Goal: Task Accomplishment & Management: Manage account settings

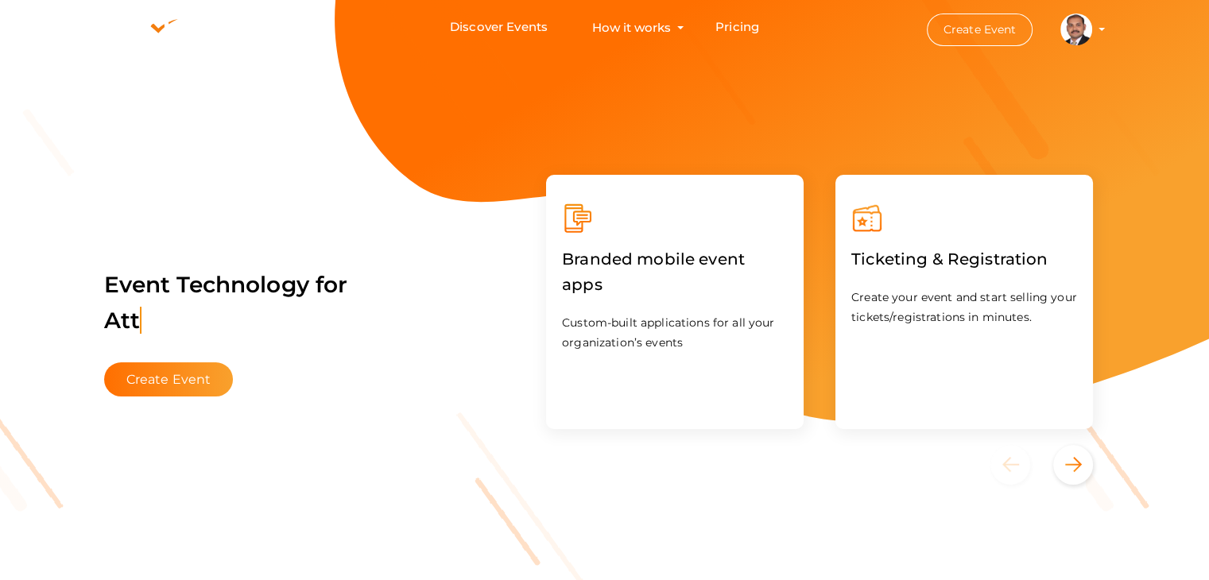
click at [1092, 30] on profile-pic at bounding box center [1077, 28] width 32 height 12
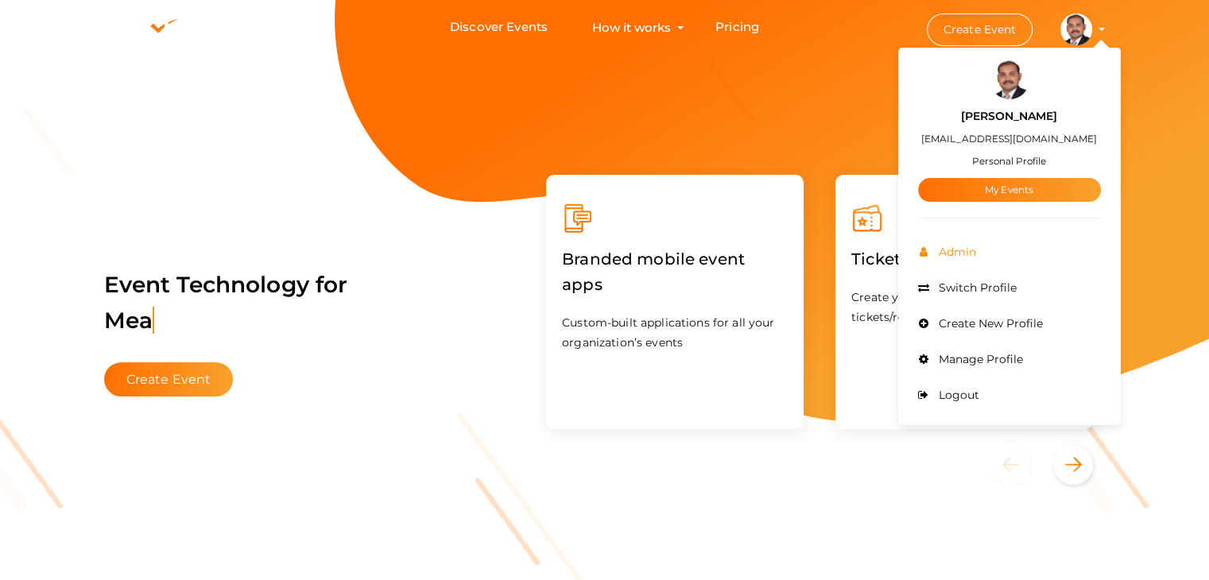
click at [965, 248] on span "Admin" at bounding box center [955, 252] width 41 height 14
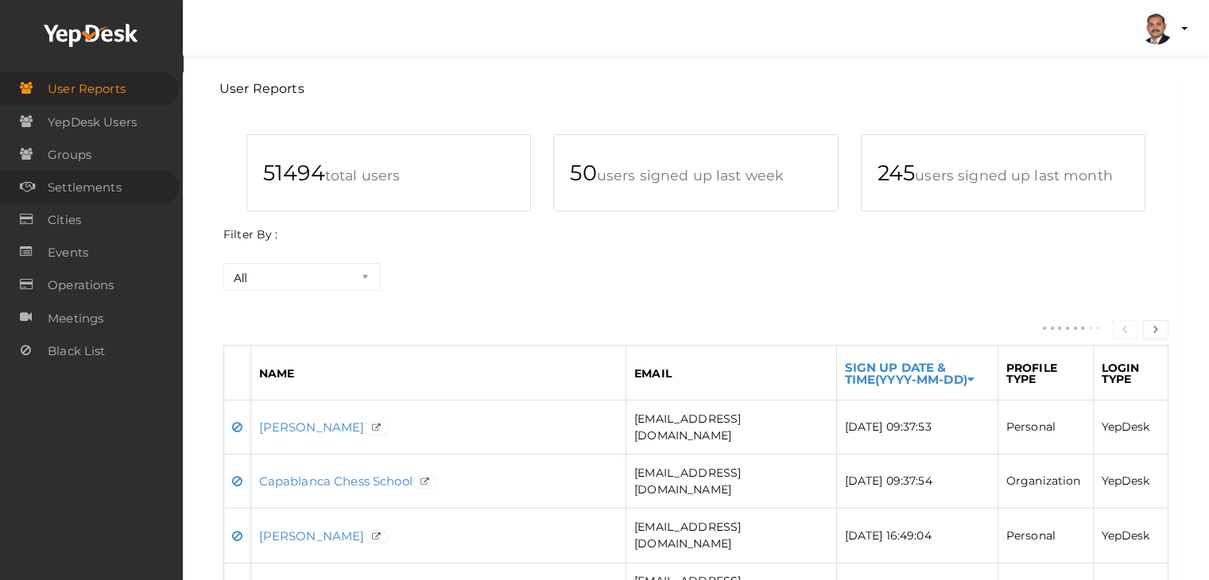
click at [74, 185] on span "Settlements" at bounding box center [85, 188] width 74 height 32
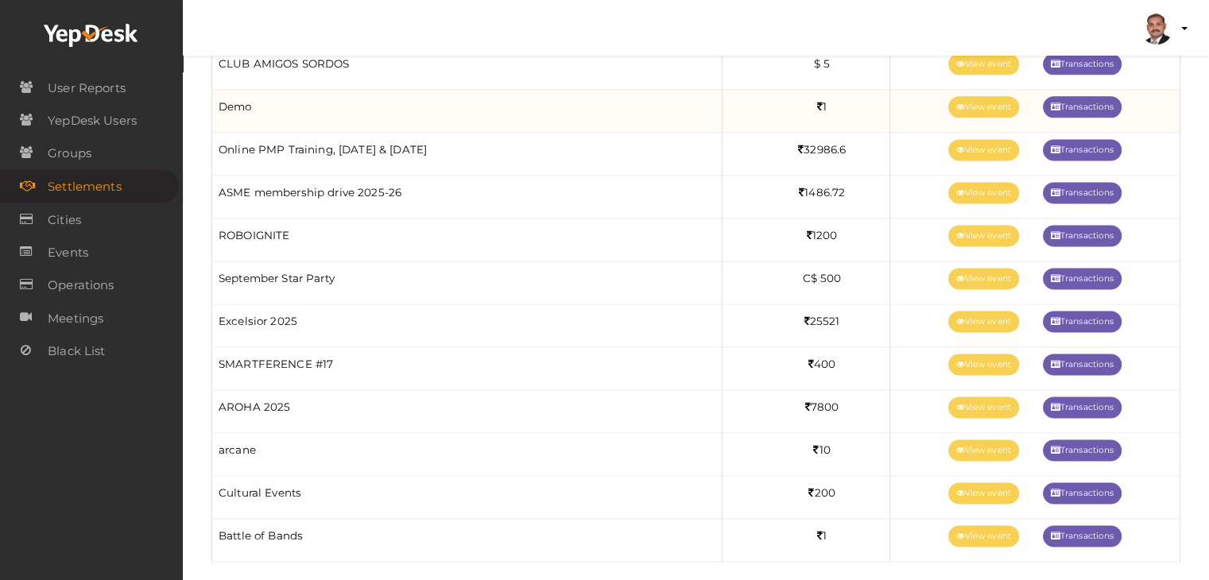
scroll to position [2147, 0]
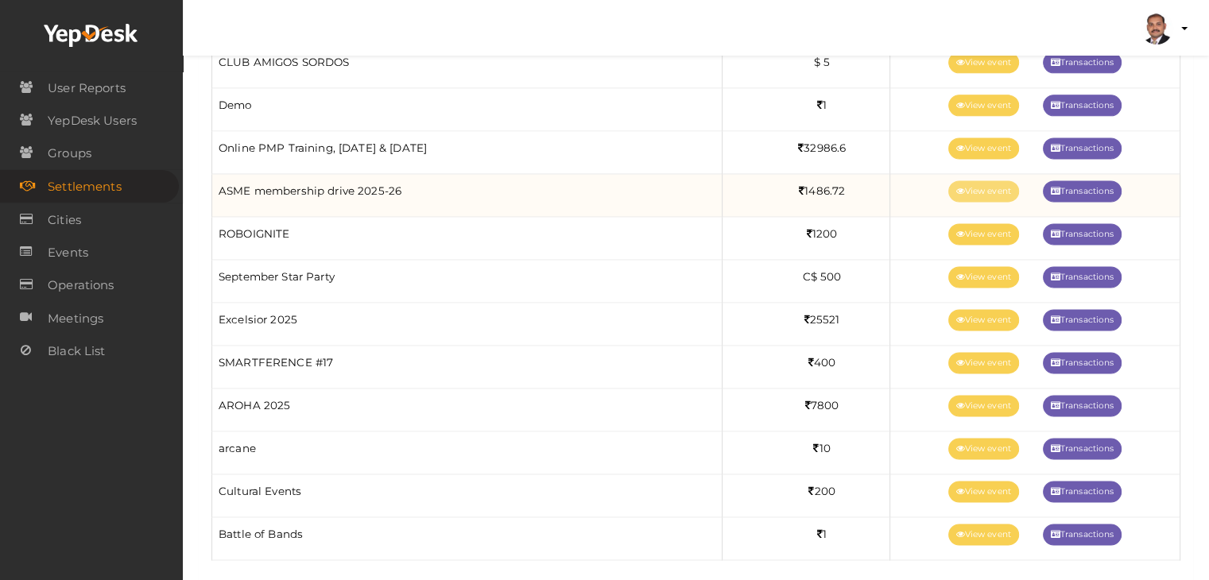
click at [984, 182] on link "View event" at bounding box center [984, 190] width 71 height 21
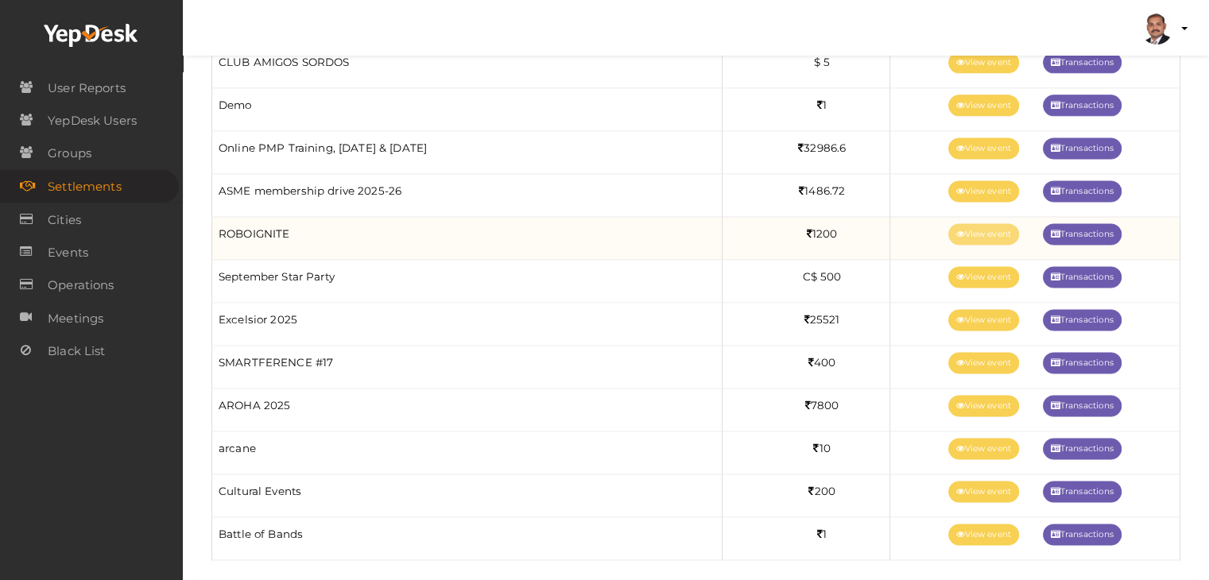
click at [960, 227] on link "View event" at bounding box center [984, 233] width 71 height 21
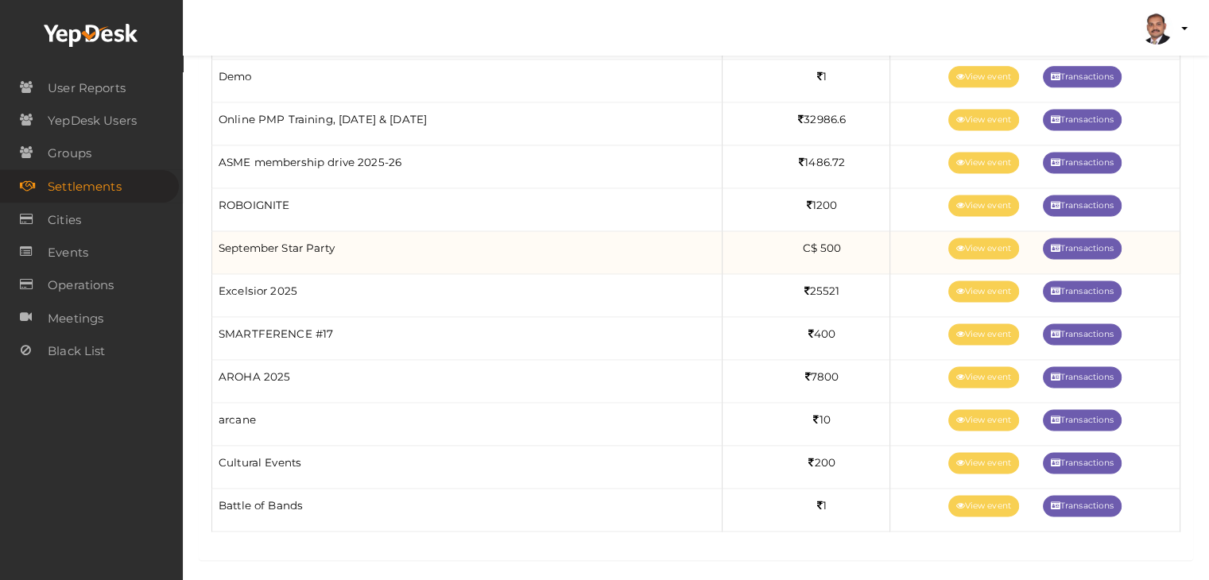
scroll to position [2178, 0]
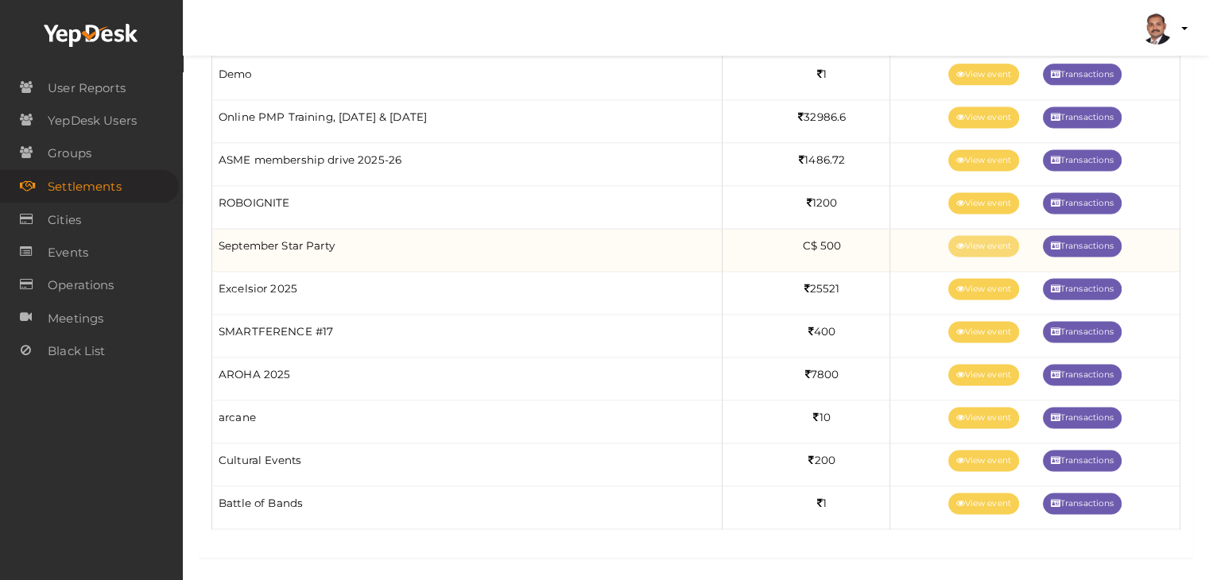
click at [979, 237] on link "View event" at bounding box center [984, 245] width 71 height 21
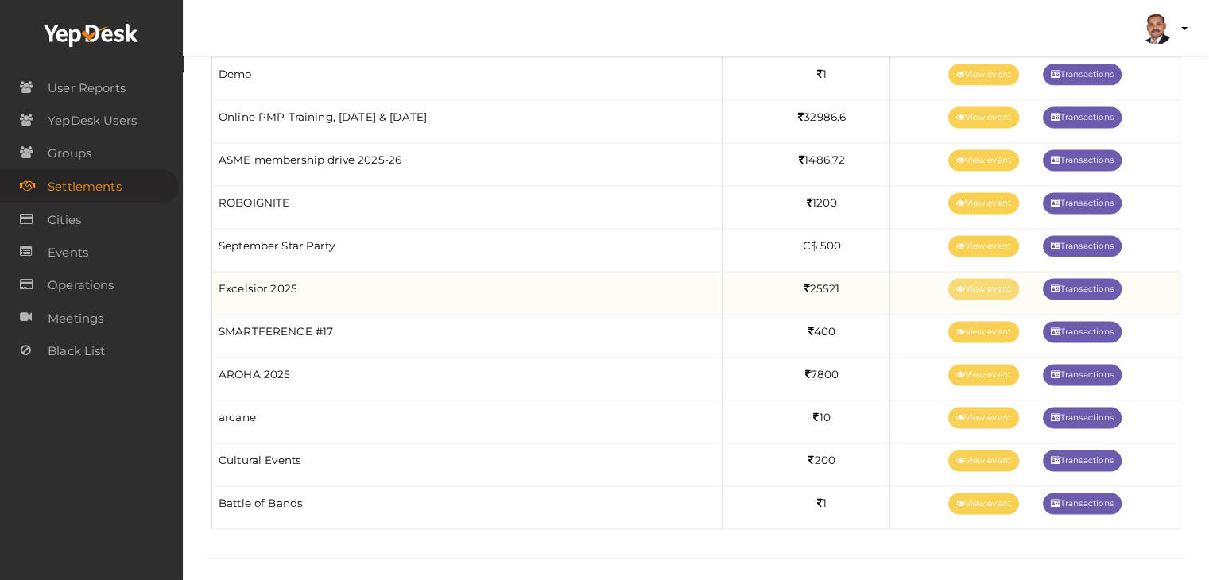
click at [976, 278] on link "View event" at bounding box center [984, 288] width 71 height 21
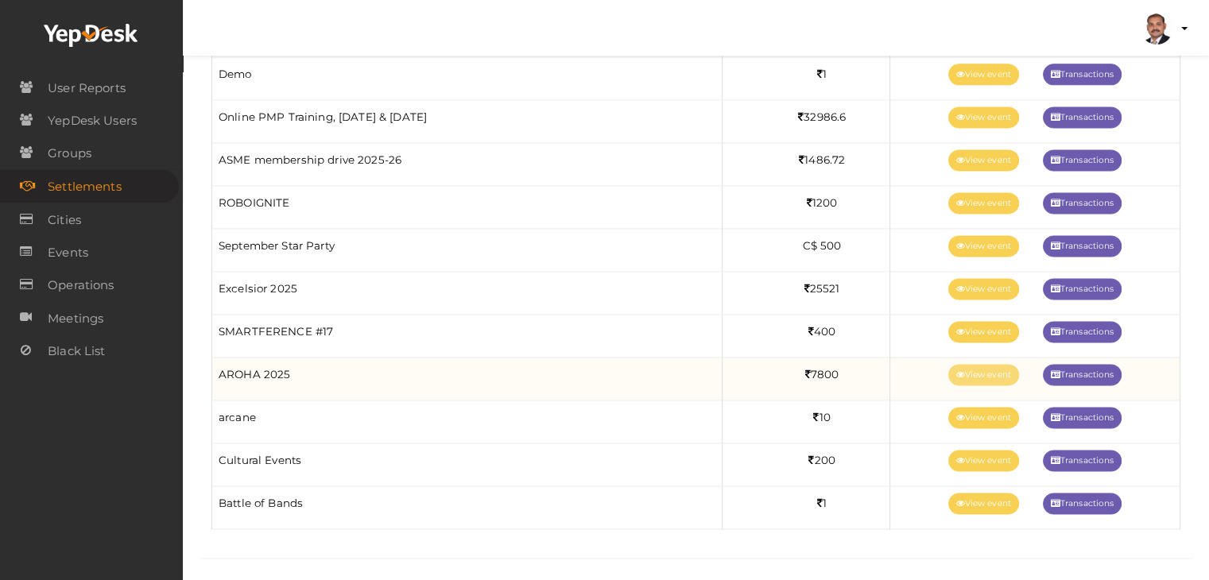
click at [985, 368] on link "View event" at bounding box center [984, 374] width 71 height 21
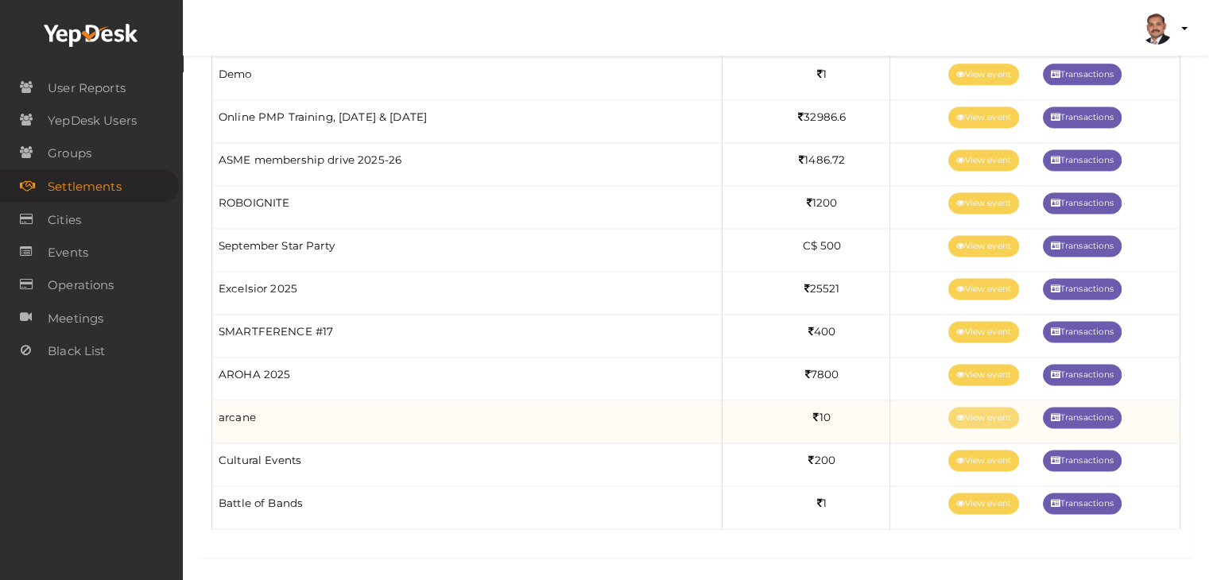
click at [989, 409] on link "View event" at bounding box center [984, 417] width 71 height 21
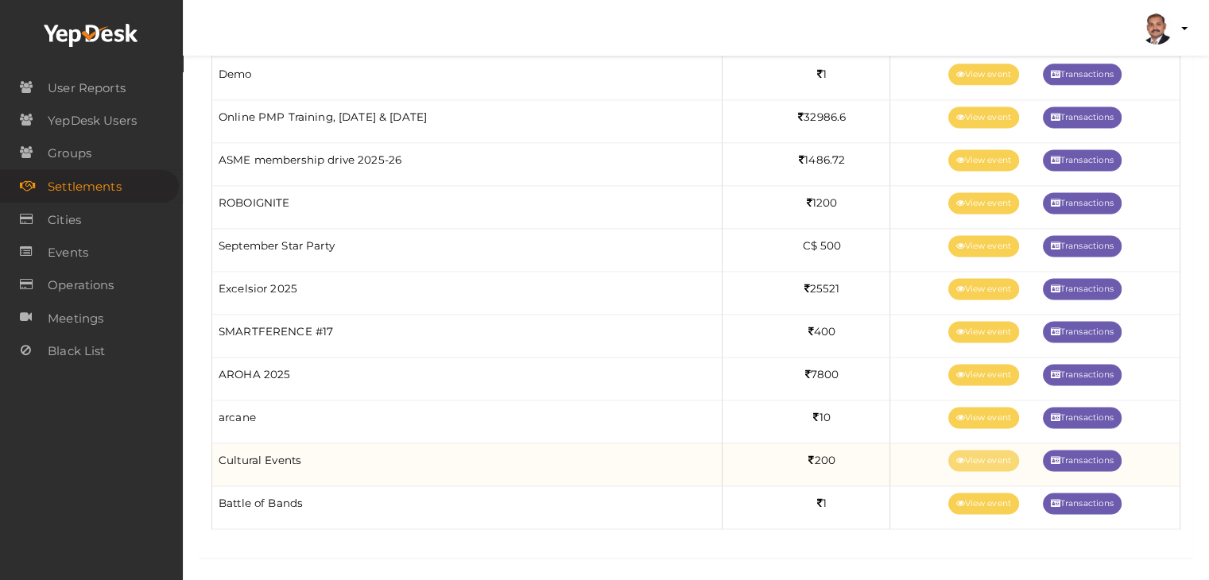
click at [986, 450] on link "View event" at bounding box center [984, 460] width 71 height 21
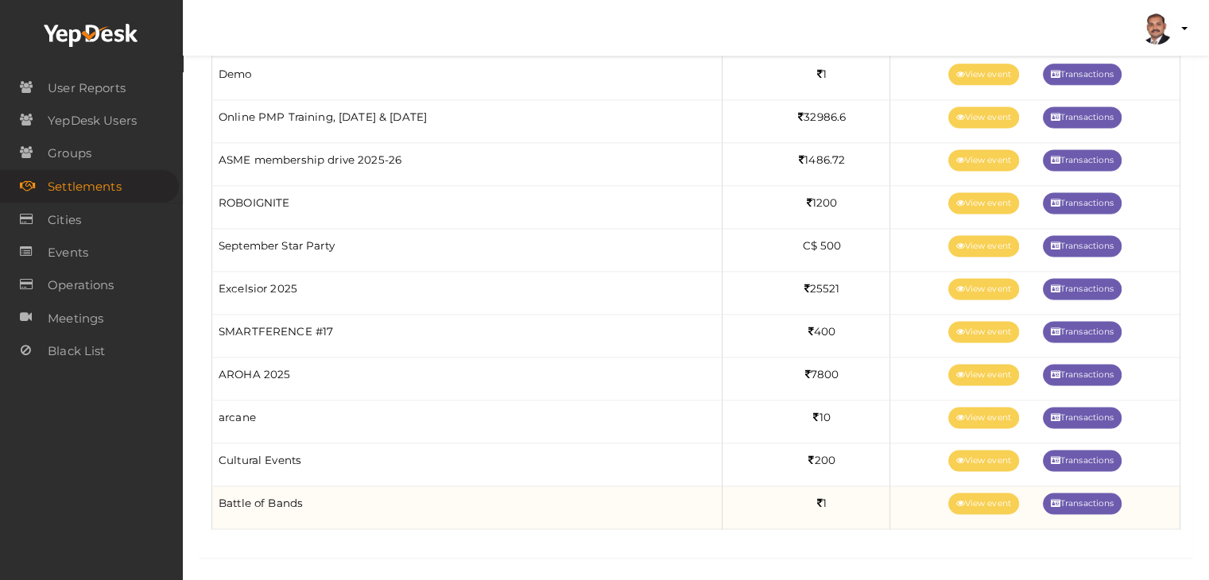
click at [978, 504] on td "View event Transactions" at bounding box center [1035, 508] width 290 height 43
click at [976, 497] on link "View event" at bounding box center [984, 503] width 71 height 21
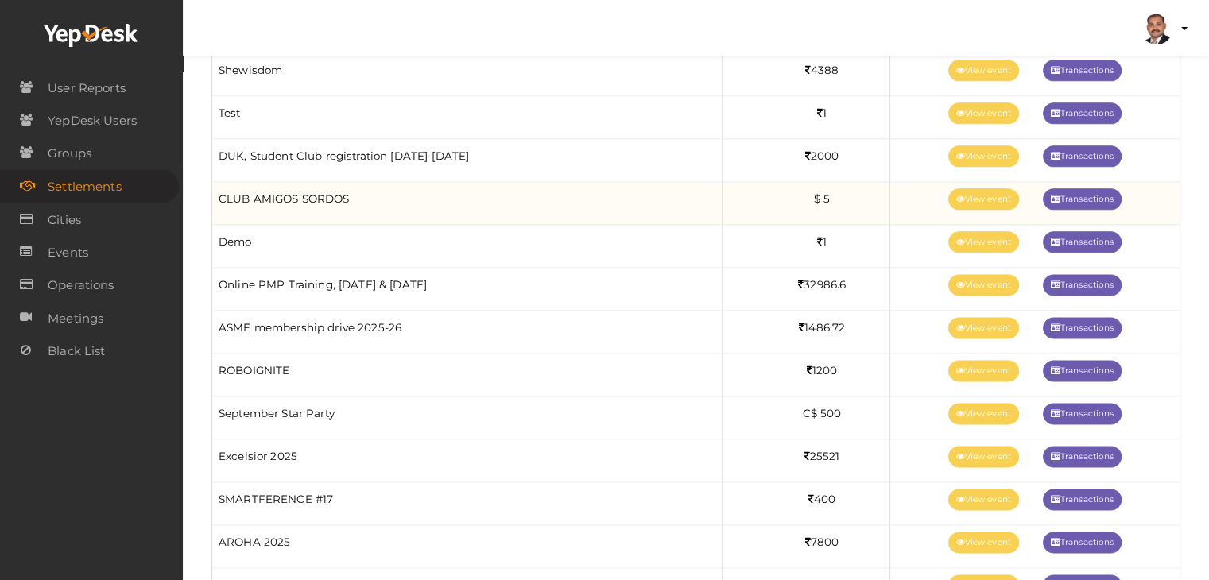
scroll to position [2019, 0]
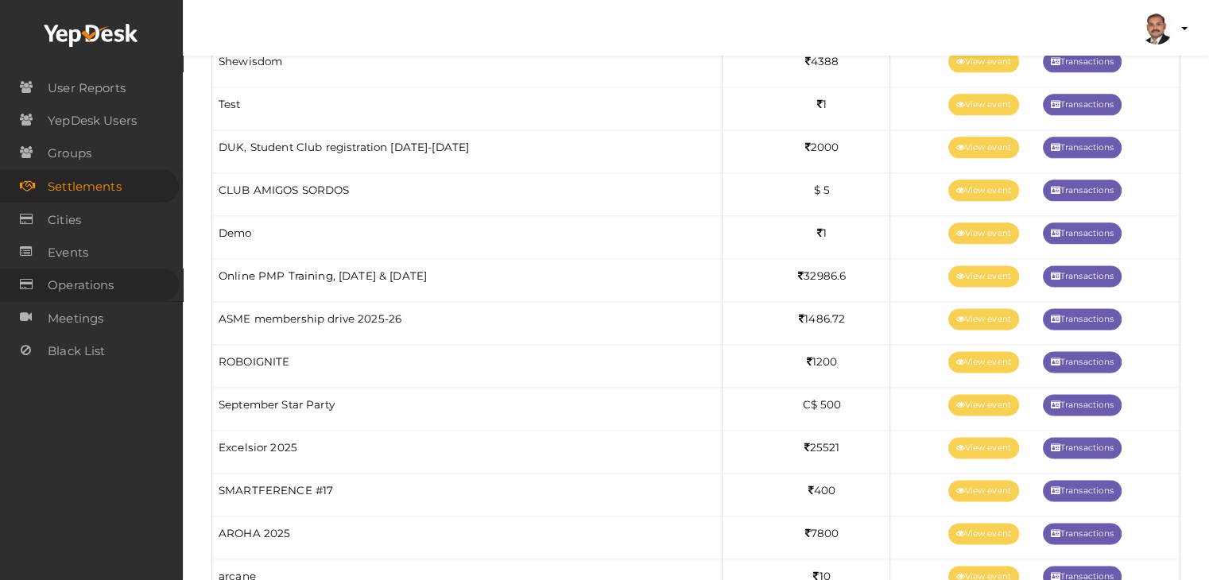
click at [88, 285] on span "Operations" at bounding box center [81, 286] width 66 height 32
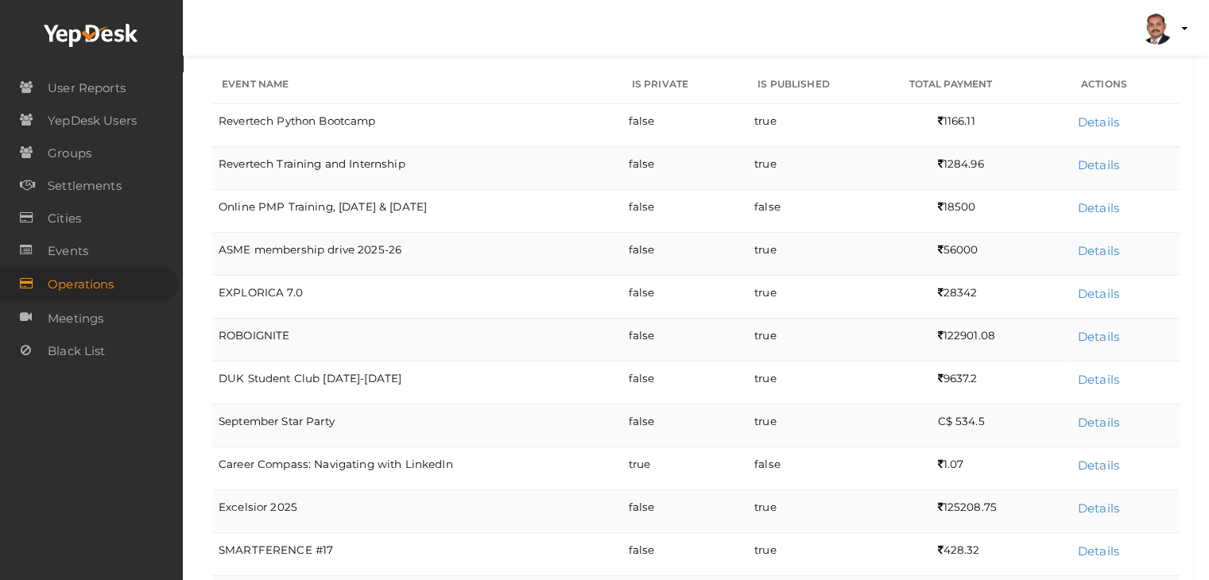
scroll to position [318, 0]
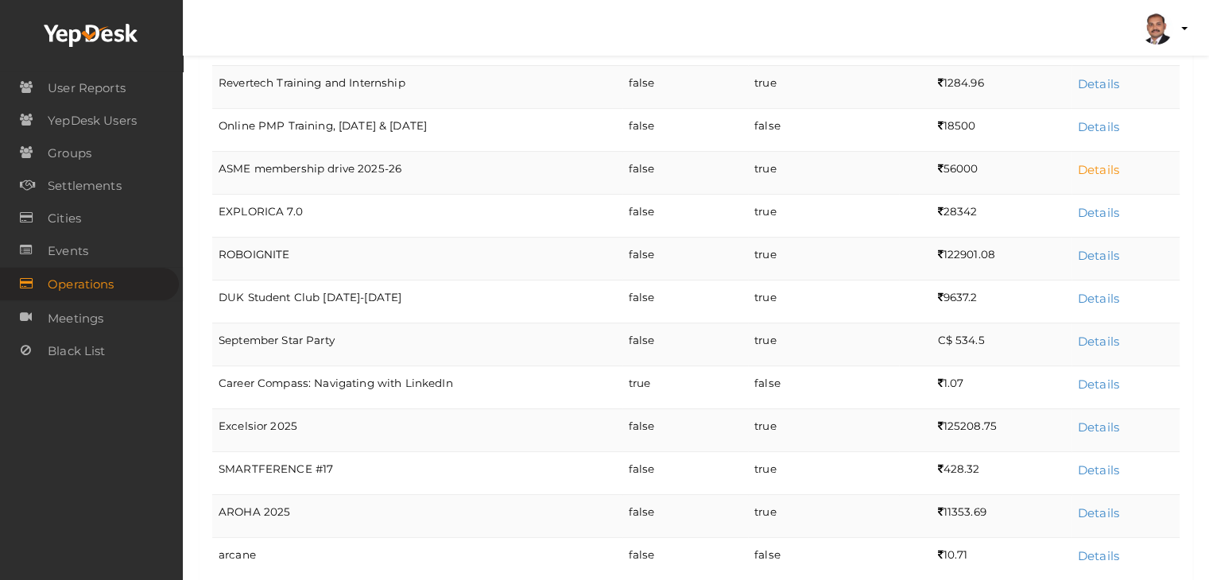
click at [1091, 162] on link "Details" at bounding box center [1098, 169] width 41 height 15
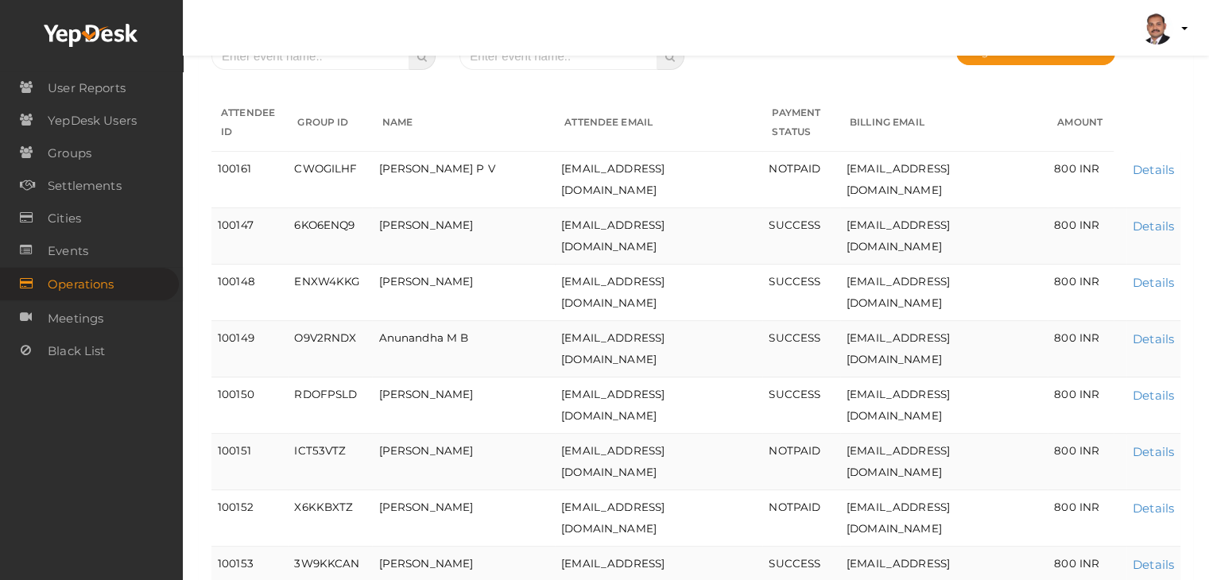
scroll to position [0, 0]
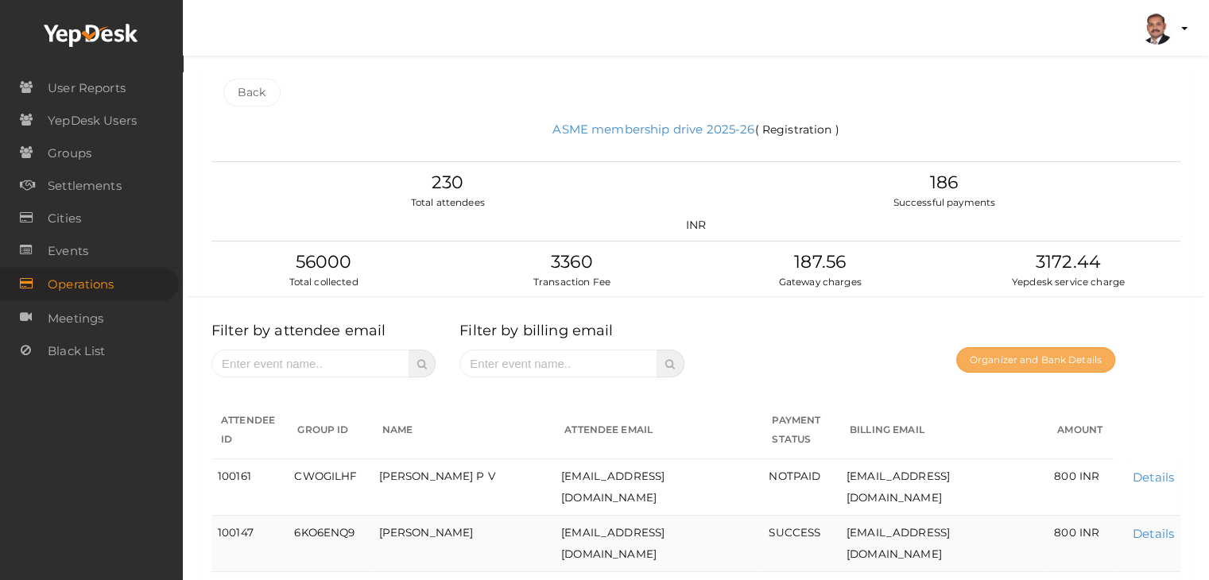
click at [1051, 347] on button "Organizer and Bank Details" at bounding box center [1035, 359] width 159 height 25
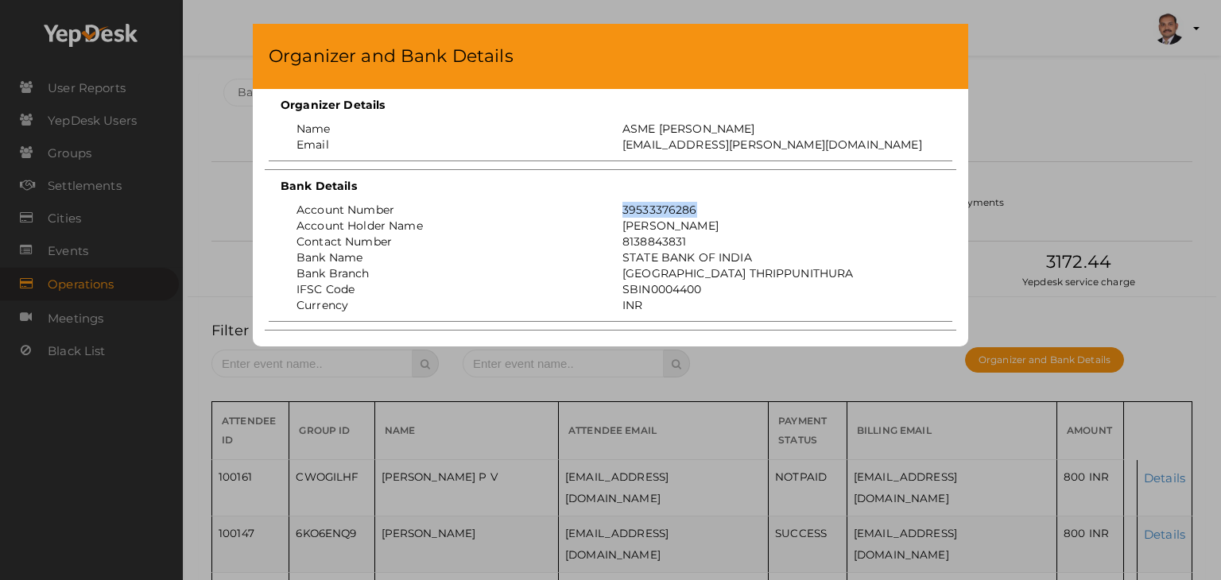
drag, startPoint x: 698, startPoint y: 208, endPoint x: 615, endPoint y: 210, distance: 83.5
click at [615, 210] on div "39533376286" at bounding box center [774, 210] width 326 height 16
copy div "39533376286"
click at [1078, 208] on div "Organizer and Bank Details Organizer Details Name ASME MACE Email asme@mace.ac.…" at bounding box center [610, 290] width 1221 height 580
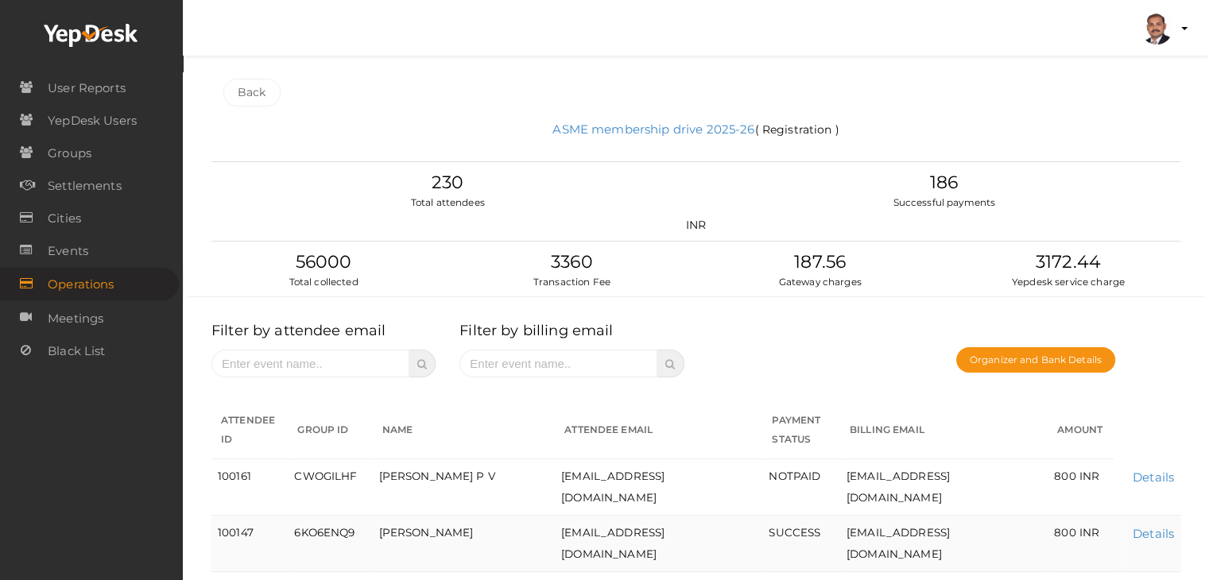
click at [262, 87] on link "Back" at bounding box center [251, 93] width 57 height 28
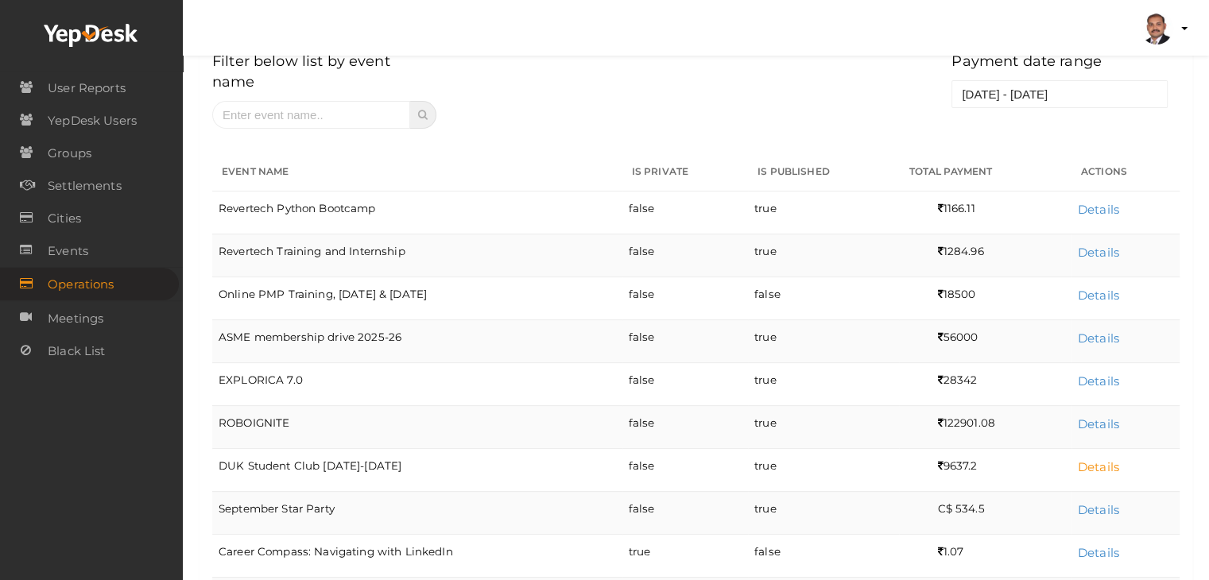
scroll to position [159, 0]
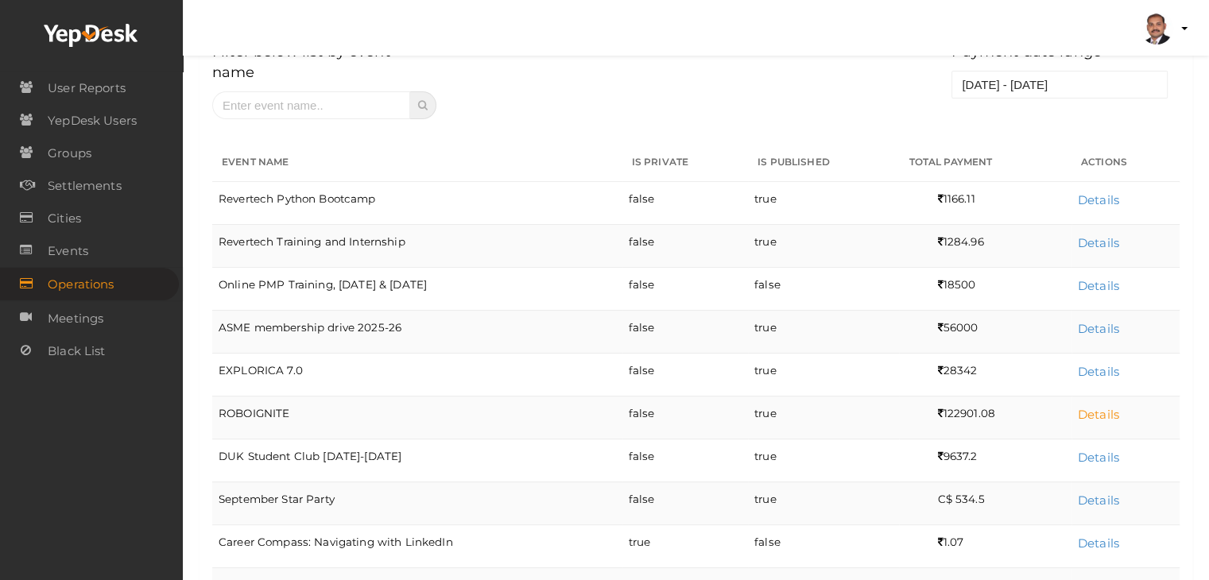
click at [1100, 407] on link "Details" at bounding box center [1098, 414] width 41 height 15
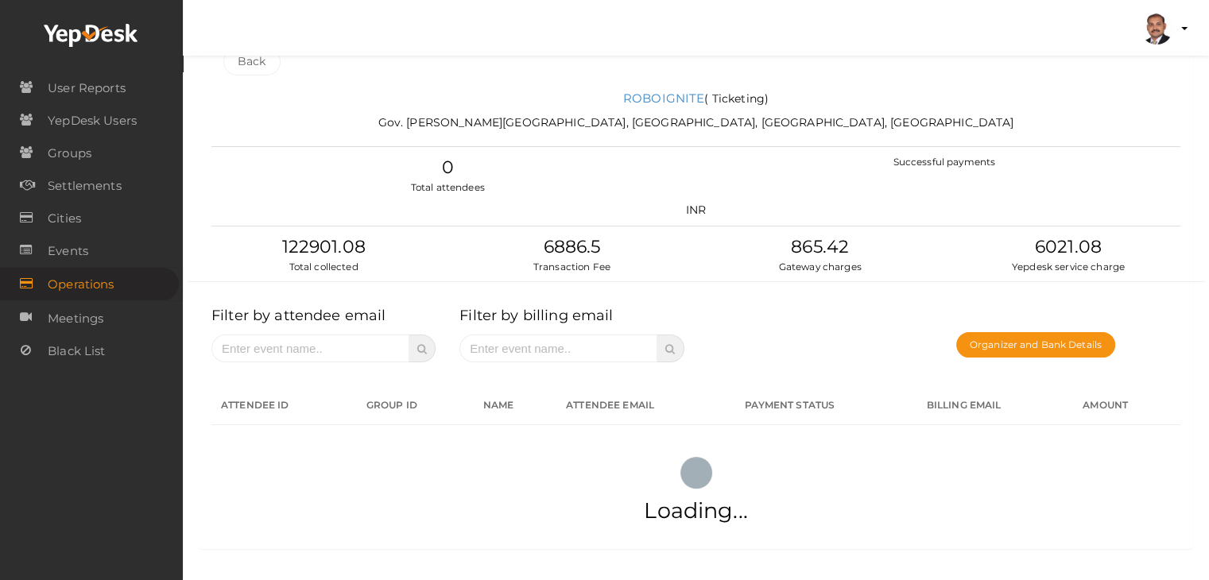
scroll to position [0, 0]
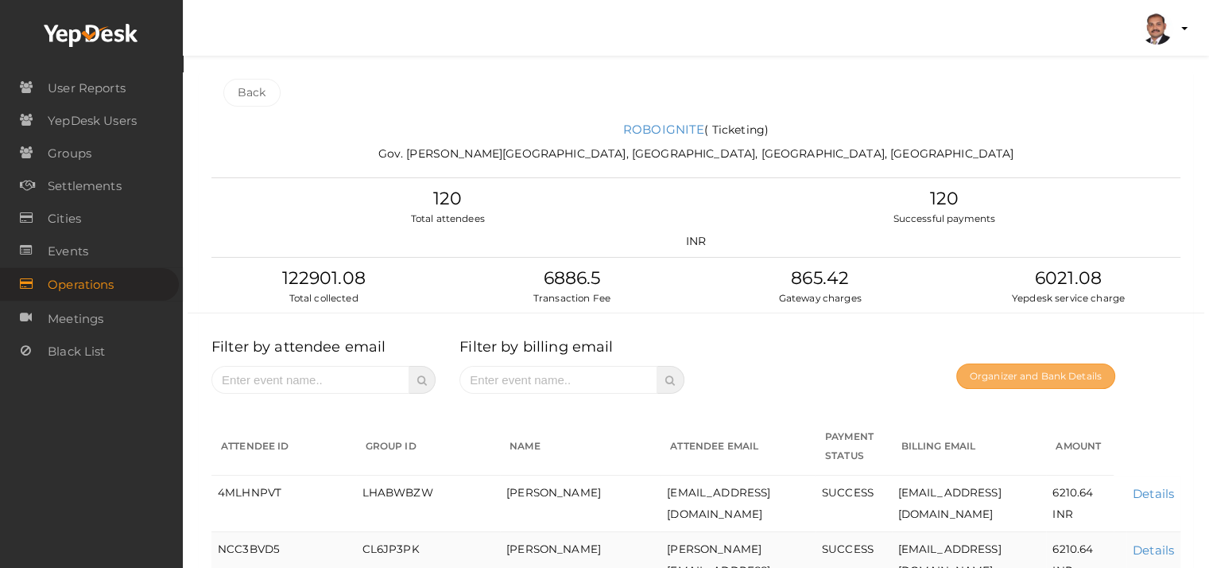
click at [1032, 376] on button "Organizer and Bank Details" at bounding box center [1035, 375] width 159 height 25
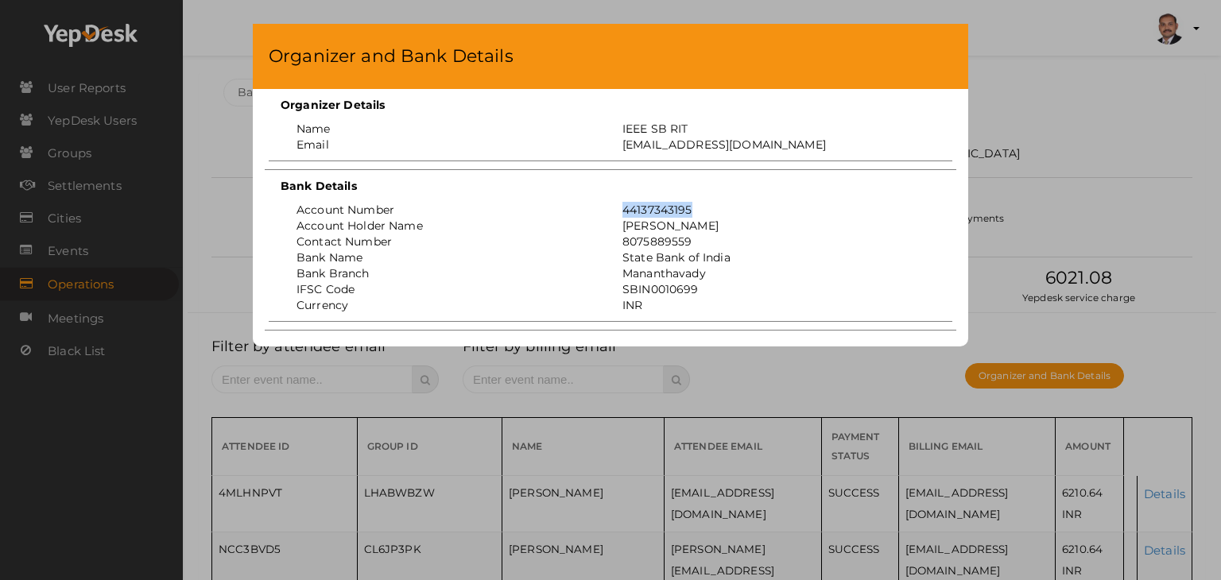
drag, startPoint x: 701, startPoint y: 211, endPoint x: 621, endPoint y: 211, distance: 80.3
click at [621, 211] on div "44137343195" at bounding box center [774, 210] width 326 height 16
copy div "44137343195"
click at [1135, 186] on div "Organizer and Bank Details Organizer Details Name IEEE SB RIT Email ieeesb.ritk…" at bounding box center [610, 290] width 1221 height 580
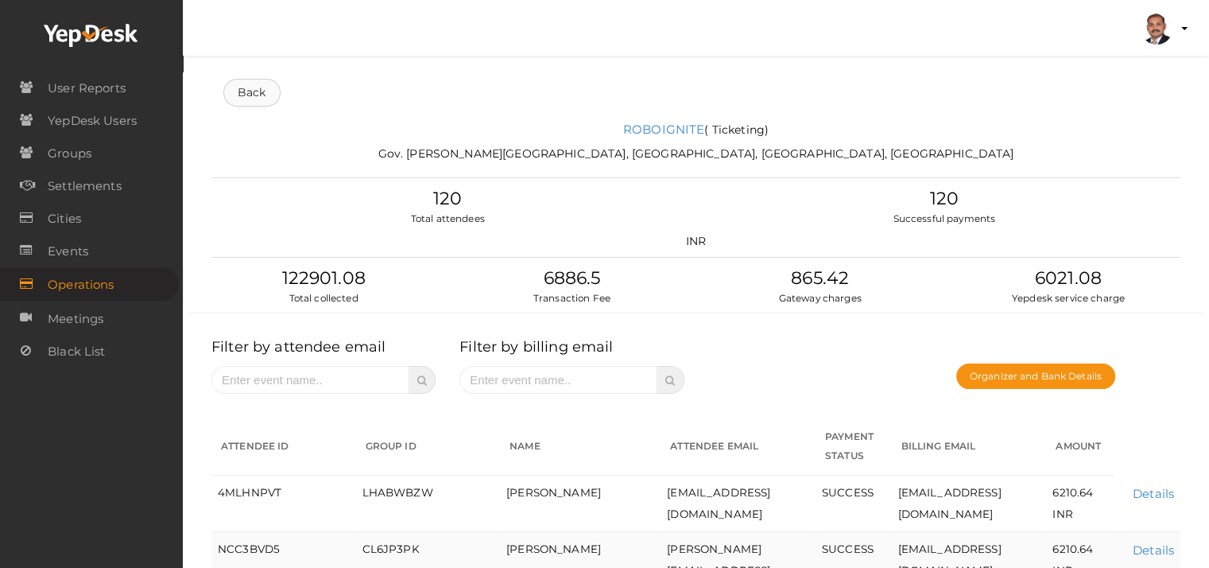
click at [244, 103] on link "Back" at bounding box center [251, 93] width 57 height 28
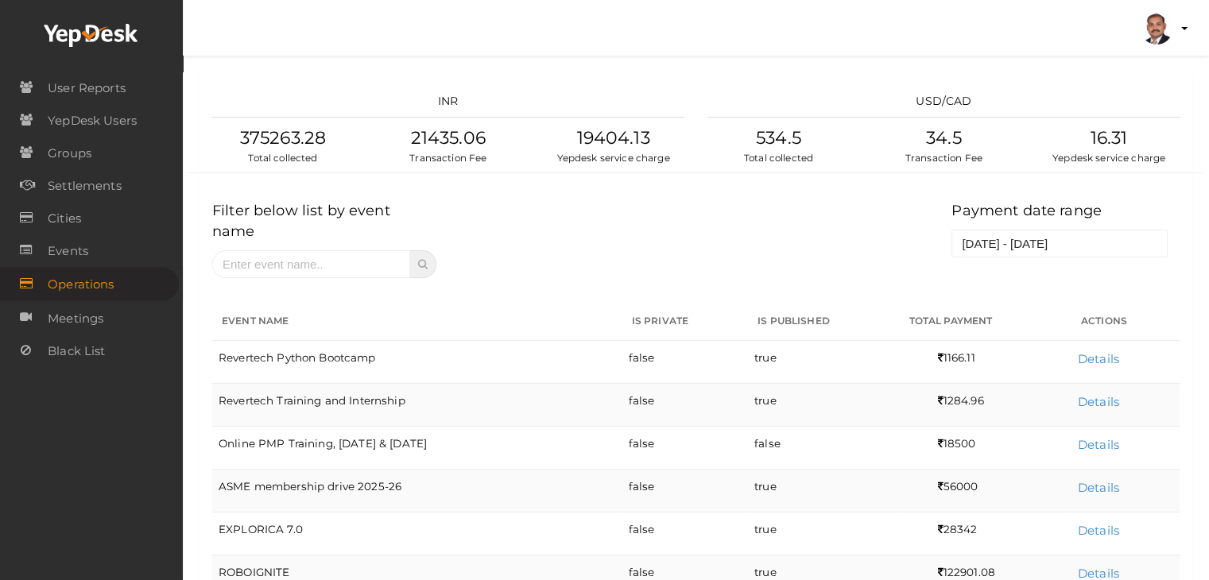
scroll to position [431, 0]
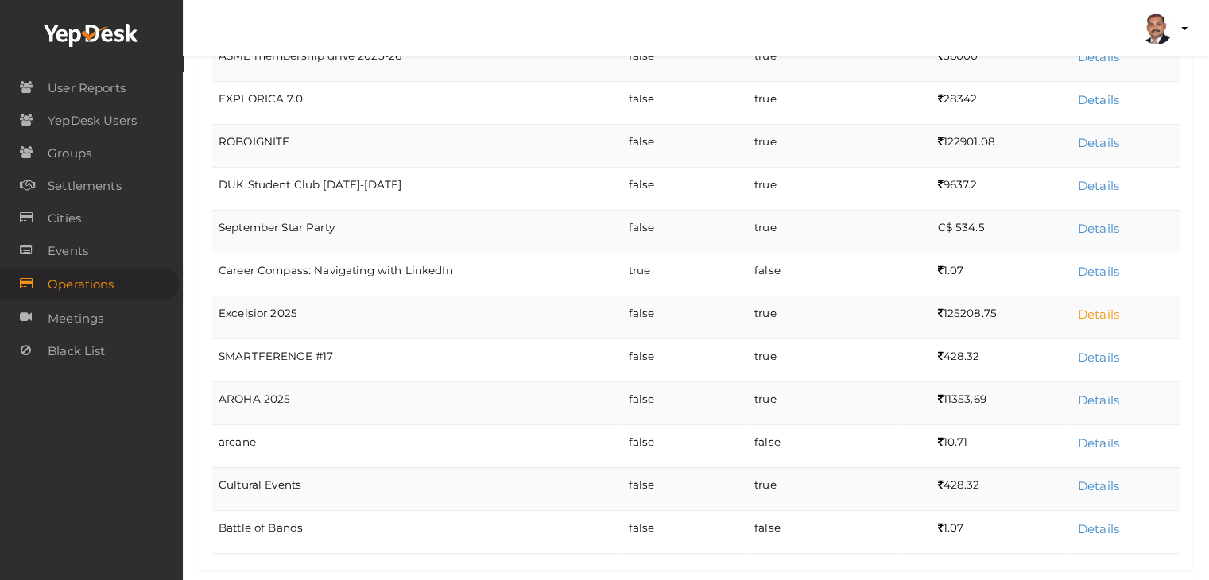
click at [1098, 307] on link "Details" at bounding box center [1098, 314] width 41 height 15
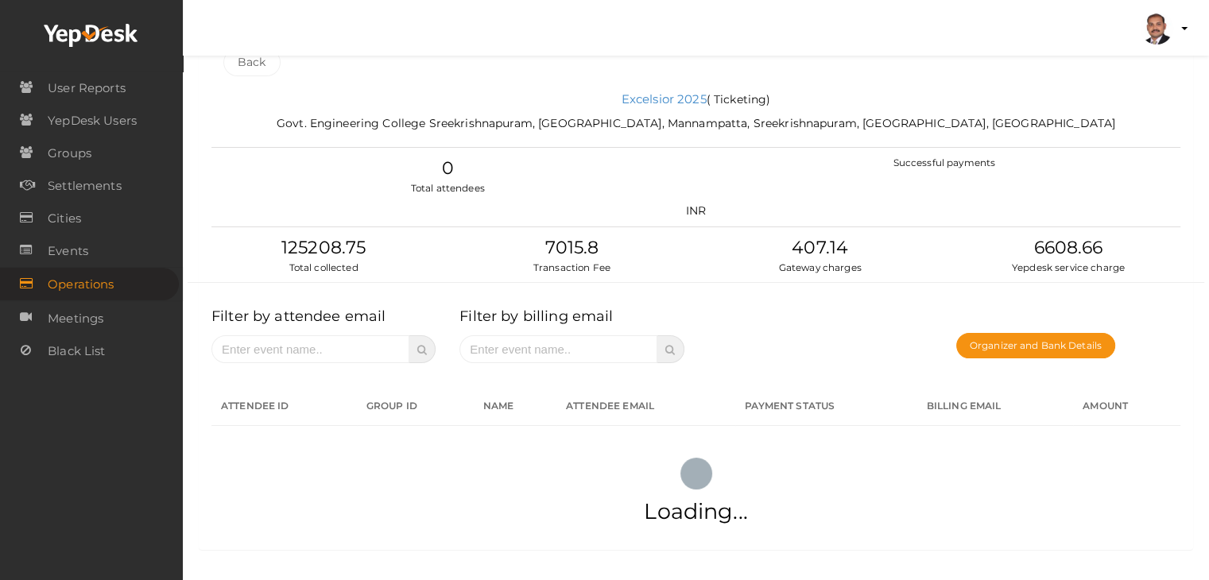
scroll to position [31, 0]
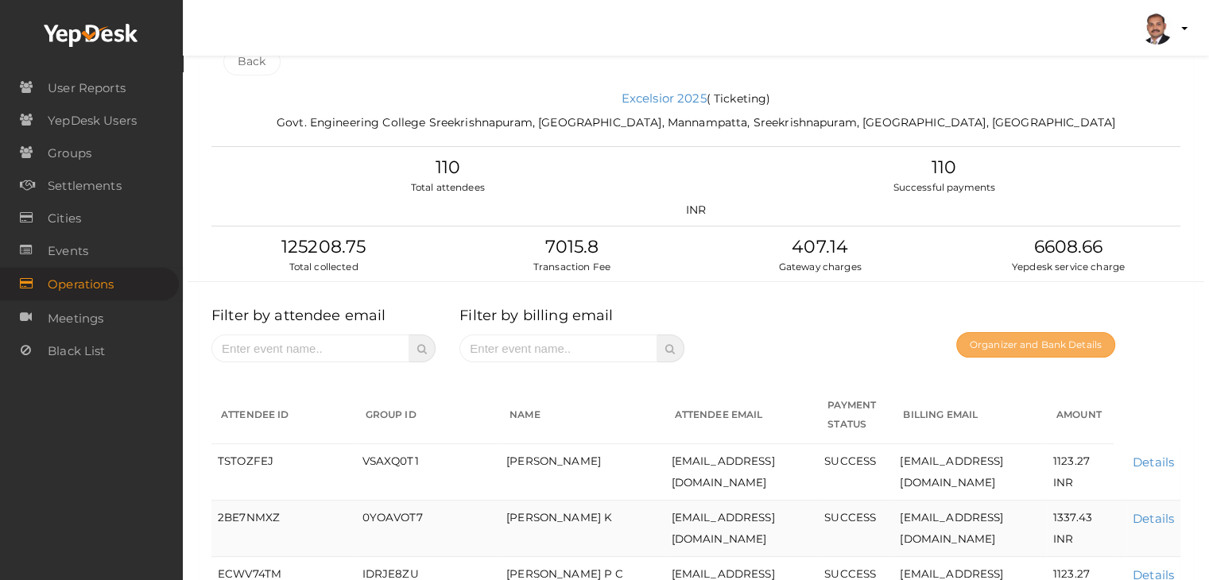
click at [964, 341] on button "Organizer and Bank Details" at bounding box center [1035, 344] width 159 height 25
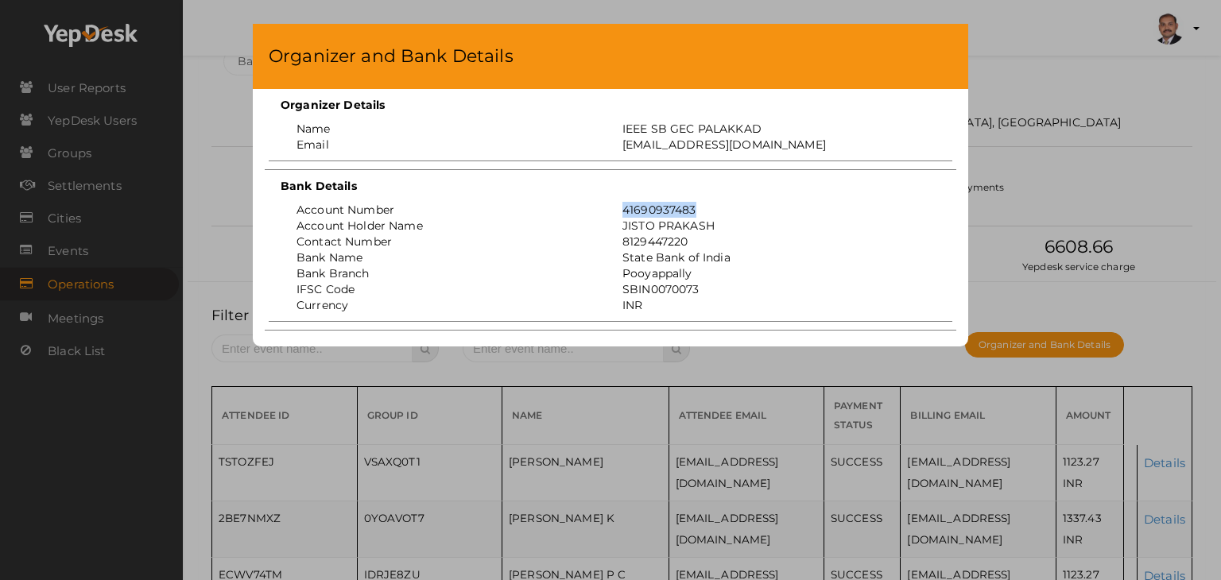
drag, startPoint x: 697, startPoint y: 207, endPoint x: 619, endPoint y: 215, distance: 77.6
click at [619, 215] on div "41690937483" at bounding box center [774, 210] width 326 height 16
copy div "41690937483"
click at [1085, 182] on div "Organizer and Bank Details Organizer Details Name IEEE SB GEC PALAKKAD Email ie…" at bounding box center [610, 290] width 1221 height 580
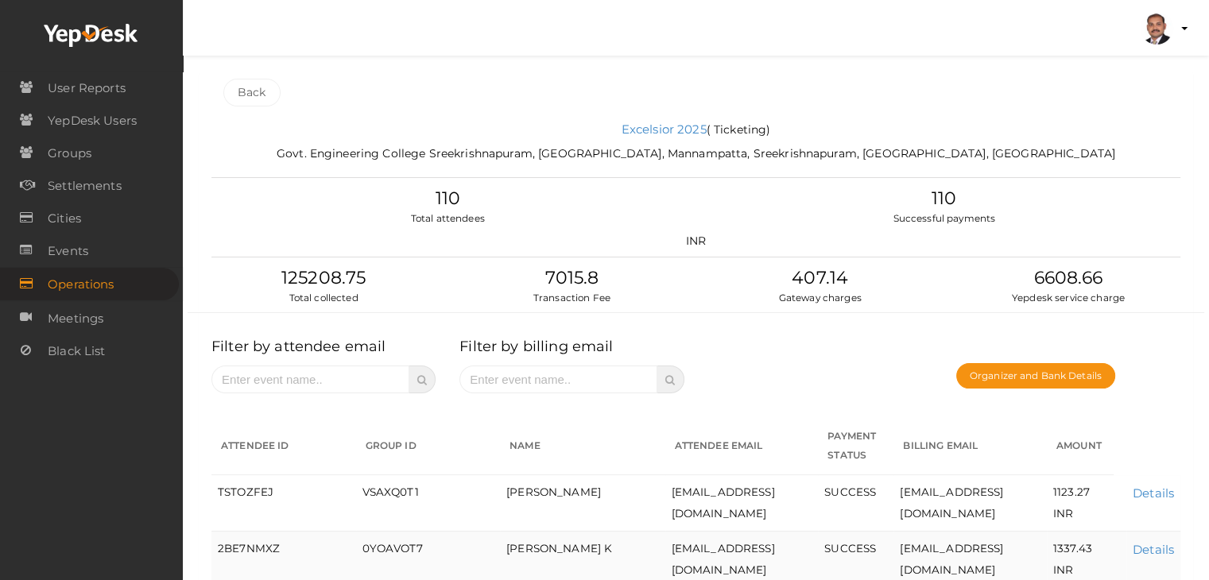
scroll to position [0, 0]
click at [256, 98] on link "Back" at bounding box center [251, 93] width 57 height 28
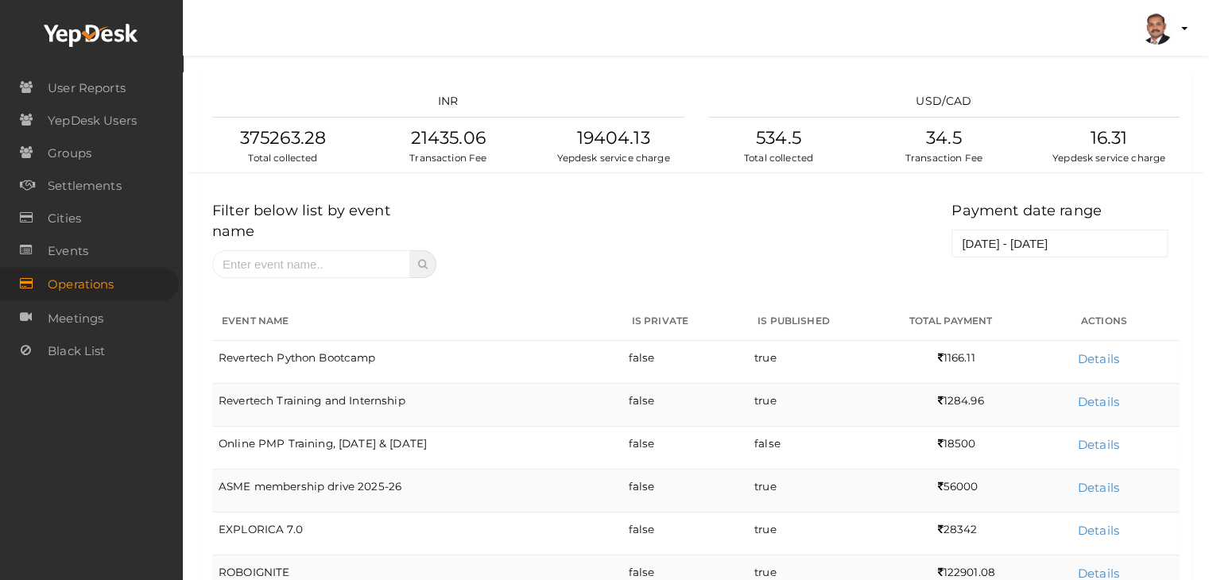
scroll to position [445, 0]
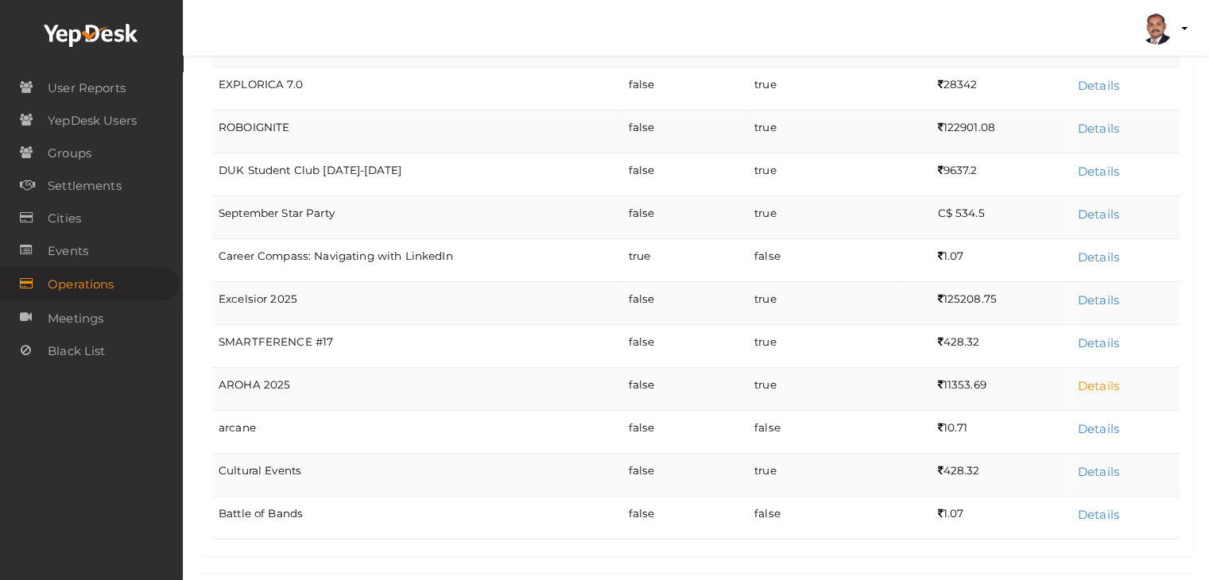
click at [1095, 378] on link "Details" at bounding box center [1098, 385] width 41 height 15
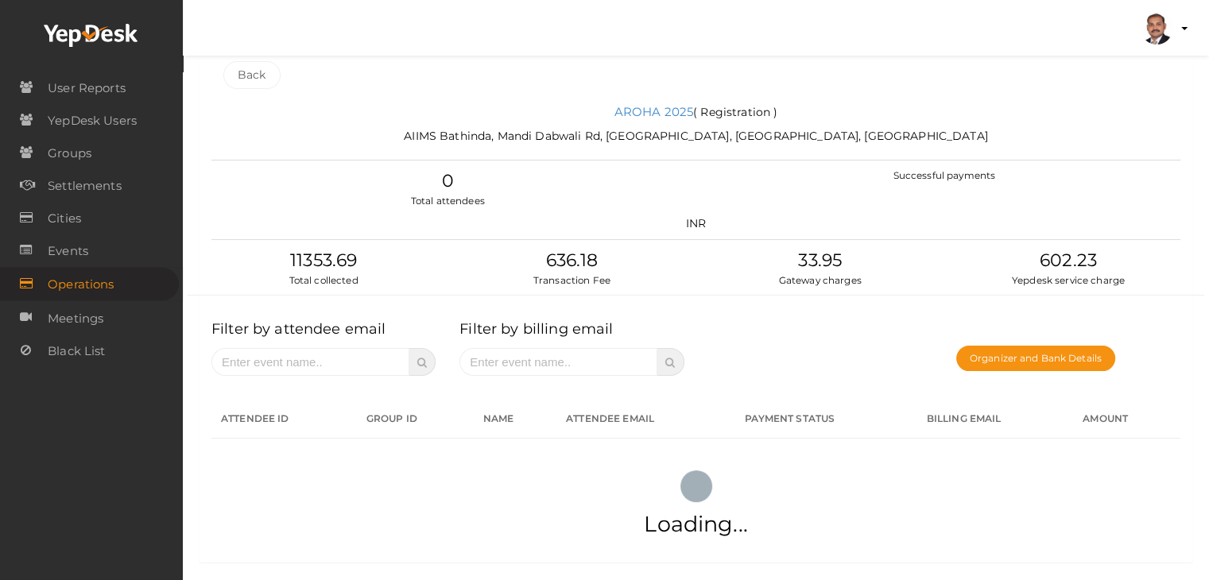
scroll to position [0, 0]
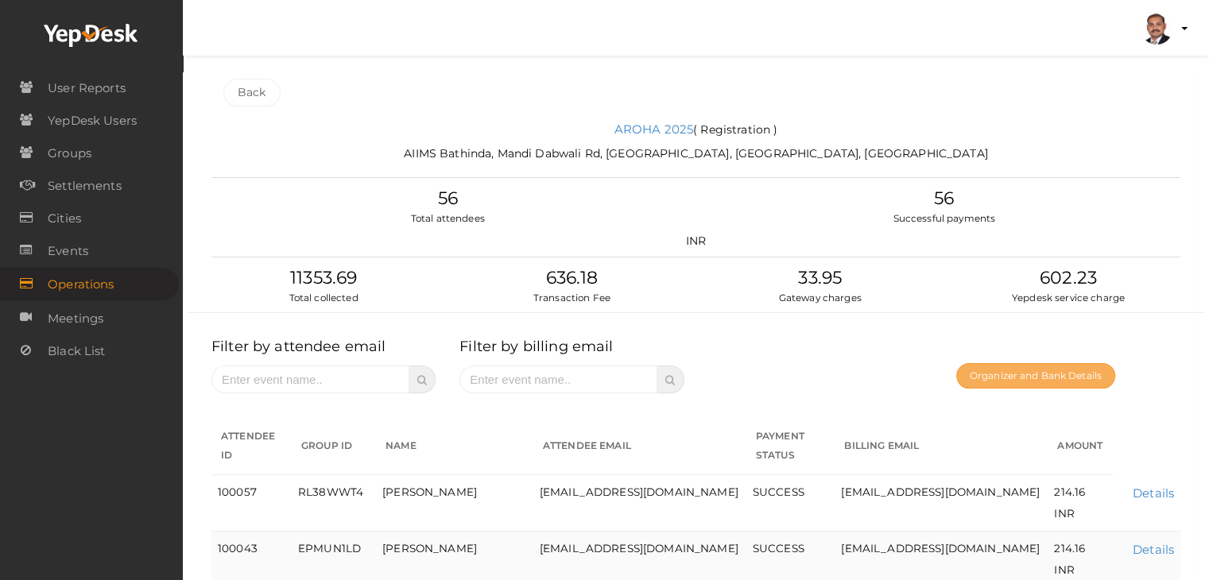
click at [1042, 379] on button "Organizer and Bank Details" at bounding box center [1035, 375] width 159 height 25
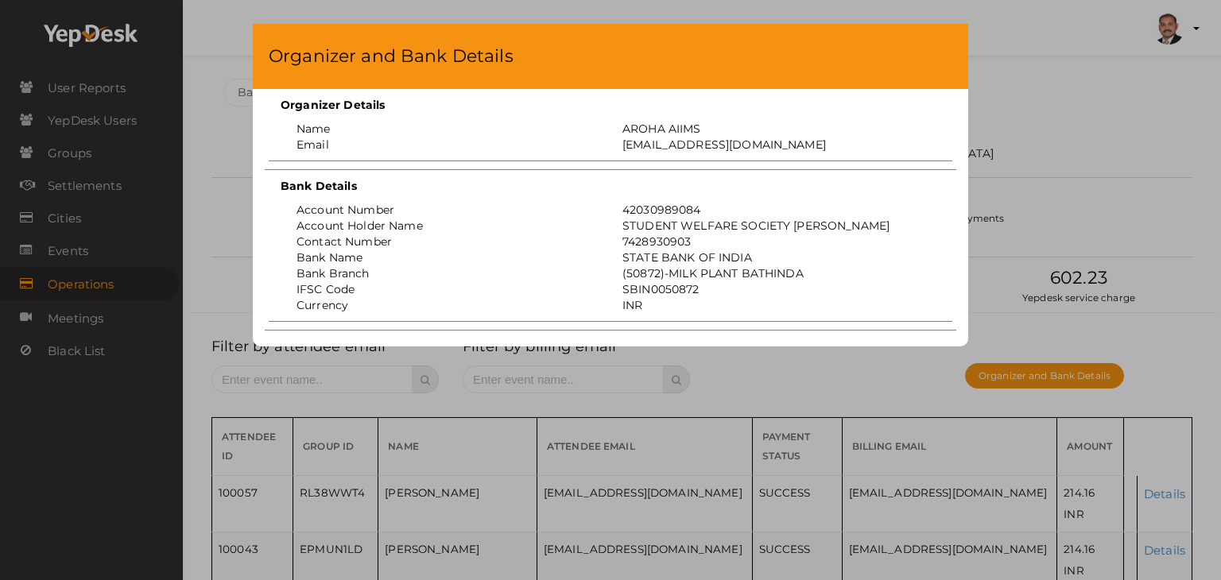
click at [1005, 138] on div "Organizer and Bank Details Organizer Details Name AROHA AIIMS Email projectofcf…" at bounding box center [610, 290] width 1221 height 580
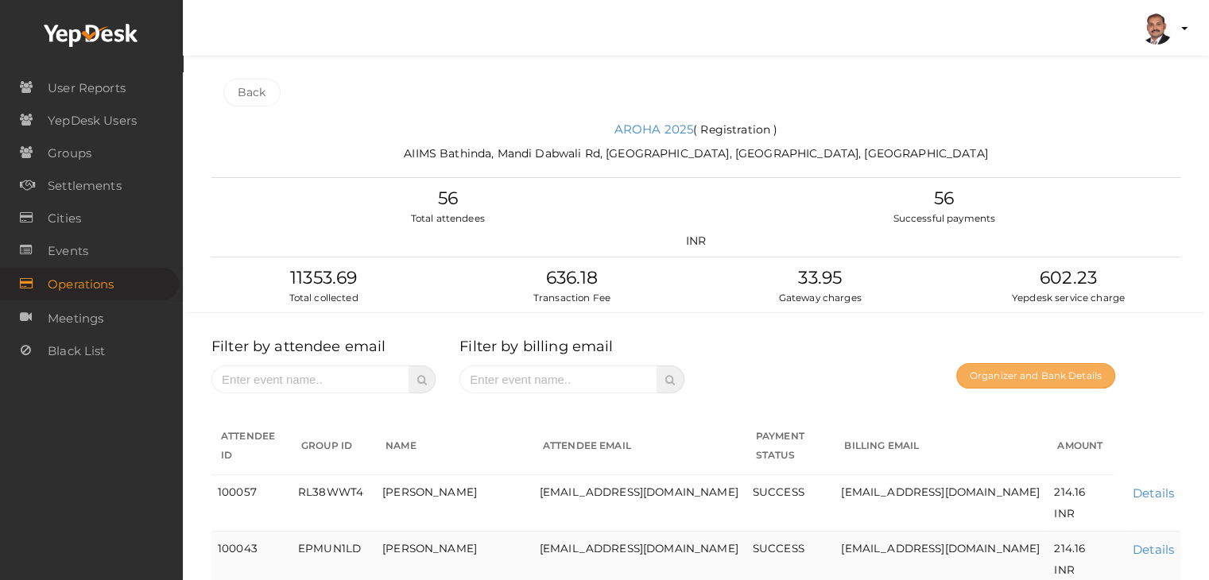
click at [1028, 377] on button "Organizer and Bank Details" at bounding box center [1035, 375] width 159 height 25
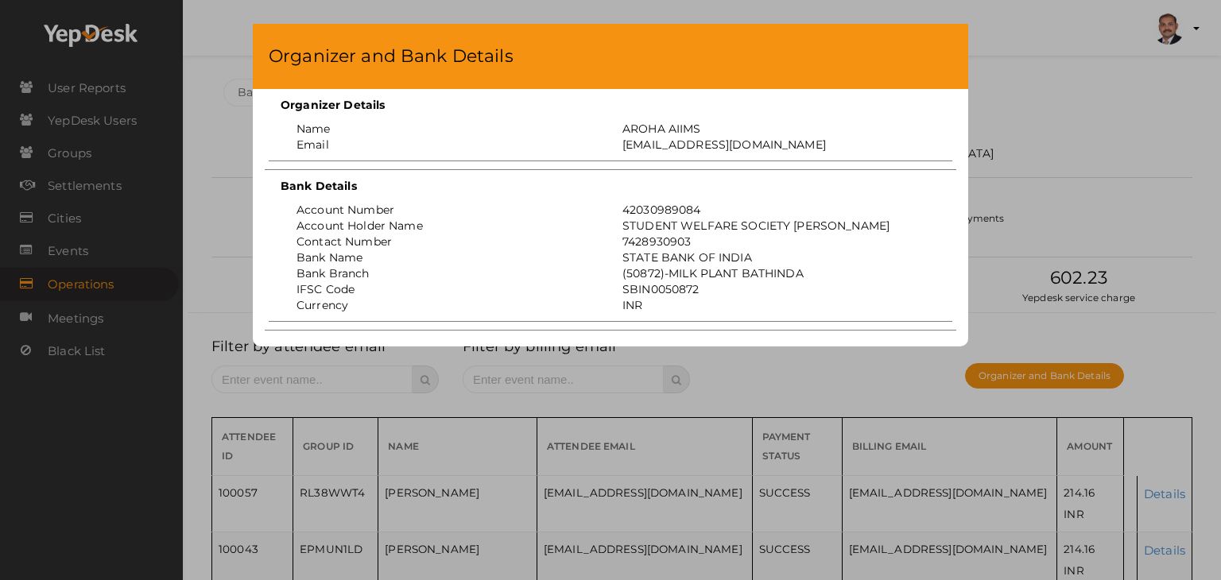
click at [1006, 212] on div "Organizer and Bank Details Organizer Details Name AROHA AIIMS Email projectofcf…" at bounding box center [610, 290] width 1221 height 580
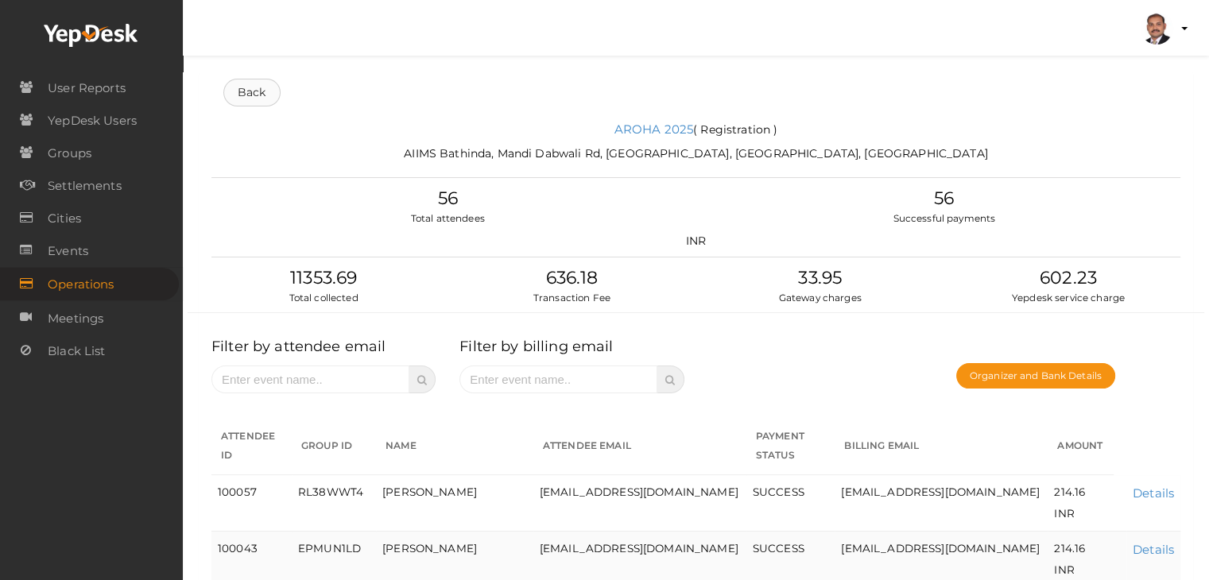
click at [251, 95] on link "Back" at bounding box center [251, 93] width 57 height 28
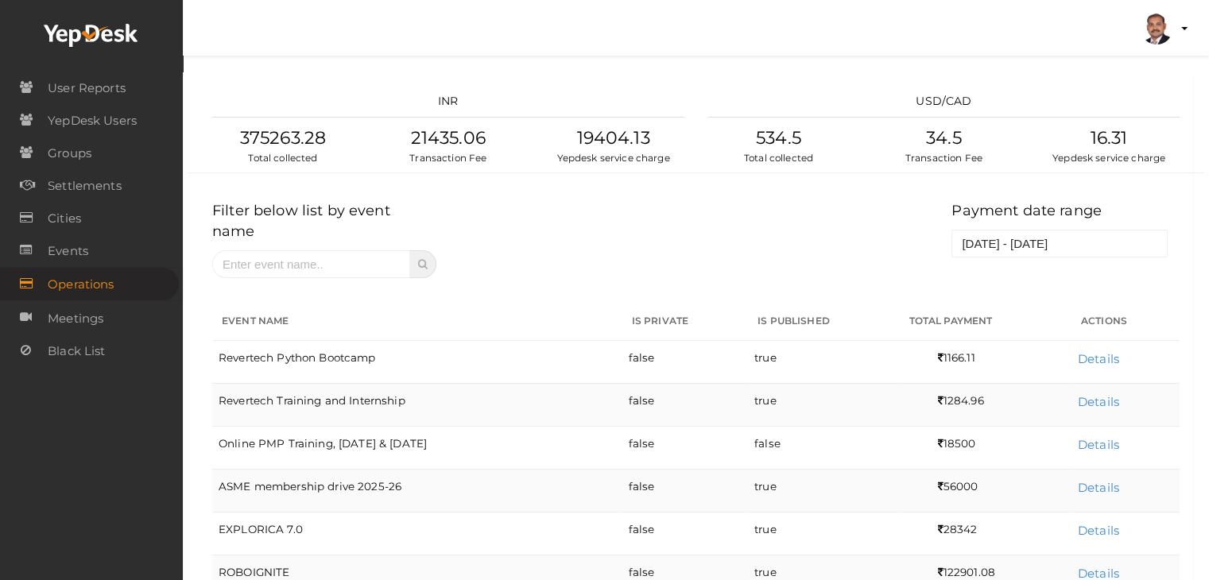
scroll to position [445, 0]
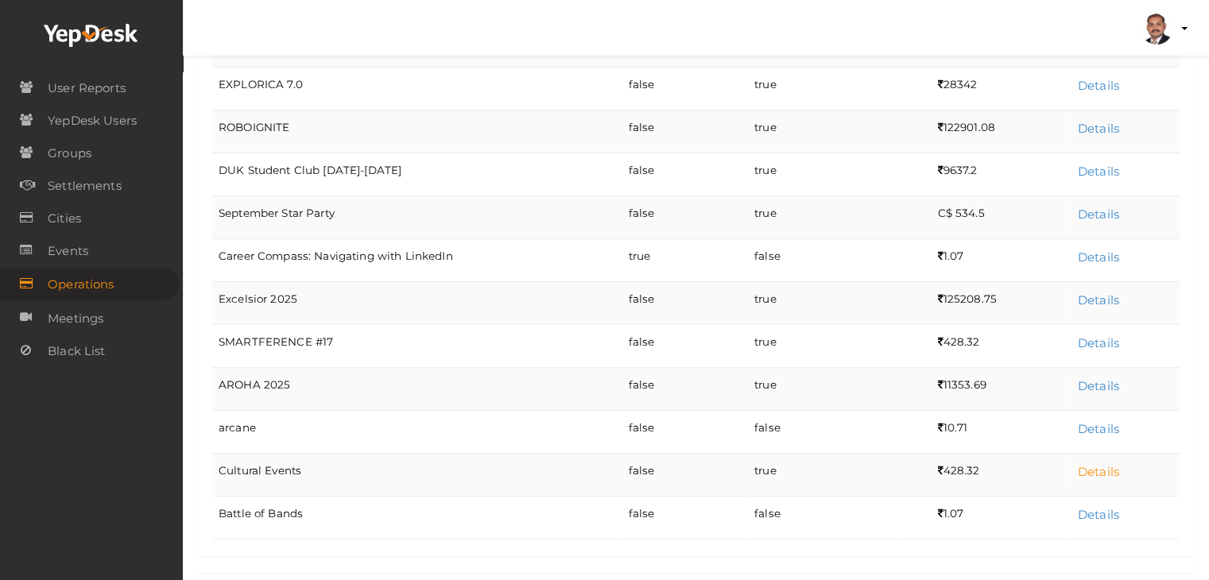
click at [1110, 464] on link "Details" at bounding box center [1098, 471] width 41 height 15
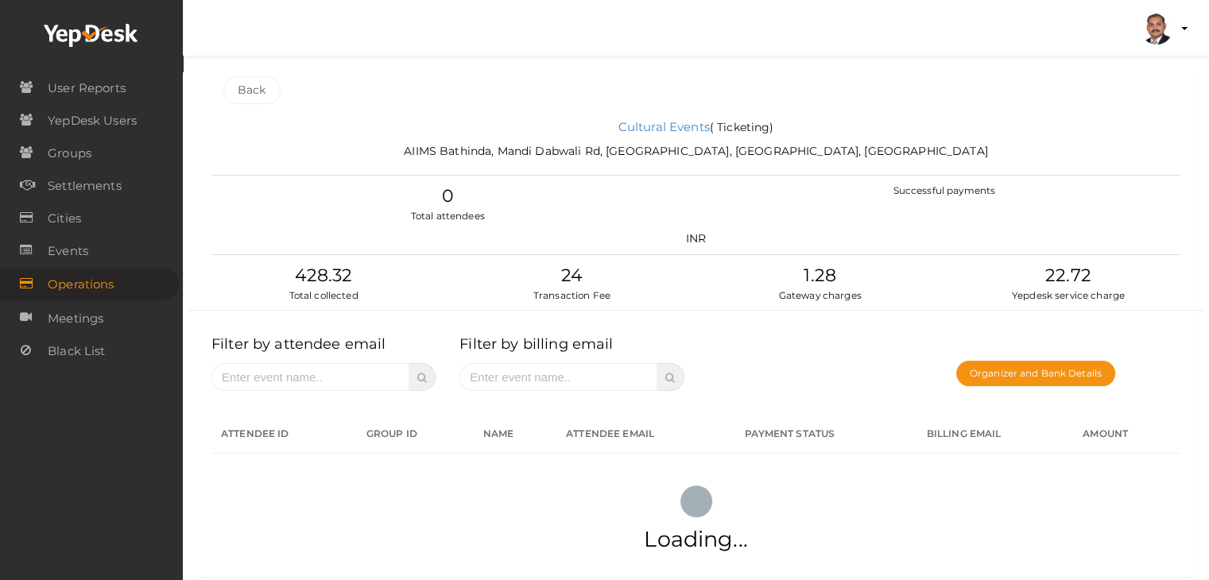
scroll to position [0, 0]
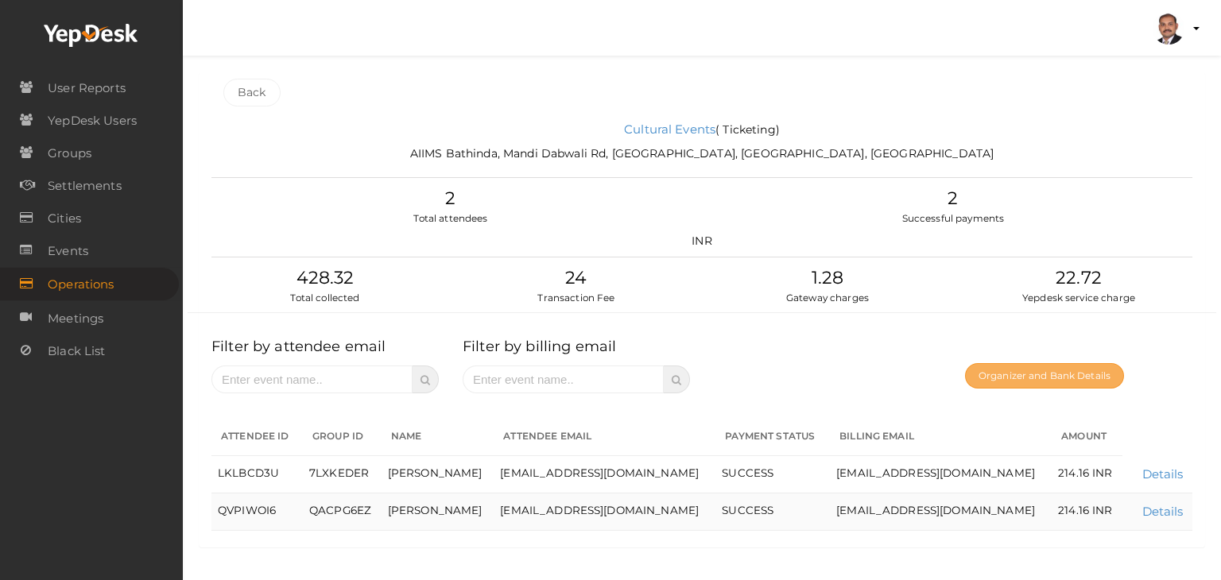
click at [1040, 371] on button "Organizer and Bank Details" at bounding box center [1044, 375] width 159 height 25
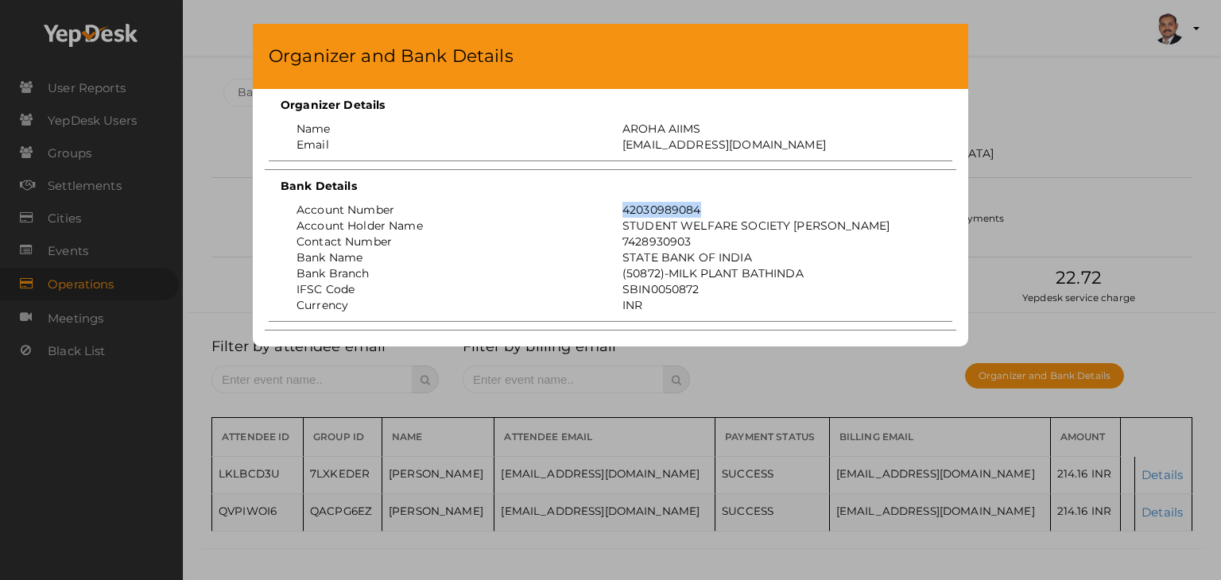
drag, startPoint x: 700, startPoint y: 210, endPoint x: 607, endPoint y: 211, distance: 92.2
click at [607, 211] on div "Account Number 42030989084" at bounding box center [611, 210] width 676 height 16
copy div "42030989084"
drag, startPoint x: 712, startPoint y: 122, endPoint x: 623, endPoint y: 122, distance: 89.1
click at [623, 122] on div "AROHA AIIMS" at bounding box center [774, 129] width 326 height 16
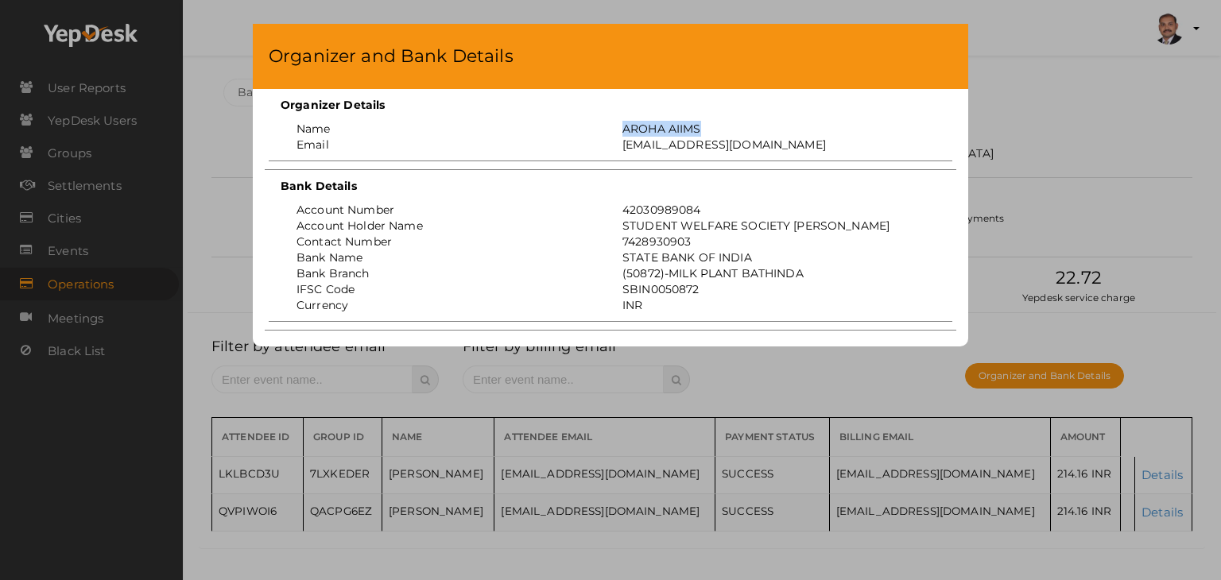
copy div "AROHA AIIMS"
click at [1061, 92] on div "Organizer and Bank Details Organizer Details Name AROHA AIIMS Email projectofcf…" at bounding box center [610, 290] width 1221 height 580
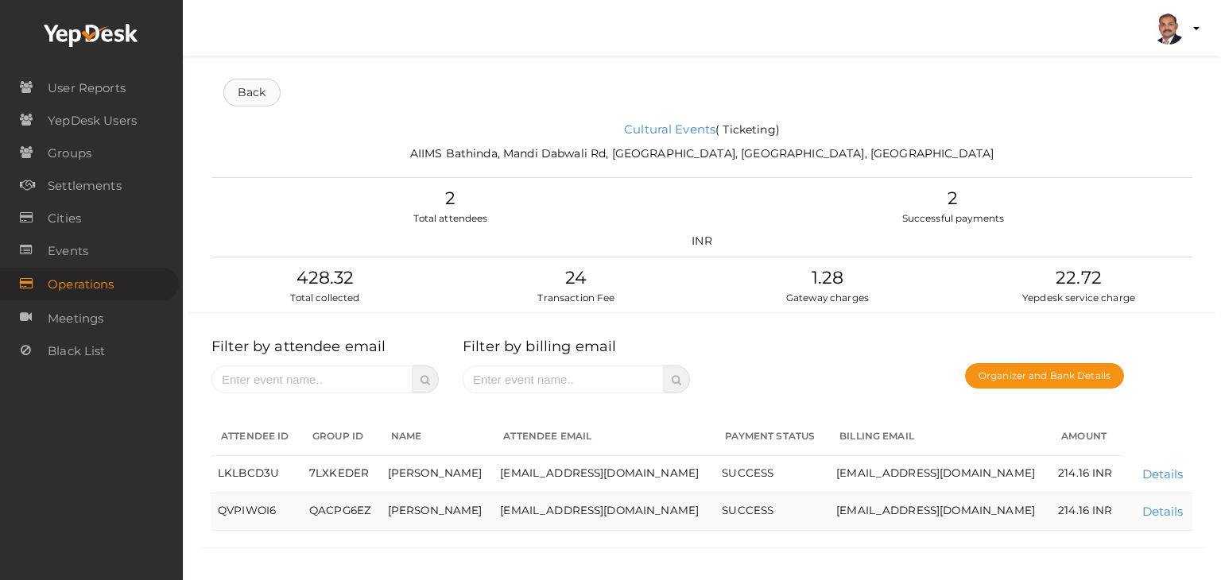
click at [239, 92] on link "Back" at bounding box center [251, 93] width 57 height 28
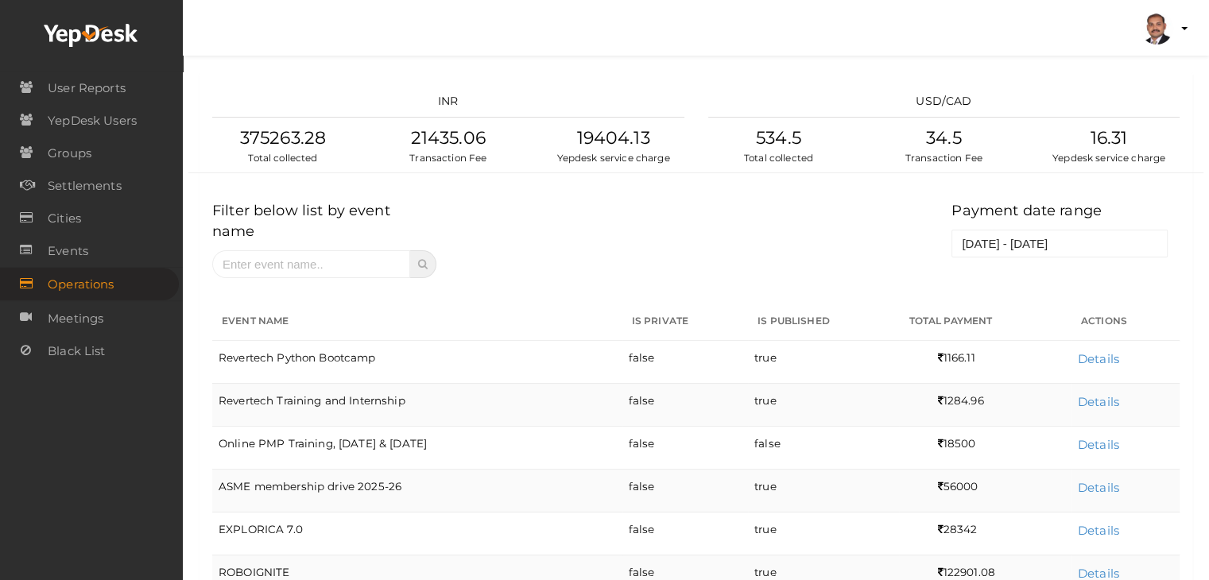
scroll to position [445, 0]
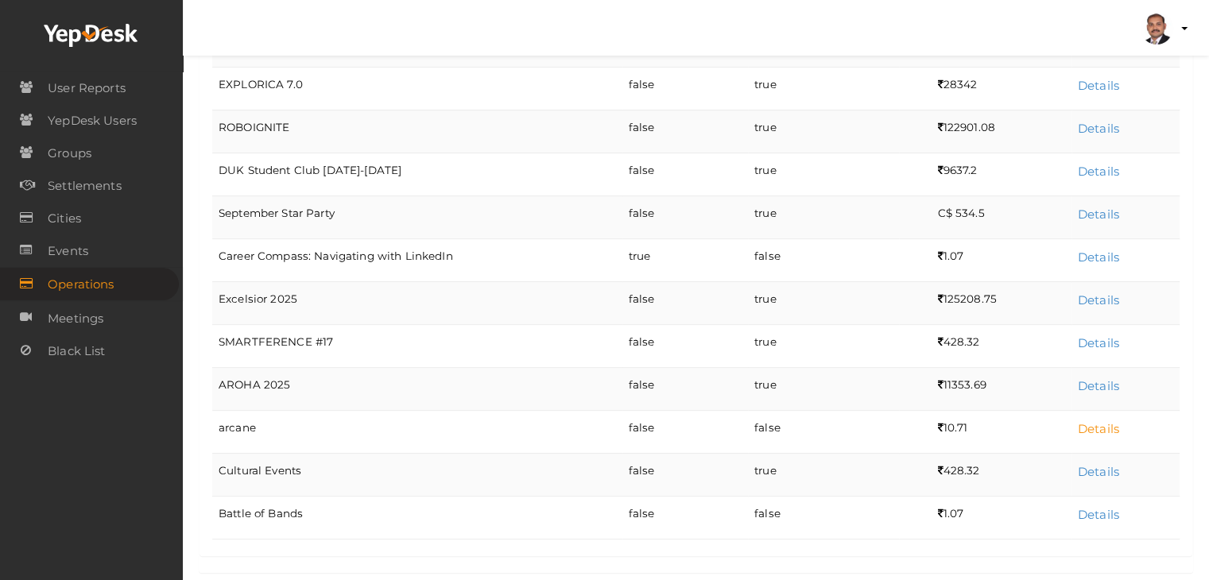
click at [1103, 421] on link "Details" at bounding box center [1098, 428] width 41 height 15
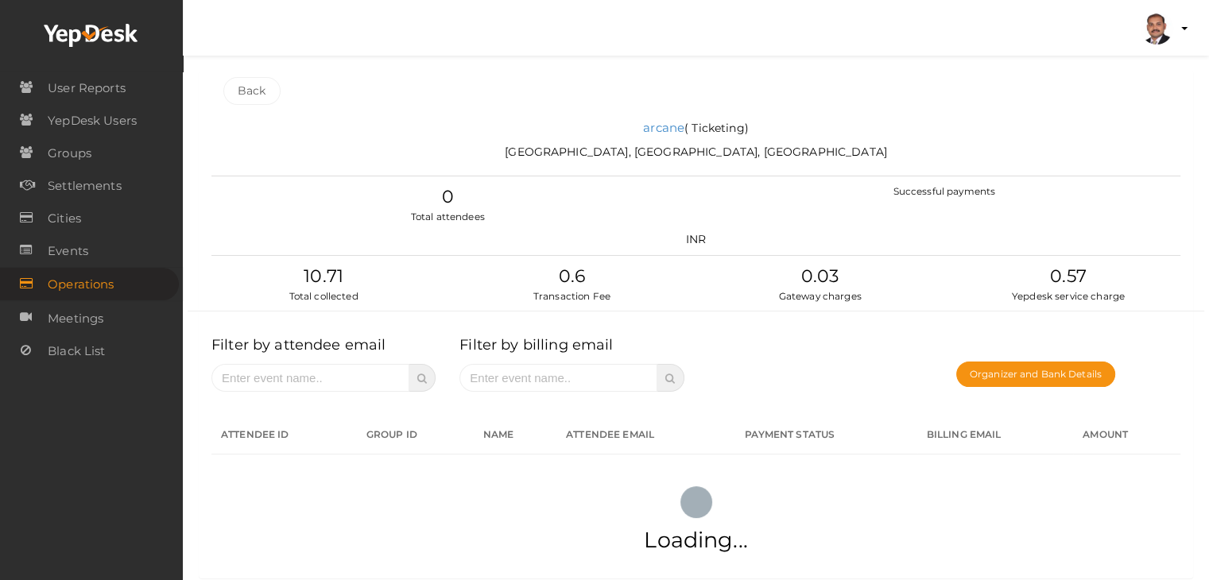
scroll to position [0, 0]
click at [1050, 367] on button "Organizer and Bank Details" at bounding box center [1035, 375] width 159 height 25
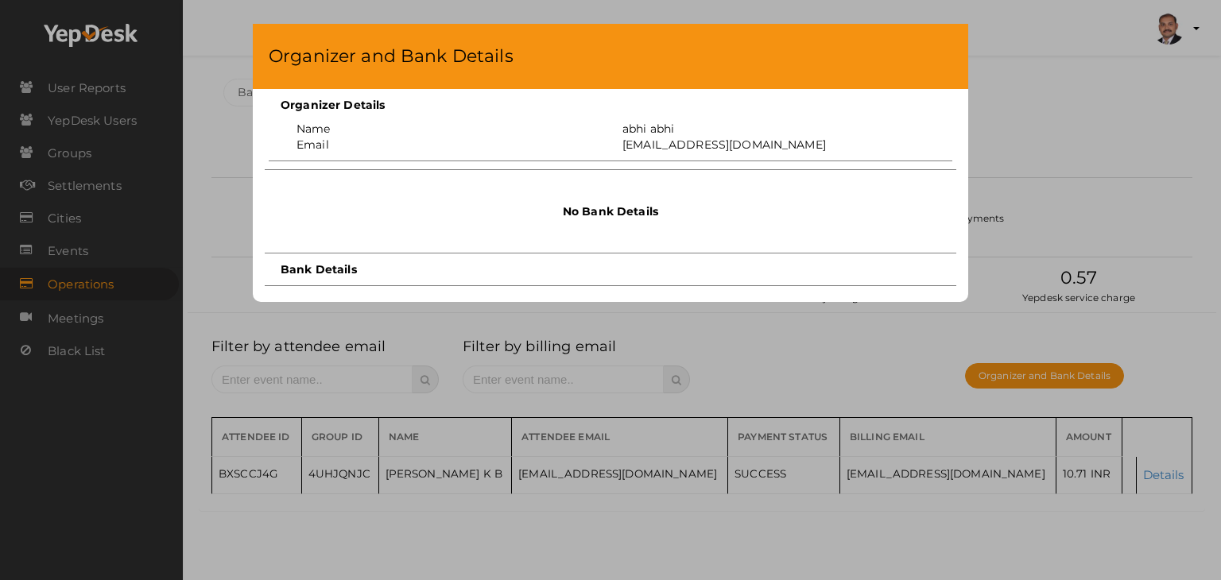
click at [1094, 99] on div "Organizer and Bank Details Organizer Details Name abhi abhi Email simplytech118…" at bounding box center [610, 290] width 1221 height 580
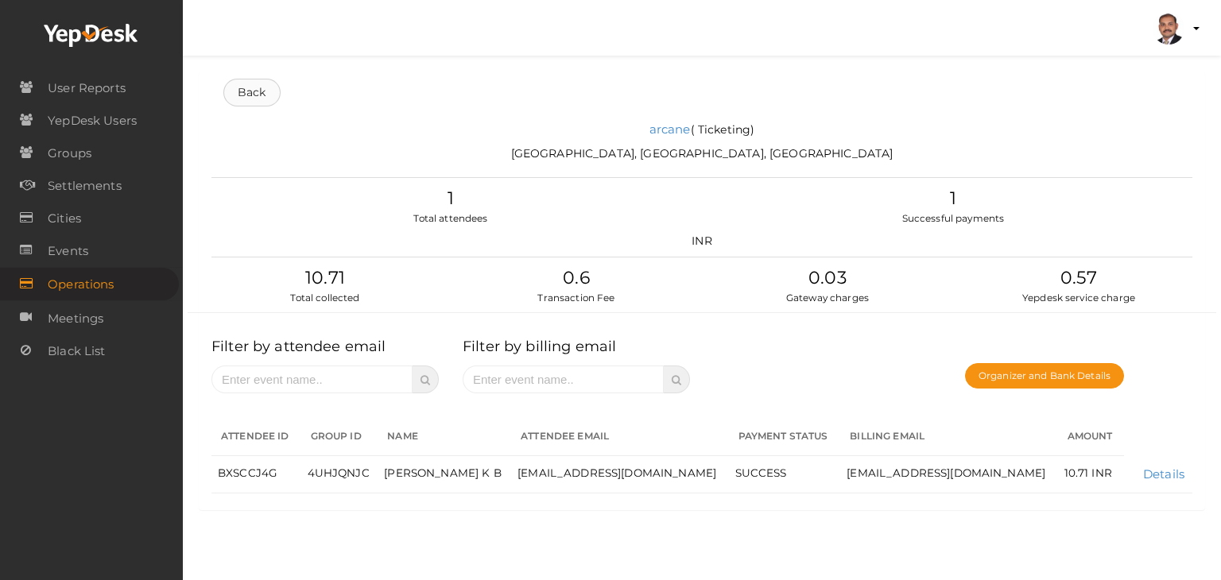
click at [241, 95] on link "Back" at bounding box center [251, 93] width 57 height 28
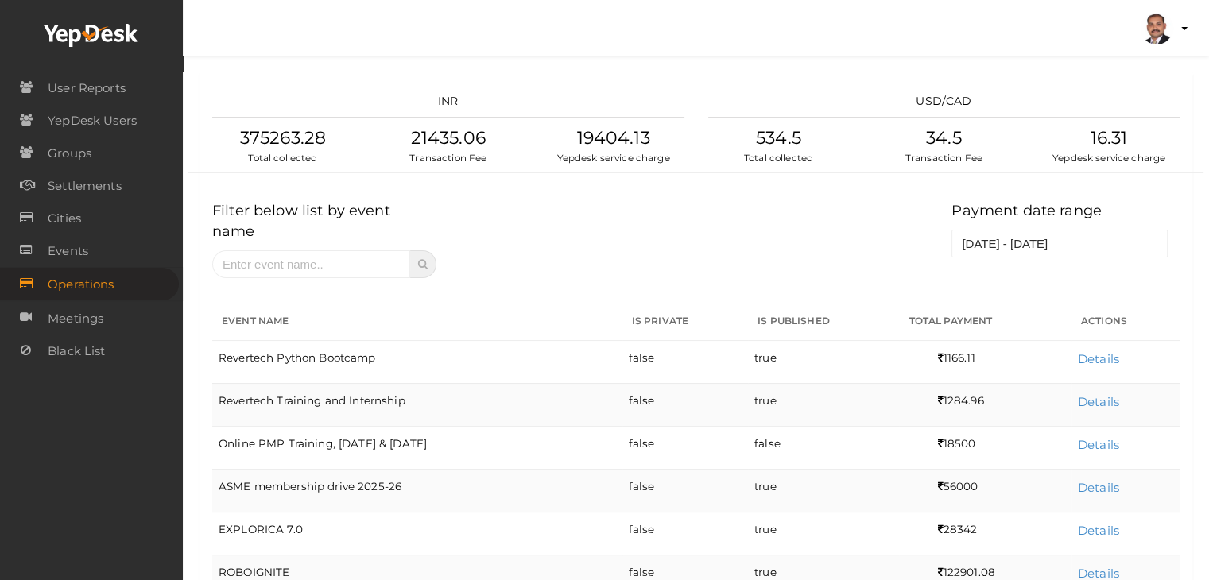
scroll to position [445, 0]
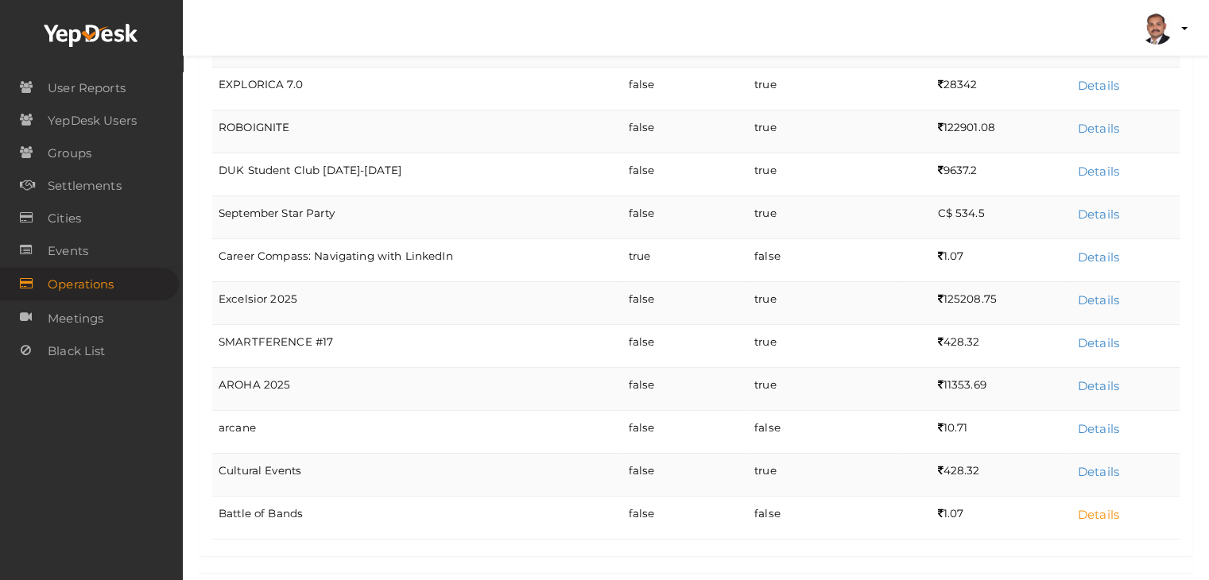
click at [1094, 507] on link "Details" at bounding box center [1098, 514] width 41 height 15
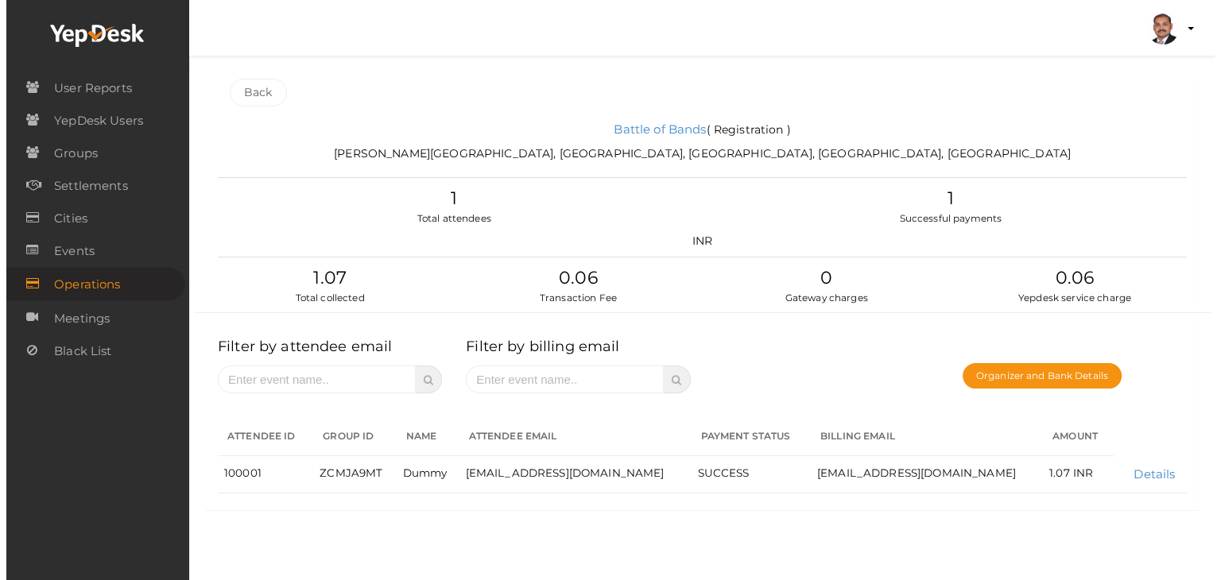
scroll to position [0, 0]
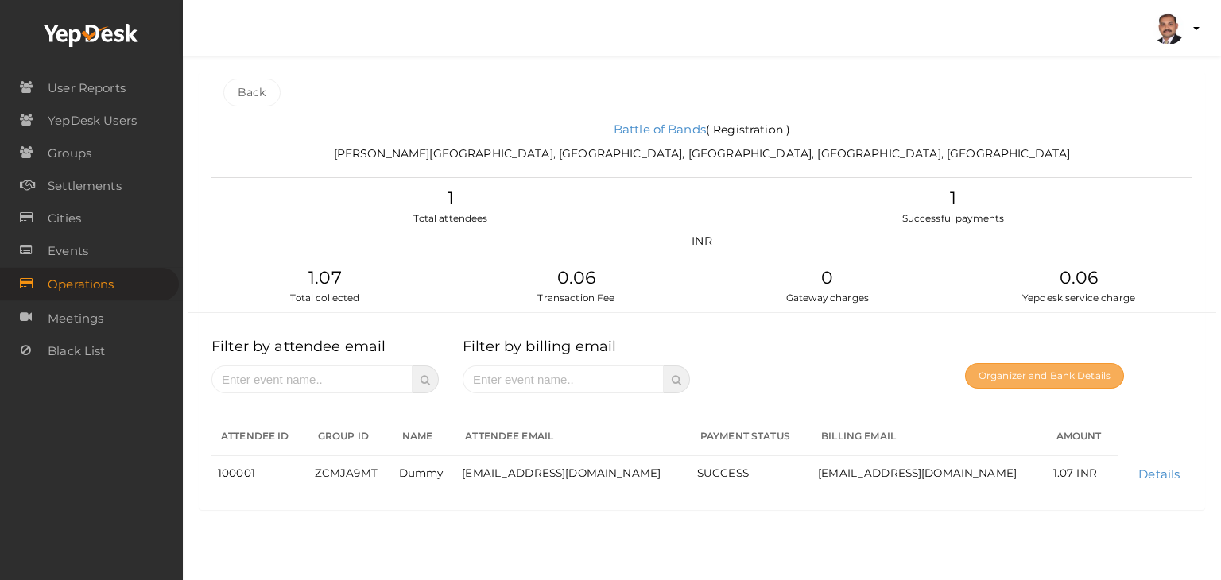
click at [1070, 376] on button "Organizer and Bank Details" at bounding box center [1044, 375] width 159 height 25
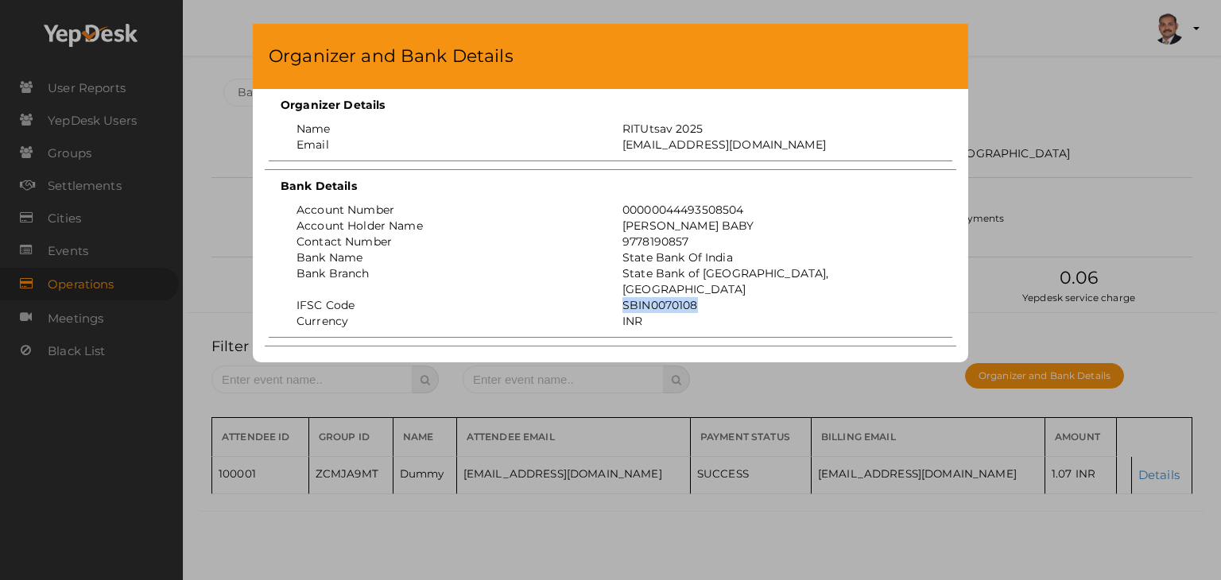
drag, startPoint x: 698, startPoint y: 289, endPoint x: 614, endPoint y: 290, distance: 84.3
click at [614, 297] on div "SBIN0070108" at bounding box center [774, 305] width 326 height 16
copy div "SBIN0070108"
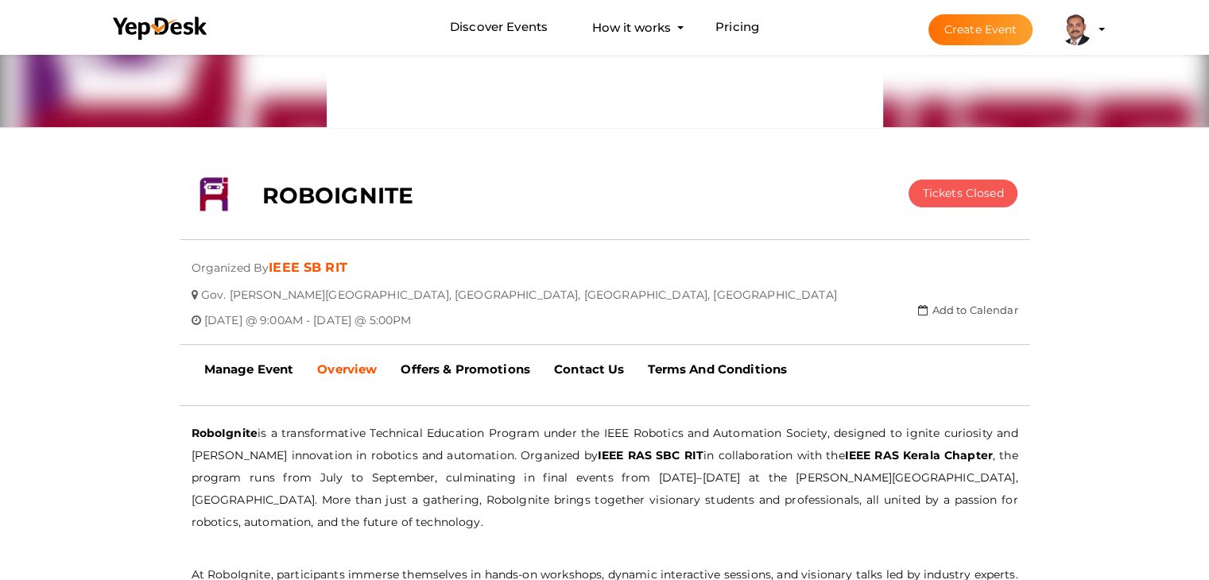
scroll to position [210, 0]
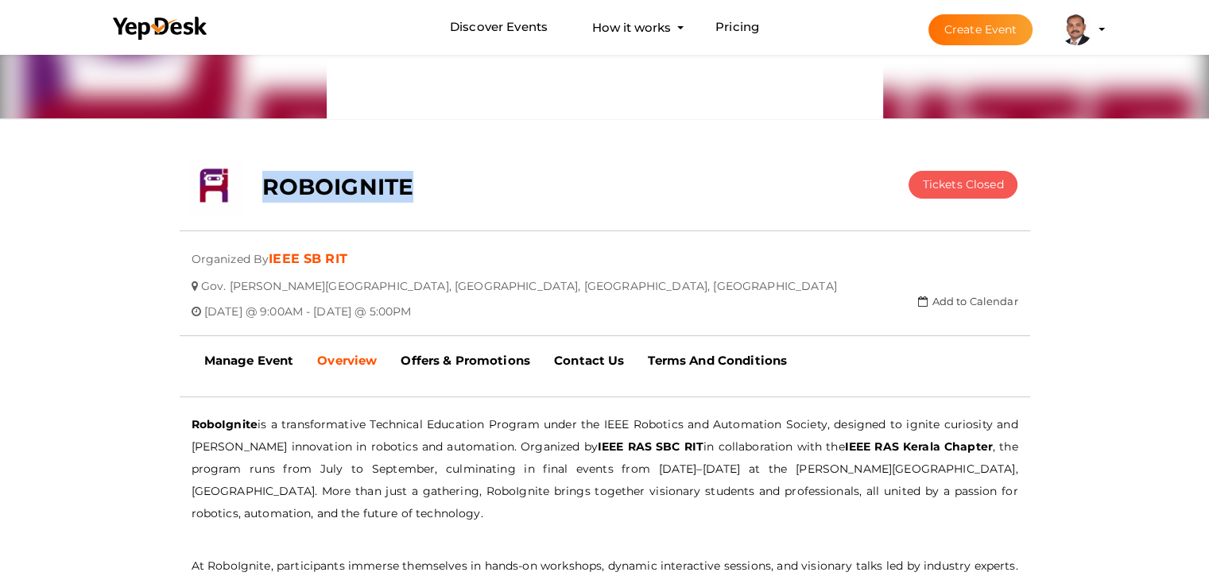
drag, startPoint x: 417, startPoint y: 188, endPoint x: 261, endPoint y: 188, distance: 155.8
click at [261, 188] on div "ROBOIGNITE" at bounding box center [533, 183] width 567 height 48
copy b "ROBOIGNITE"
click at [211, 363] on b "Manage Event" at bounding box center [249, 360] width 90 height 15
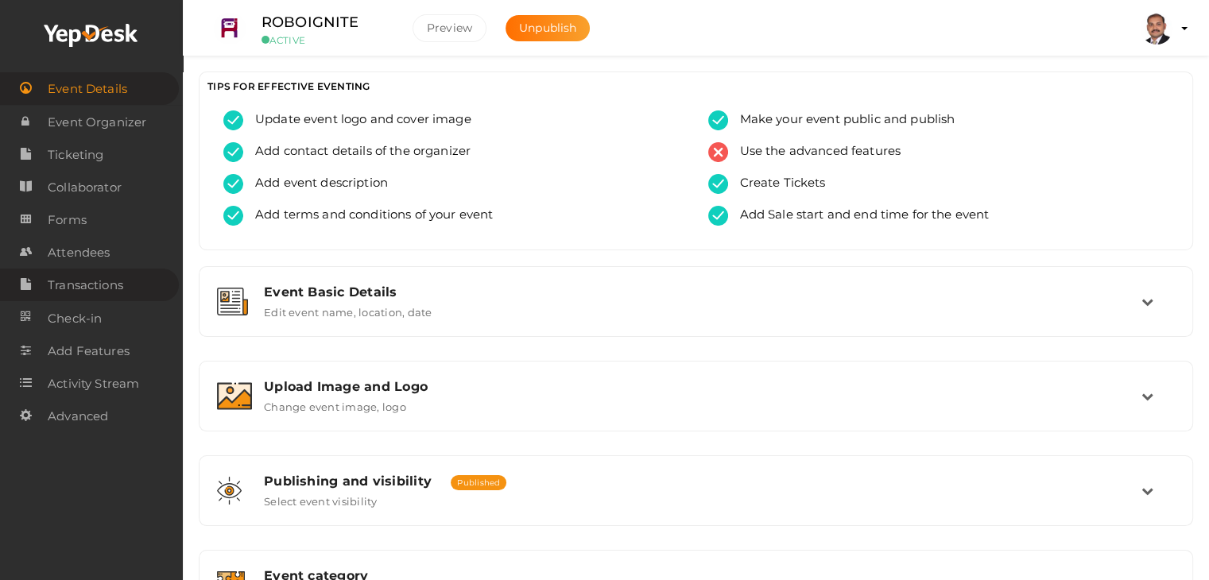
click at [114, 285] on span "Transactions" at bounding box center [86, 286] width 76 height 32
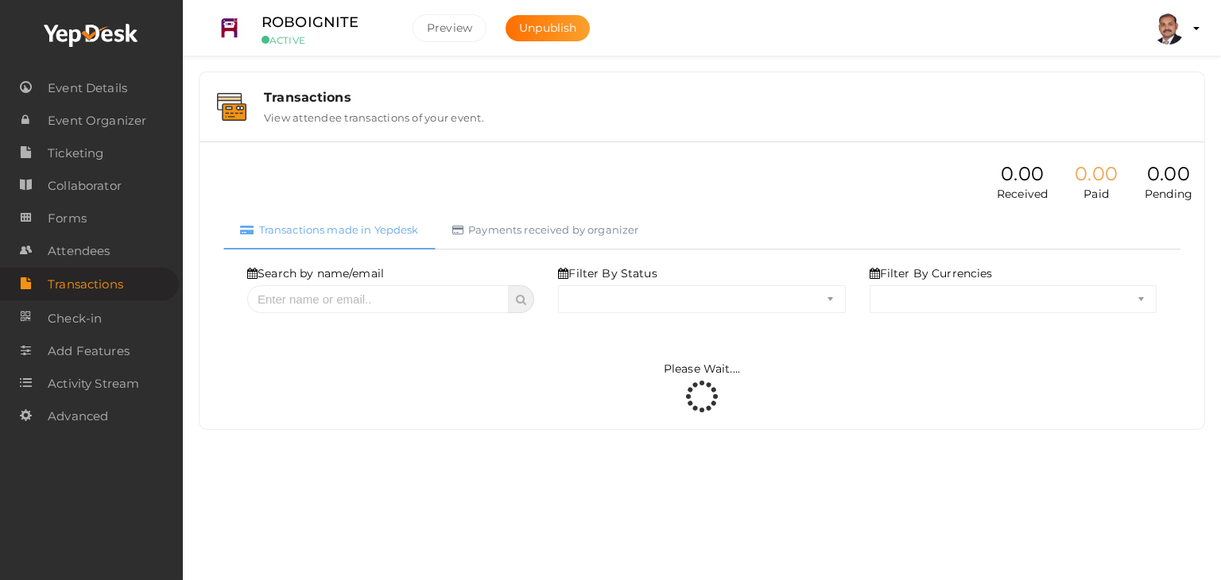
select select "ALL"
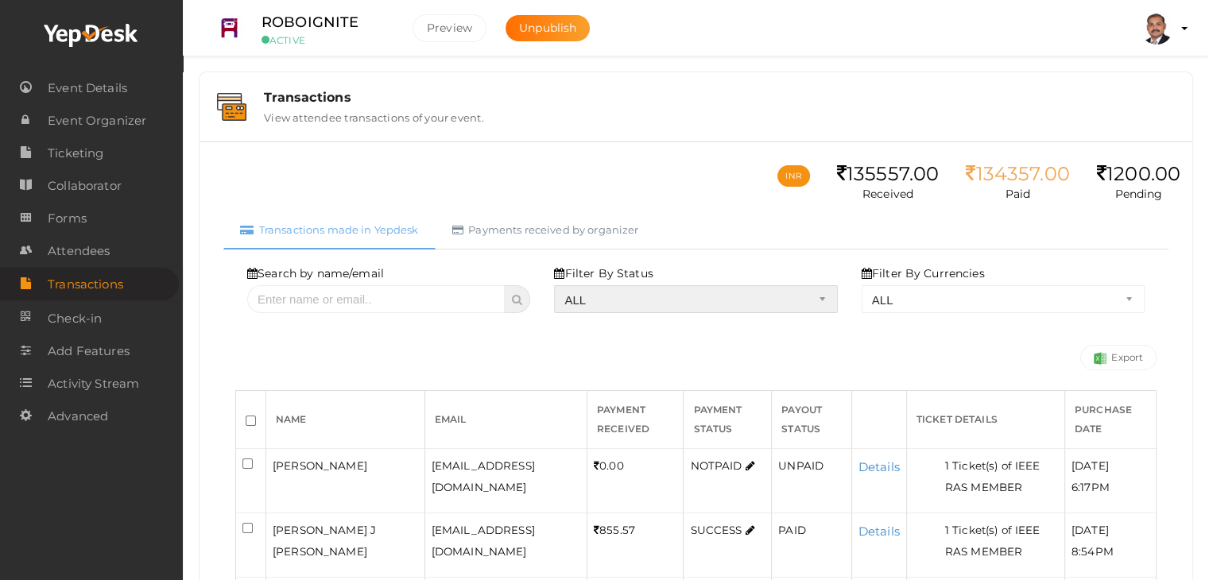
click at [630, 293] on select "ALL SUCCESS DECLINED UNAUTHORIZED FAILED NOTPAID FREE REFUNDED NA" at bounding box center [695, 299] width 283 height 28
click at [558, 285] on select "ALL SUCCESS DECLINED UNAUTHORIZED FAILED NOTPAID FREE REFUNDED NA" at bounding box center [695, 299] width 283 height 28
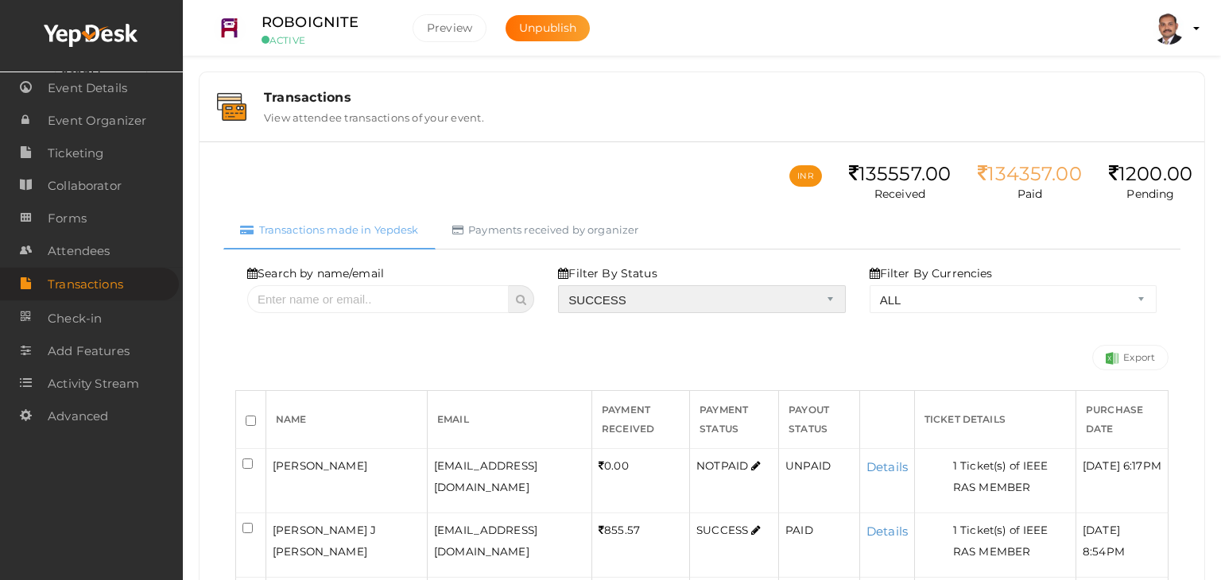
select select "? string:SUCCESS ?"
select select "? string:ALL ?"
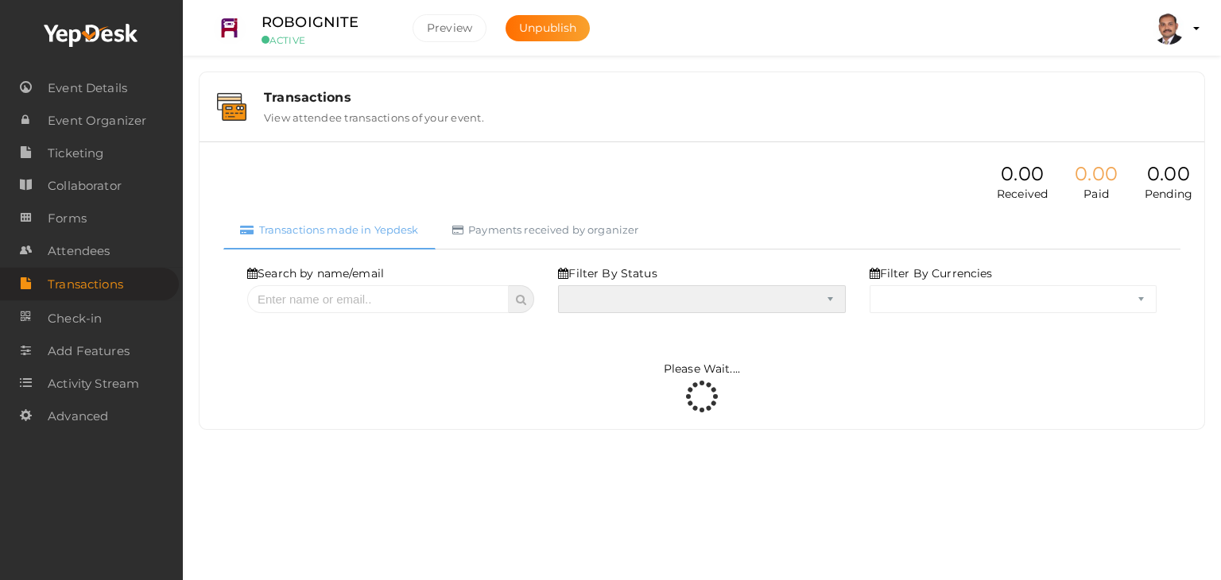
select select "SUCCESS"
select select "ALL"
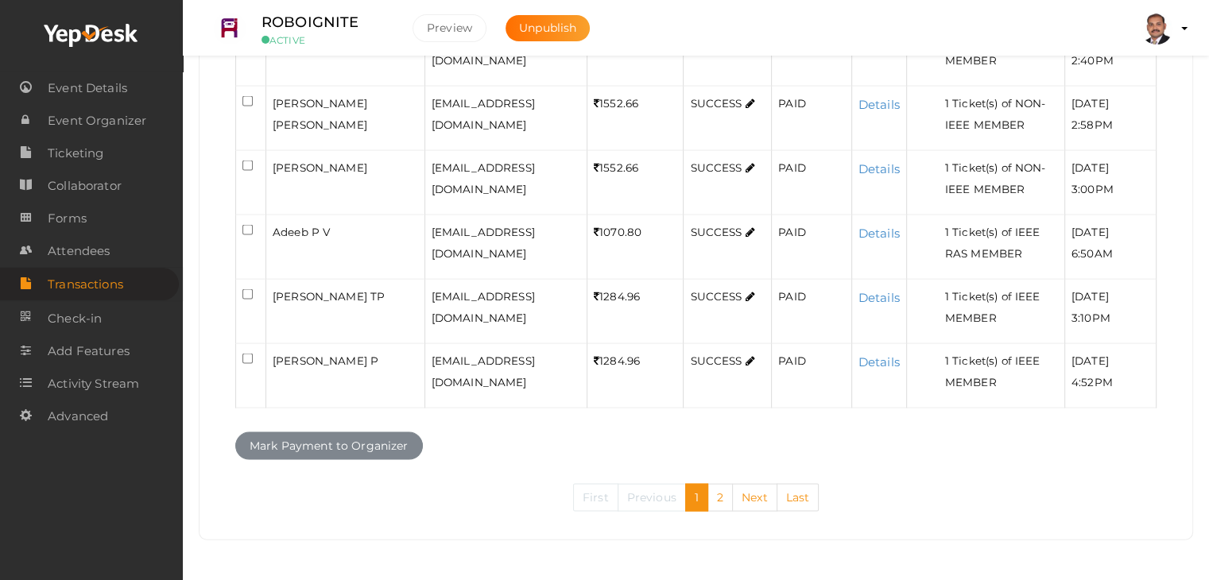
scroll to position [3808, 0]
click at [718, 502] on link "2" at bounding box center [720, 498] width 25 height 28
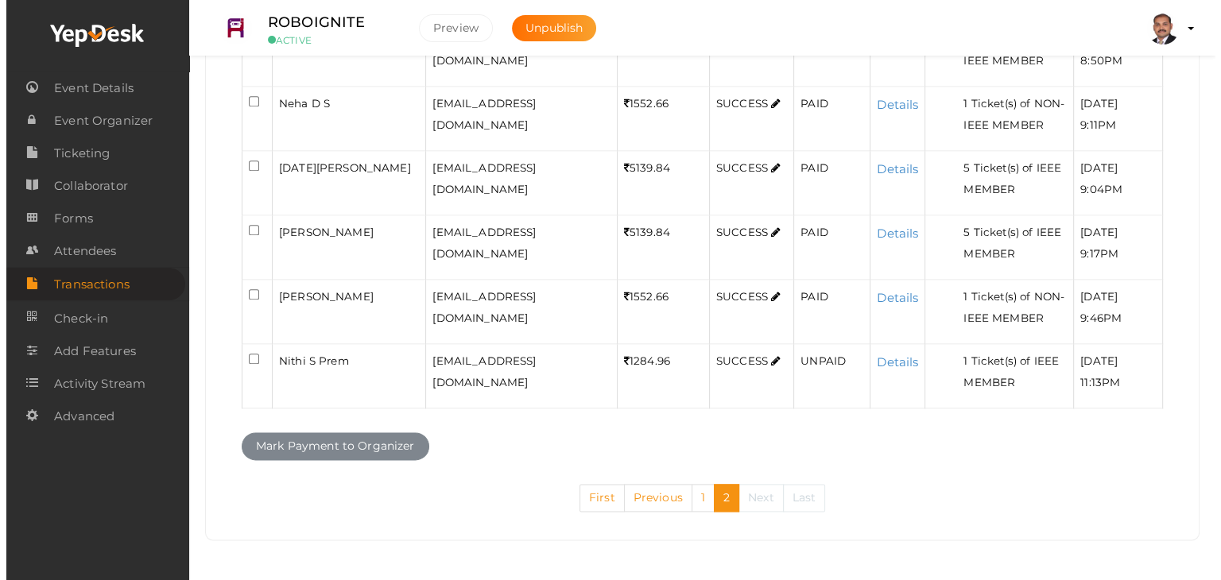
scroll to position [2312, 0]
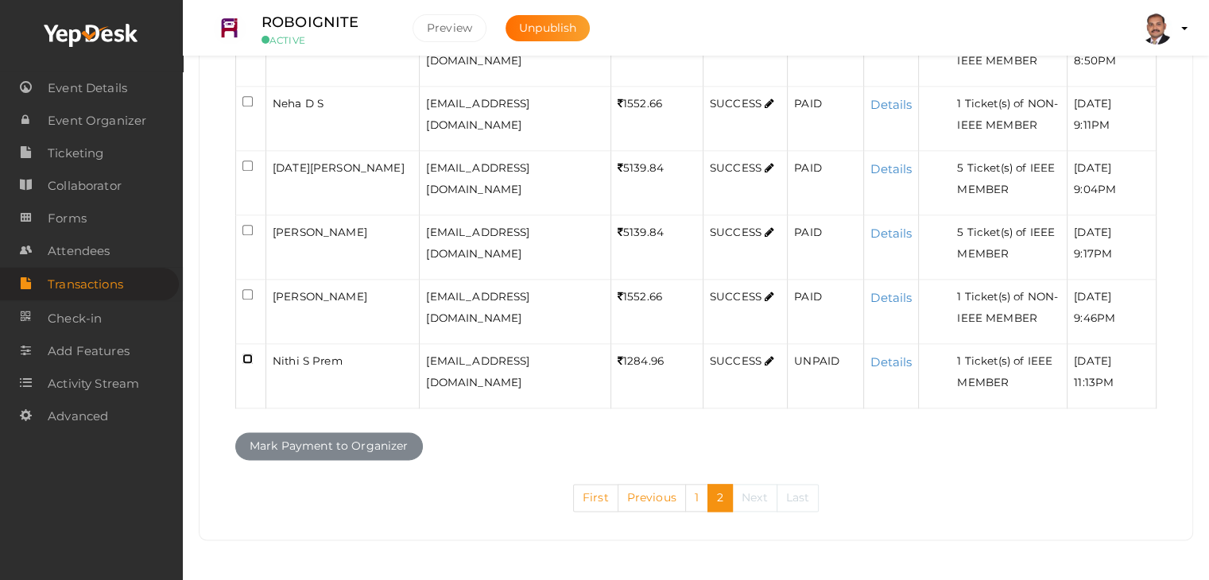
click at [247, 360] on input "checkbox" at bounding box center [248, 359] width 10 height 10
checkbox input "true"
click at [338, 454] on button "Mark Payment to Organizer" at bounding box center [329, 447] width 188 height 28
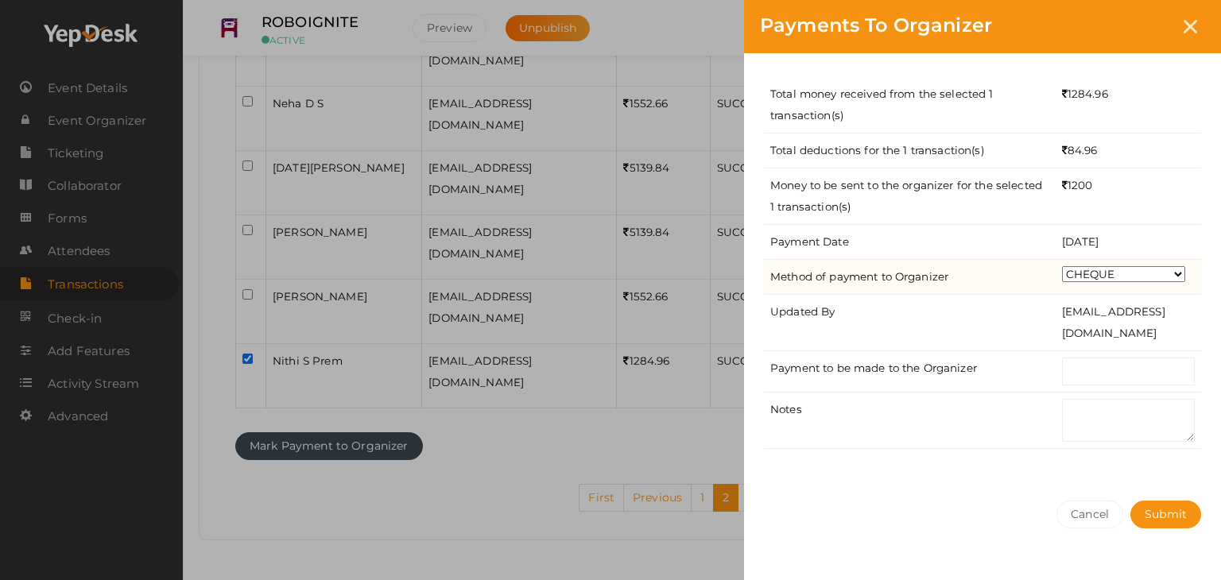
click at [1100, 271] on select "CHEQUE ONLINE TRANSFER WIRE TRANSFER CASH BANK DRAFT OTHERS" at bounding box center [1123, 274] width 123 height 16
select select "ONLINE TRANSFER"
click at [1062, 266] on select "CHEQUE ONLINE TRANSFER WIRE TRANSFER CASH BANK DRAFT OTHERS" at bounding box center [1123, 274] width 123 height 16
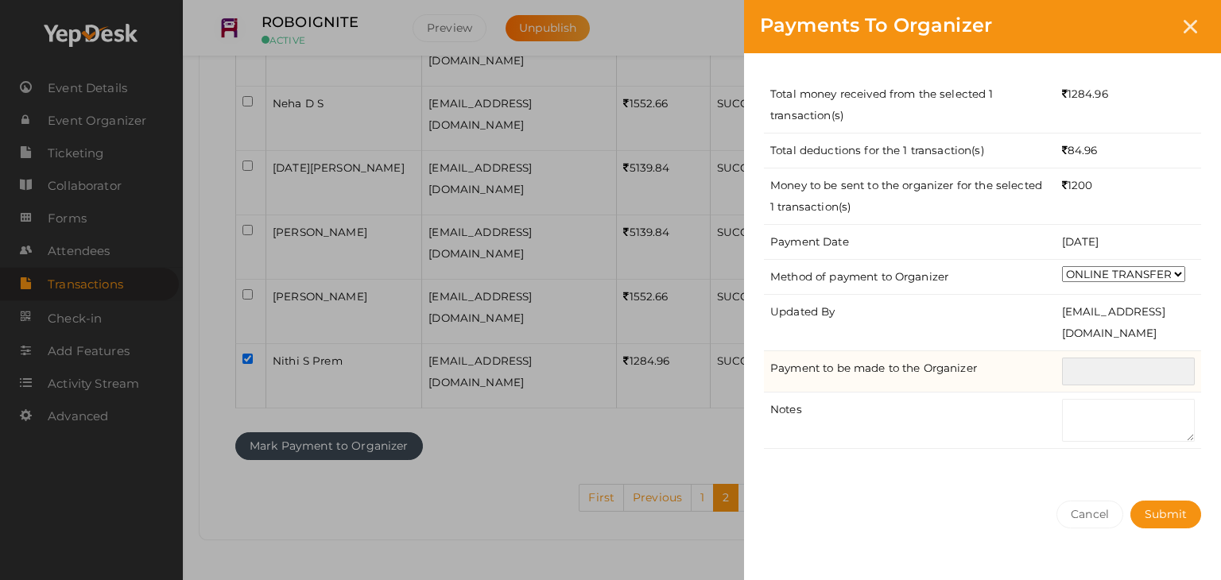
click at [1110, 370] on input "text" at bounding box center [1128, 372] width 133 height 28
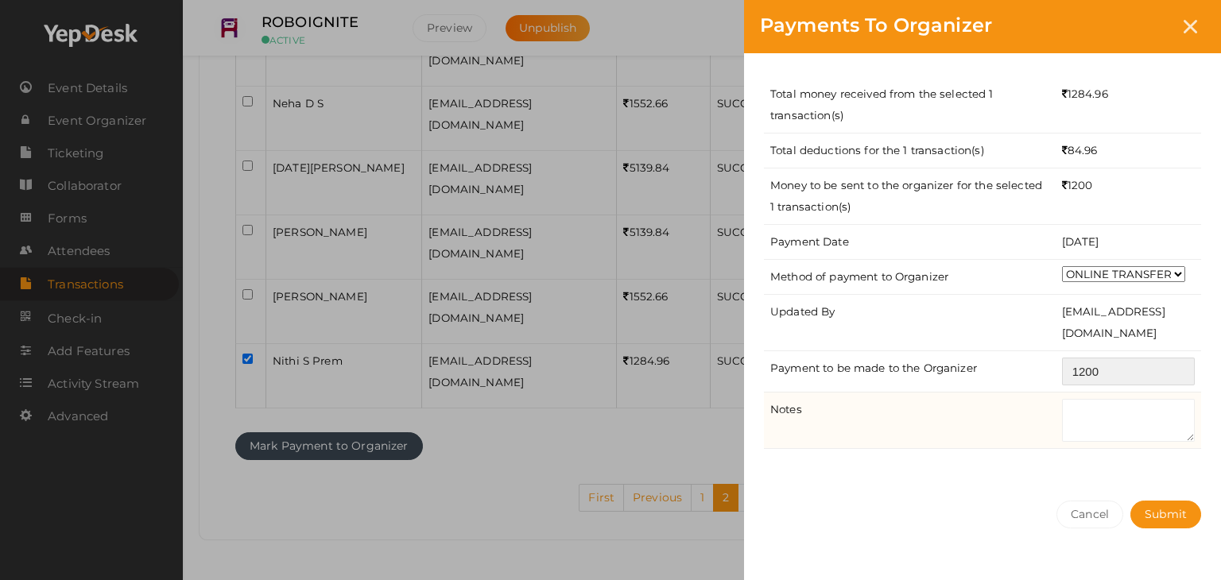
type input "1200"
click at [1080, 417] on textarea at bounding box center [1128, 420] width 133 height 43
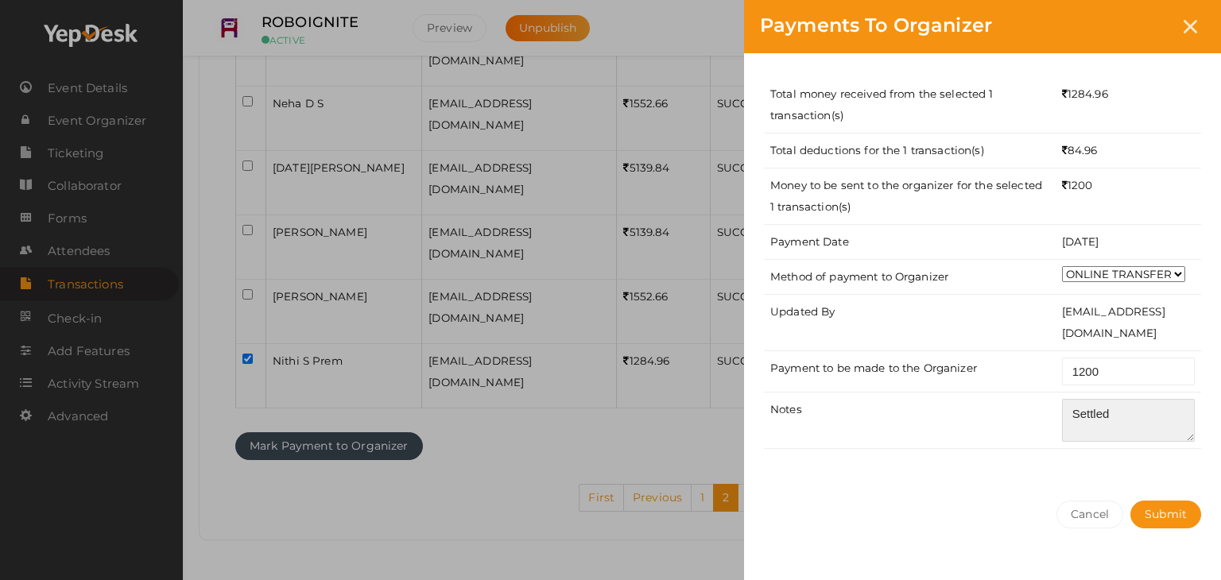
type textarea "Settled"
click at [1150, 471] on div "Total money received from the selected 1 transaction(s) 1284.96 Total deduction…" at bounding box center [982, 269] width 477 height 432
click at [1172, 517] on span "Submit" at bounding box center [1166, 514] width 42 height 14
select select "? string:SUCCESS ?"
select select "? string:ALL ?"
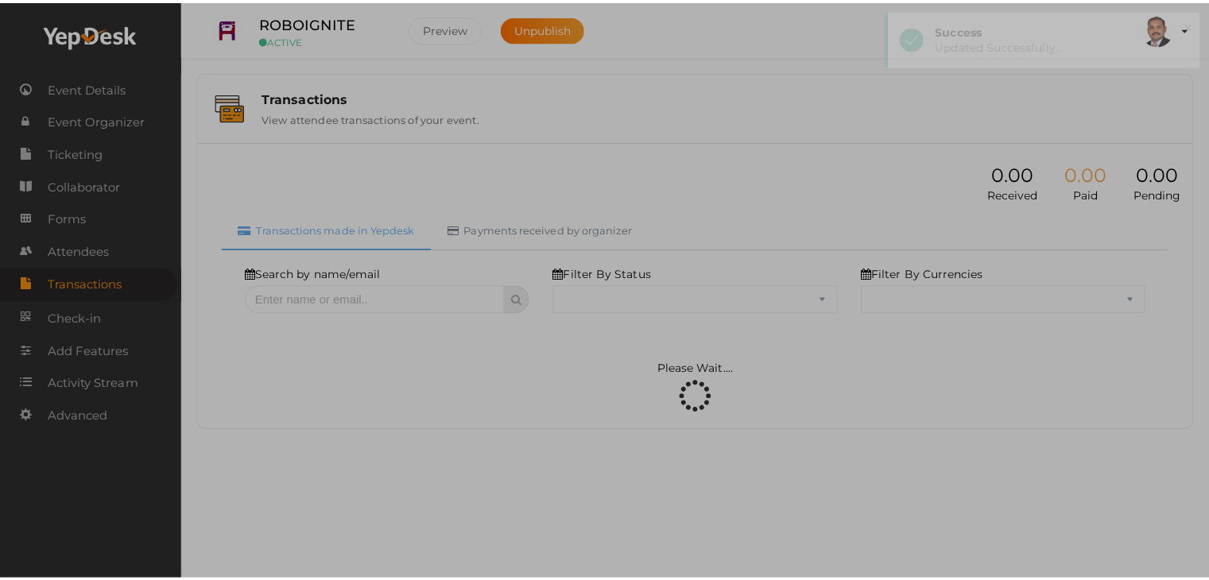
scroll to position [0, 0]
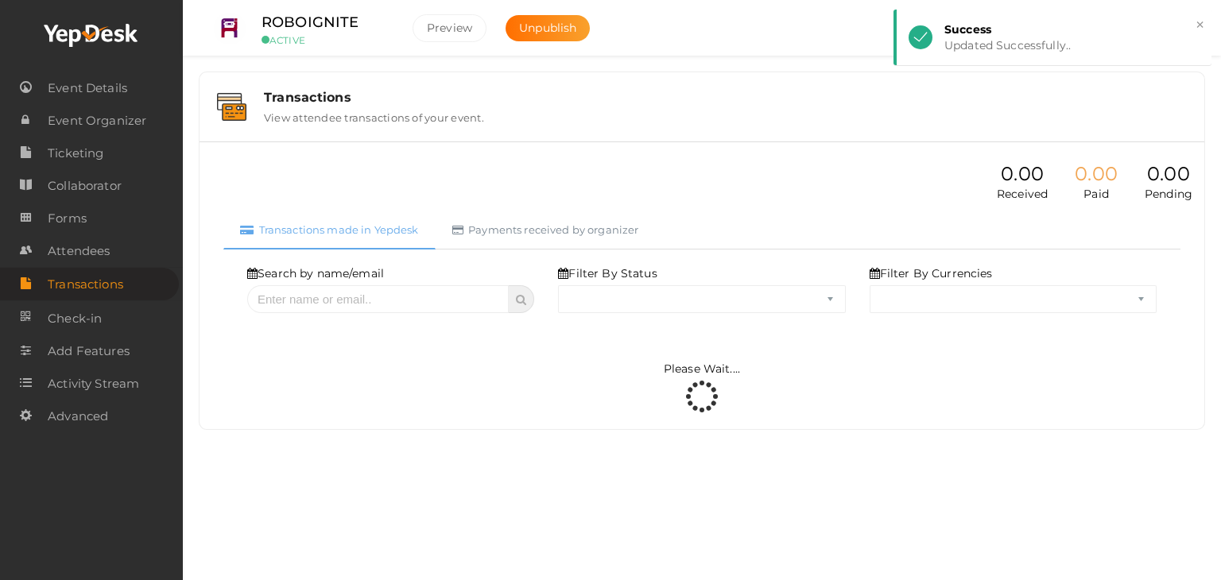
select select "SUCCESS"
select select "ALL"
click at [557, 214] on link "Payments received by organizer" at bounding box center [546, 230] width 220 height 39
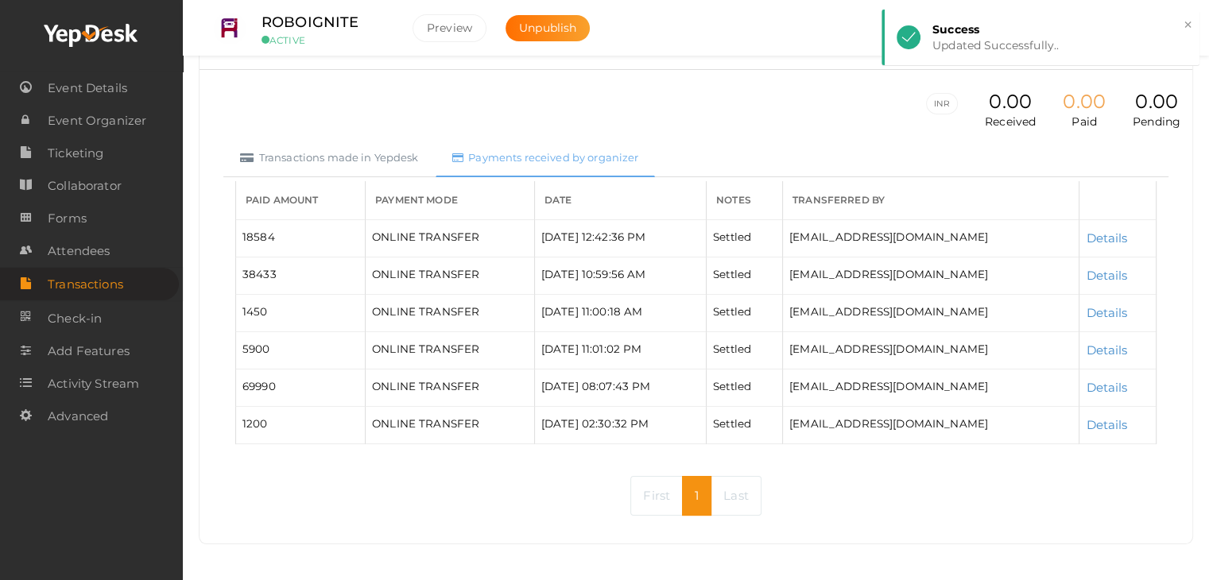
scroll to position [74, 0]
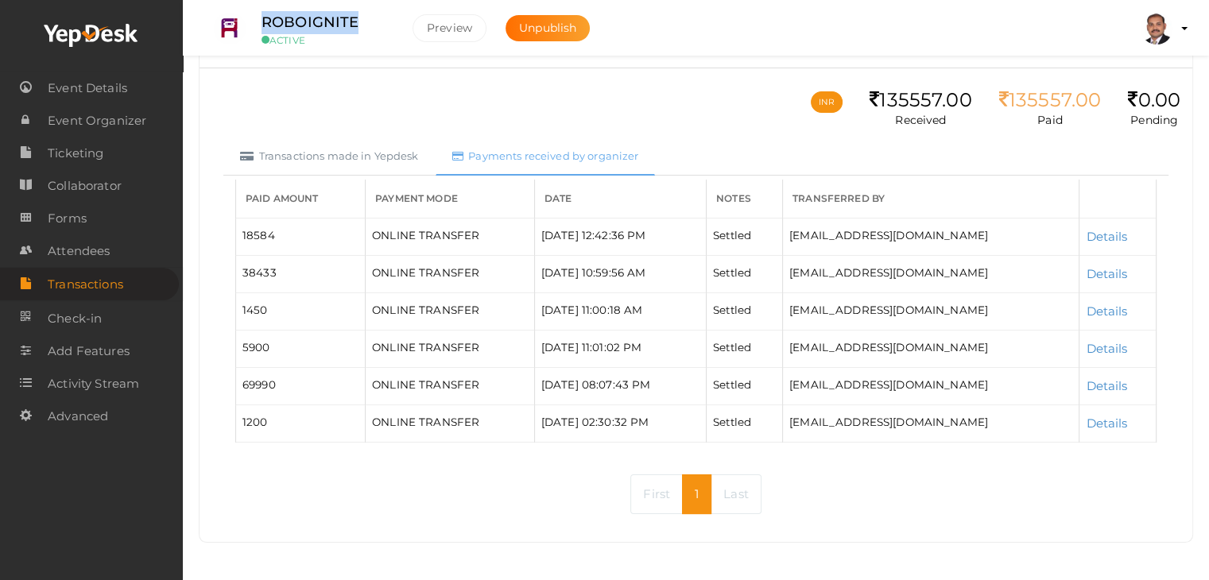
drag, startPoint x: 366, startPoint y: 17, endPoint x: 248, endPoint y: 25, distance: 118.0
click at [248, 25] on div "ROBOIGNITE ACTIVE" at bounding box center [325, 28] width 159 height 35
copy label "ROBOIGNITE"
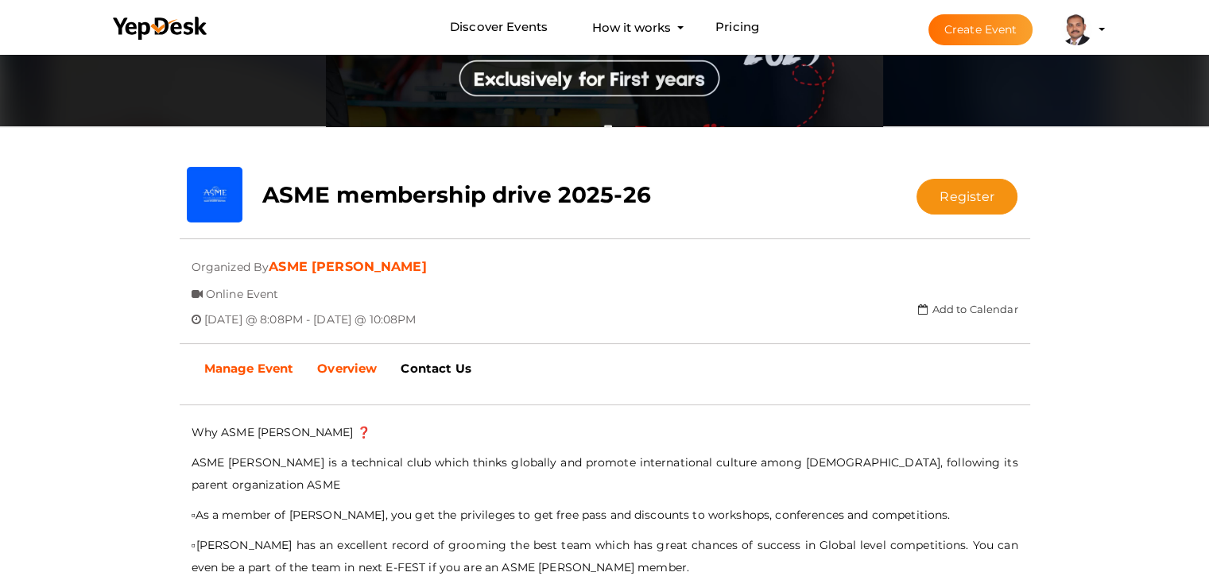
scroll to position [210, 0]
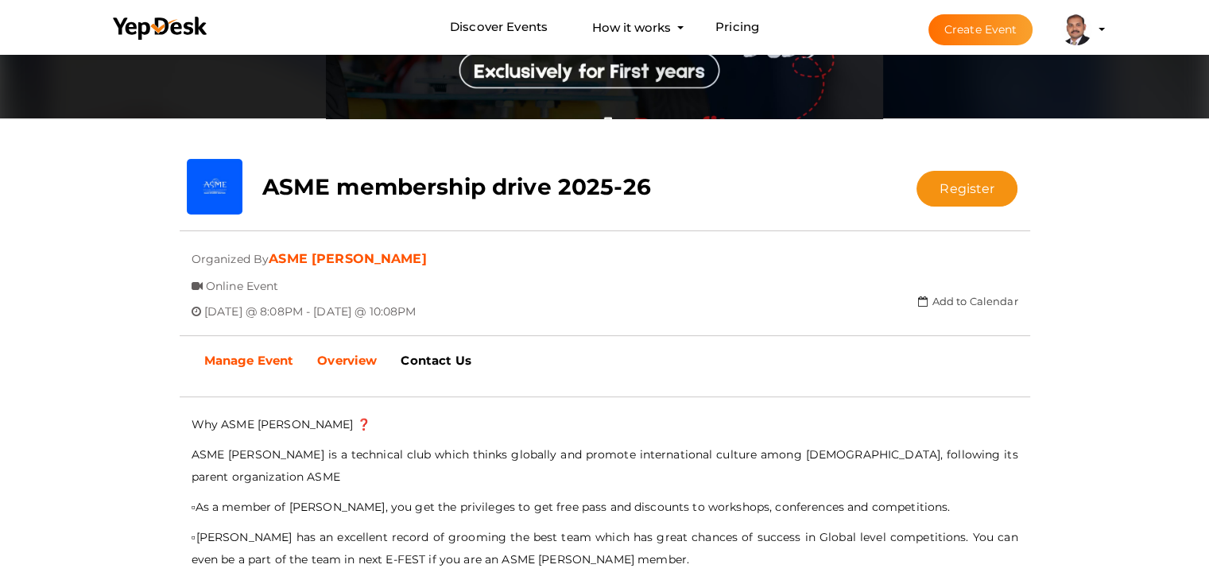
click at [225, 363] on b "Manage Event" at bounding box center [249, 360] width 90 height 15
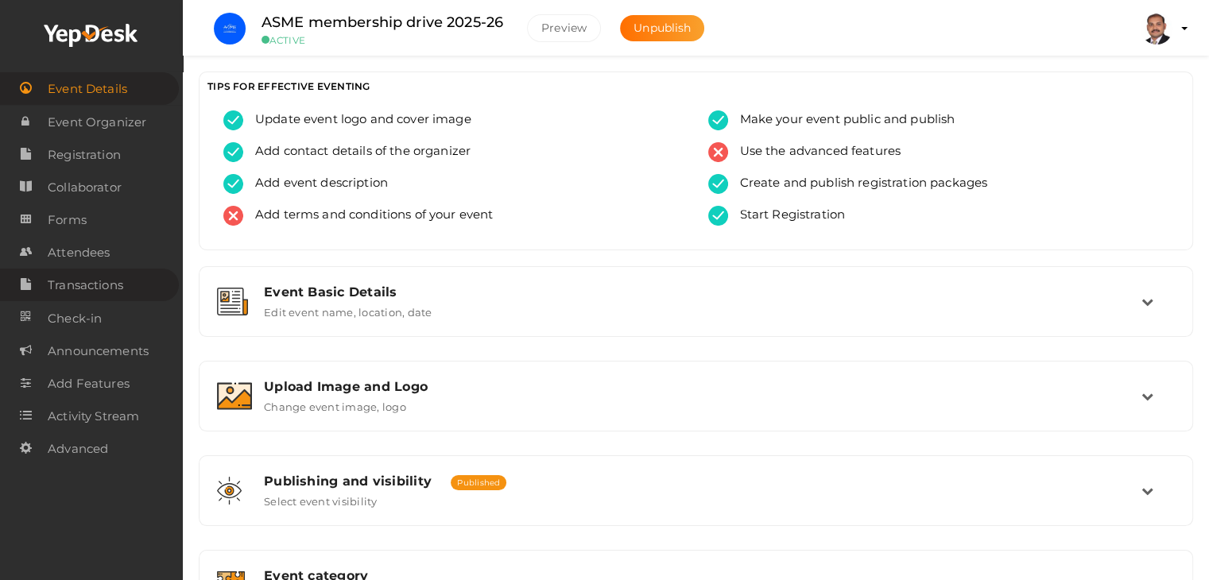
click at [82, 286] on span "Transactions" at bounding box center [86, 286] width 76 height 32
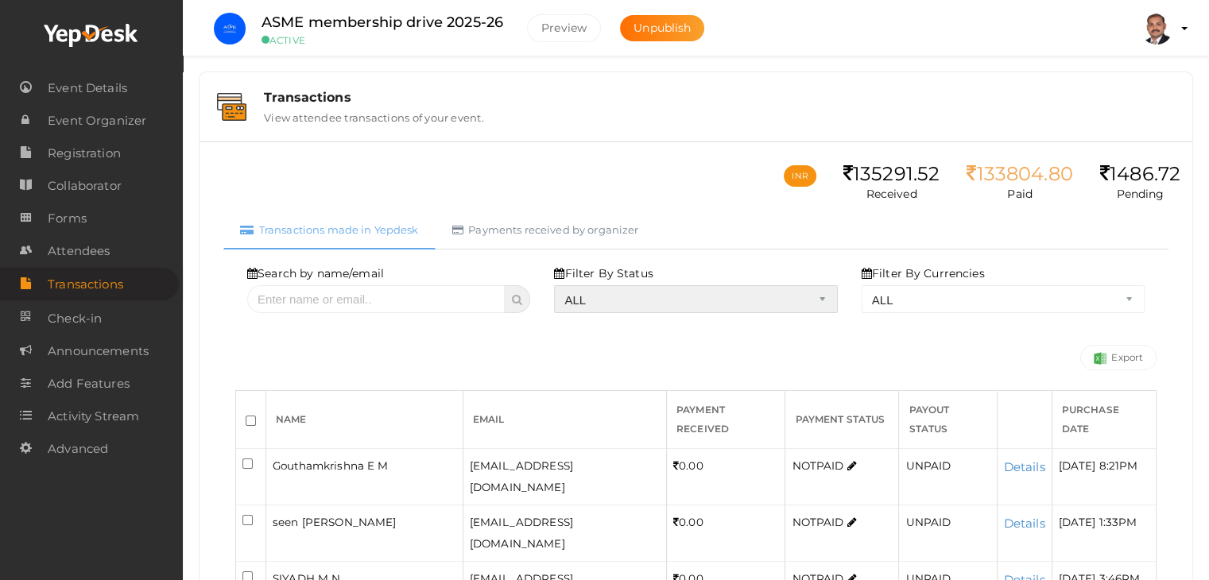
click at [641, 305] on select "ALL SUCCESS DECLINED UNAUTHORIZED FAILED NOTPAID FREE REFUNDED NA" at bounding box center [695, 299] width 283 height 28
click at [558, 285] on select "ALL SUCCESS DECLINED UNAUTHORIZED FAILED NOTPAID FREE REFUNDED NA" at bounding box center [695, 299] width 283 height 28
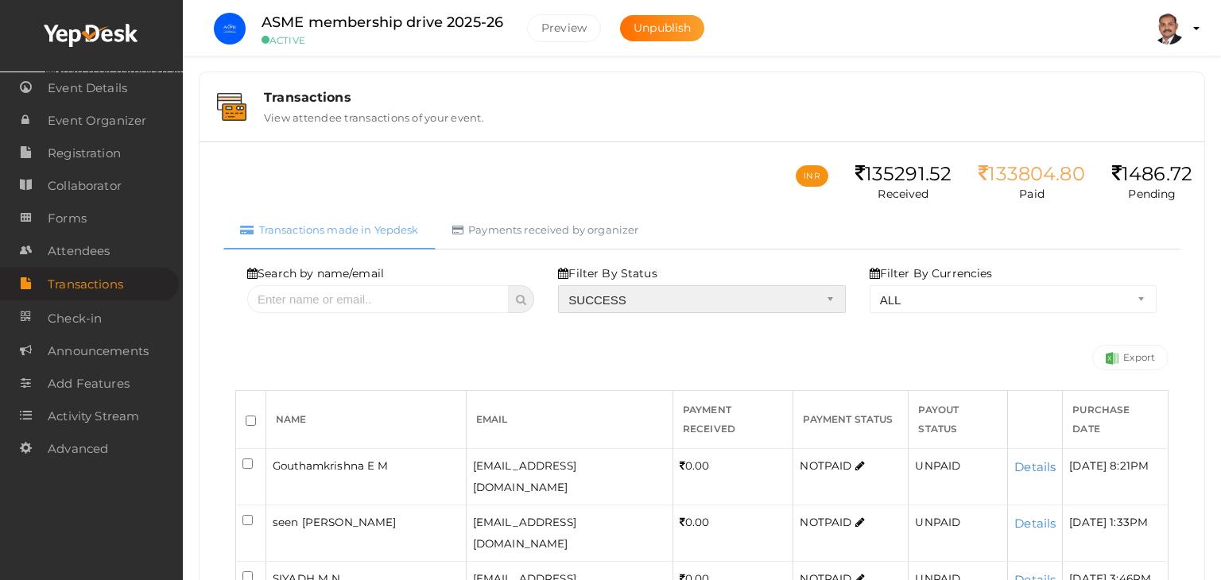
select select "? string:SUCCESS ?"
select select "? string:ALL ?"
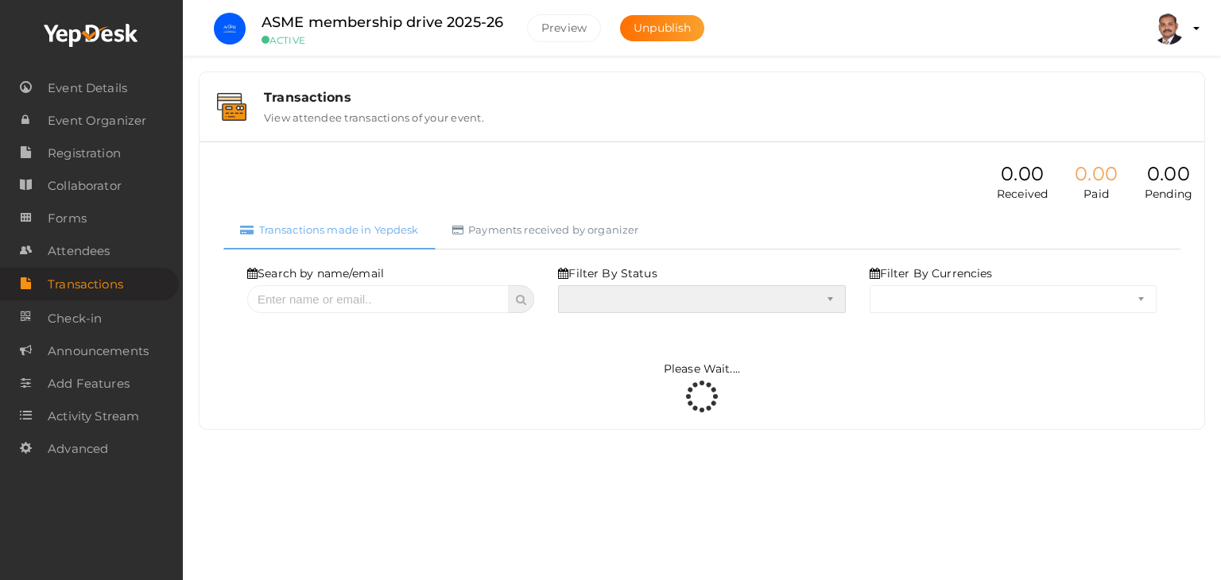
select select "SUCCESS"
select select "ALL"
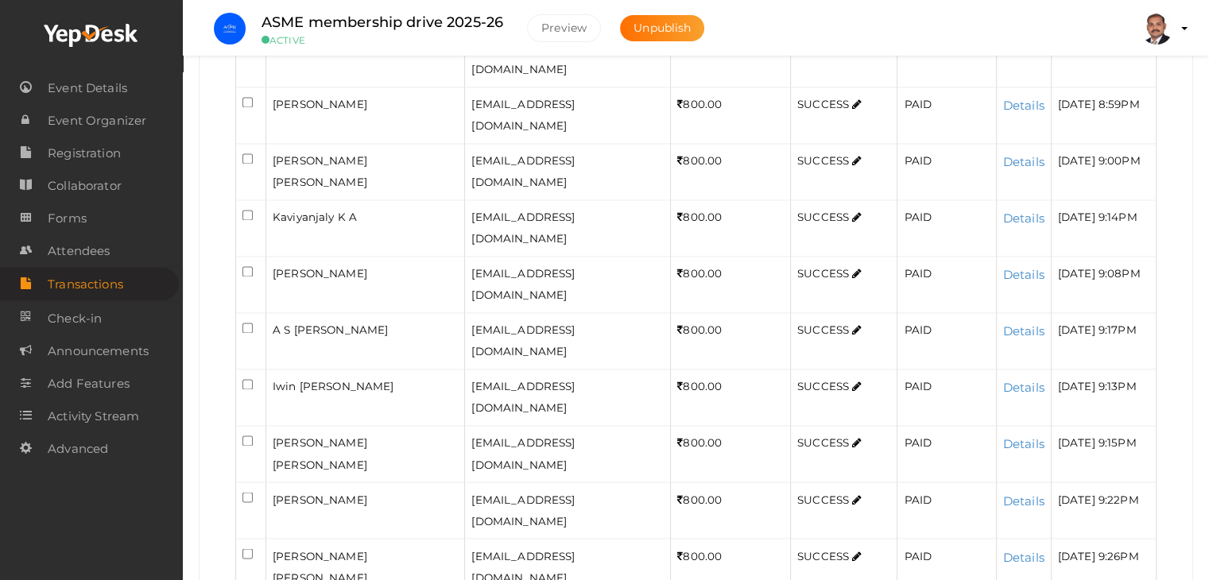
scroll to position [2700, 0]
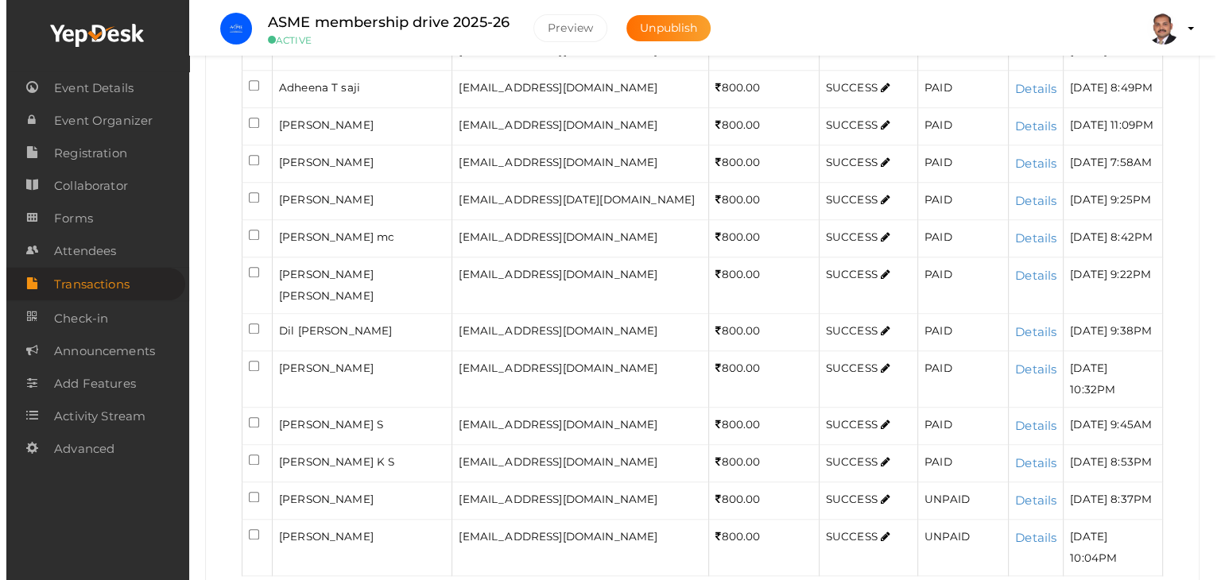
scroll to position [1210, 0]
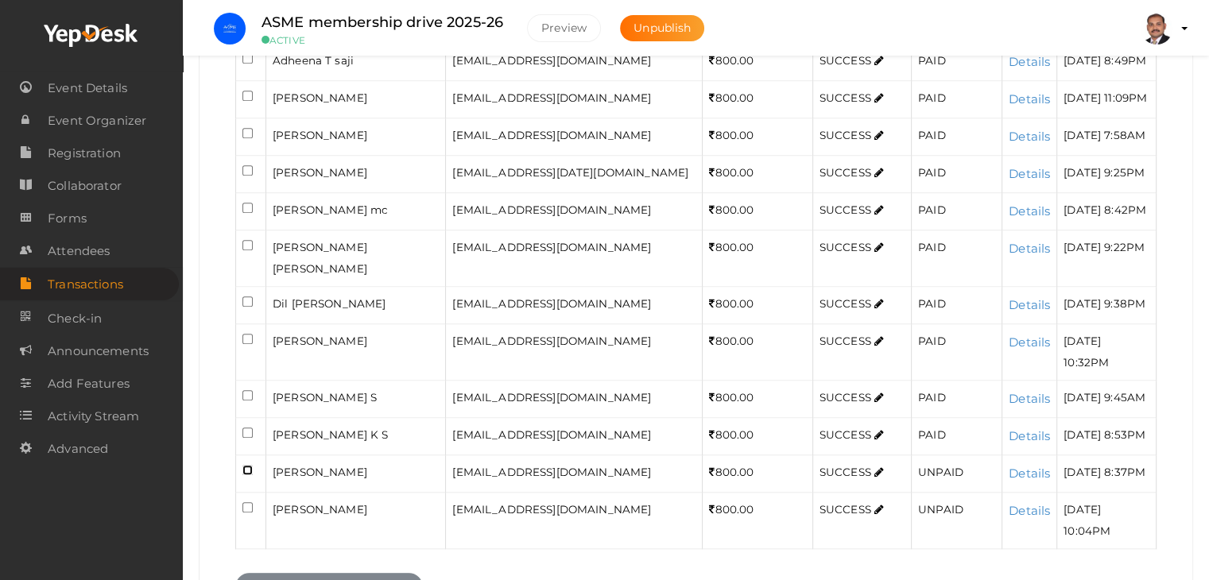
click at [245, 465] on input "checkbox" at bounding box center [248, 470] width 10 height 10
checkbox input "true"
click at [246, 502] on input "checkbox" at bounding box center [248, 507] width 10 height 10
checkbox input "true"
click at [283, 573] on button "Mark Payment to Organizer" at bounding box center [329, 587] width 188 height 28
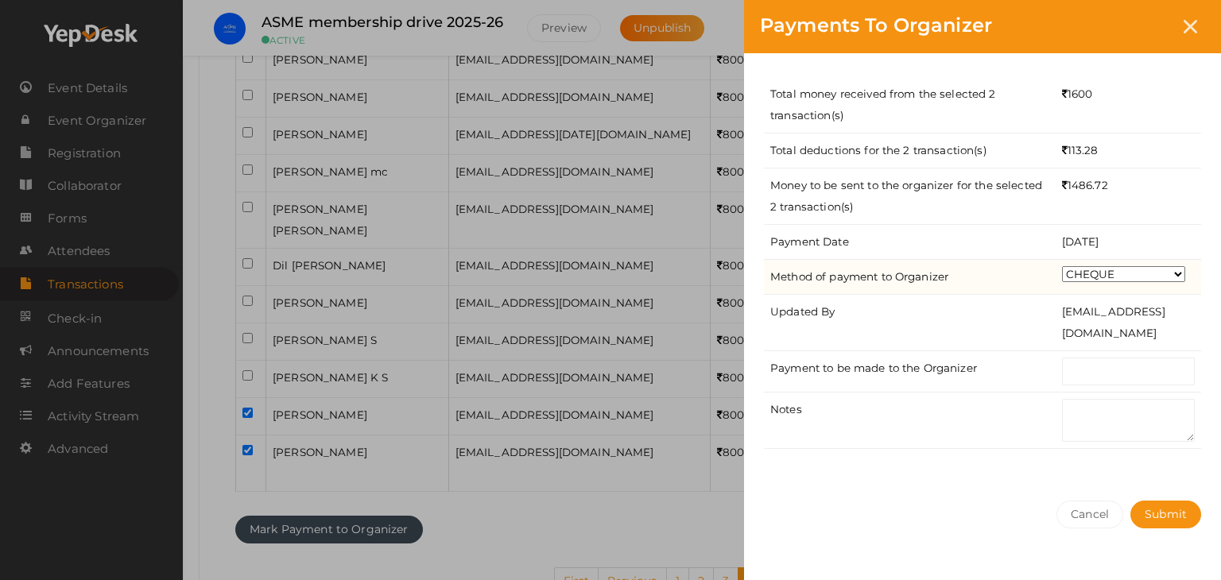
click at [1127, 274] on select "CHEQUE ONLINE TRANSFER WIRE TRANSFER CASH BANK DRAFT OTHERS" at bounding box center [1123, 274] width 123 height 16
select select "ONLINE TRANSFER"
click at [1062, 266] on select "CHEQUE ONLINE TRANSFER WIRE TRANSFER CASH BANK DRAFT OTHERS" at bounding box center [1123, 274] width 123 height 16
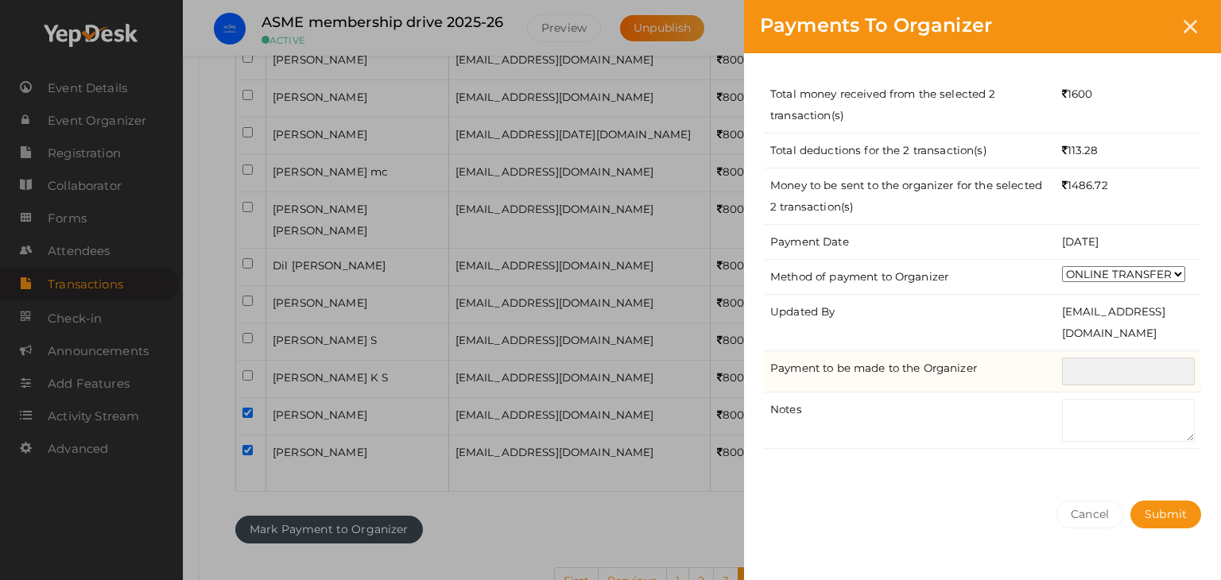
click at [1108, 373] on input "text" at bounding box center [1128, 372] width 133 height 28
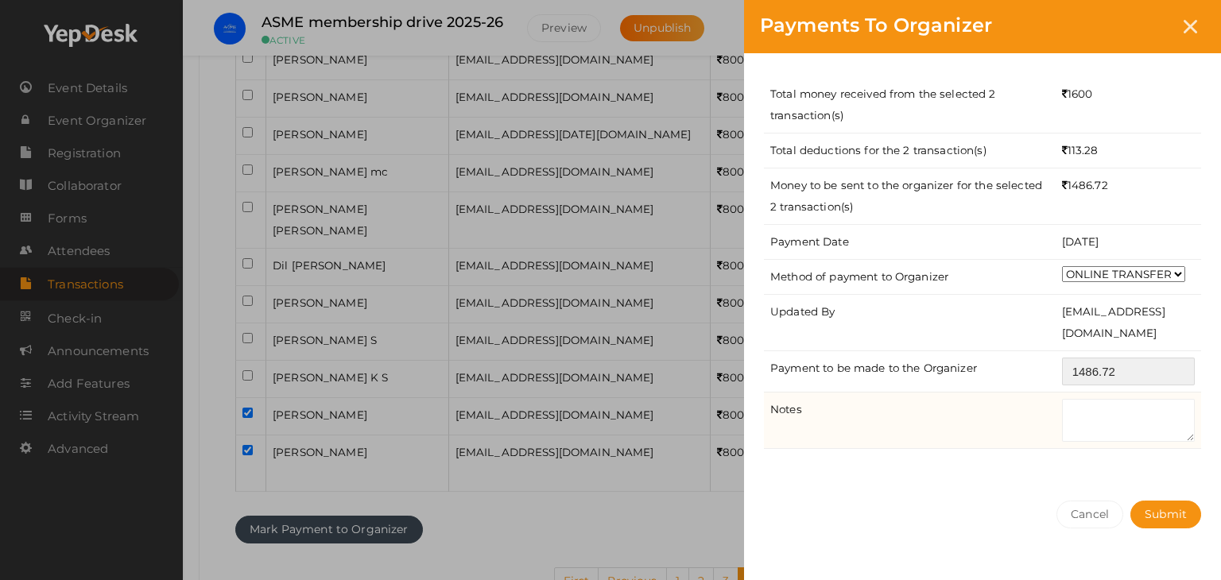
type input "1486.72"
click at [1094, 413] on textarea at bounding box center [1128, 420] width 133 height 43
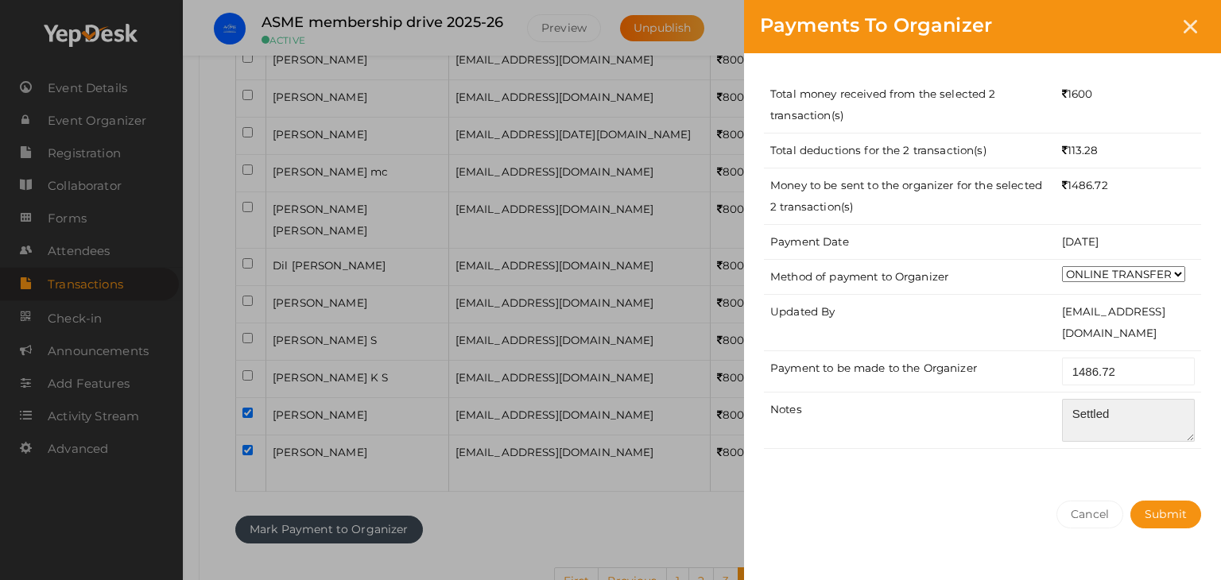
type textarea "Settled"
click at [1151, 463] on div "Total money received from the selected 2 transaction(s) 1600 Total deductions f…" at bounding box center [982, 269] width 477 height 432
click at [1157, 514] on span "Submit" at bounding box center [1166, 514] width 42 height 14
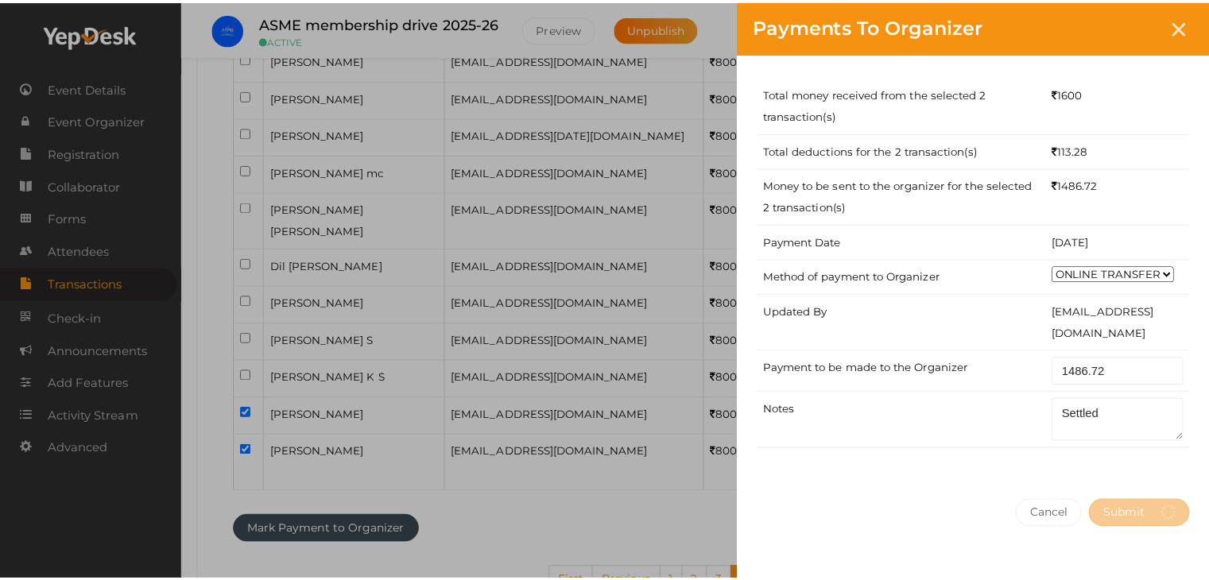
scroll to position [0, 0]
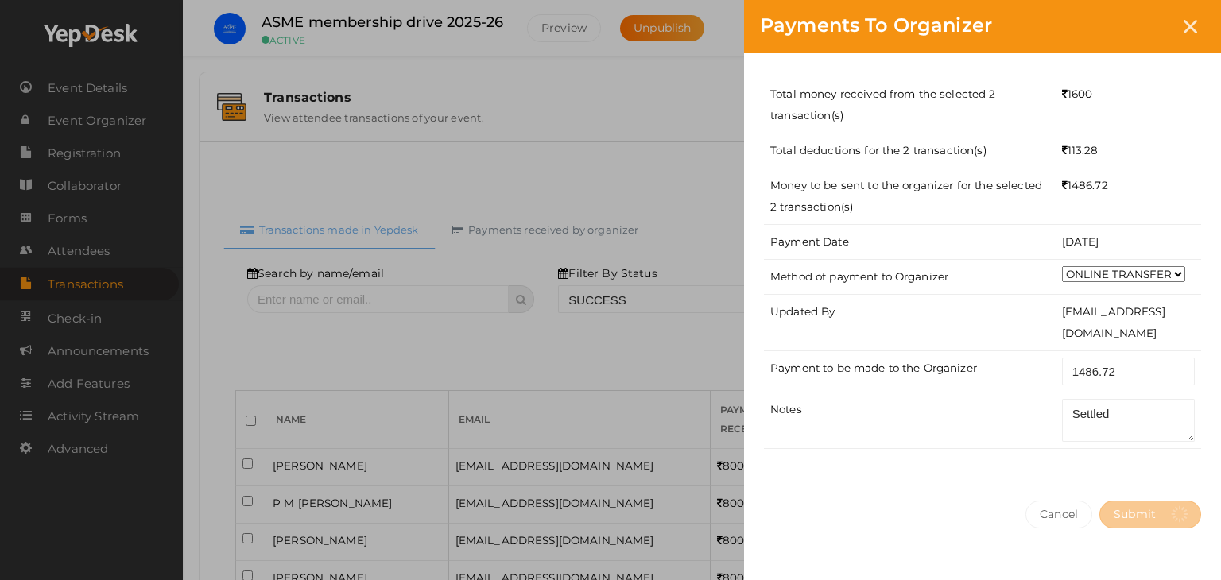
select select "? string:SUCCESS ?"
select select "? string:ALL ?"
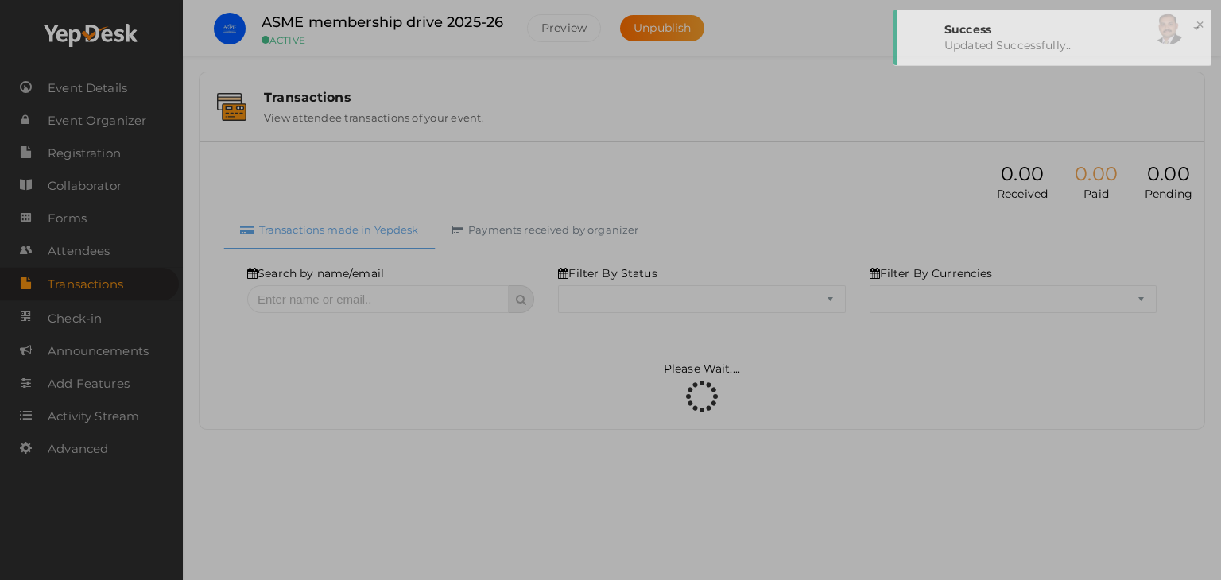
select select "SUCCESS"
select select "ALL"
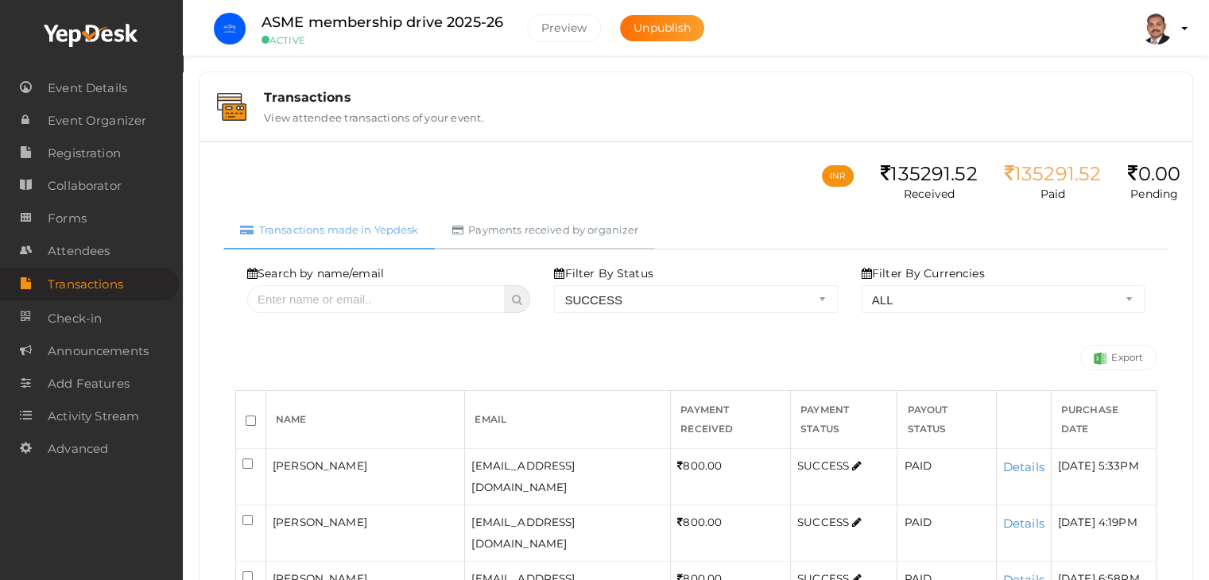
click at [522, 230] on link "Payments received by organizer" at bounding box center [546, 230] width 220 height 39
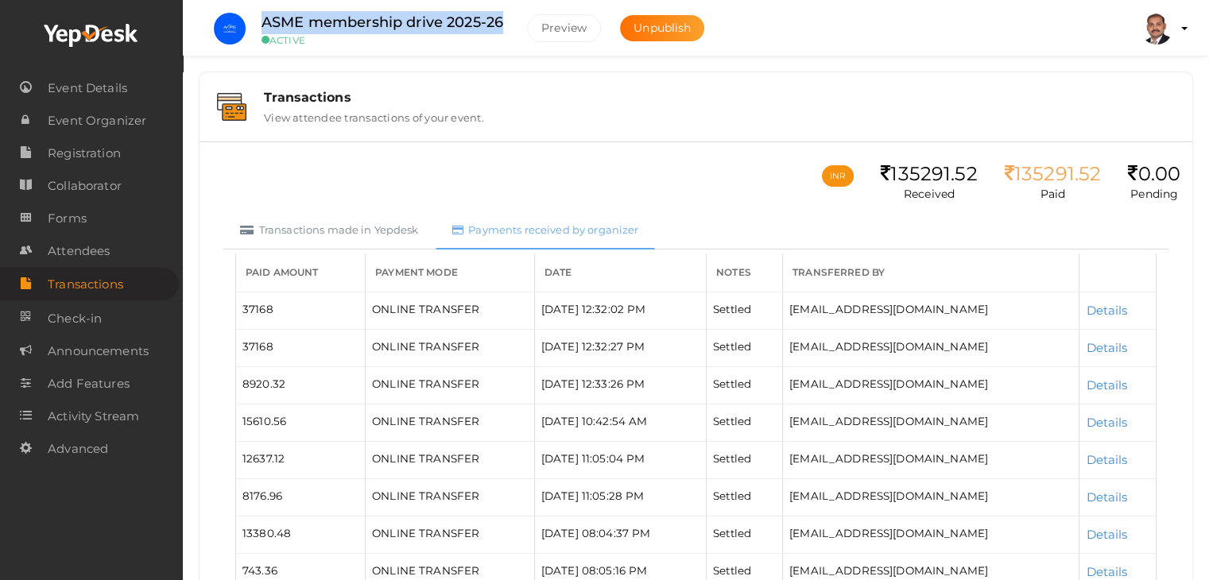
drag, startPoint x: 502, startPoint y: 14, endPoint x: 274, endPoint y: 7, distance: 229.1
click at [274, 7] on li "ASME membership drive 2025-26 ACTIVE Preview Unpublish" at bounding box center [463, 29] width 519 height 56
copy label "ASME membership drive 2025-26"
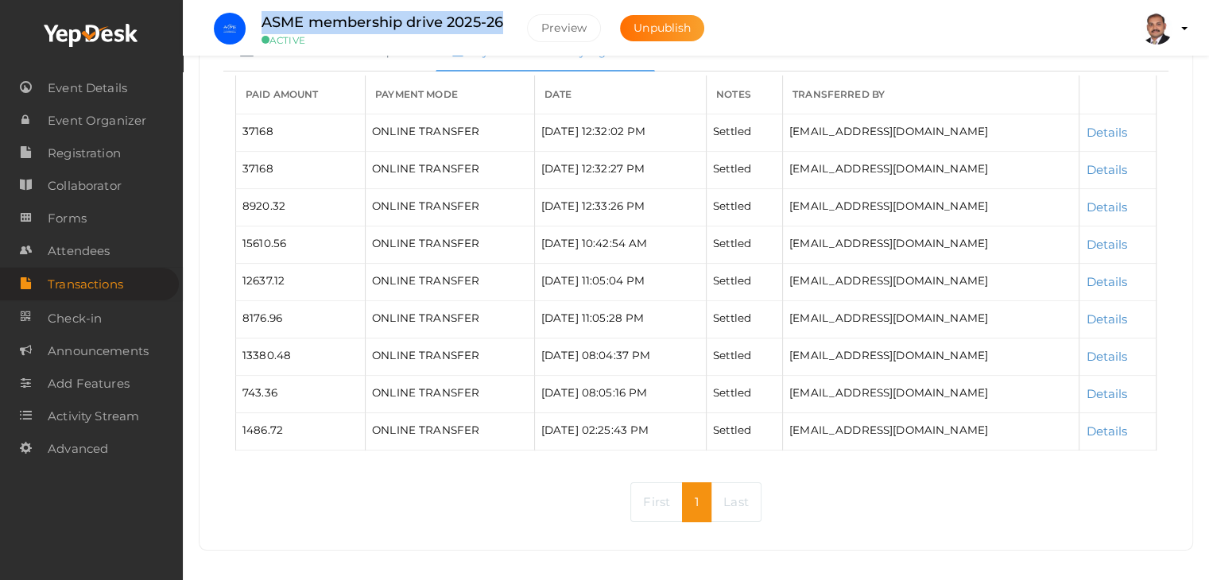
scroll to position [185, 0]
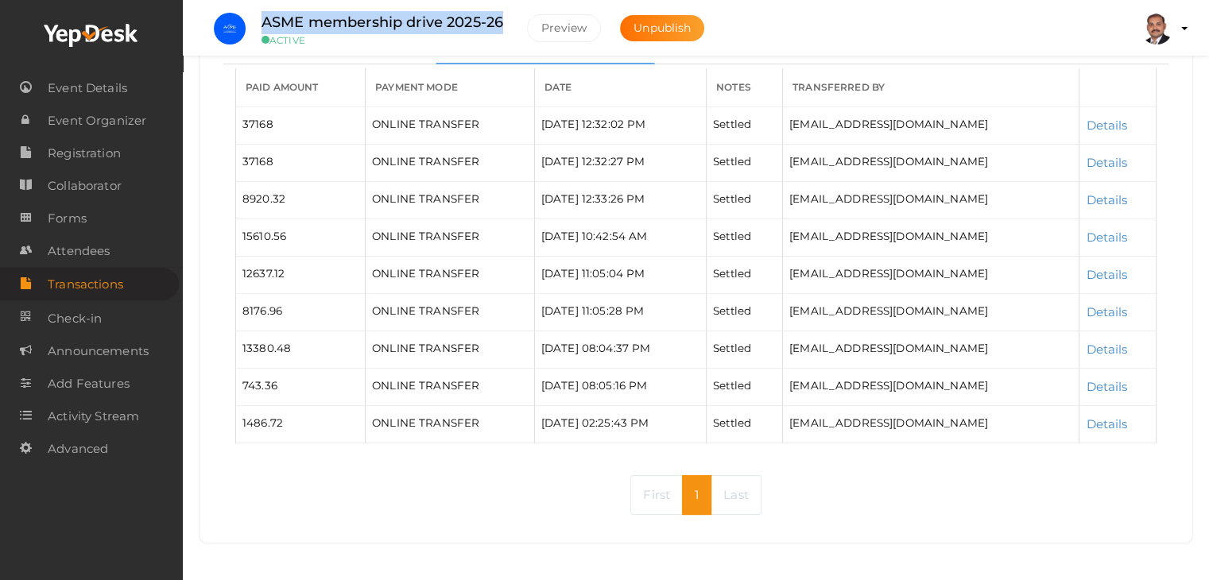
copy label "ASME membership drive 2025-26"
click at [390, 421] on span "ONLINE TRANSFER" at bounding box center [425, 423] width 107 height 13
drag, startPoint x: 232, startPoint y: 425, endPoint x: 688, endPoint y: 405, distance: 456.1
click at [688, 405] on div "Paid Amount Payment Mode Date Notes Transferred By 37168 ONLINE TRANSFER 27 Aug…" at bounding box center [695, 261] width 945 height 395
click at [904, 413] on div "[EMAIL_ADDRESS][DOMAIN_NAME]" at bounding box center [931, 423] width 283 height 21
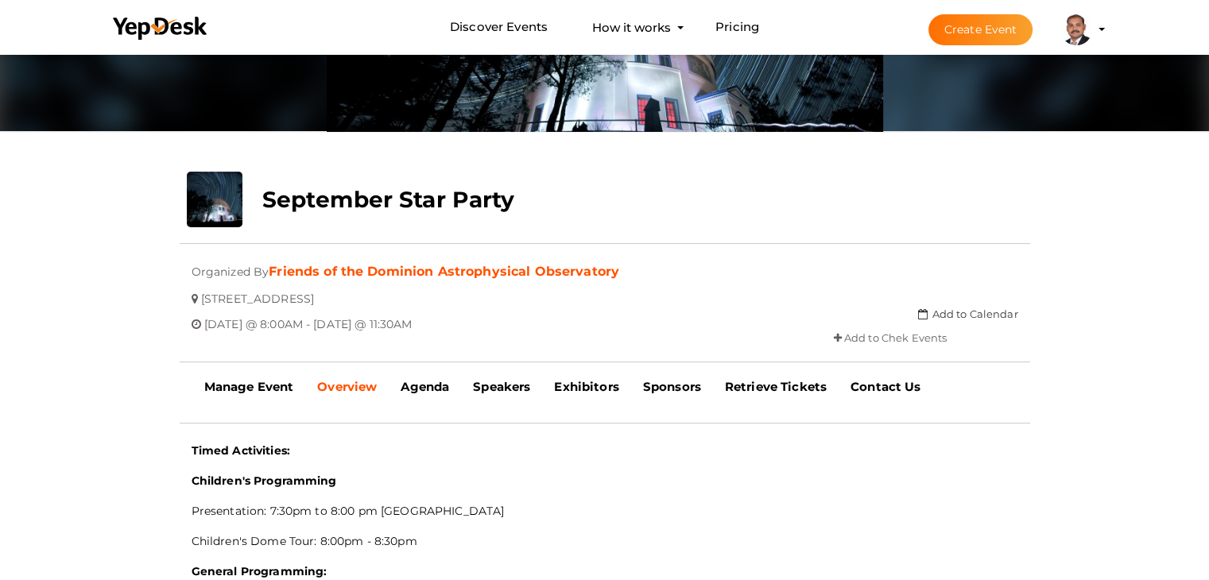
scroll to position [210, 0]
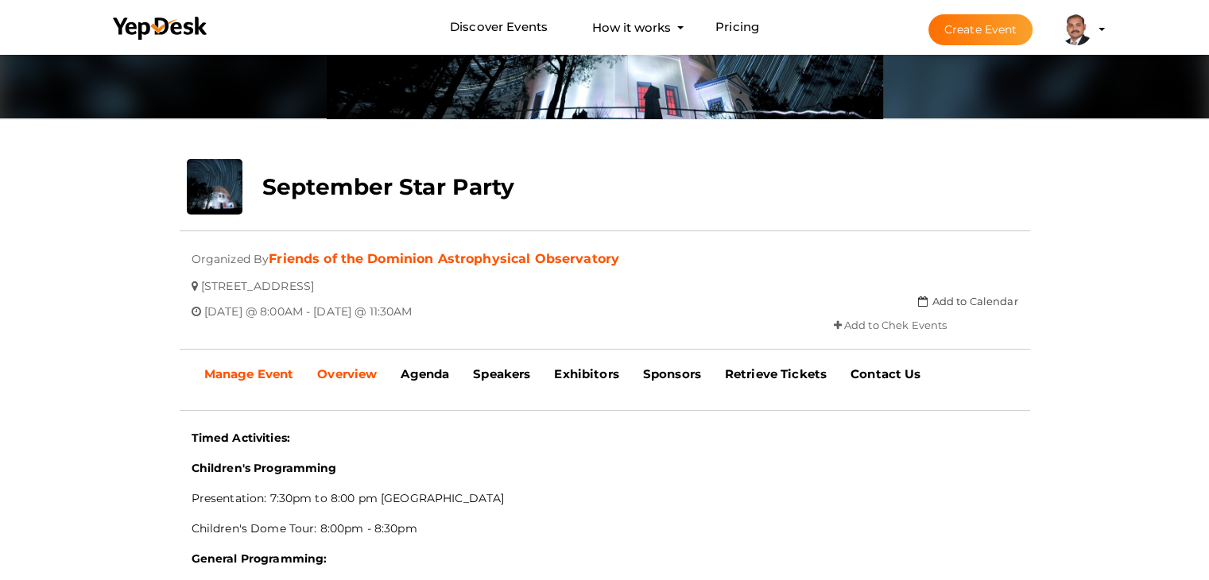
click at [281, 371] on b "Manage Event" at bounding box center [249, 374] width 90 height 15
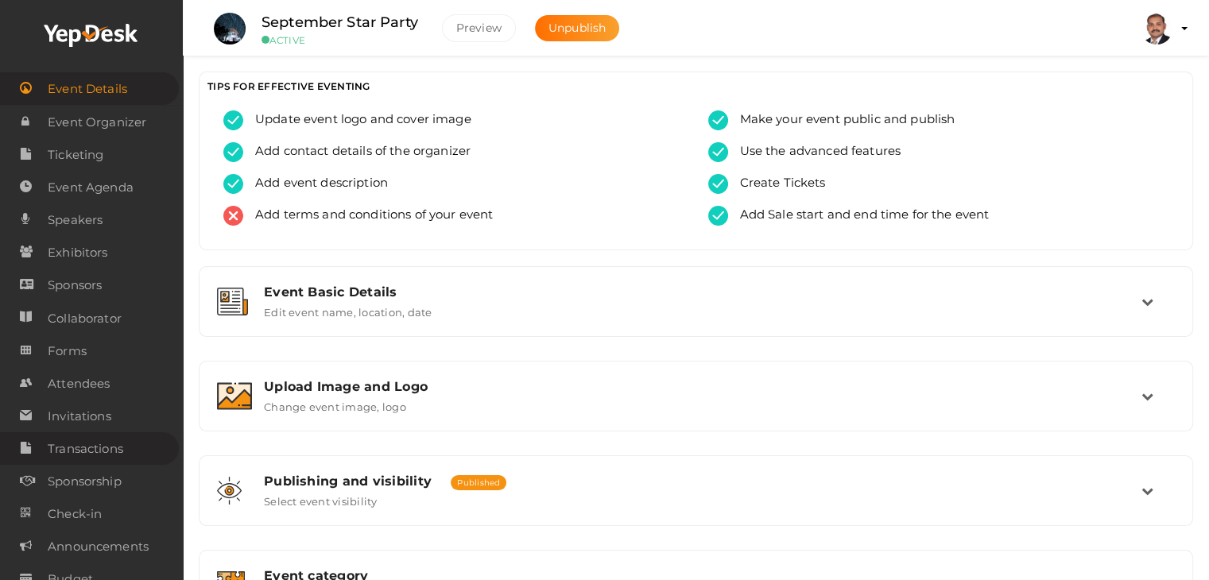
click at [129, 447] on link "Transactions" at bounding box center [89, 449] width 179 height 33
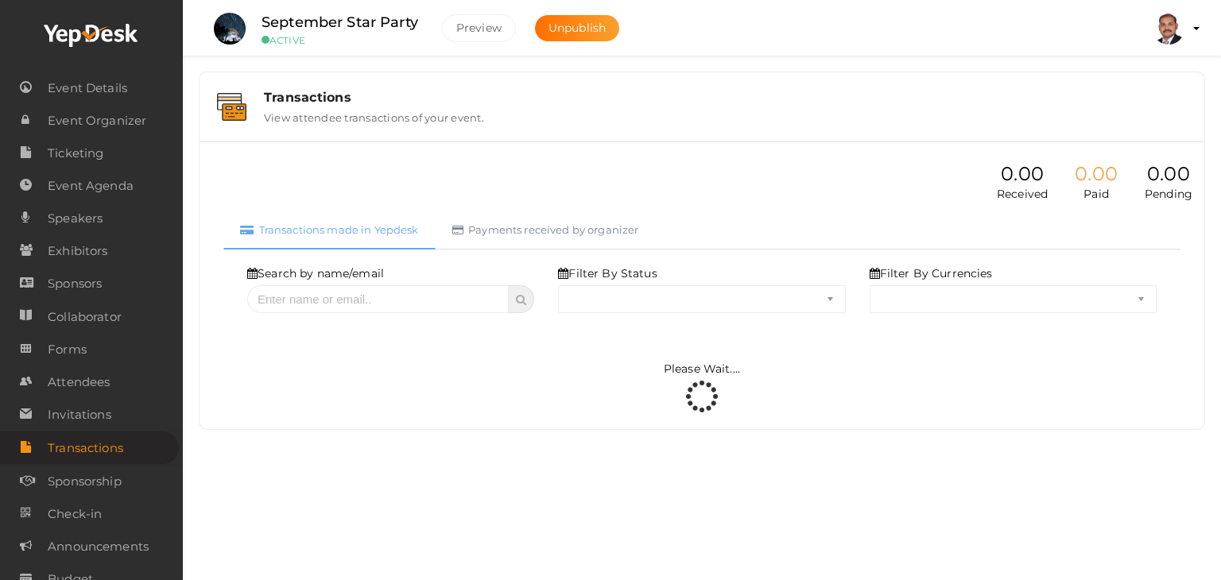
select select "ALL"
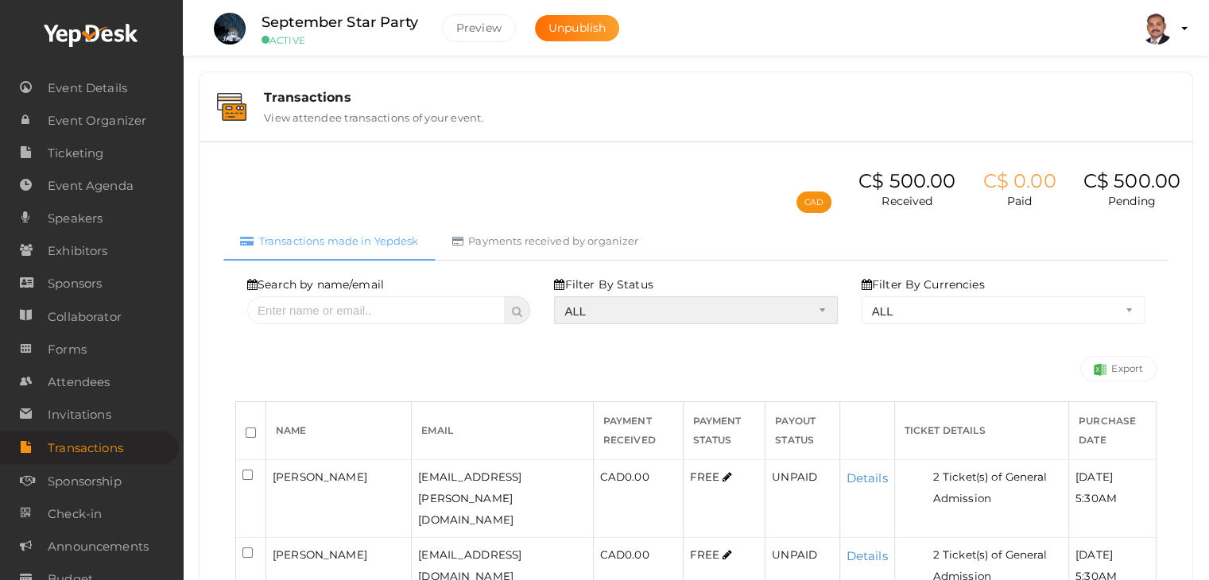
click at [620, 312] on select "ALL SUCCESS DECLINED UNAUTHORIZED FAILED NOTPAID FREE REFUNDED NA" at bounding box center [695, 311] width 283 height 28
click at [558, 297] on select "ALL SUCCESS DECLINED UNAUTHORIZED FAILED NOTPAID FREE REFUNDED NA" at bounding box center [695, 311] width 283 height 28
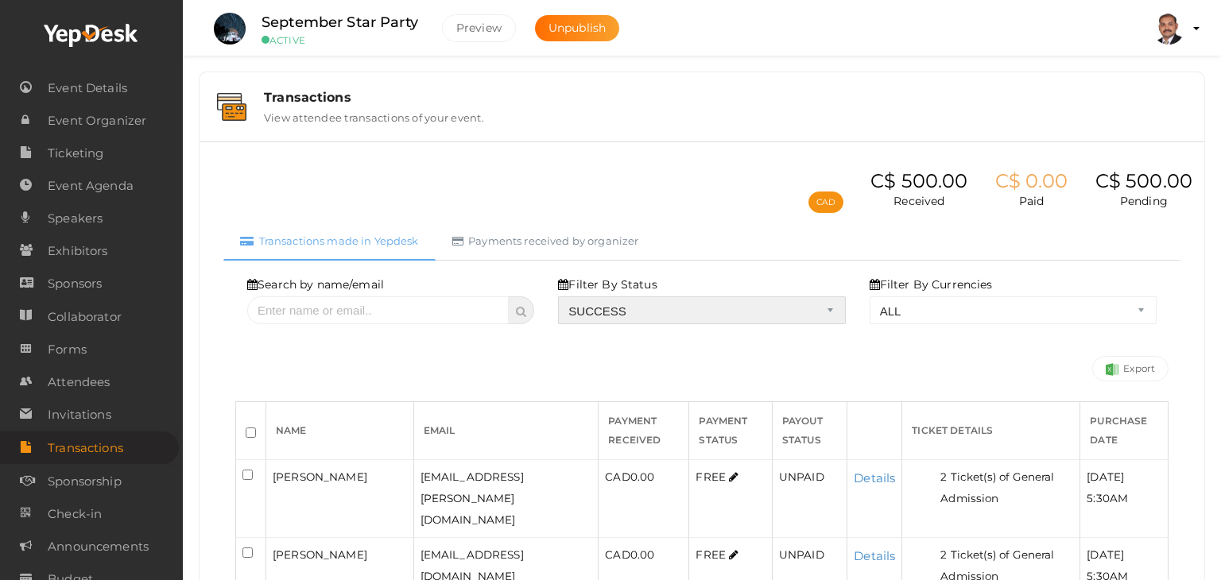
select select "? string:SUCCESS ?"
select select "? string:ALL ?"
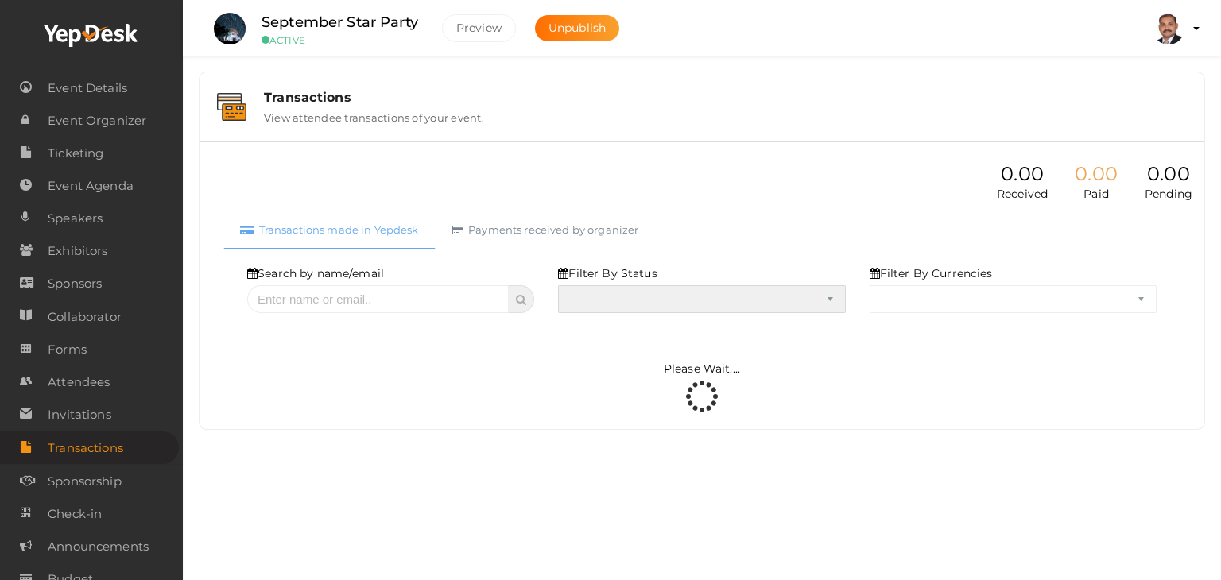
select select "SUCCESS"
select select "ALL"
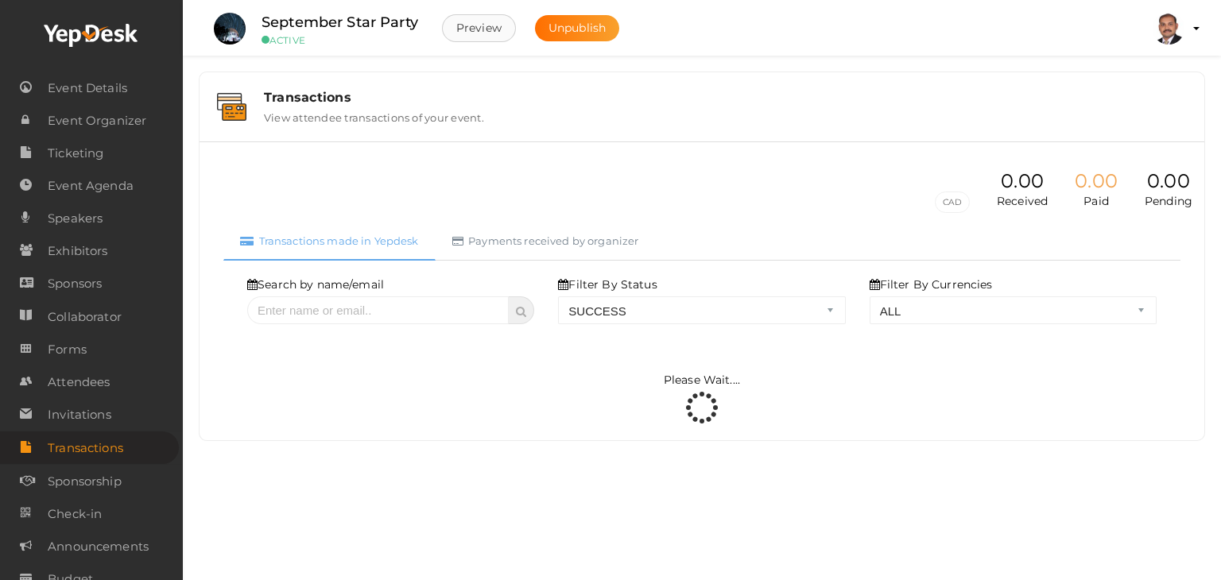
click at [491, 32] on button "Preview" at bounding box center [479, 28] width 74 height 28
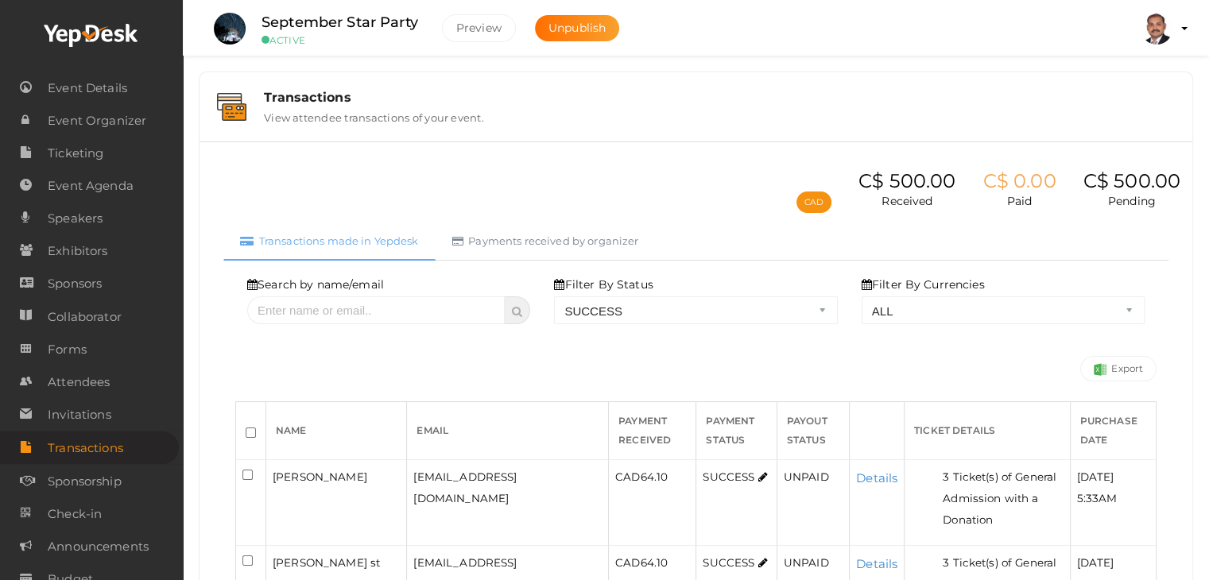
drag, startPoint x: 439, startPoint y: 27, endPoint x: 270, endPoint y: 23, distance: 169.4
click at [270, 23] on li "September Star Party ACTIVE Preview Unpublish" at bounding box center [421, 29] width 434 height 56
click at [266, 20] on label "September Star Party" at bounding box center [340, 22] width 157 height 23
drag, startPoint x: 261, startPoint y: 20, endPoint x: 425, endPoint y: 26, distance: 163.9
click at [425, 26] on div "September Star Party ACTIVE" at bounding box center [340, 28] width 188 height 35
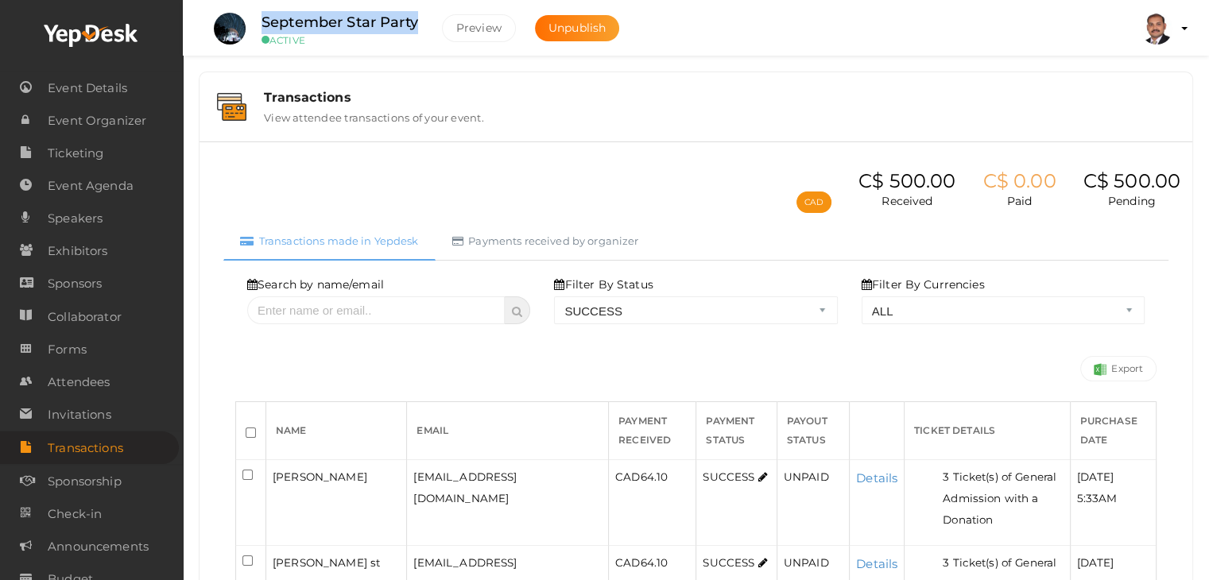
copy label "September Star Party"
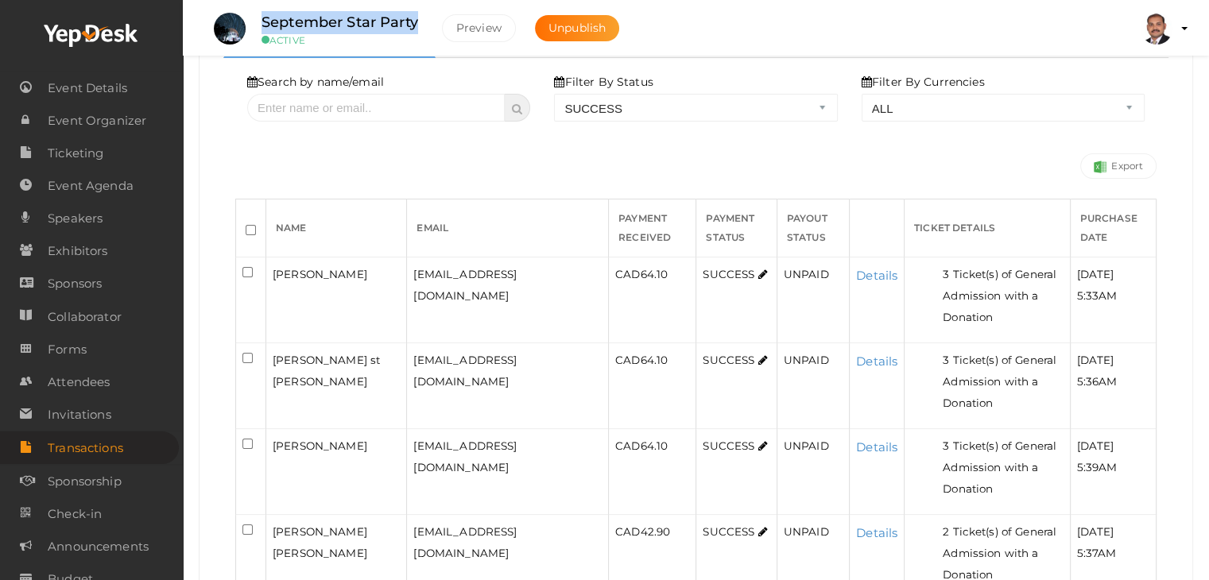
scroll to position [239, 0]
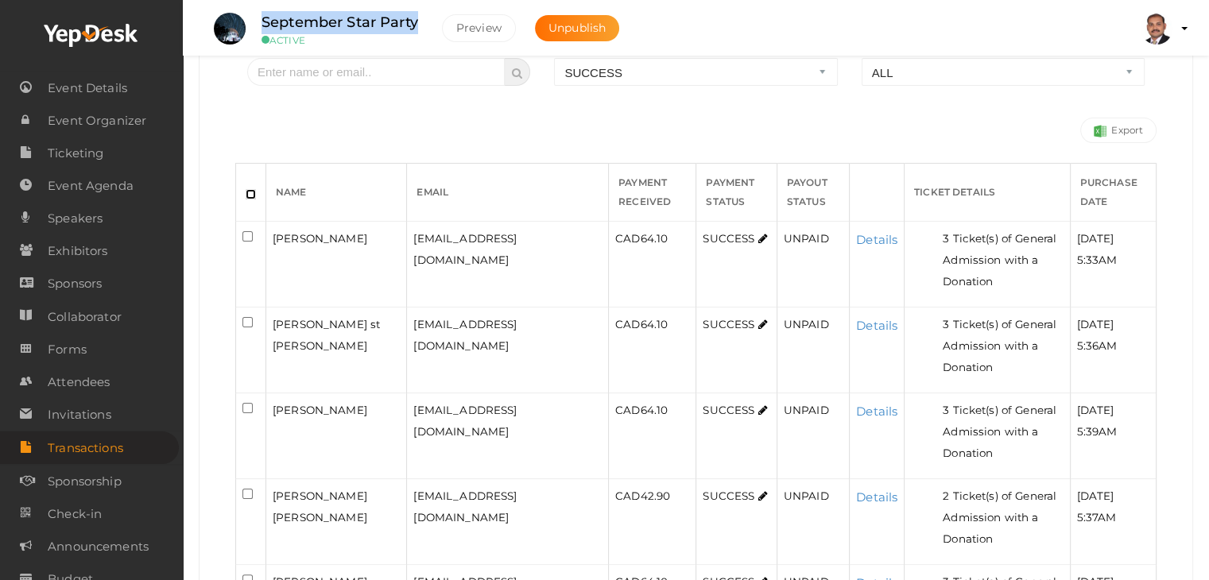
click at [251, 191] on input "checkbox" at bounding box center [251, 194] width 10 height 10
checkbox input "true"
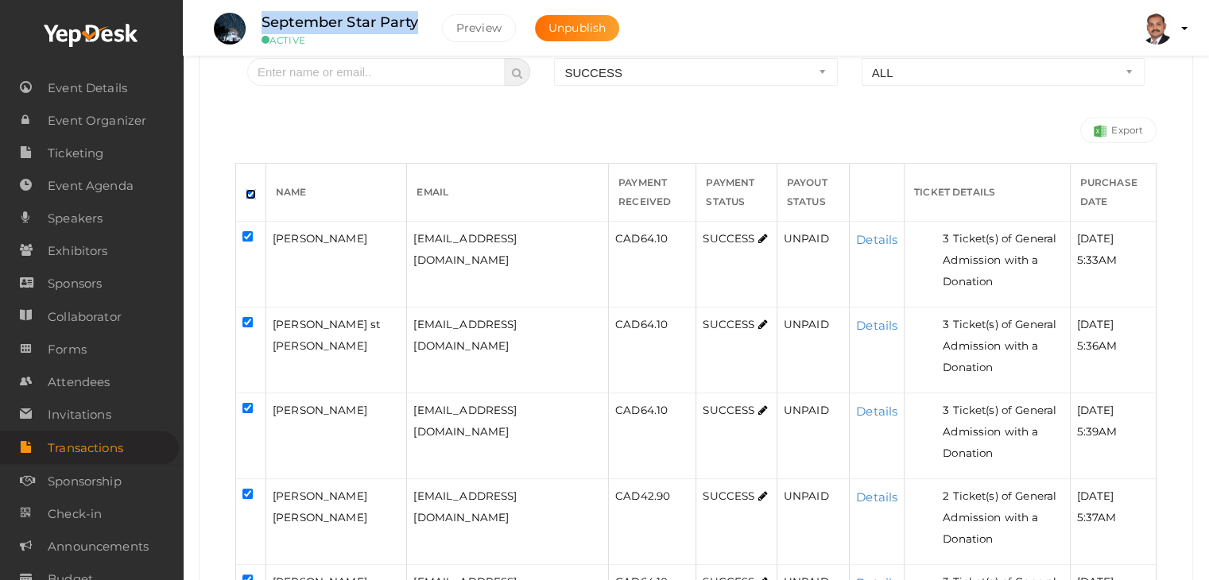
checkbox input "true"
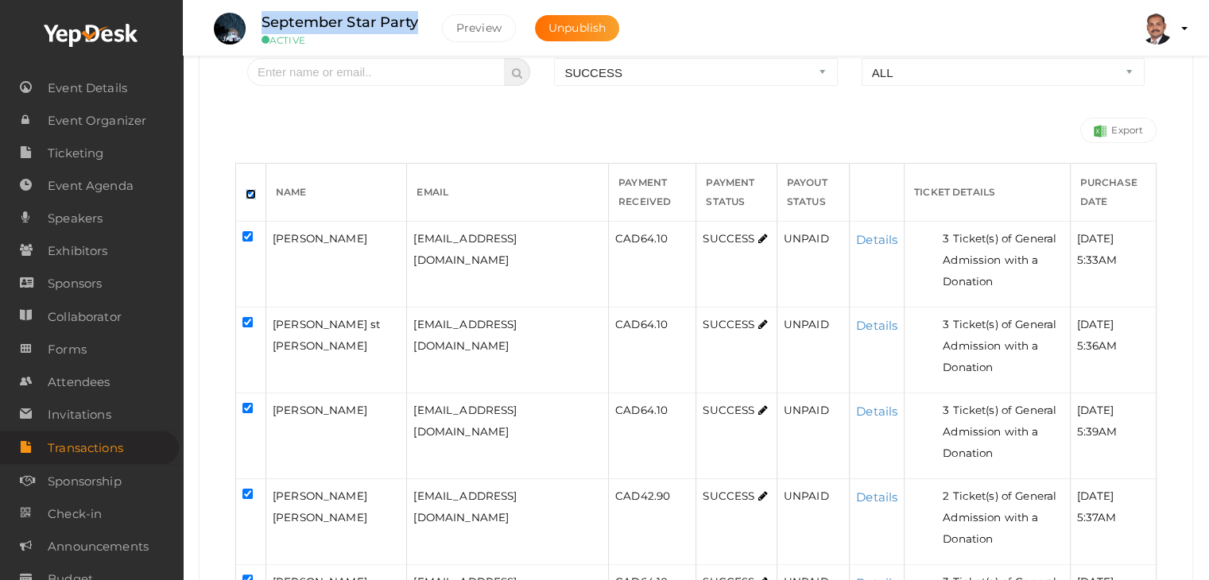
checkbox input "true"
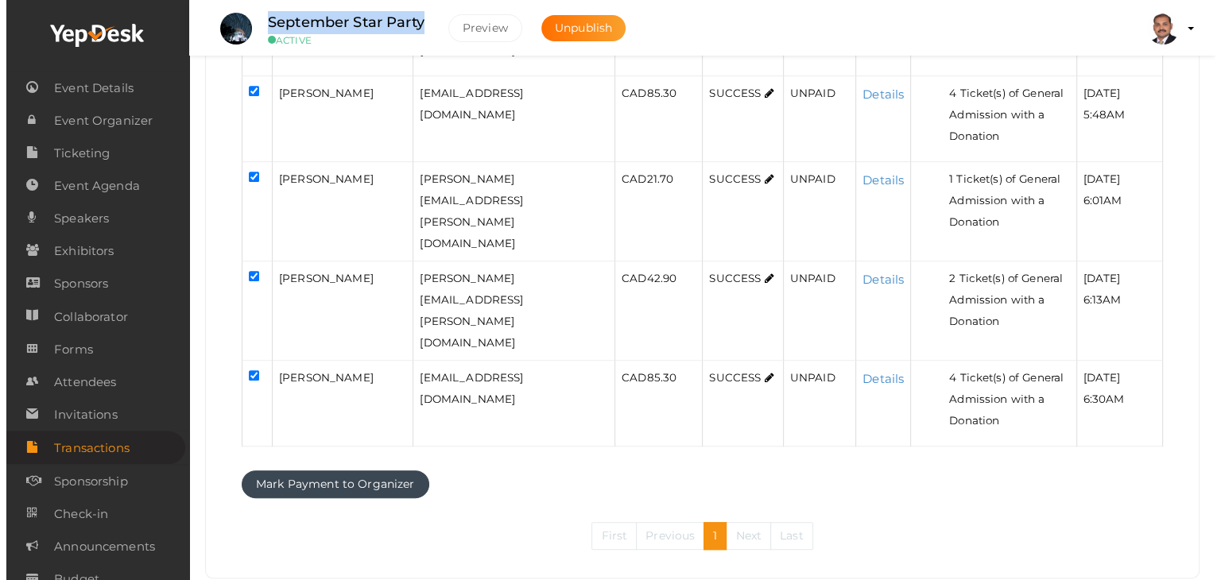
scroll to position [819, 0]
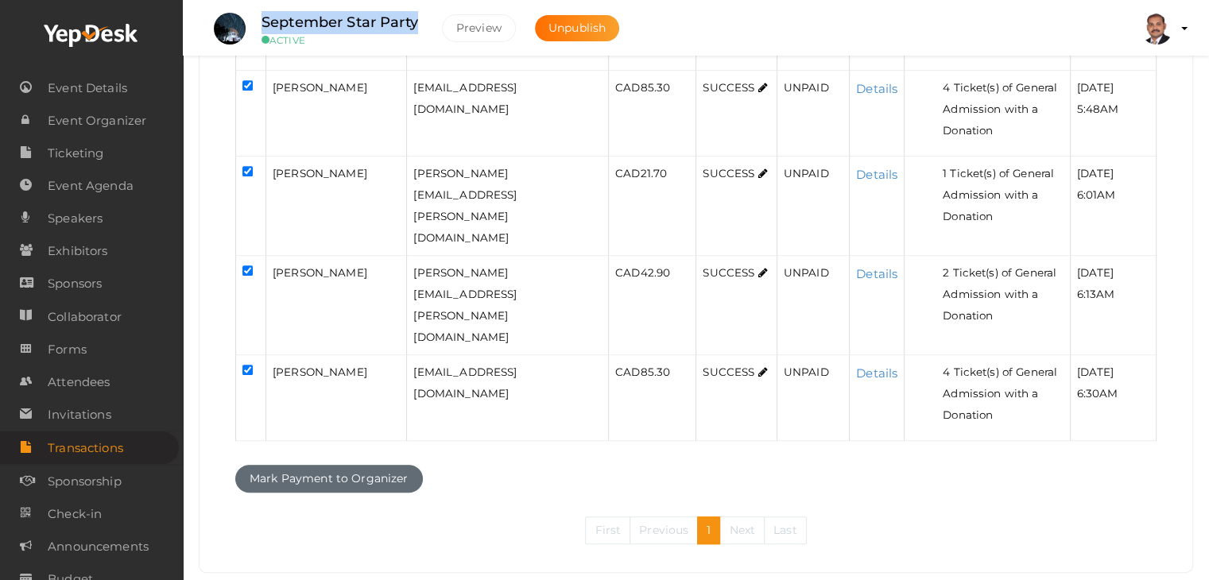
click at [351, 465] on button "Mark Payment to Organizer" at bounding box center [329, 479] width 188 height 28
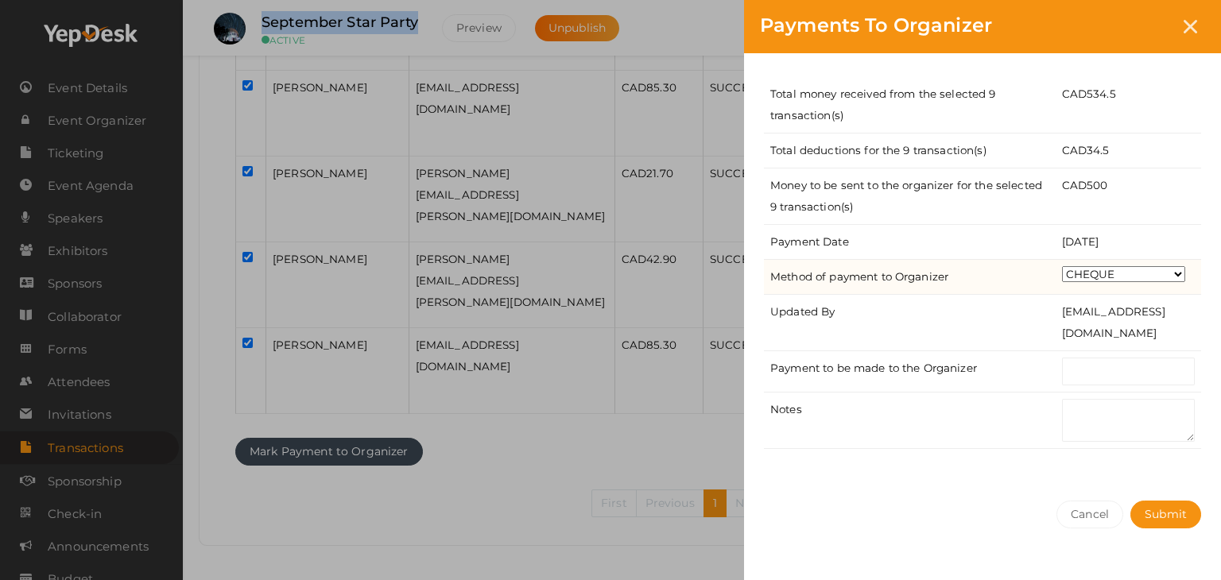
click at [1120, 276] on select "CHEQUE ONLINE TRANSFER WIRE TRANSFER CASH BANK DRAFT OTHERS" at bounding box center [1123, 274] width 123 height 16
select select "ONLINE TRANSFER"
click at [1062, 266] on select "CHEQUE ONLINE TRANSFER WIRE TRANSFER CASH BANK DRAFT OTHERS" at bounding box center [1123, 274] width 123 height 16
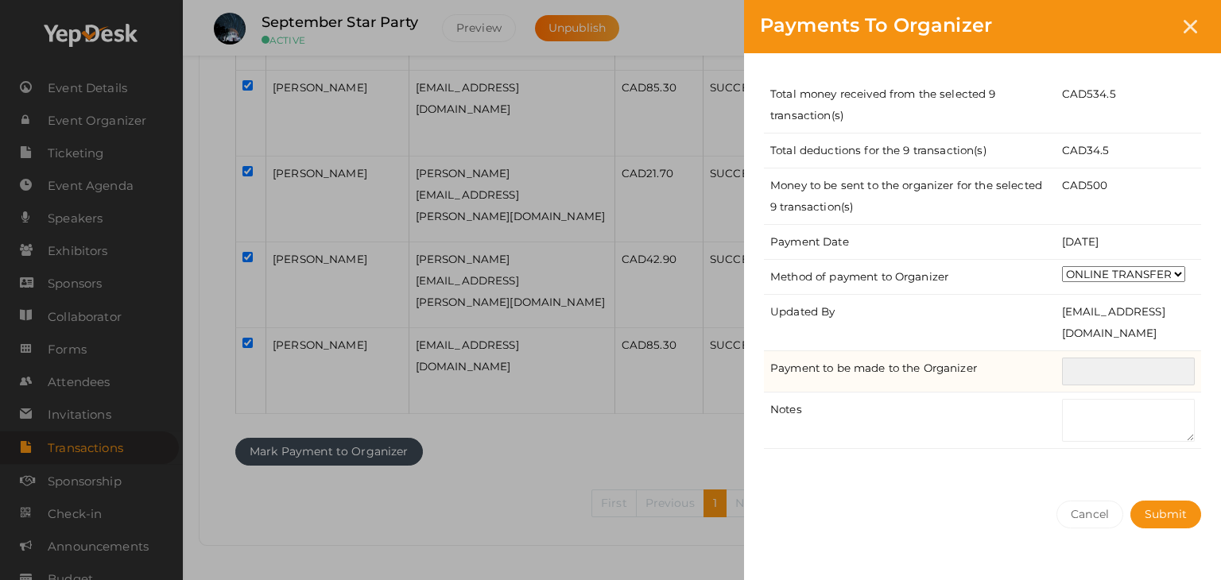
click at [1126, 381] on input "text" at bounding box center [1128, 372] width 133 height 28
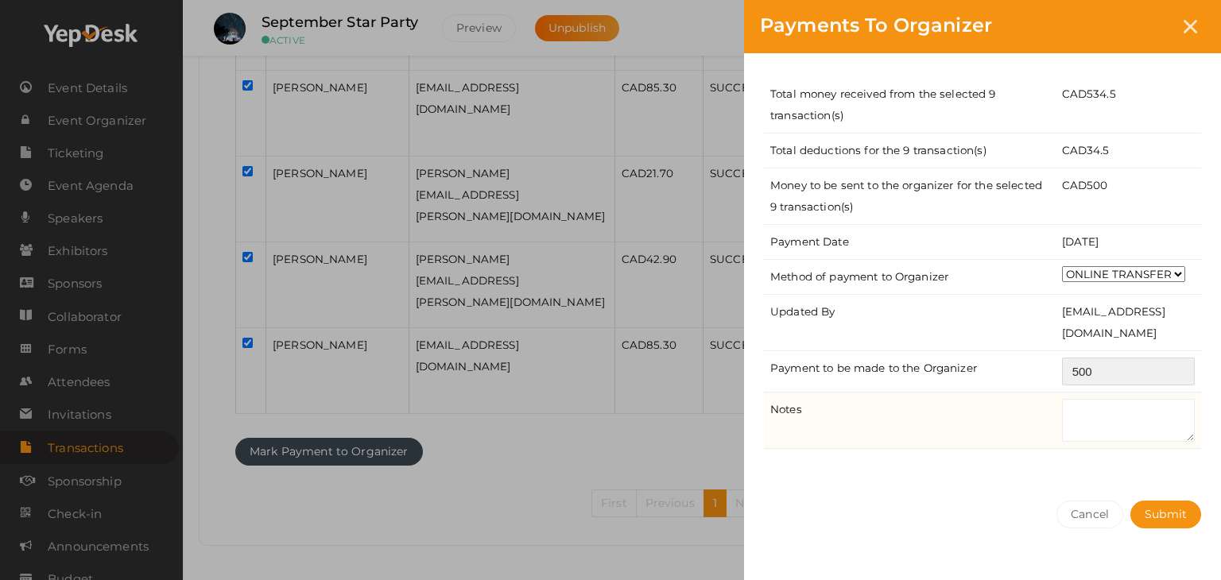
type input "500"
click at [1108, 416] on textarea at bounding box center [1128, 420] width 133 height 43
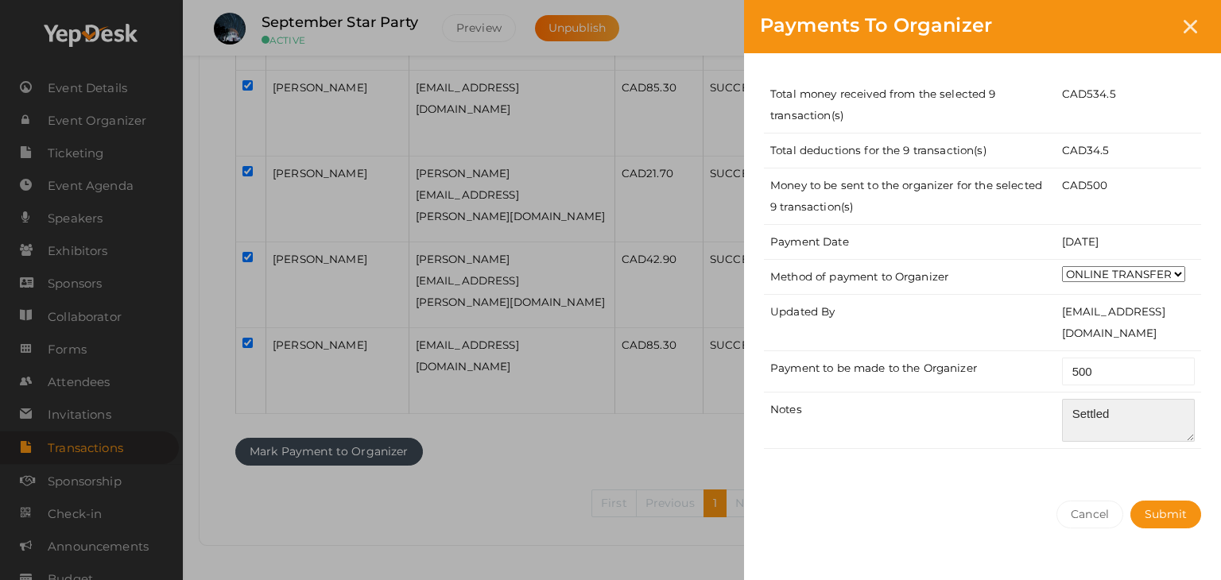
type textarea "Settled"
click at [1112, 487] on div "Cancel Submit" at bounding box center [982, 546] width 477 height 123
click at [1186, 527] on button "Submit" at bounding box center [1166, 515] width 71 height 28
select select "? string:SUCCESS ?"
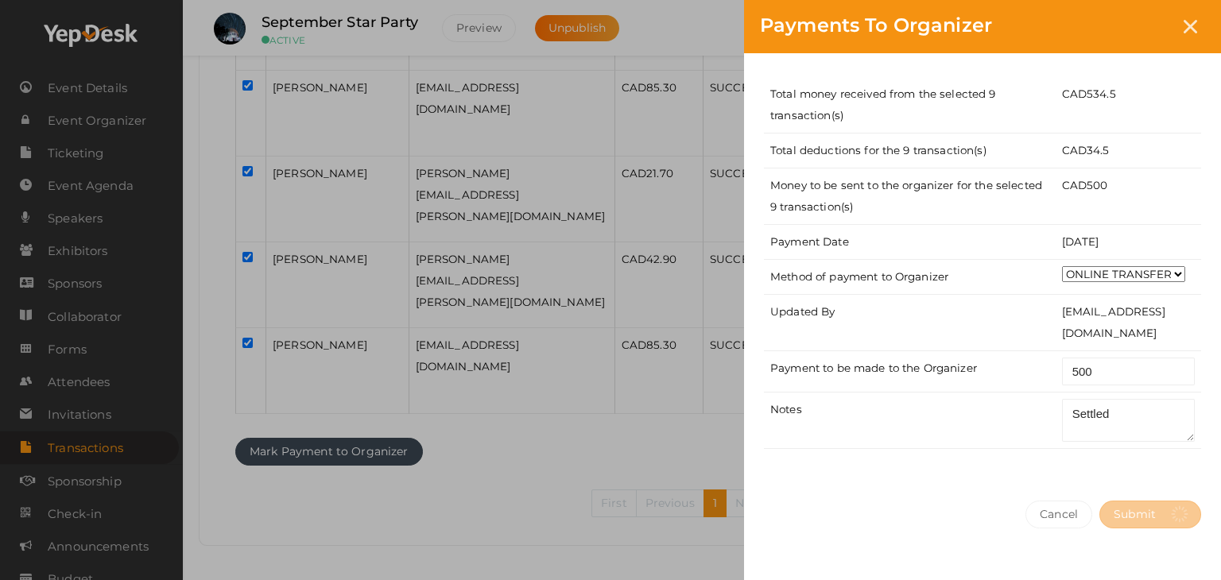
select select "? string:ALL ?"
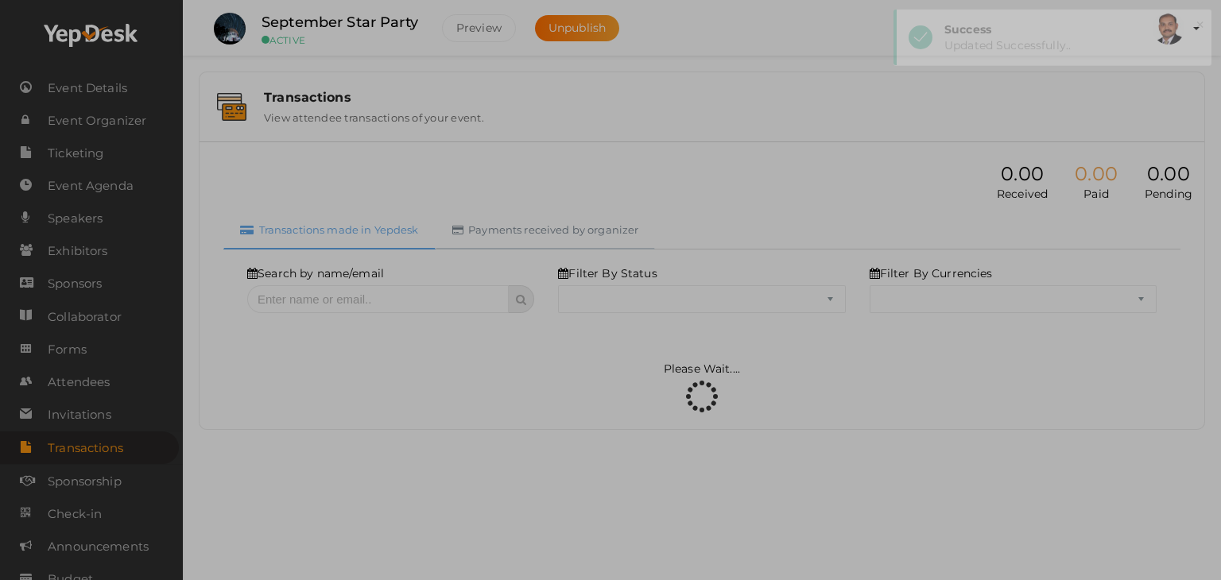
select select "SUCCESS"
select select "ALL"
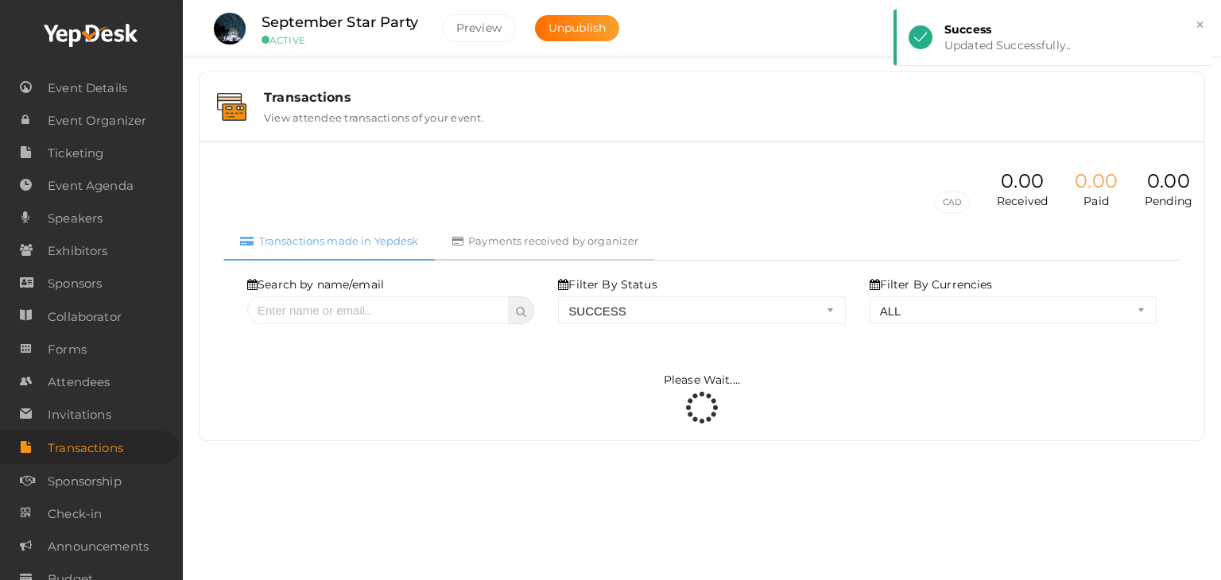
click at [511, 222] on link "Payments received by organizer" at bounding box center [546, 241] width 220 height 39
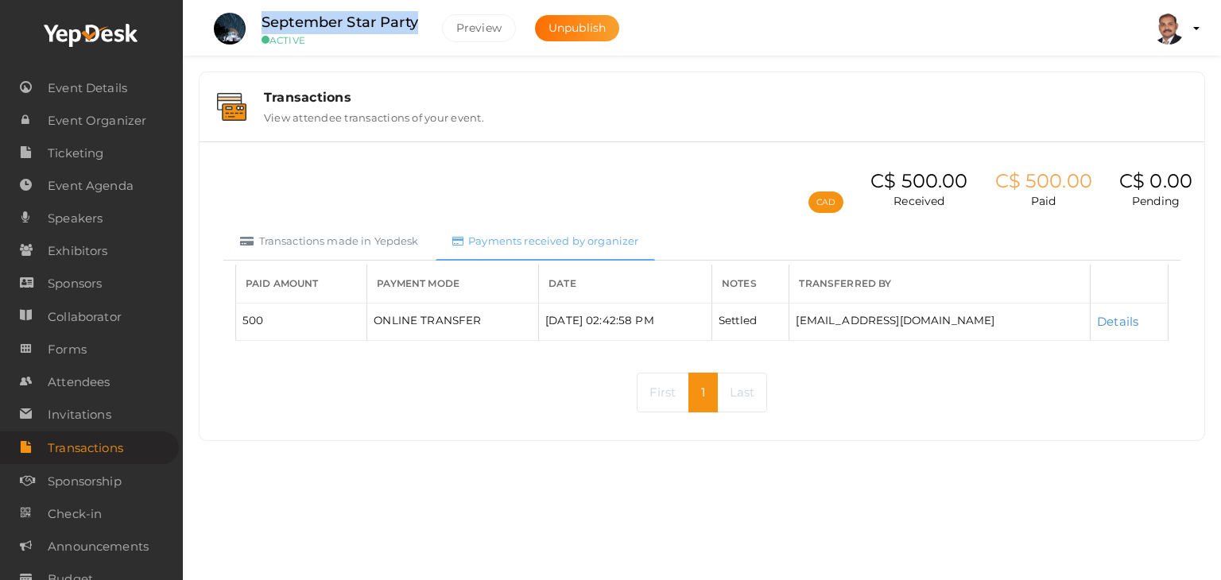
drag, startPoint x: 421, startPoint y: 21, endPoint x: 262, endPoint y: 17, distance: 159.1
click at [262, 17] on div "September Star Party ACTIVE" at bounding box center [340, 28] width 188 height 35
copy label "September Star Party"
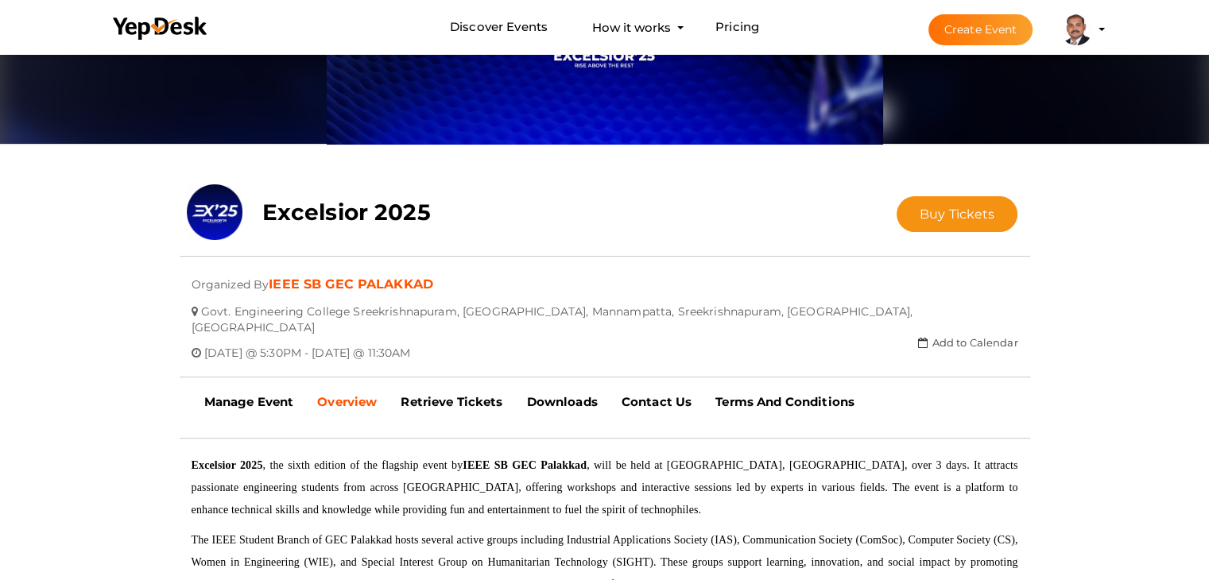
scroll to position [210, 0]
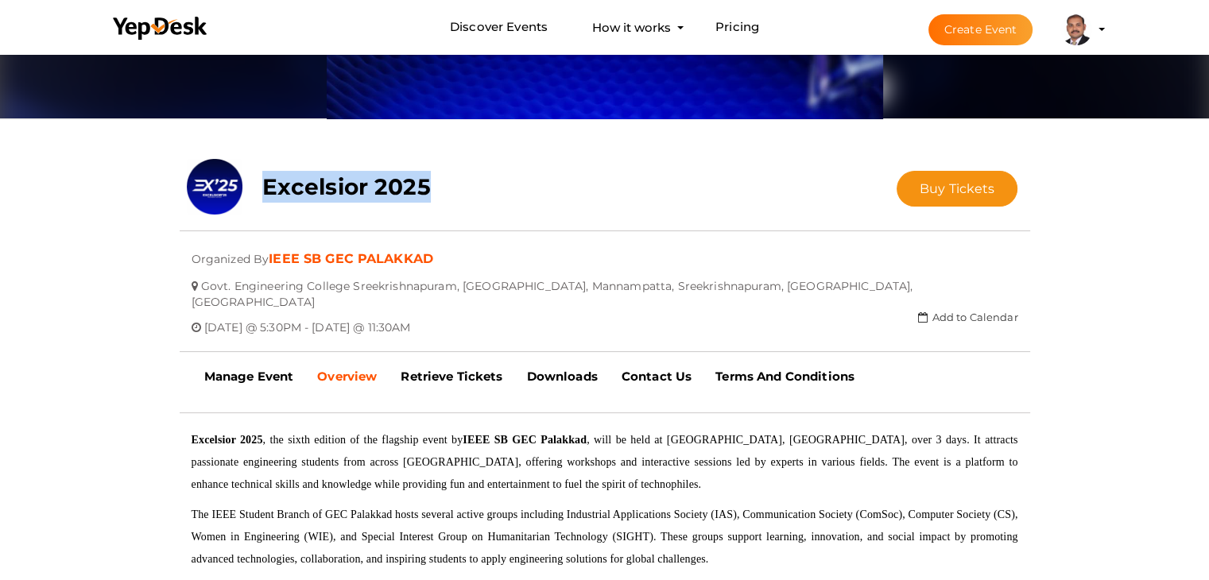
drag, startPoint x: 444, startPoint y: 185, endPoint x: 266, endPoint y: 188, distance: 178.1
click at [266, 188] on div "Excelsior 2025" at bounding box center [533, 183] width 567 height 48
copy b "Excelsior 2025"
click at [545, 166] on div "Excelsior 2025" at bounding box center [533, 183] width 567 height 48
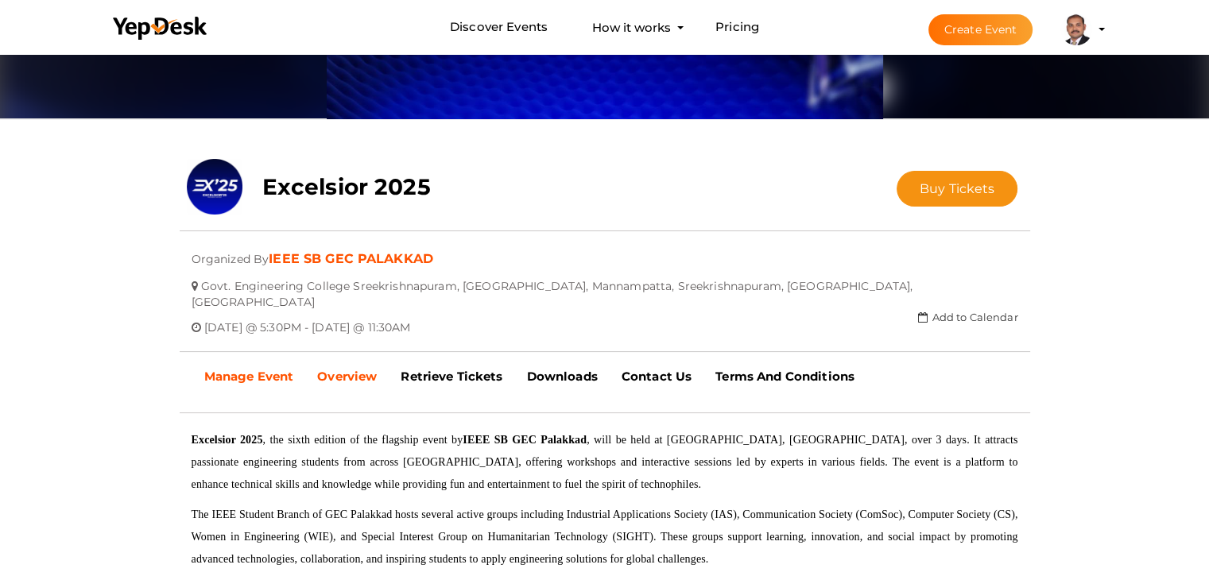
click at [257, 369] on b "Manage Event" at bounding box center [249, 376] width 90 height 15
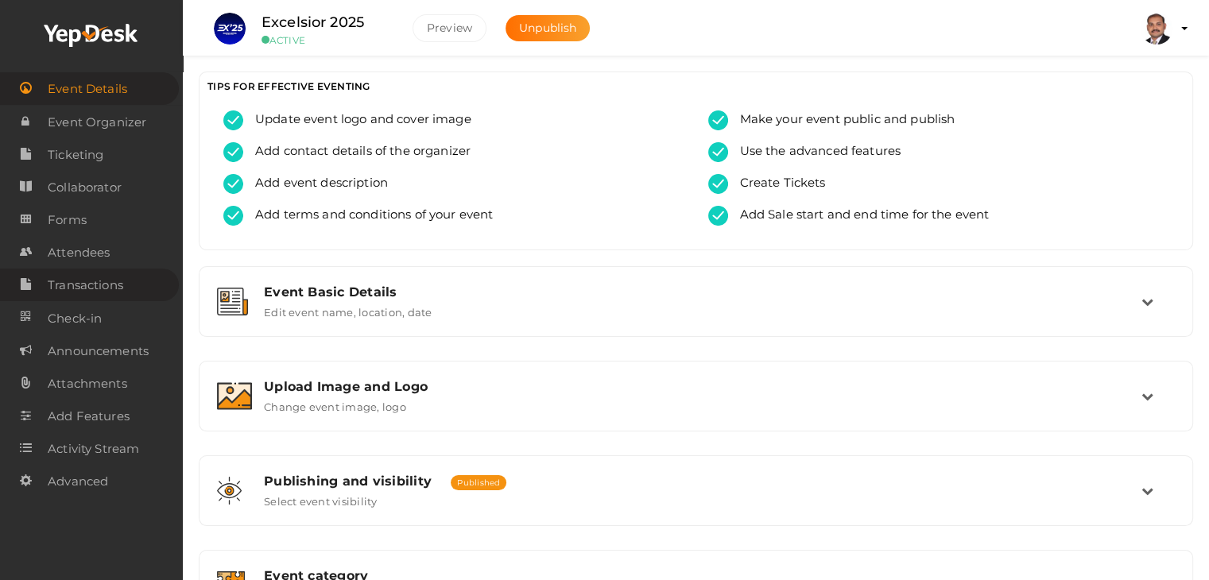
click at [114, 297] on span "Transactions" at bounding box center [86, 286] width 76 height 32
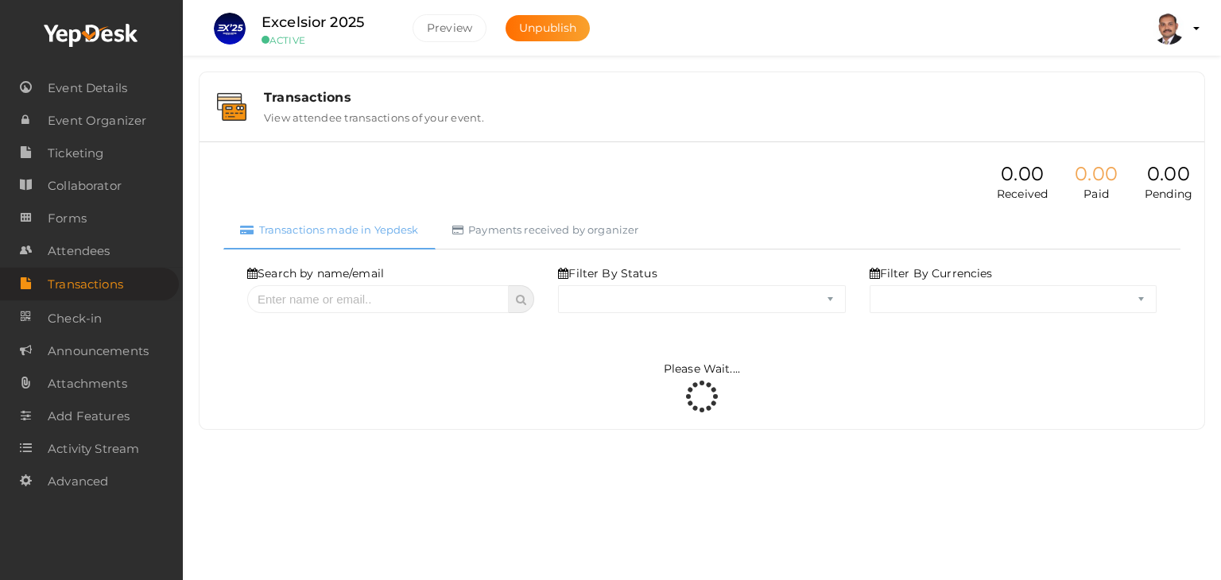
select select "ALL"
click at [653, 297] on select "ALL SUCCESS DECLINED UNAUTHORIZED FAILED NOTPAID FREE REFUNDED NA" at bounding box center [701, 299] width 287 height 28
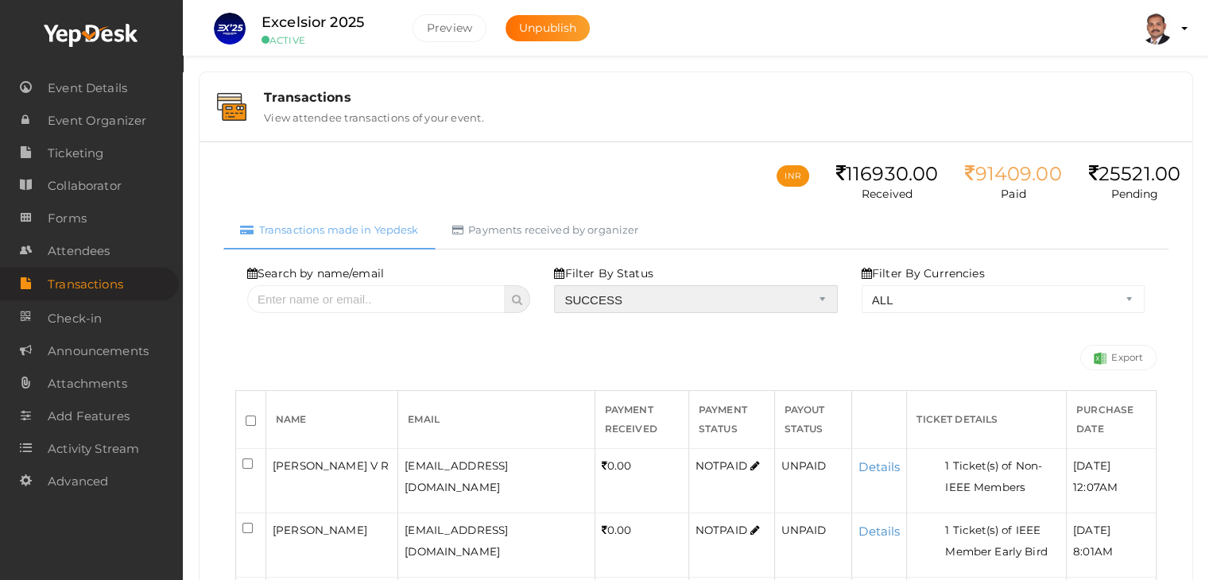
click at [558, 285] on select "ALL SUCCESS DECLINED UNAUTHORIZED FAILED NOTPAID FREE REFUNDED NA" at bounding box center [695, 299] width 283 height 28
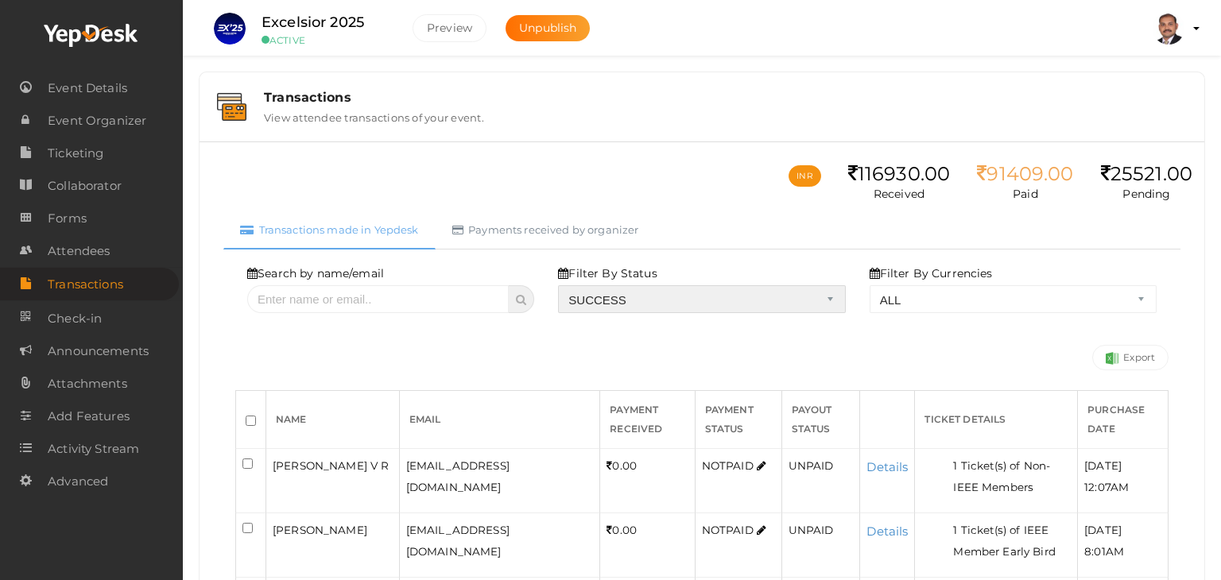
select select "? string:SUCCESS ?"
select select "? string:ALL ?"
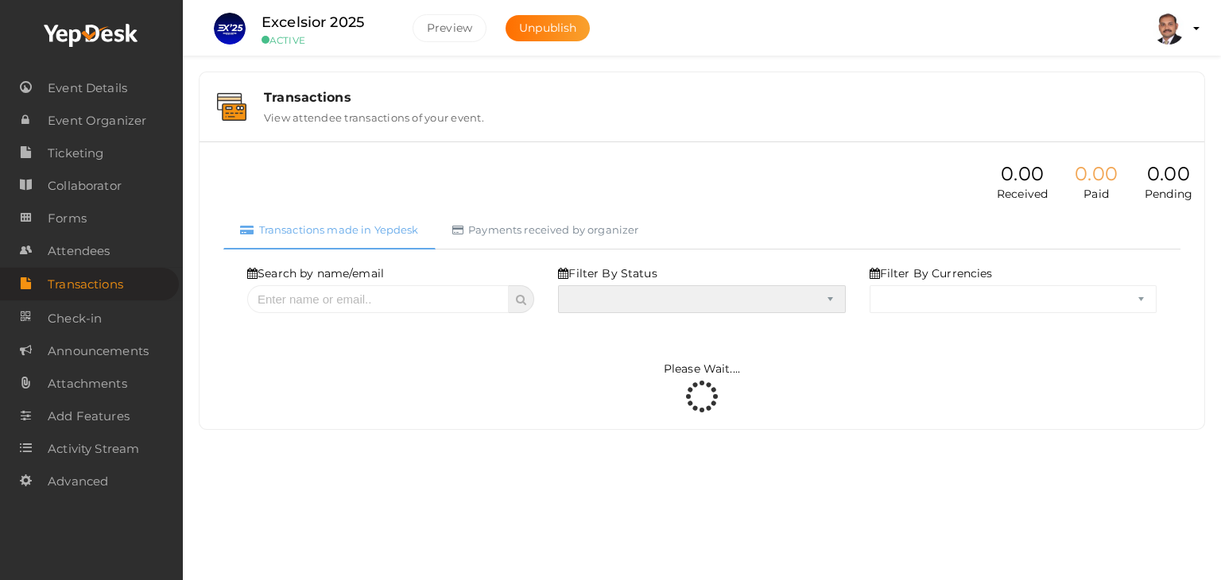
select select "SUCCESS"
select select "ALL"
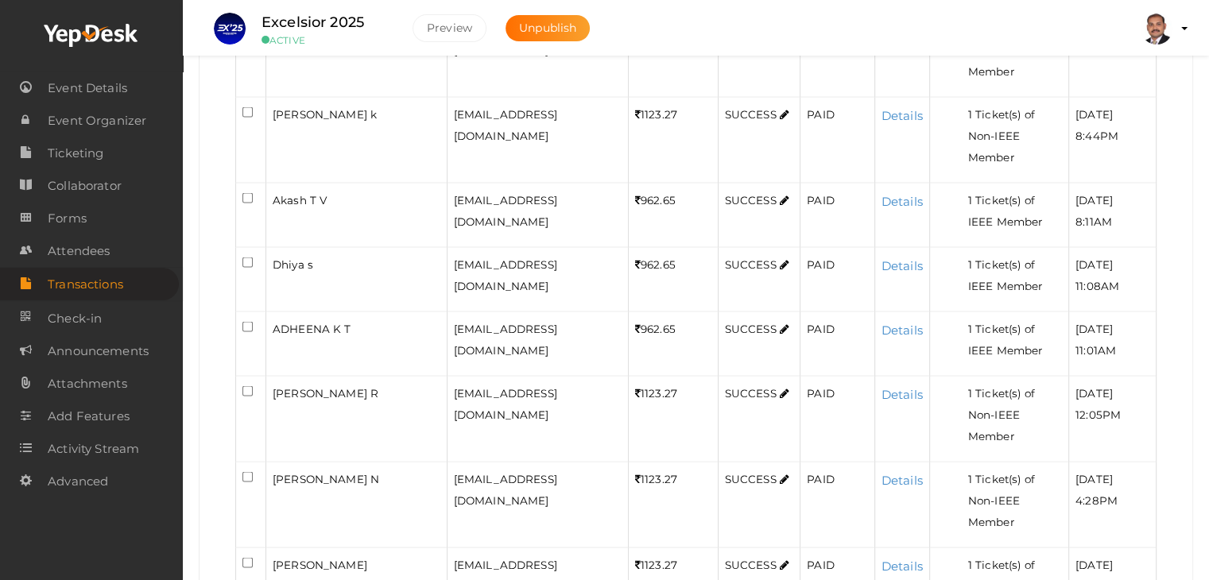
scroll to position [3250, 0]
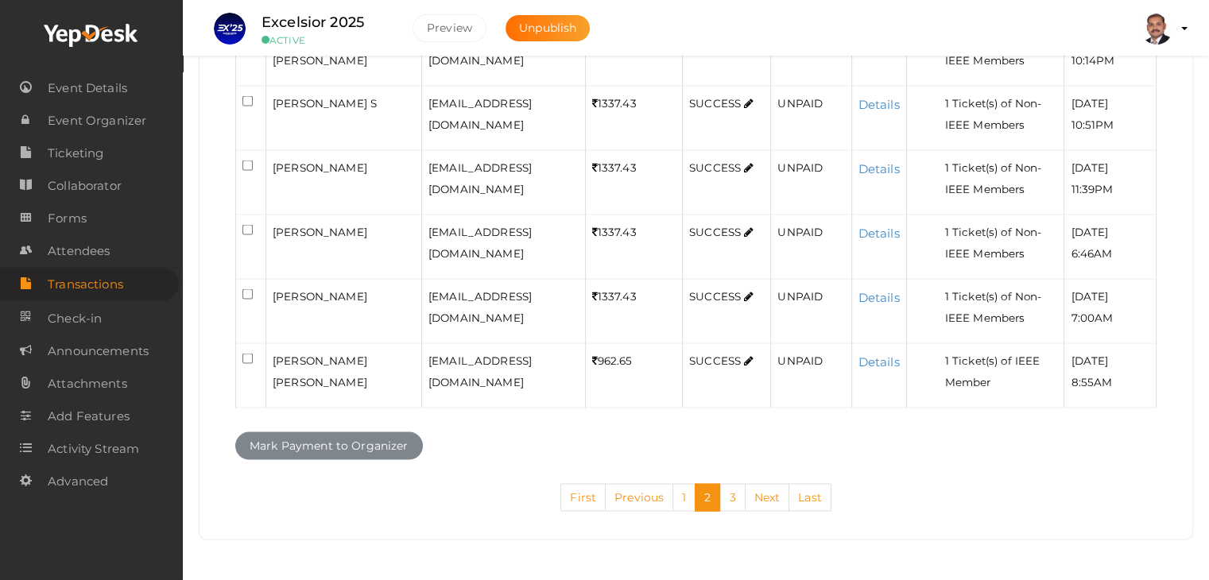
scroll to position [3657, 0]
checkbox input "true"
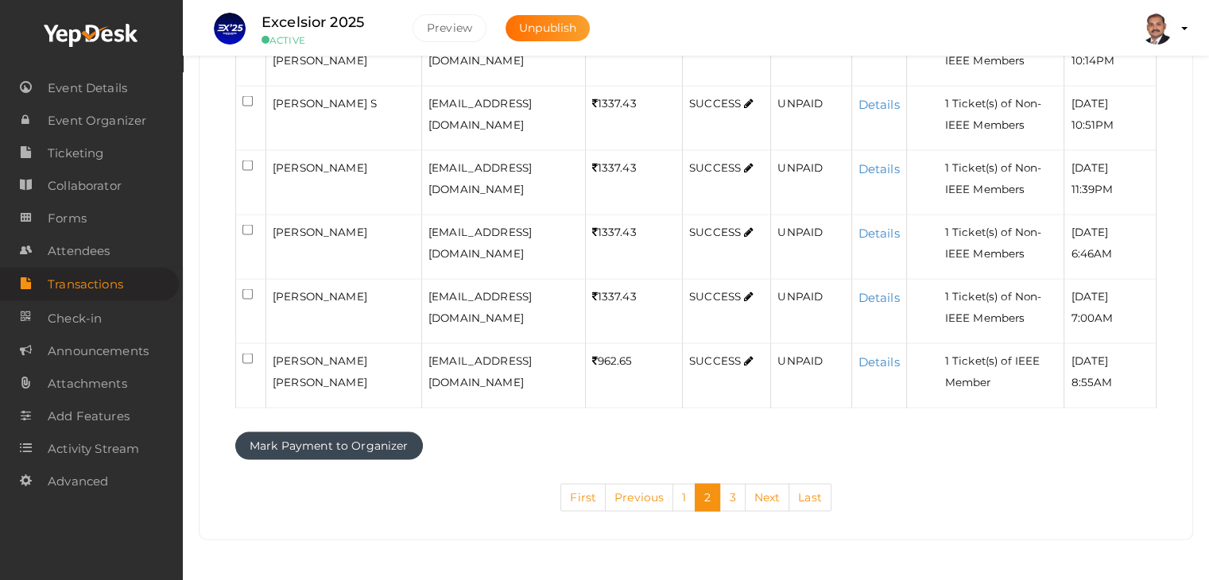
checkbox input "true"
click at [248, 42] on input "checkbox" at bounding box center [248, 37] width 10 height 10
checkbox input "true"
click at [250, 107] on input "checkbox" at bounding box center [248, 101] width 10 height 10
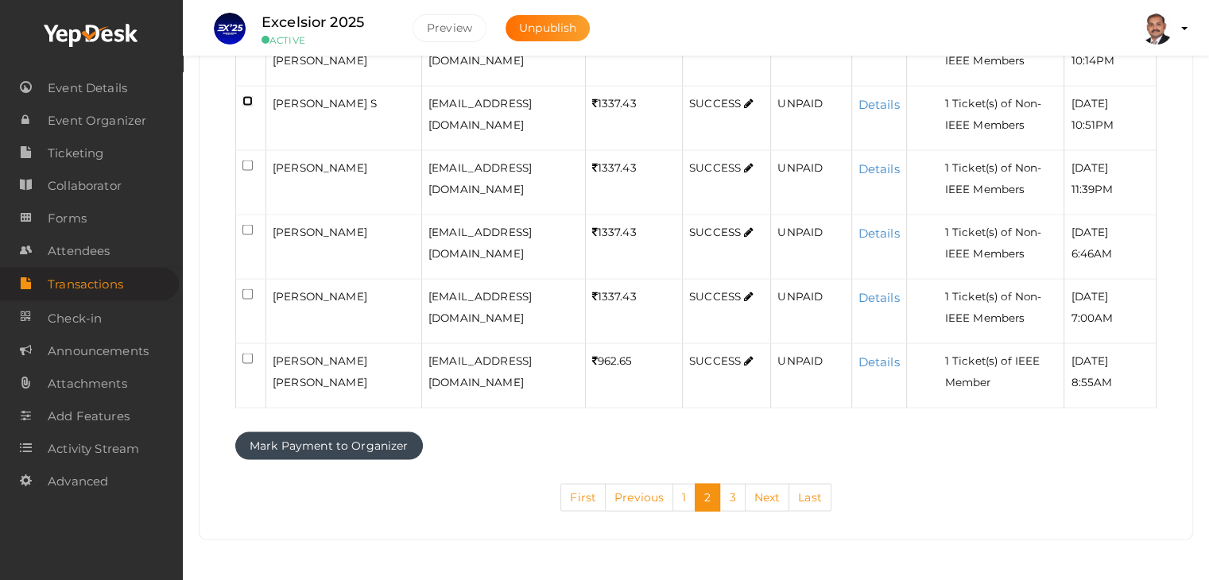
checkbox input "true"
click at [248, 171] on input "checkbox" at bounding box center [248, 166] width 10 height 10
checkbox input "true"
click at [250, 235] on input "checkbox" at bounding box center [248, 230] width 10 height 10
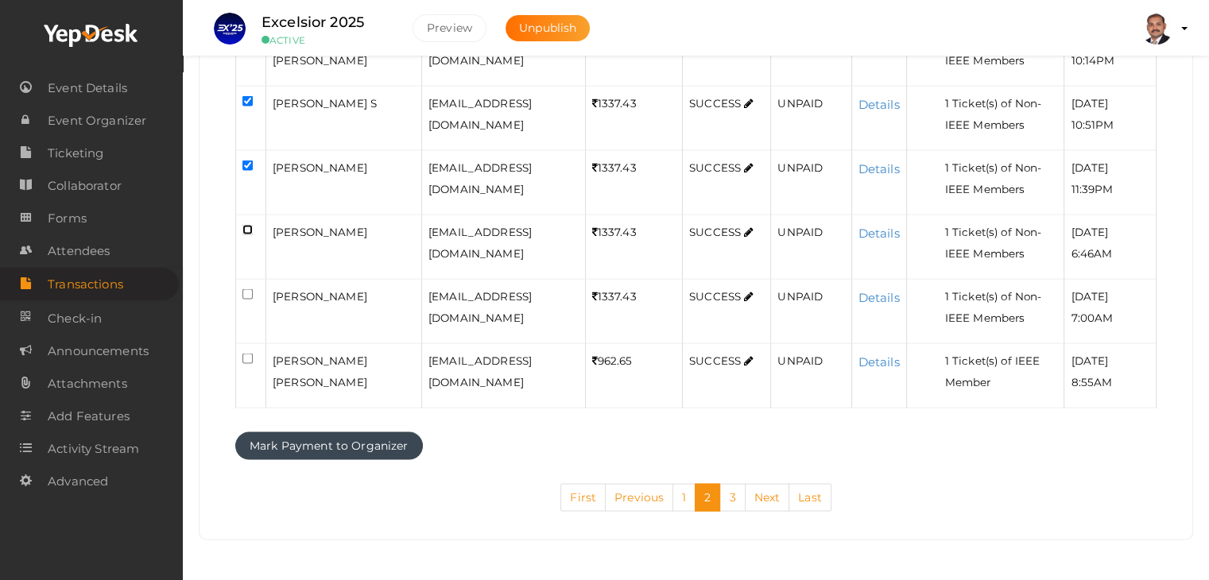
checkbox input "true"
click at [246, 300] on input "checkbox" at bounding box center [248, 294] width 10 height 10
checkbox input "true"
click at [247, 364] on input "checkbox" at bounding box center [248, 359] width 10 height 10
checkbox input "true"
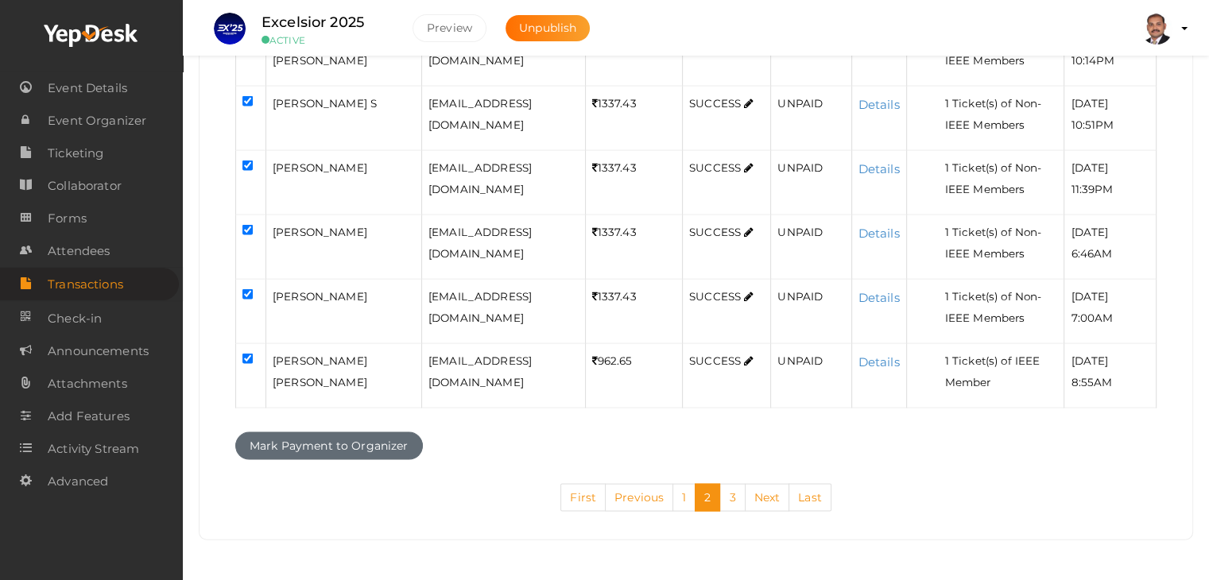
click at [375, 444] on button "Mark Payment to Organizer" at bounding box center [329, 447] width 188 height 28
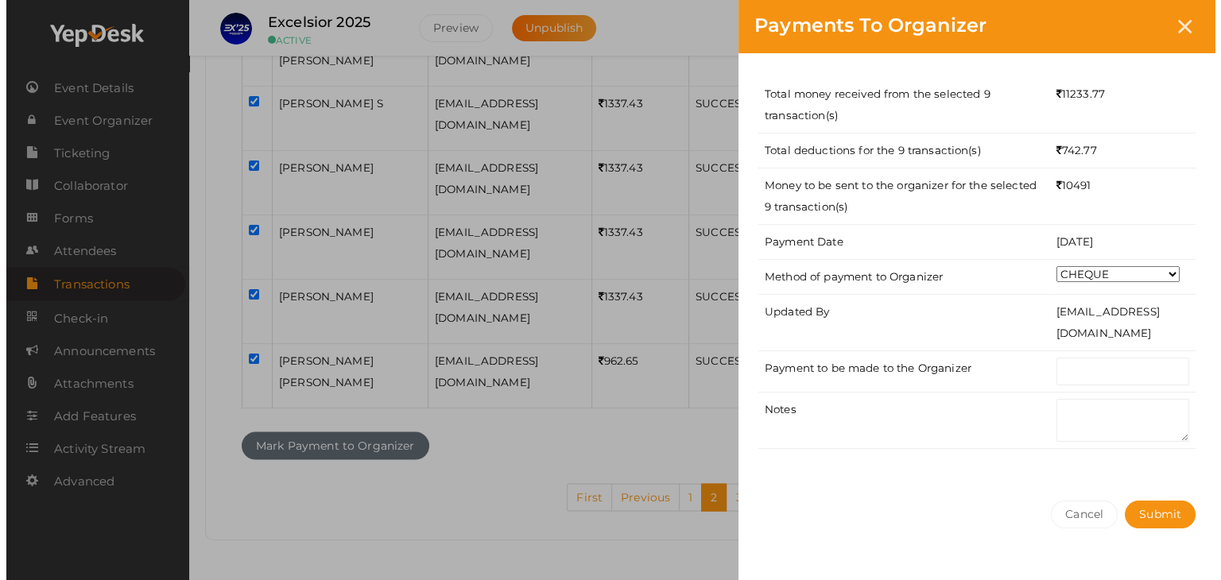
scroll to position [3250, 0]
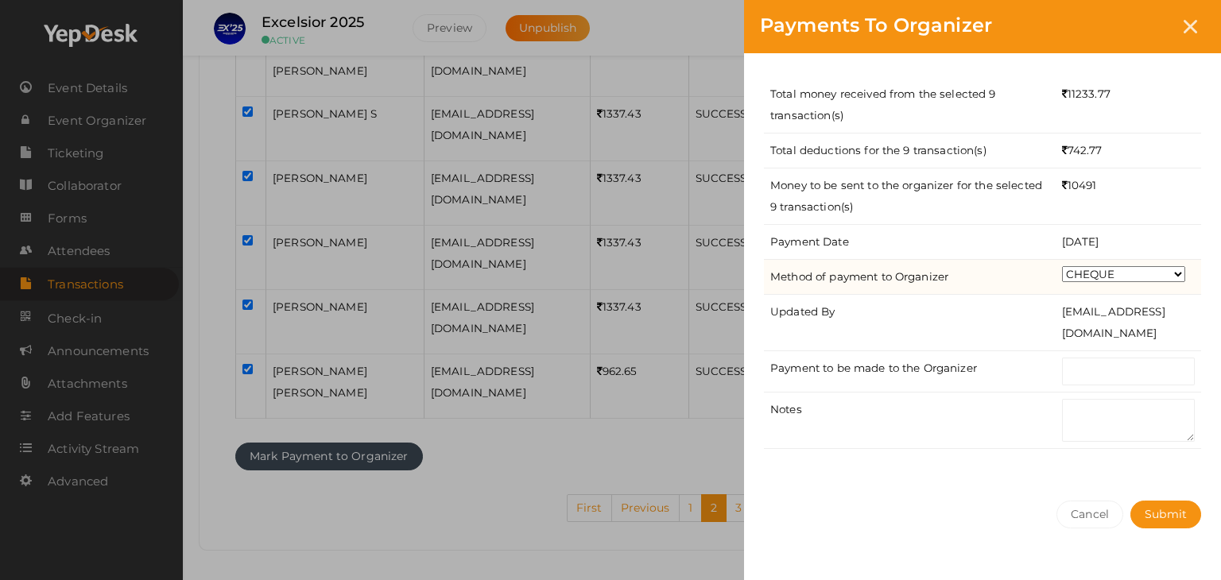
click at [1116, 274] on select "CHEQUE ONLINE TRANSFER WIRE TRANSFER CASH BANK DRAFT OTHERS" at bounding box center [1123, 274] width 123 height 16
select select "ONLINE TRANSFER"
click at [1062, 266] on select "CHEQUE ONLINE TRANSFER WIRE TRANSFER CASH BANK DRAFT OTHERS" at bounding box center [1123, 274] width 123 height 16
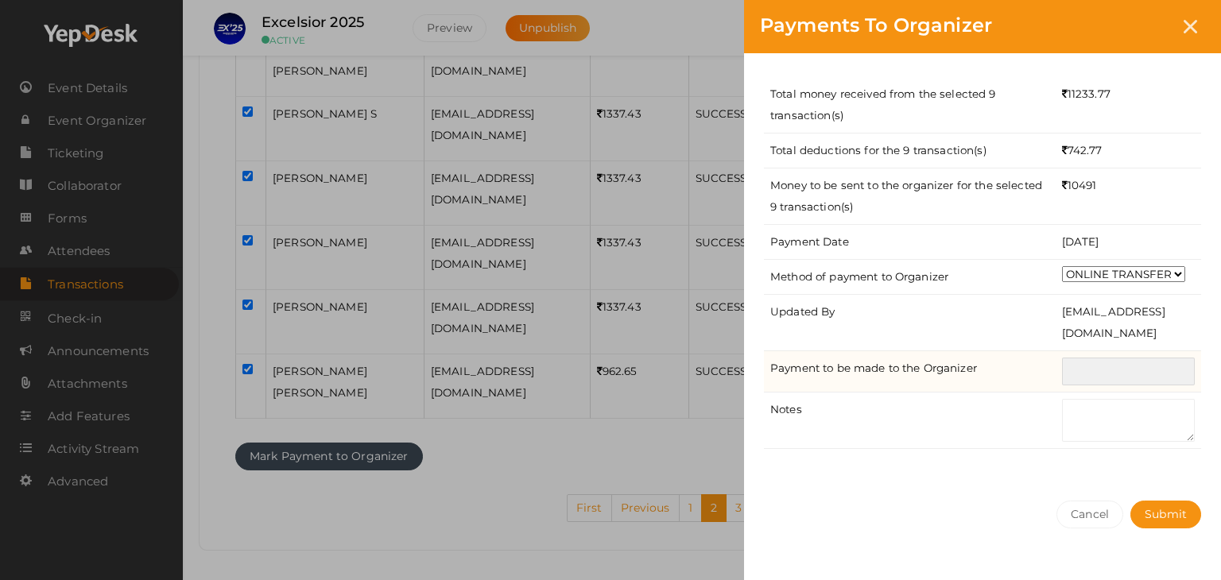
click at [1110, 361] on input "text" at bounding box center [1128, 372] width 133 height 28
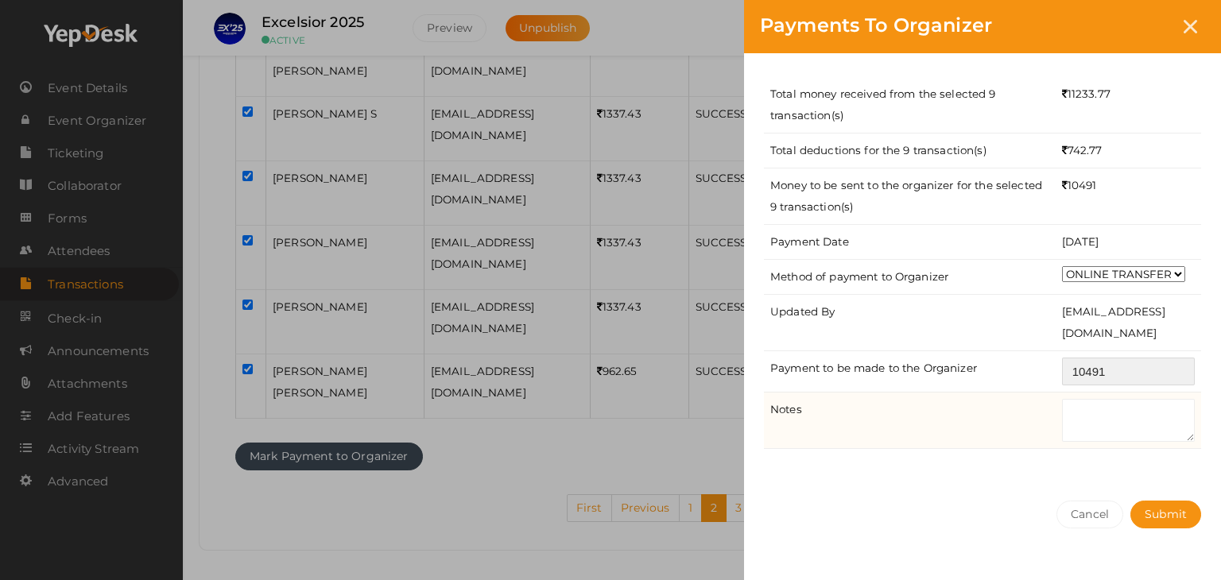
type input "10491"
click at [1129, 424] on textarea at bounding box center [1128, 420] width 133 height 43
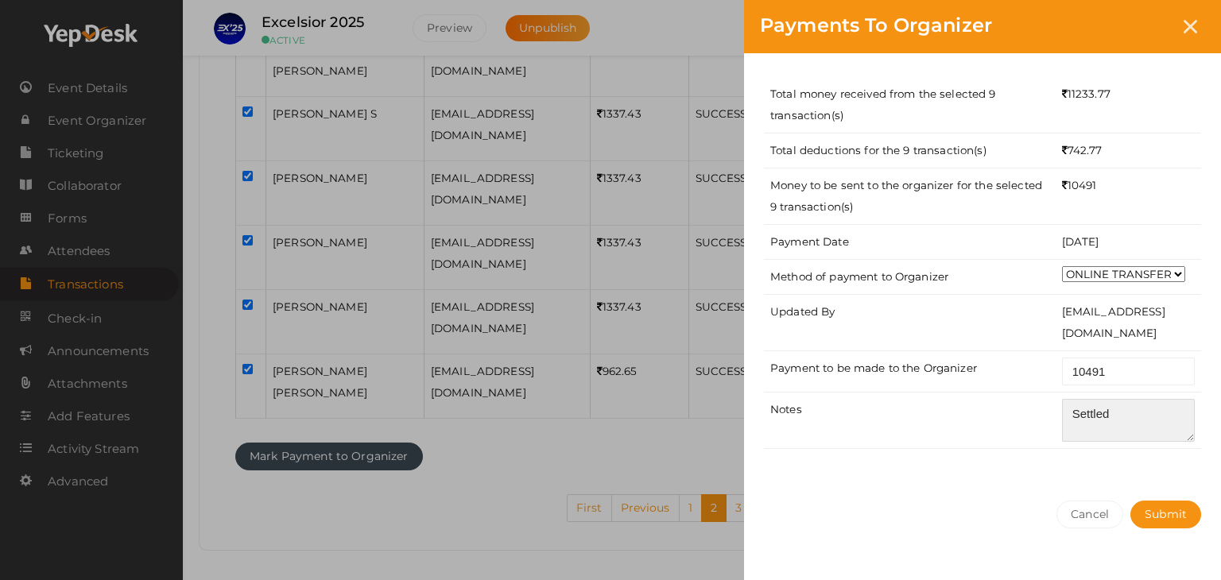
type textarea "Settled"
click at [1110, 453] on div "Total money received from the selected 9 transaction(s) 11233.77 Total deductio…" at bounding box center [982, 269] width 477 height 432
click at [1157, 515] on span "Submit" at bounding box center [1166, 514] width 42 height 14
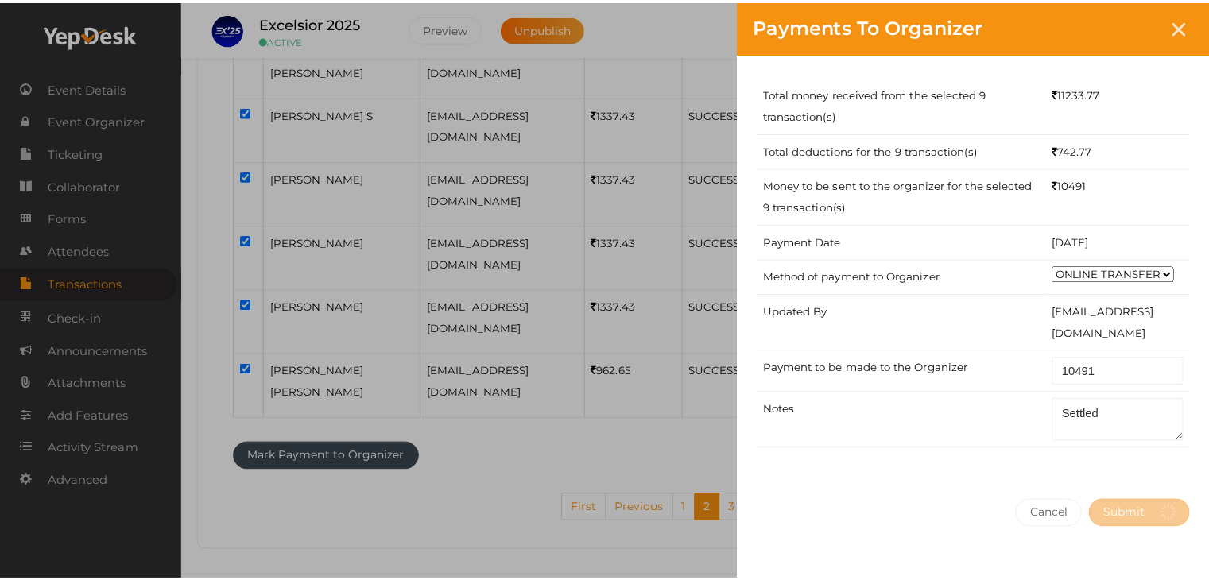
scroll to position [0, 0]
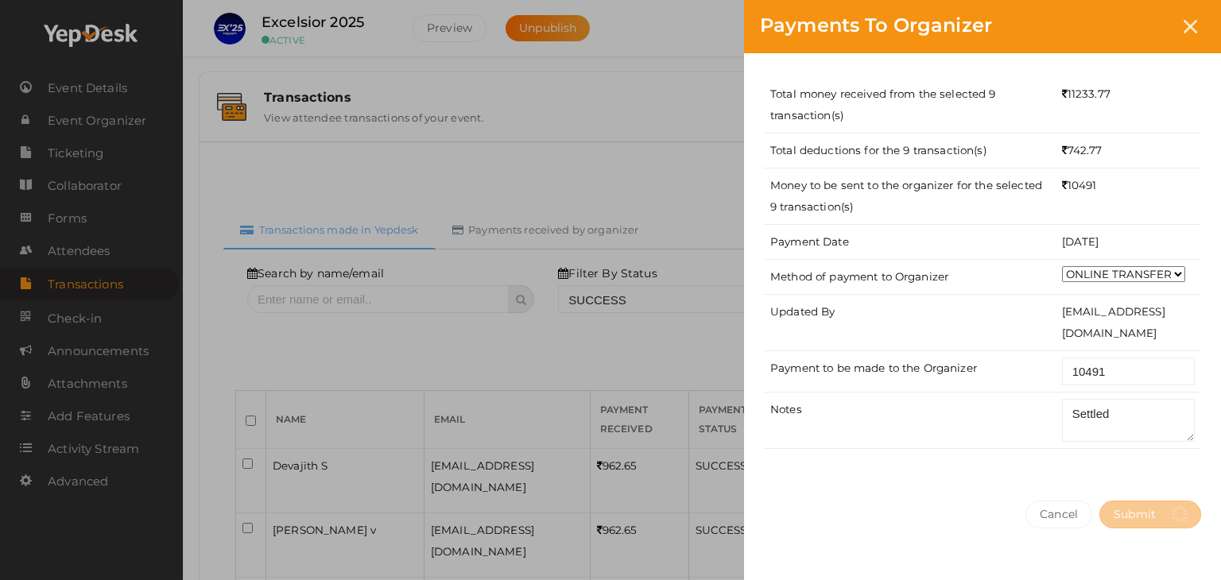
select select "? string:SUCCESS ?"
select select "? string:ALL ?"
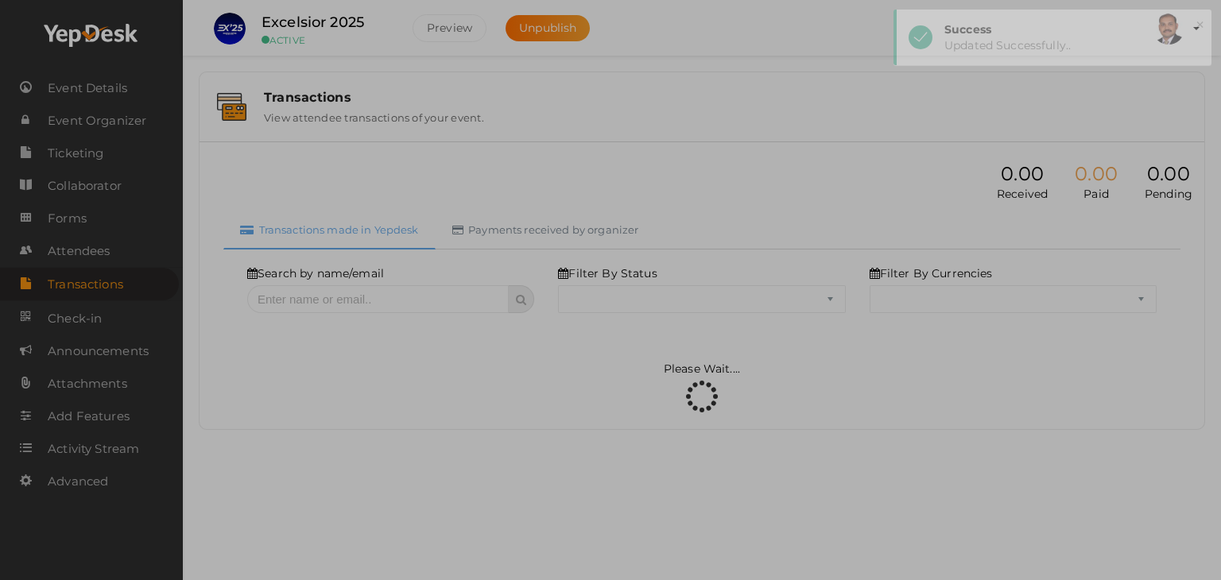
select select "SUCCESS"
select select "ALL"
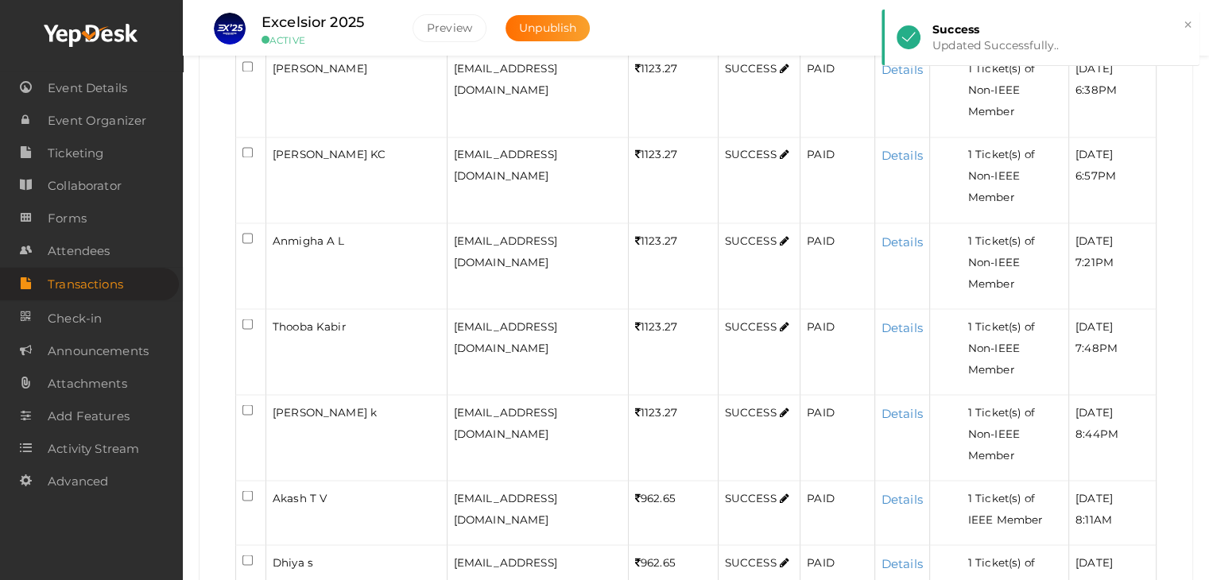
scroll to position [3250, 0]
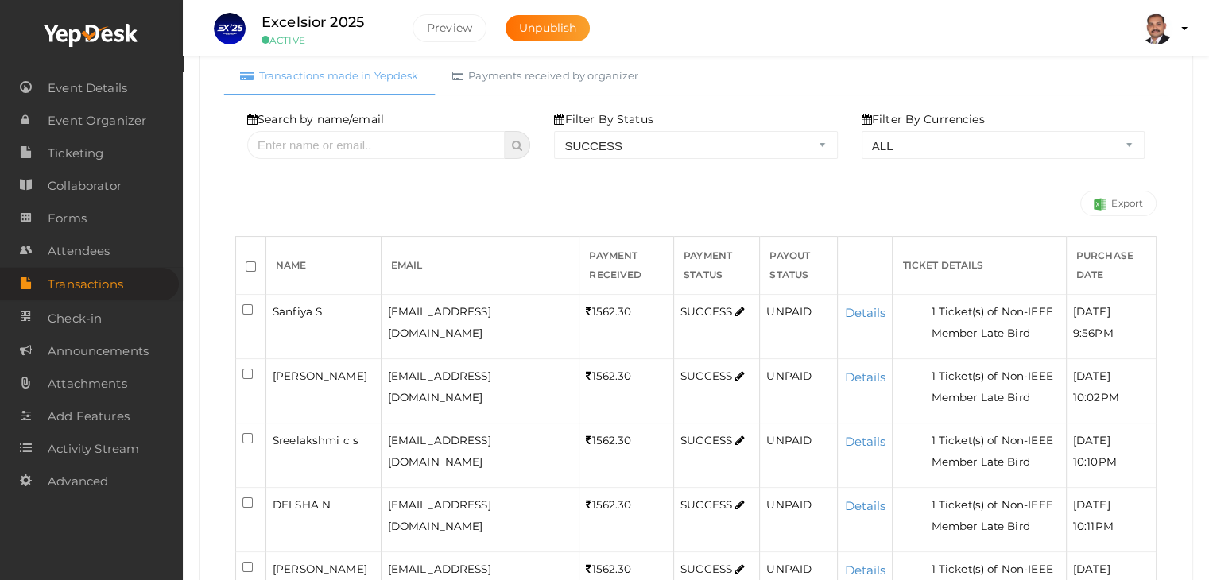
scroll to position [159, 0]
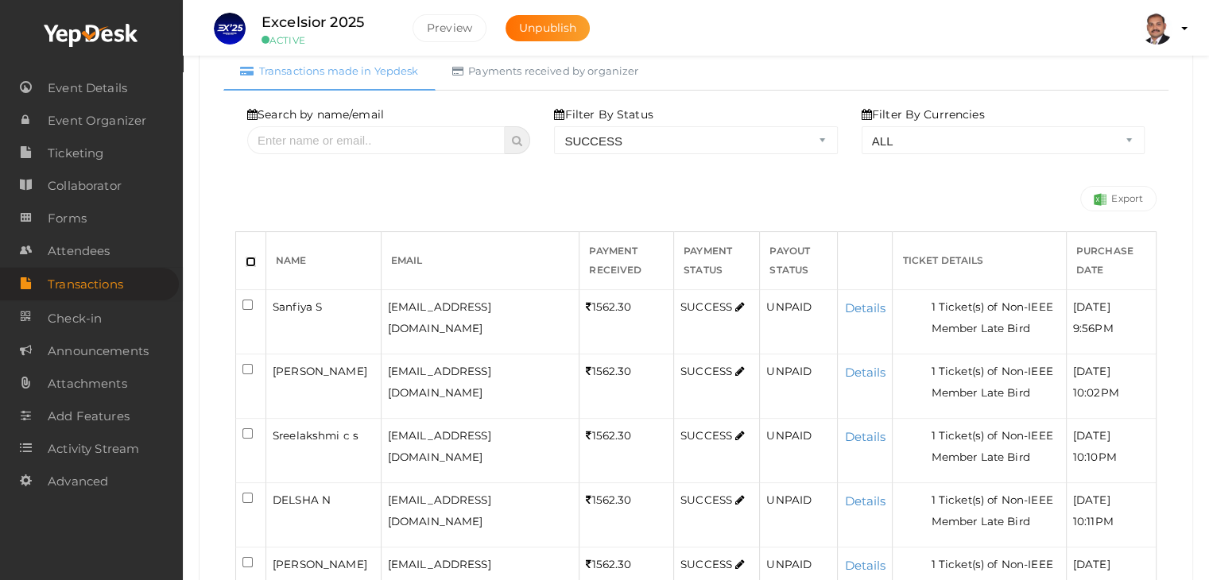
click at [247, 262] on input "checkbox" at bounding box center [251, 262] width 10 height 10
checkbox input "true"
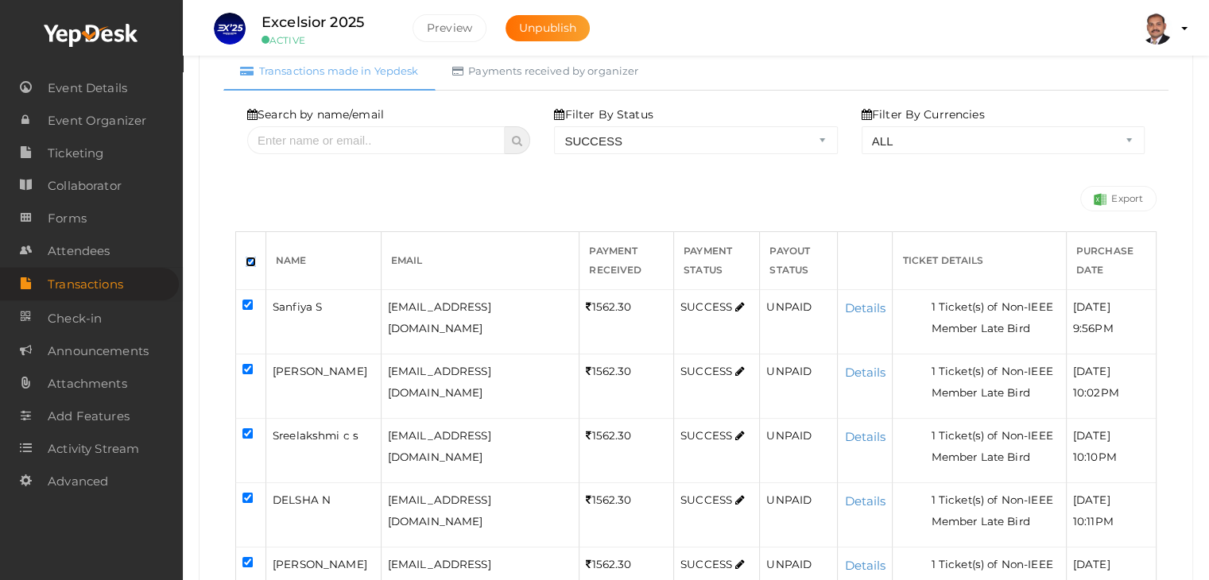
checkbox input "true"
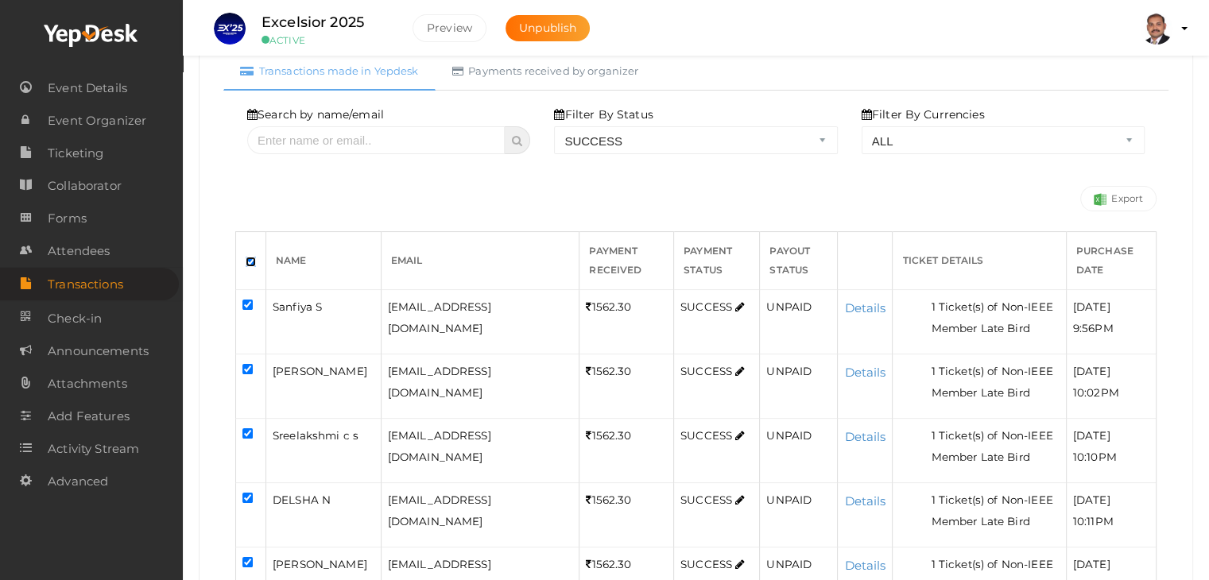
checkbox input "true"
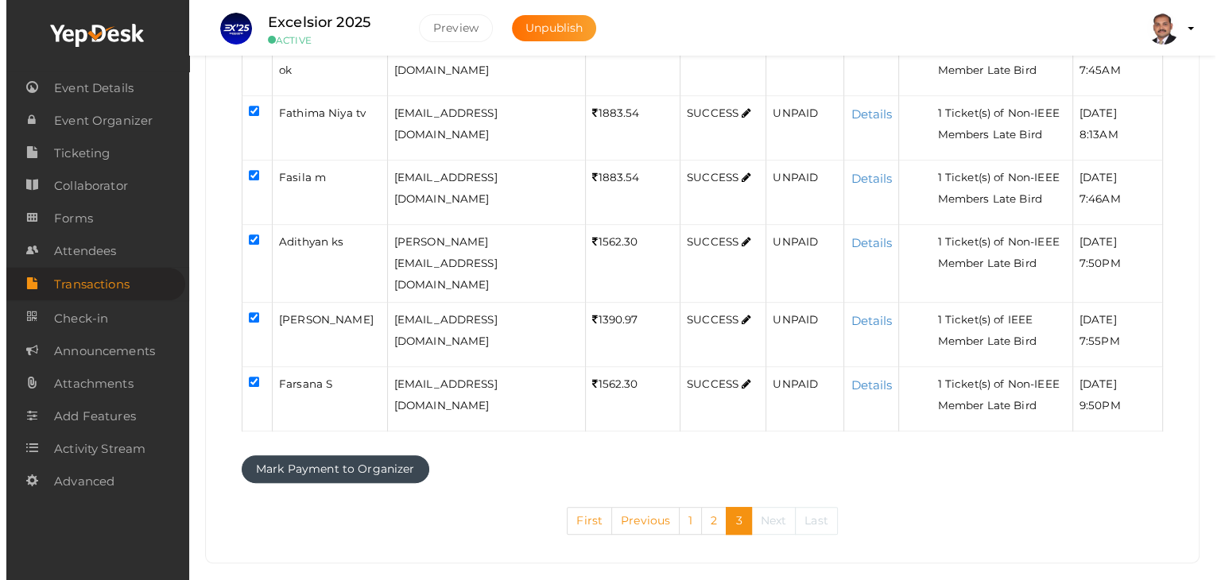
scroll to position [681, 0]
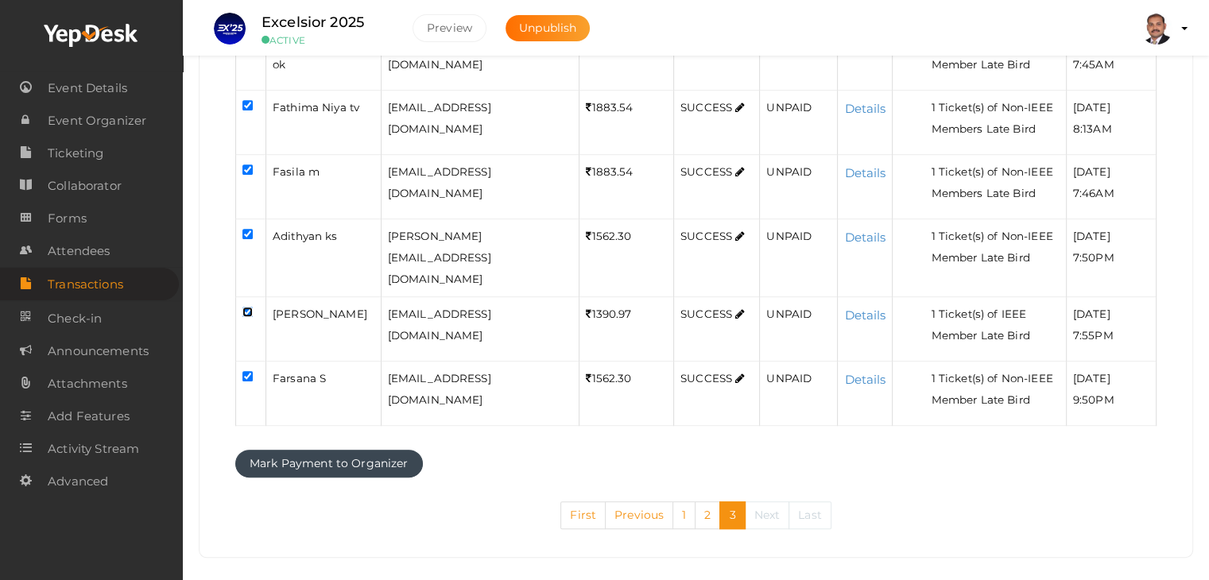
click at [248, 307] on input "checkbox" at bounding box center [248, 312] width 10 height 10
checkbox input "false"
click at [246, 371] on input "checkbox" at bounding box center [248, 376] width 10 height 10
checkbox input "false"
click at [315, 450] on button "Mark Payment to Organizer" at bounding box center [329, 464] width 188 height 28
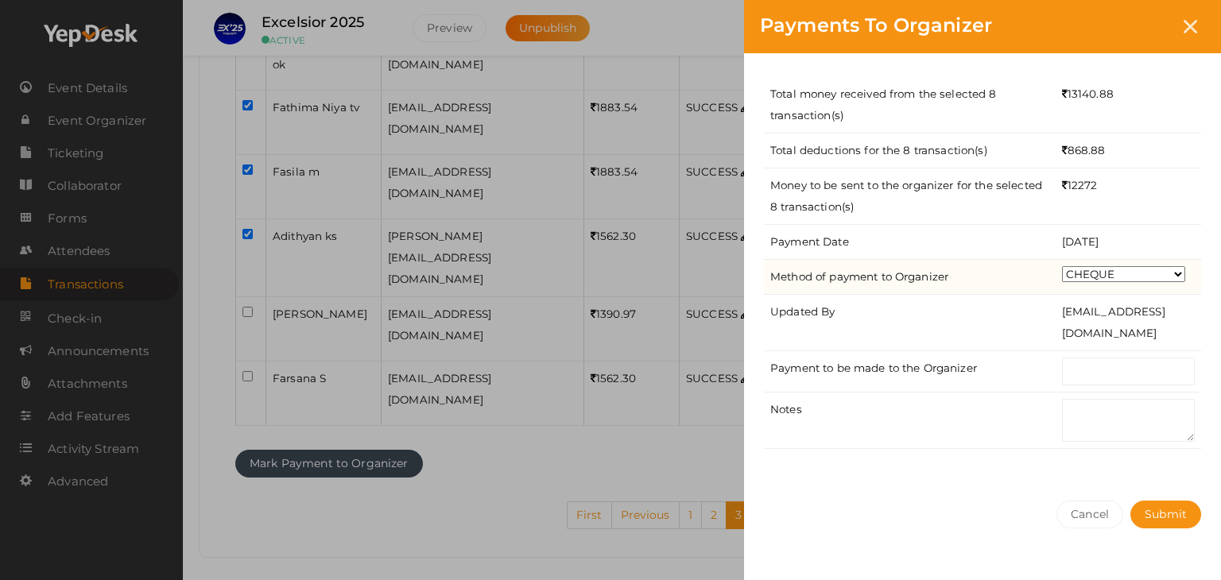
click at [1119, 267] on select "CHEQUE ONLINE TRANSFER WIRE TRANSFER CASH BANK DRAFT OTHERS" at bounding box center [1123, 274] width 123 height 16
select select "ONLINE TRANSFER"
click at [1062, 266] on select "CHEQUE ONLINE TRANSFER WIRE TRANSFER CASH BANK DRAFT OTHERS" at bounding box center [1123, 274] width 123 height 16
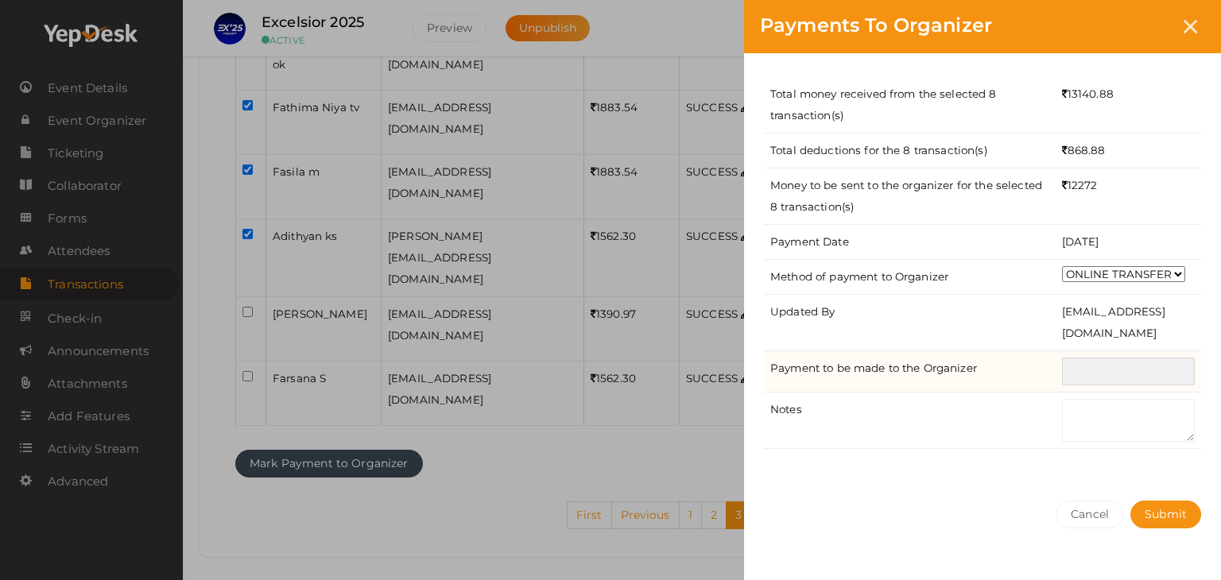
drag, startPoint x: 1119, startPoint y: 367, endPoint x: 1085, endPoint y: 389, distance: 41.0
click at [1120, 367] on input "text" at bounding box center [1128, 372] width 133 height 28
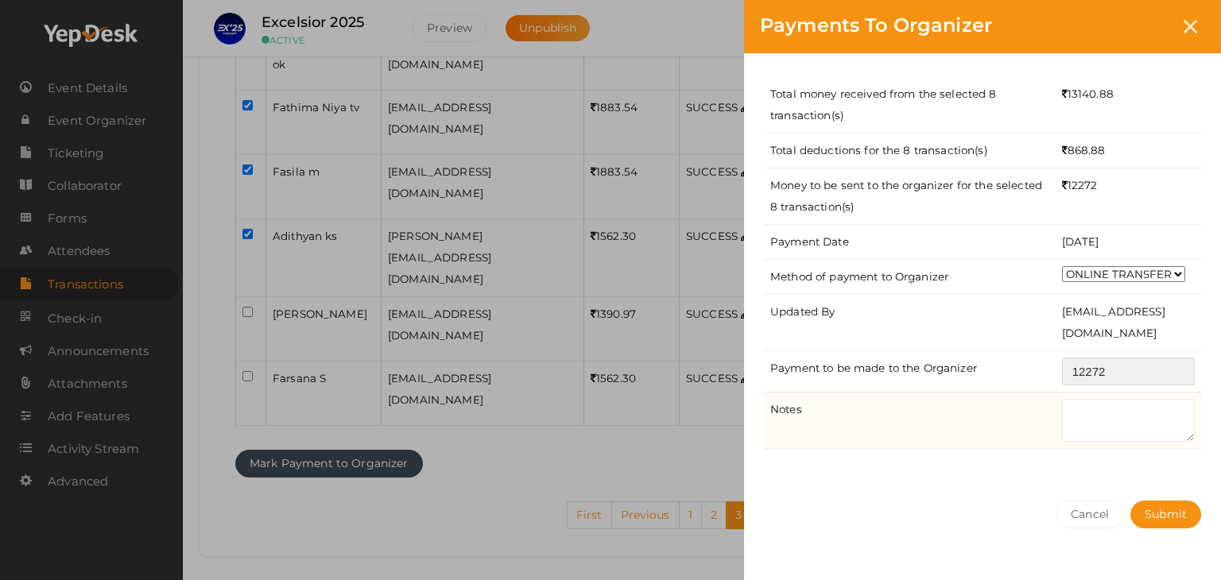
type input "12272"
click at [1149, 427] on textarea at bounding box center [1128, 420] width 133 height 43
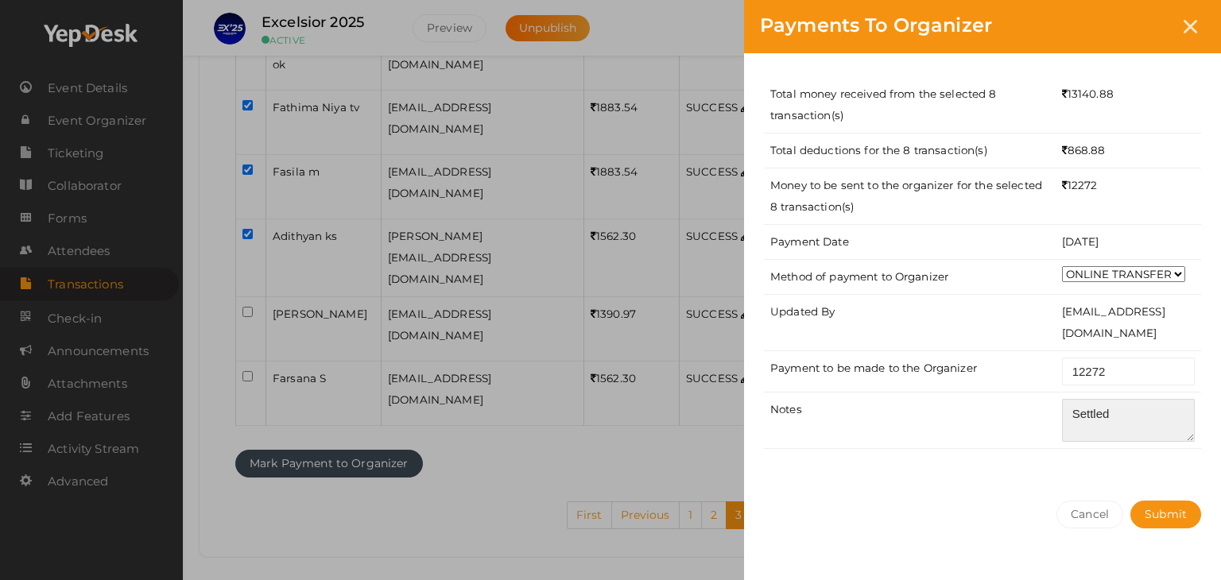
type textarea "Settled"
click at [1138, 460] on div "Total money received from the selected 8 transaction(s) 13140.88 Total deductio…" at bounding box center [982, 269] width 477 height 432
click at [1164, 512] on span "Submit" at bounding box center [1166, 514] width 42 height 14
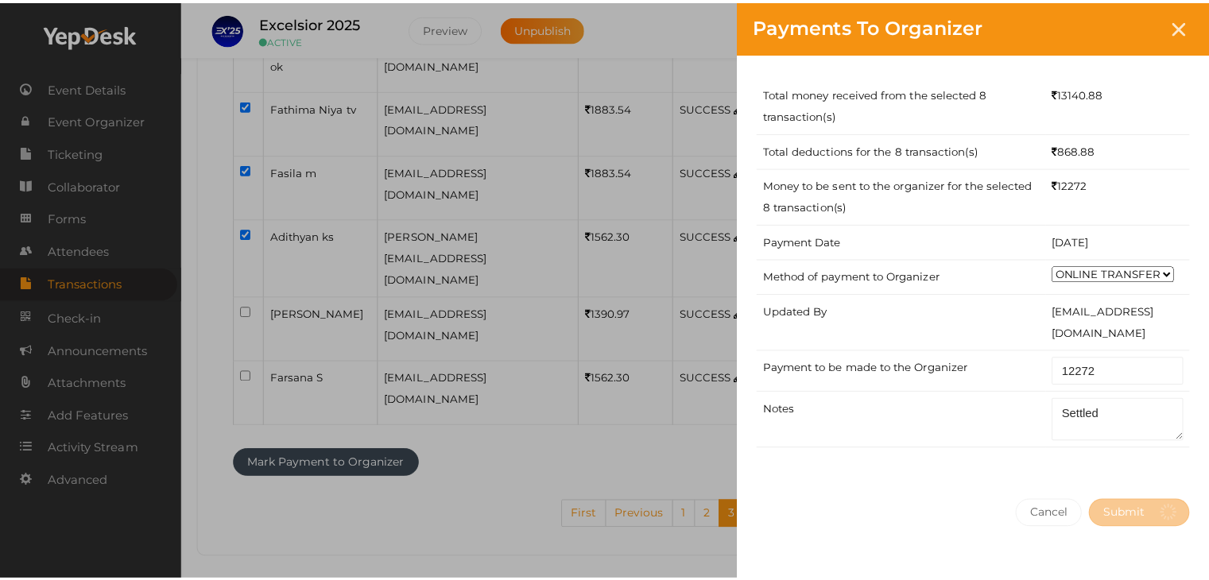
scroll to position [0, 0]
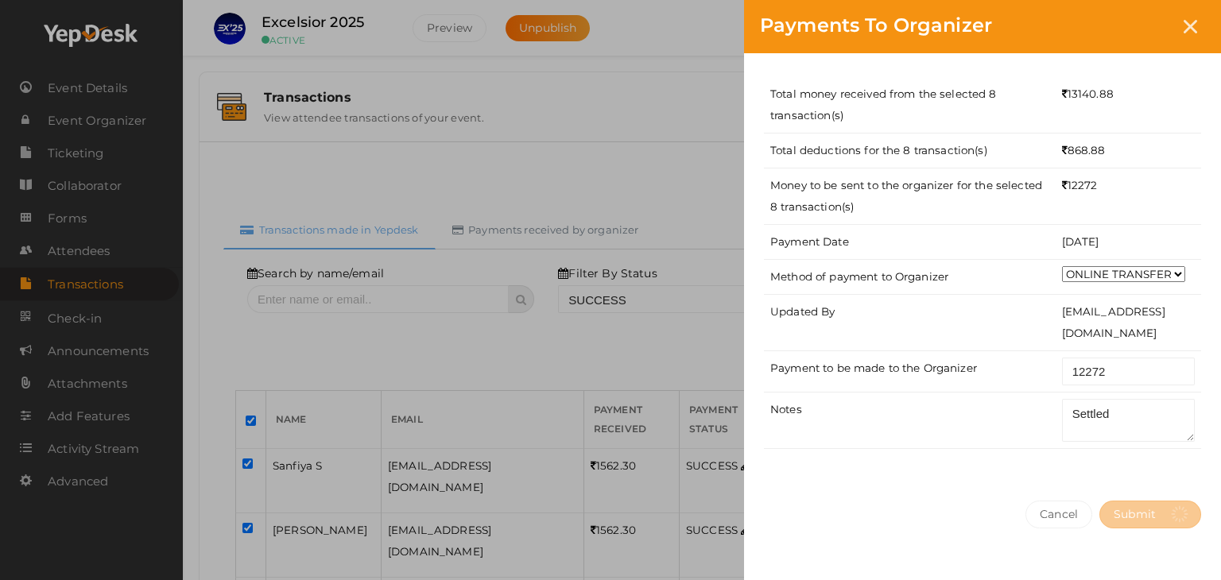
select select "? string:SUCCESS ?"
select select "? string:ALL ?"
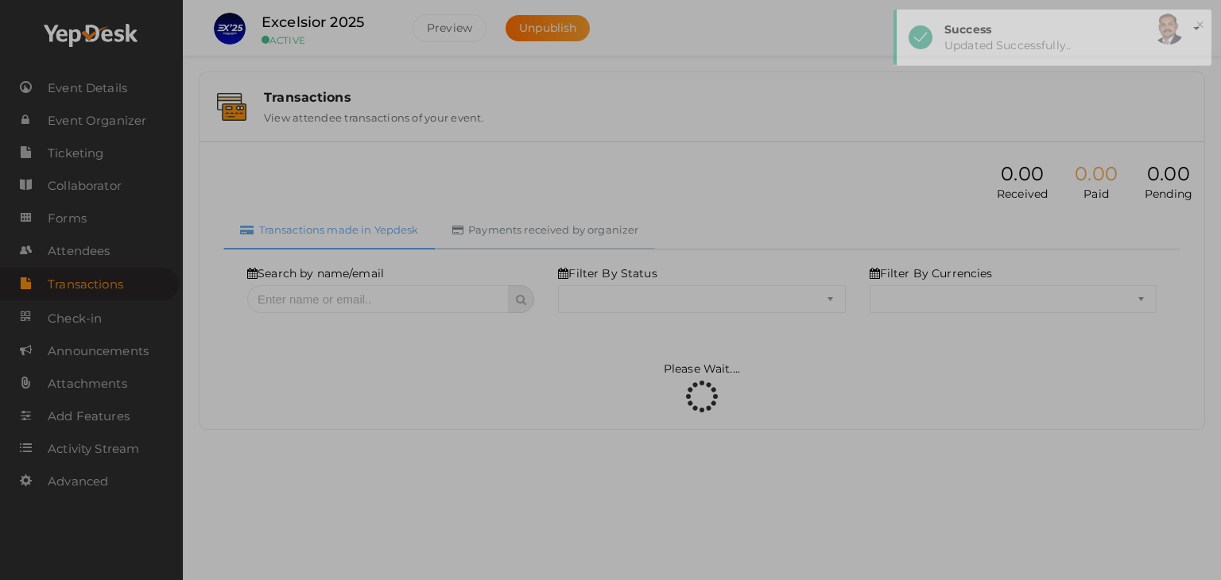
select select "SUCCESS"
select select "ALL"
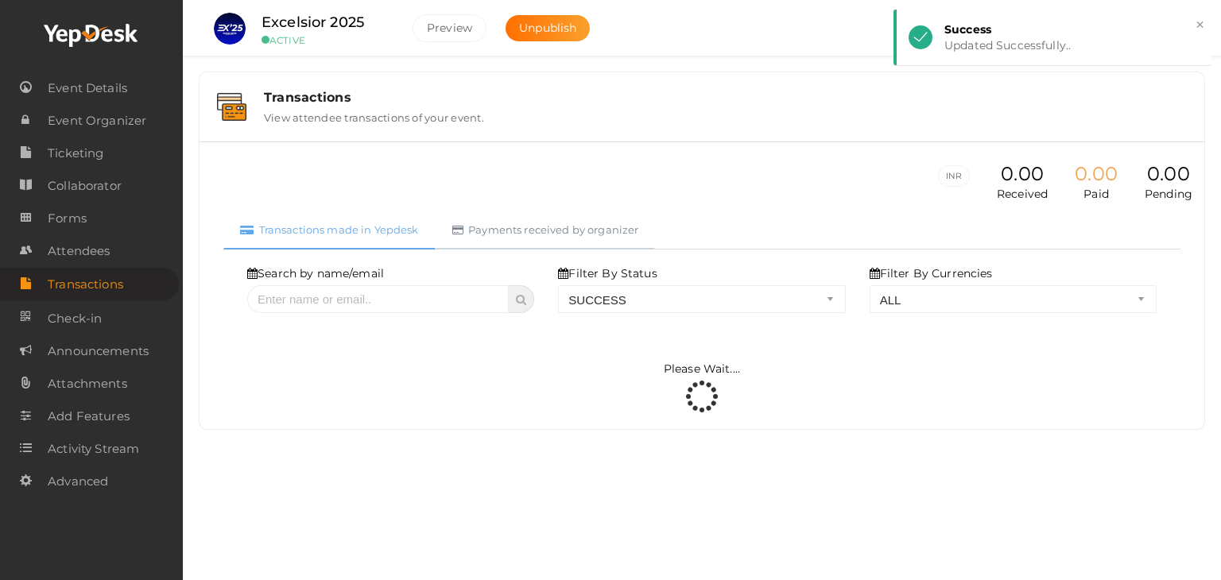
click at [540, 219] on link "Payments received by organizer" at bounding box center [546, 230] width 220 height 39
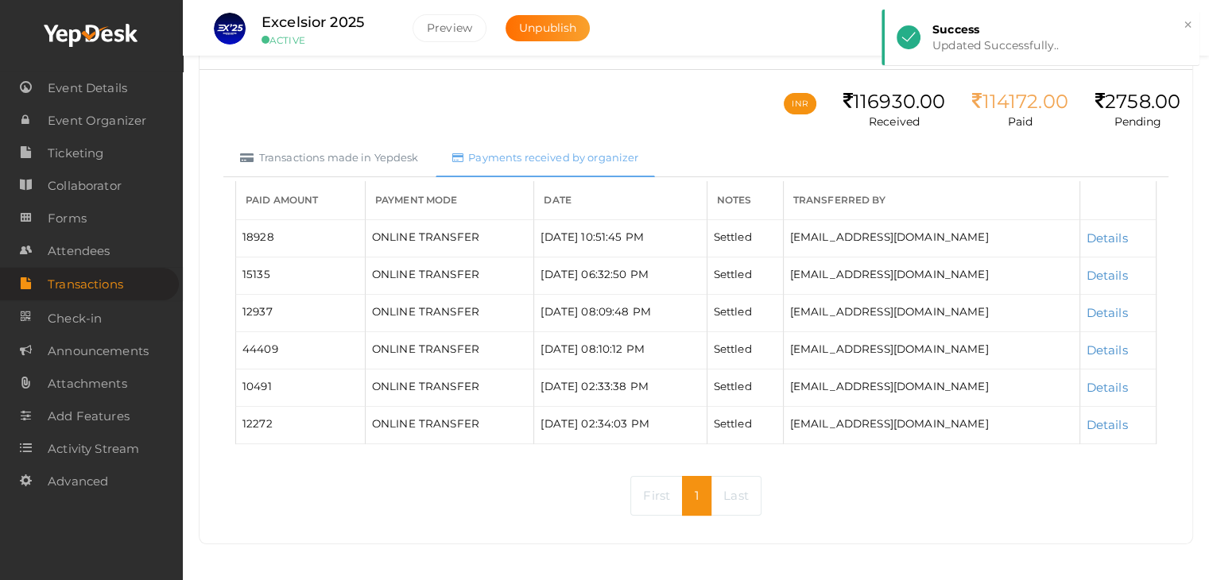
scroll to position [74, 0]
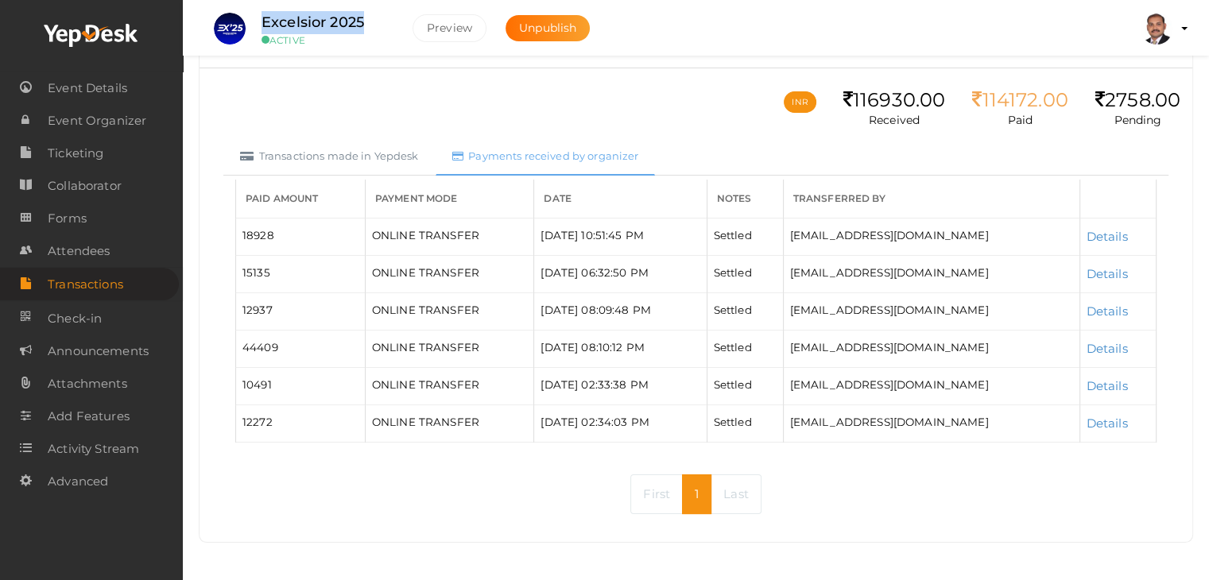
drag, startPoint x: 366, startPoint y: 21, endPoint x: 262, endPoint y: 19, distance: 103.4
click at [262, 19] on div "Excelsior 2025 ACTIVE" at bounding box center [325, 28] width 159 height 35
copy label "Excelsior 2025"
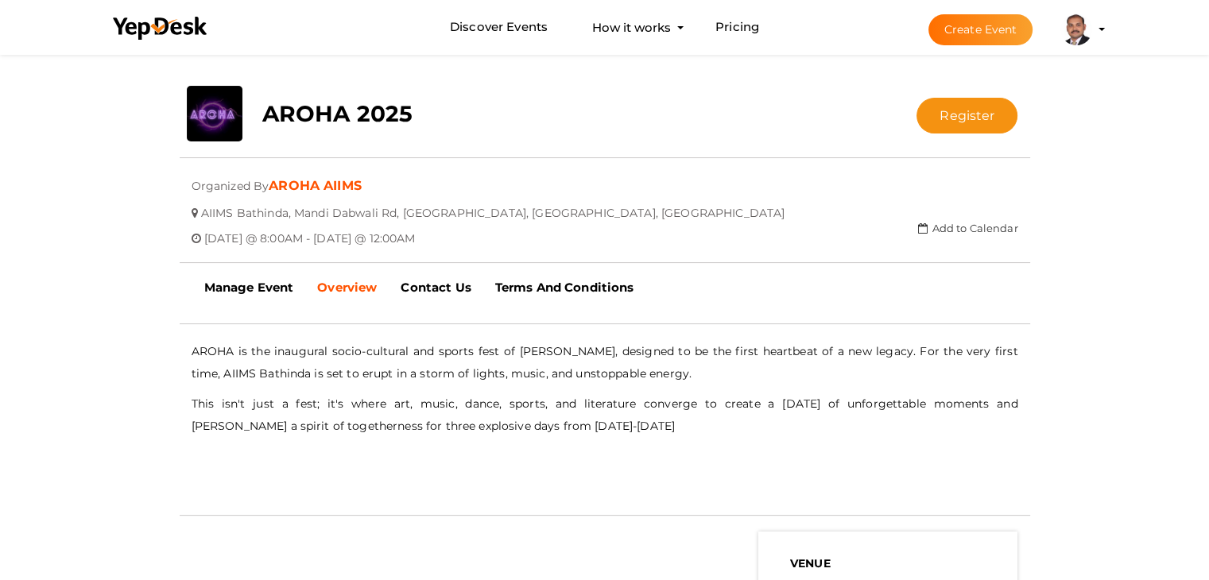
scroll to position [289, 0]
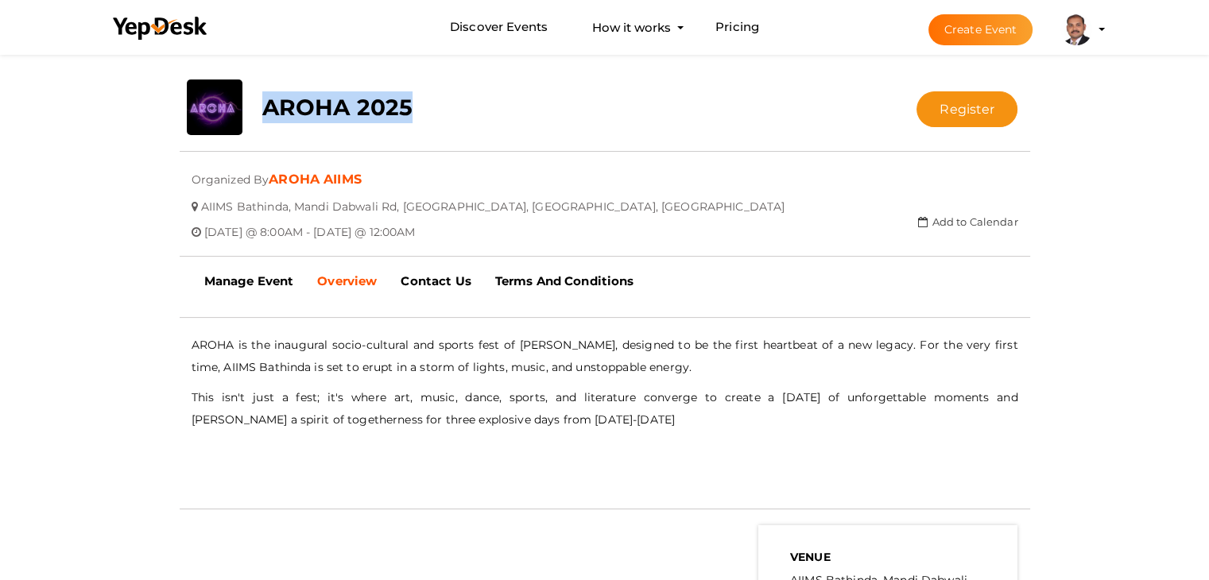
drag, startPoint x: 418, startPoint y: 116, endPoint x: 261, endPoint y: 91, distance: 159.3
click at [261, 91] on div "AROHA 2025" at bounding box center [533, 104] width 567 height 48
copy b "AROHA 2025"
click at [260, 271] on link "Manage Event" at bounding box center [249, 282] width 114 height 40
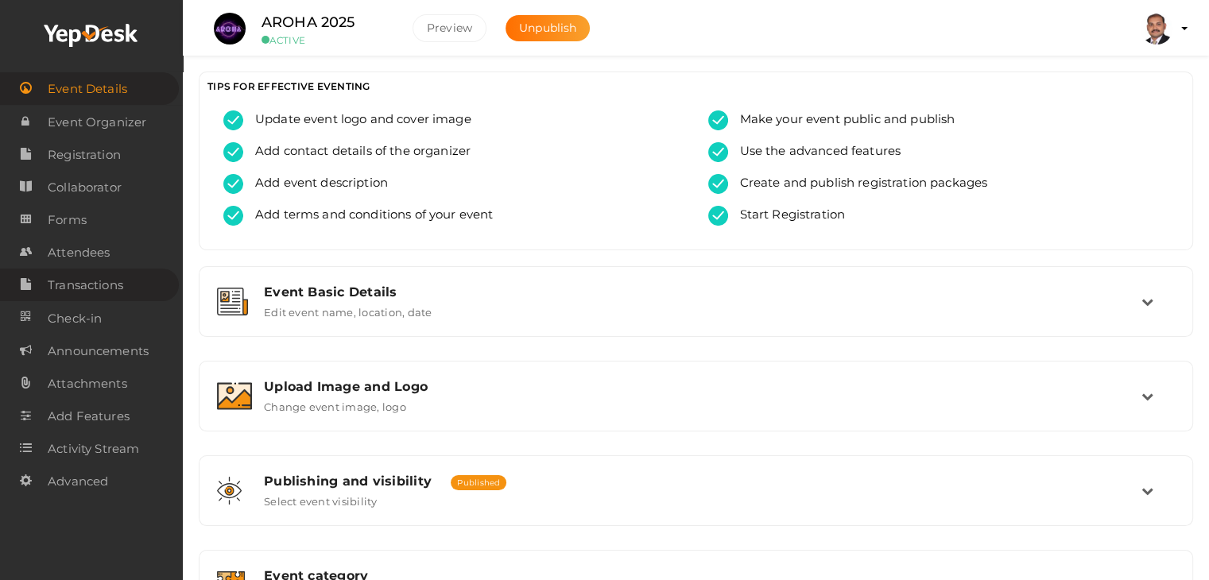
click at [92, 284] on span "Transactions" at bounding box center [86, 286] width 76 height 32
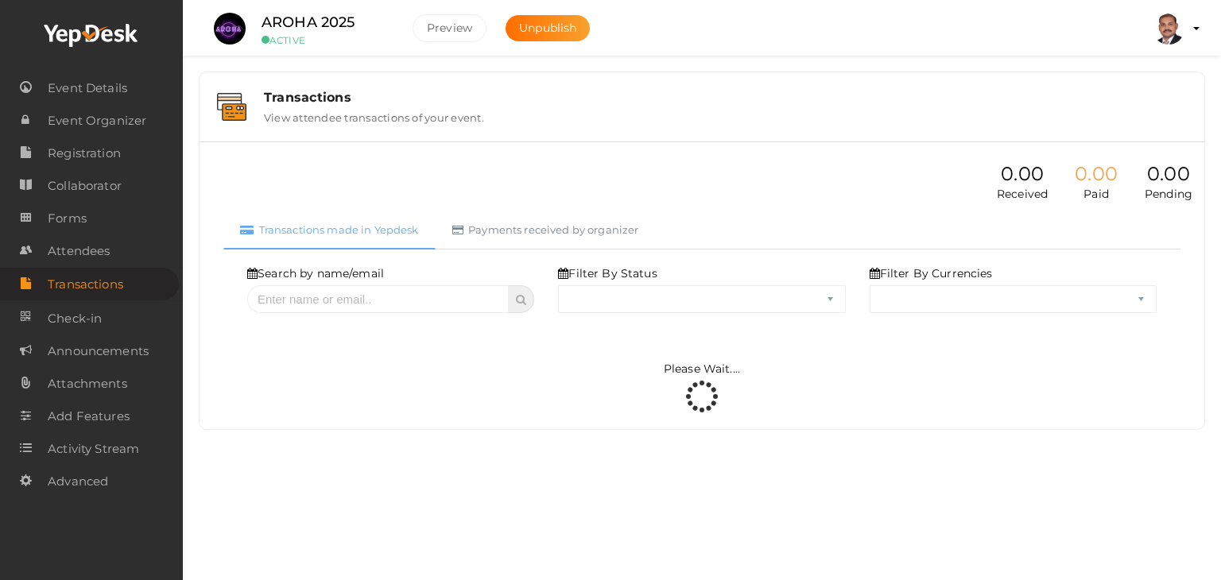
select select "ALL"
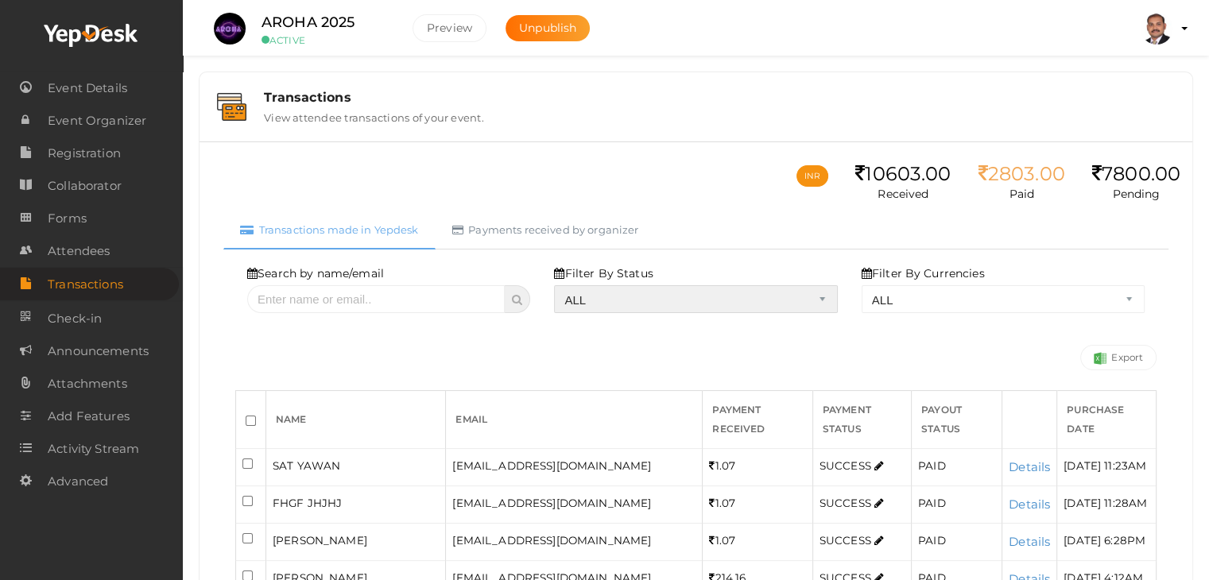
click at [602, 292] on select "ALL SUCCESS DECLINED UNAUTHORIZED FAILED NOTPAID FREE REFUNDED NA" at bounding box center [695, 299] width 283 height 28
click at [558, 285] on select "ALL SUCCESS DECLINED UNAUTHORIZED FAILED NOTPAID FREE REFUNDED NA" at bounding box center [695, 299] width 283 height 28
select select "? string:SUCCESS ?"
select select "? string:ALL ?"
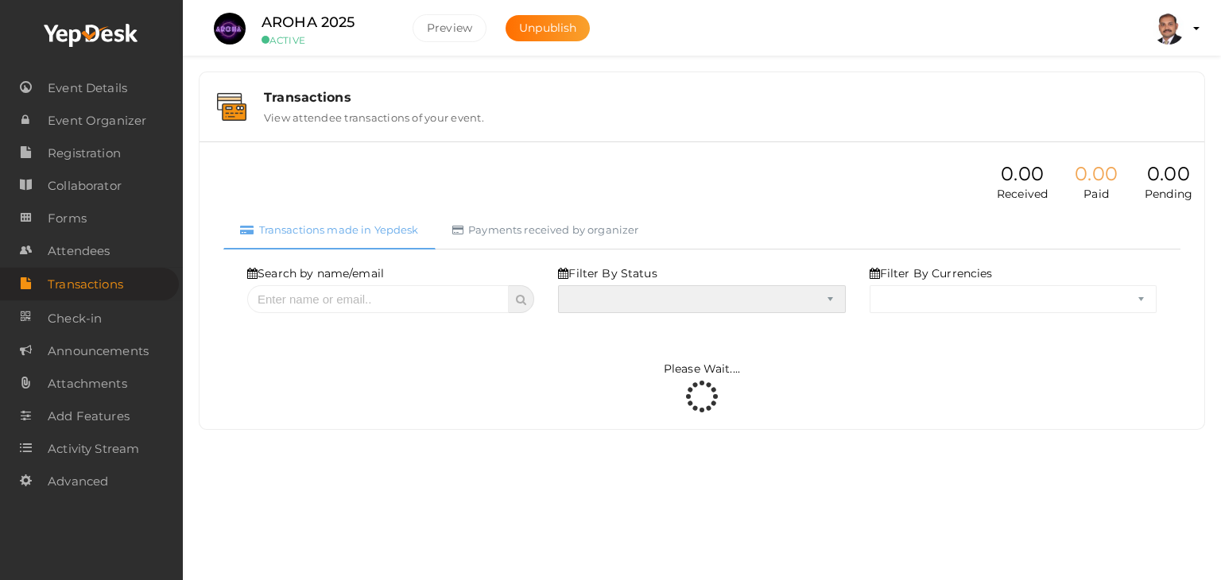
select select "SUCCESS"
select select "ALL"
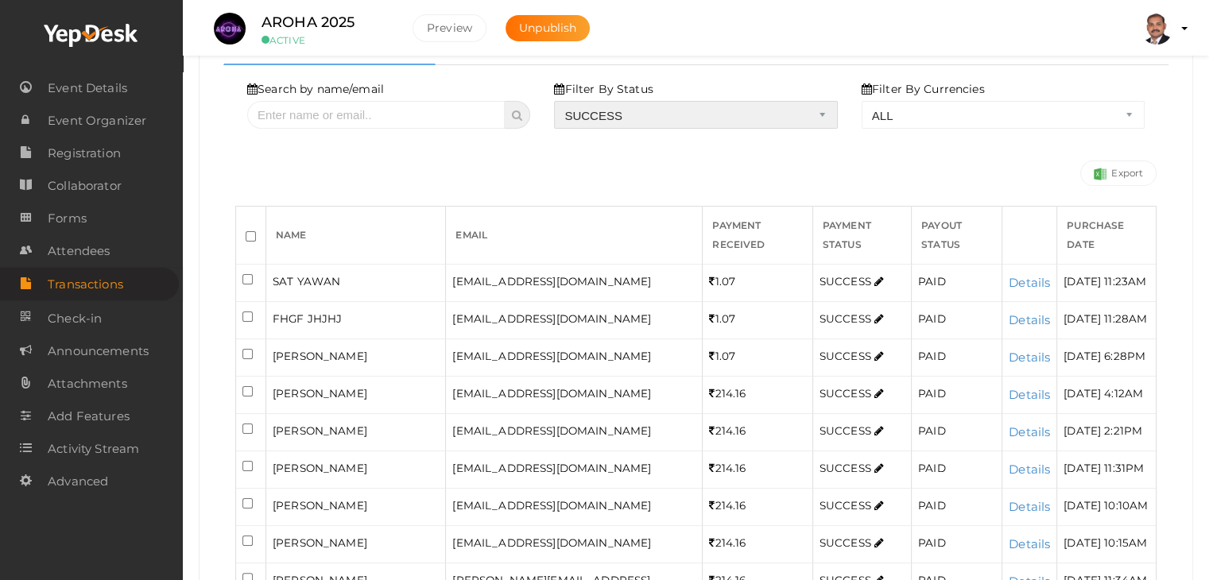
scroll to position [194, 0]
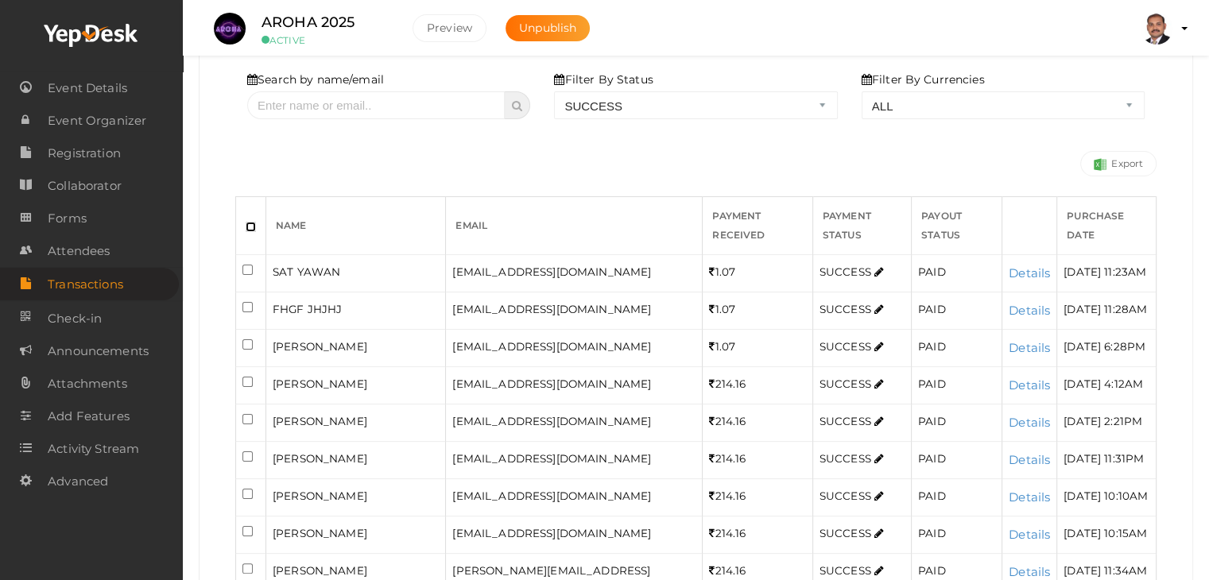
click at [251, 227] on input "checkbox" at bounding box center [251, 227] width 10 height 10
checkbox input "true"
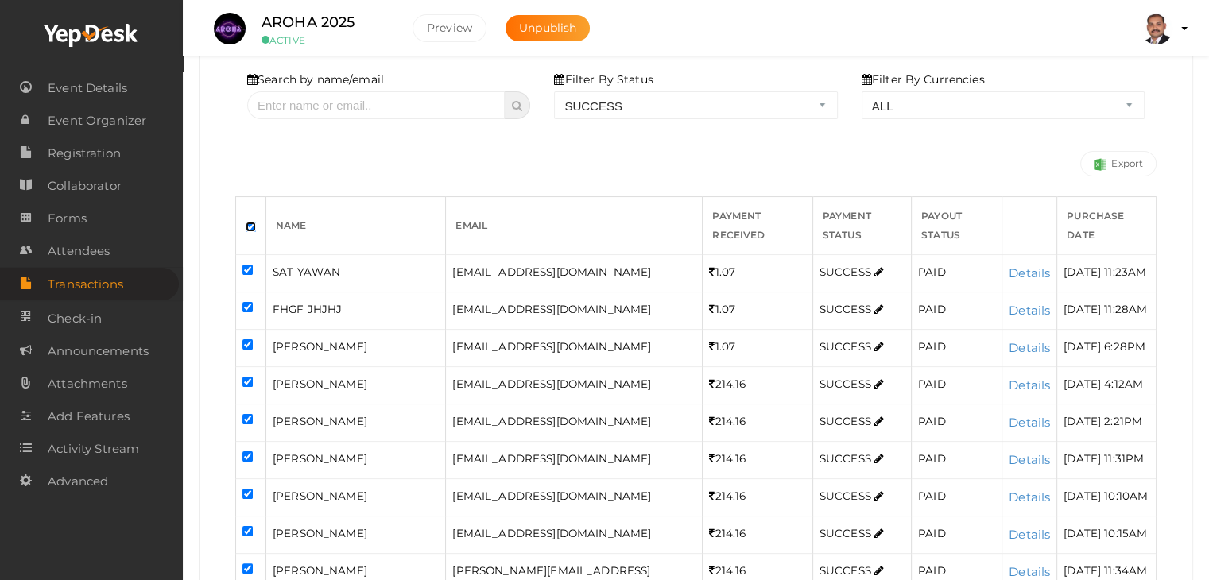
checkbox input "true"
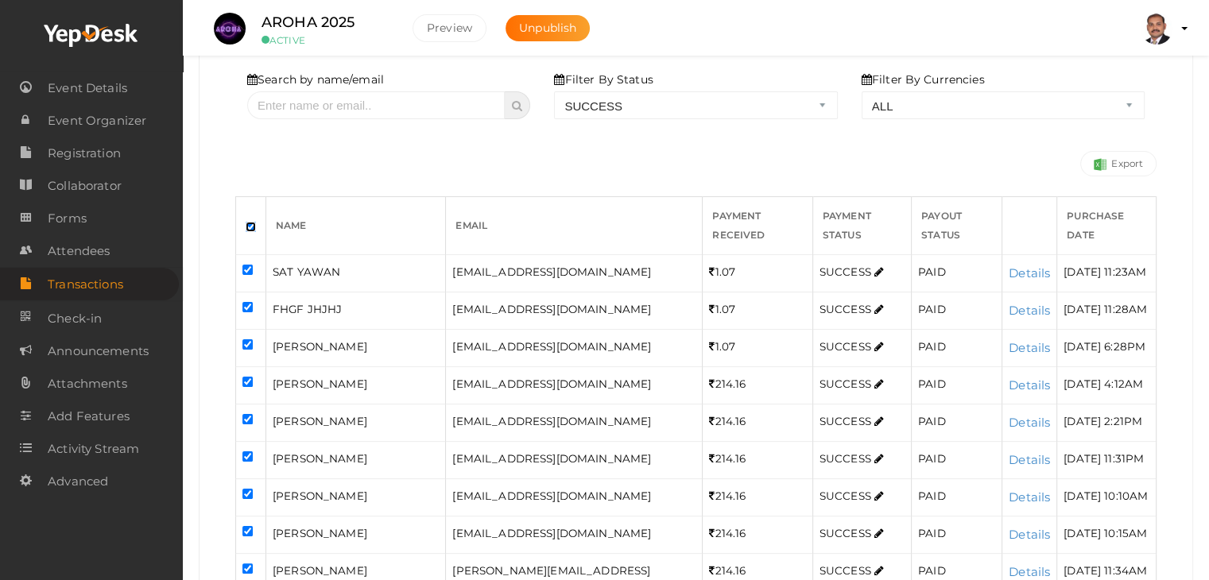
checkbox input "true"
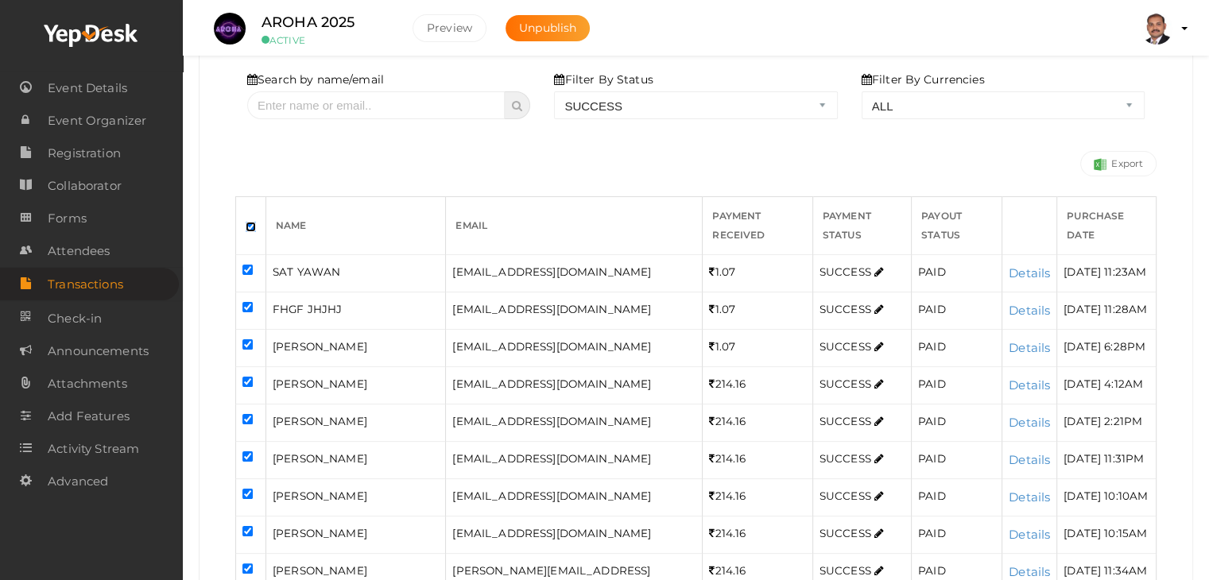
checkbox input "true"
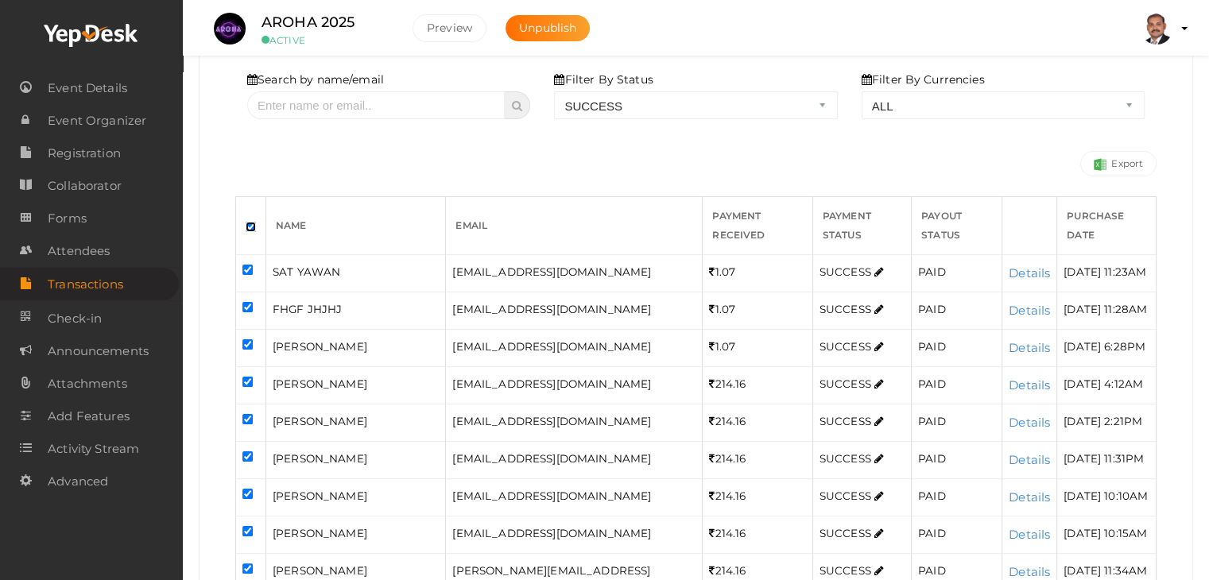
checkbox input "true"
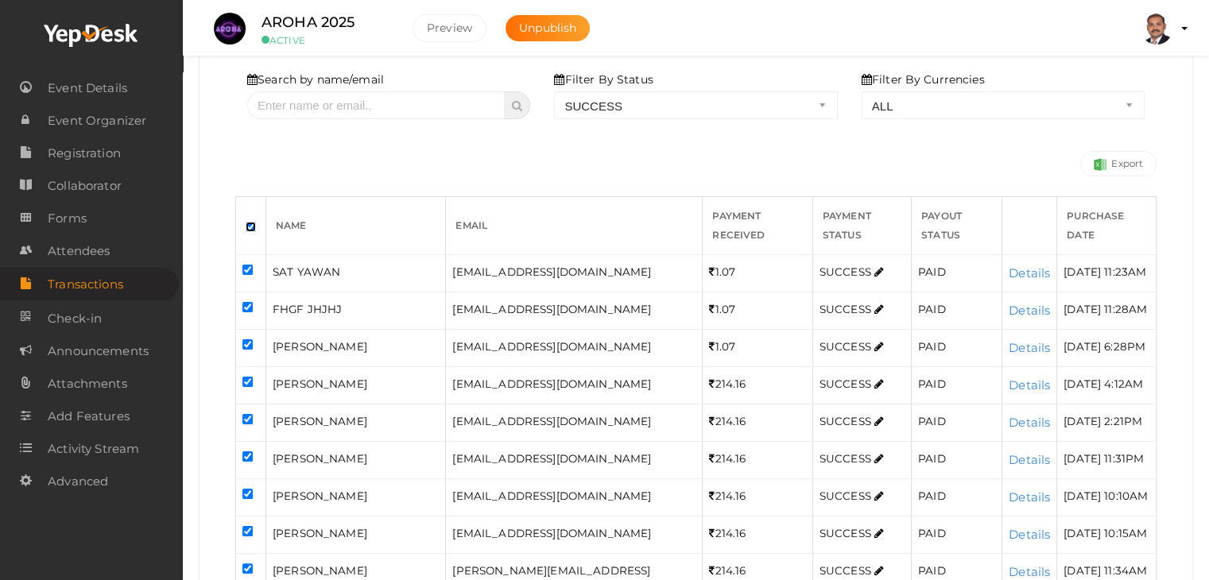
checkbox input "true"
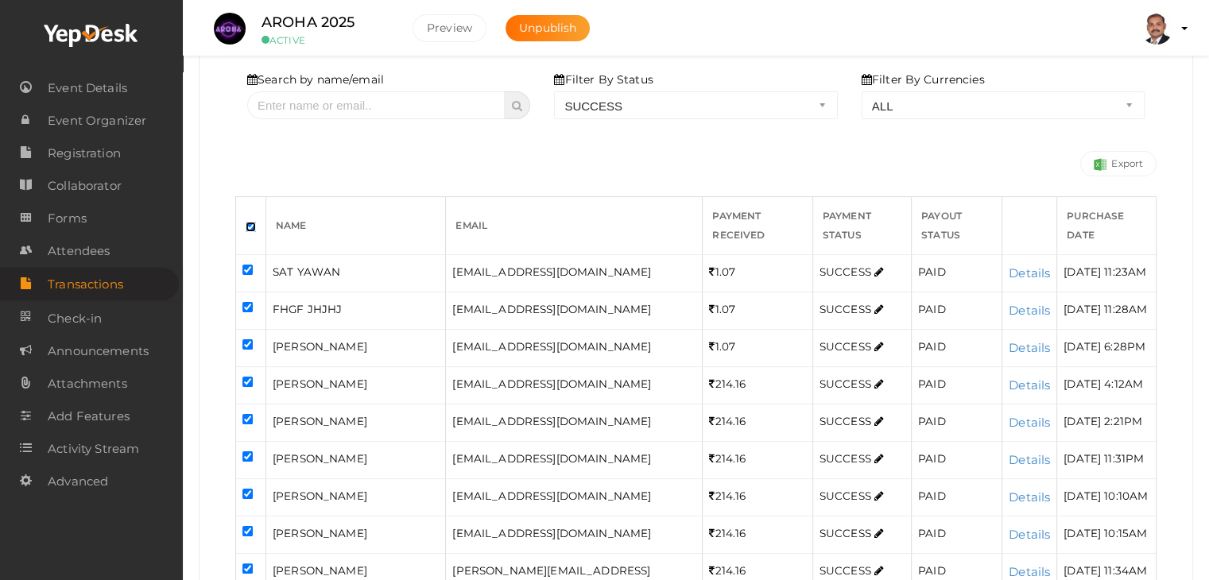
checkbox input "true"
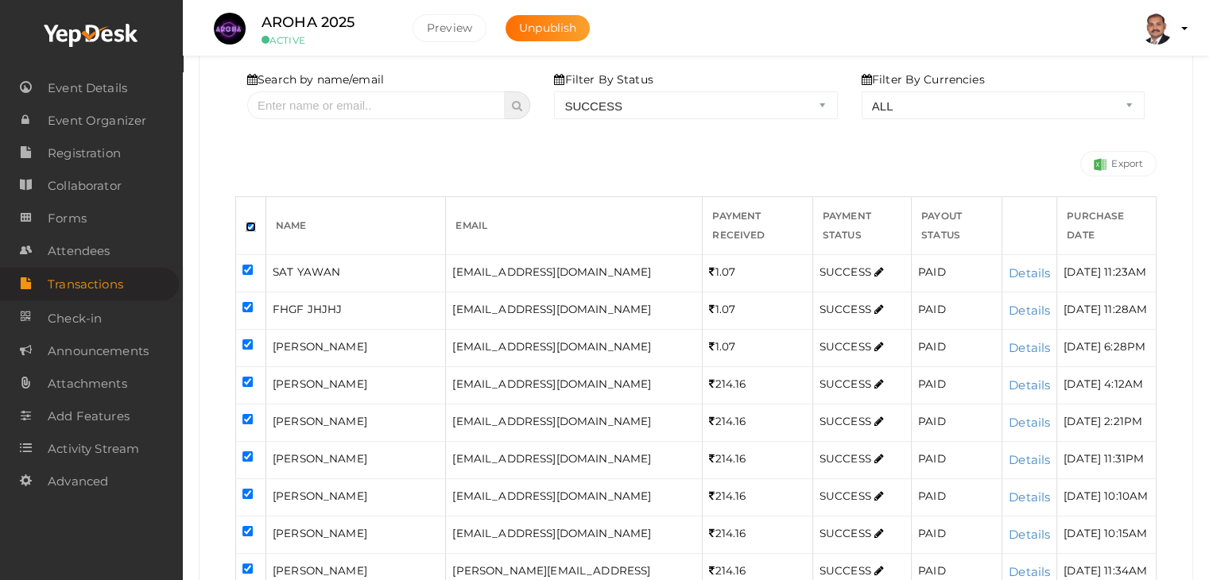
checkbox input "true"
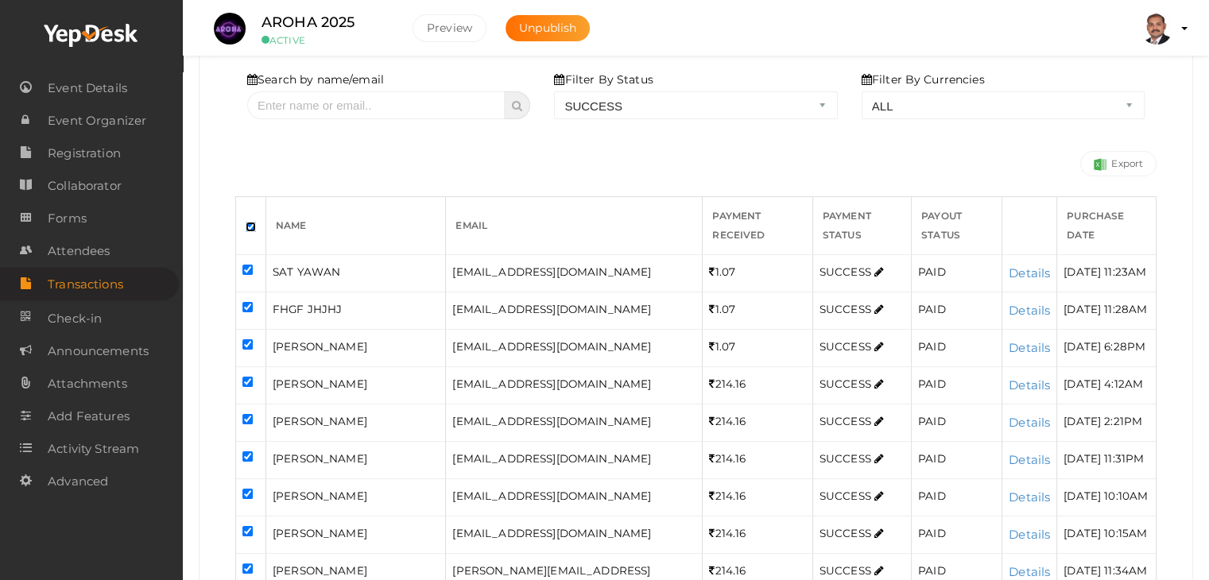
checkbox input "true"
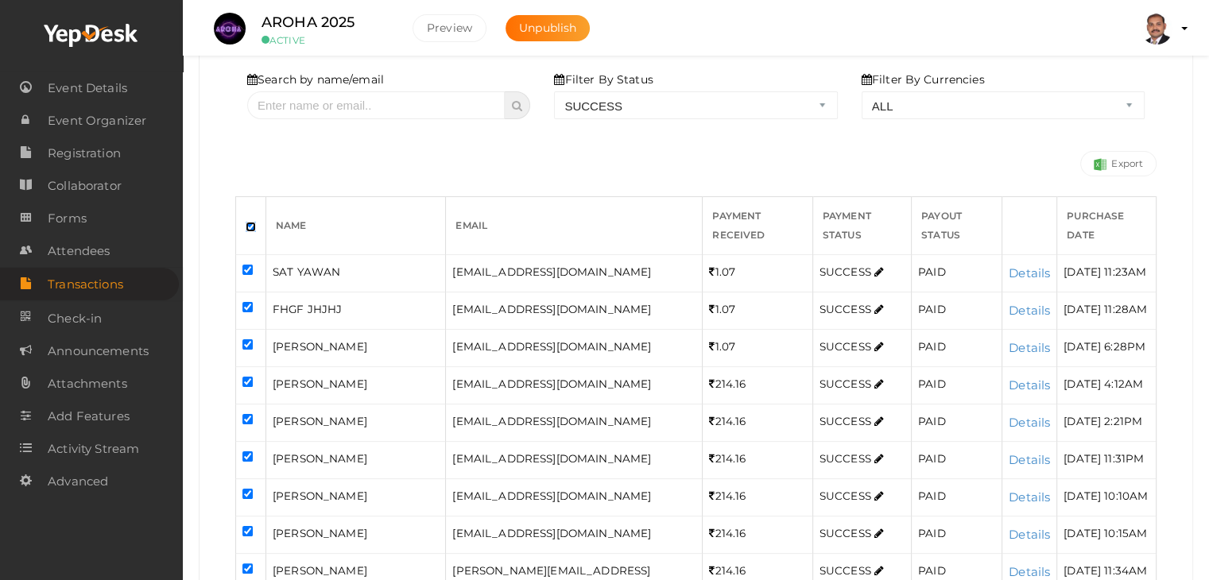
checkbox input "true"
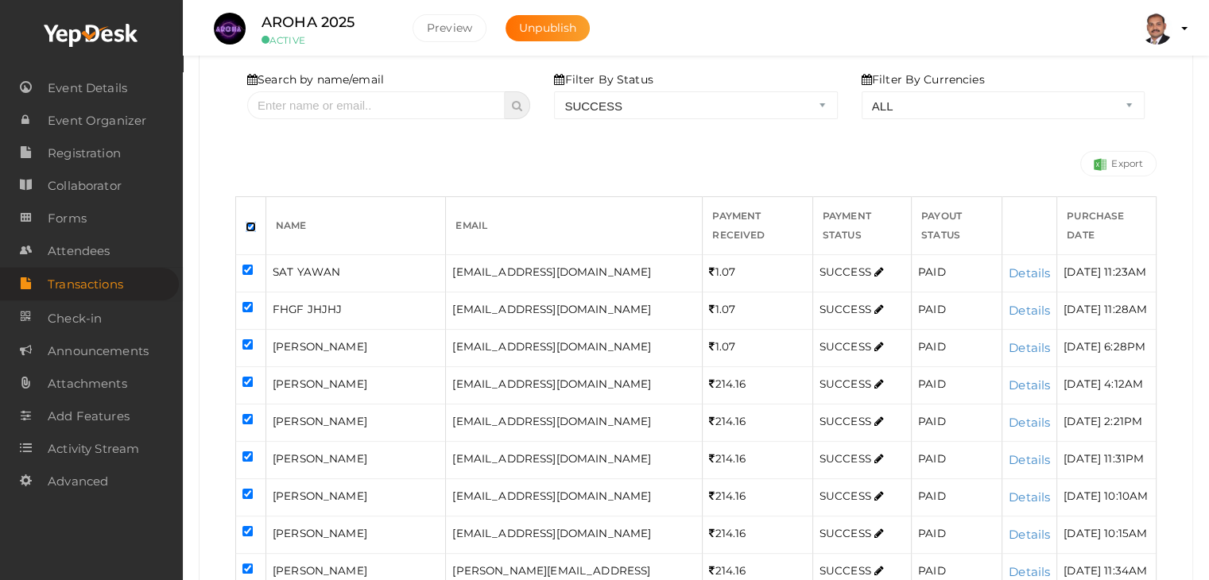
checkbox input "true"
click at [245, 268] on input "checkbox" at bounding box center [248, 270] width 10 height 10
checkbox input "false"
click at [246, 303] on input "checkbox" at bounding box center [248, 307] width 10 height 10
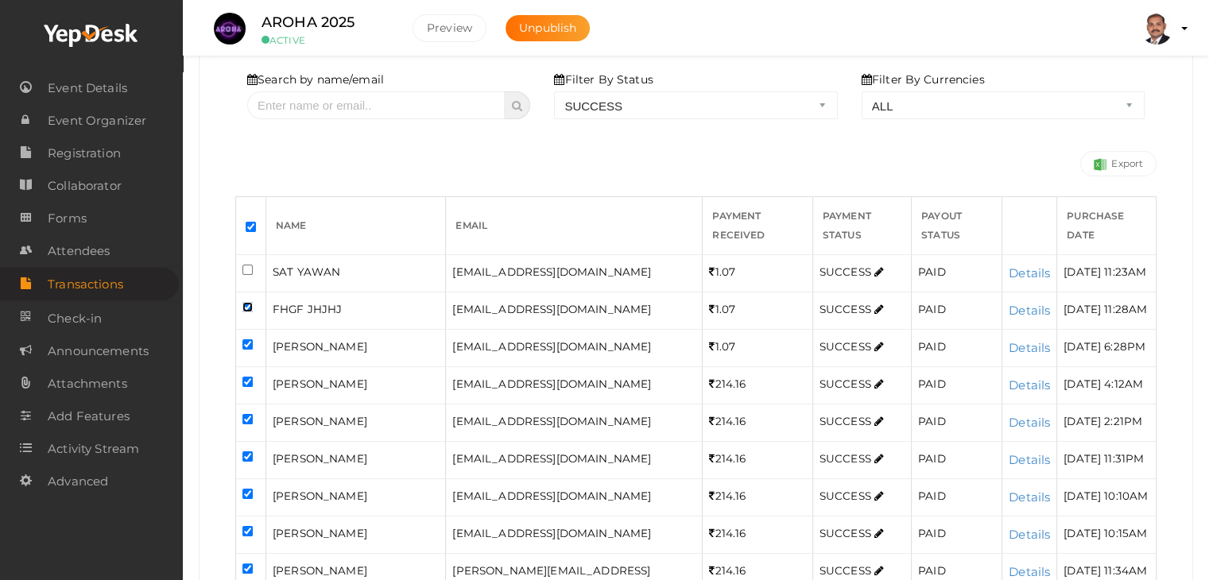
checkbox input "false"
click at [249, 340] on input "checkbox" at bounding box center [248, 345] width 10 height 10
checkbox input "false"
click at [246, 382] on input "checkbox" at bounding box center [248, 382] width 10 height 10
checkbox input "false"
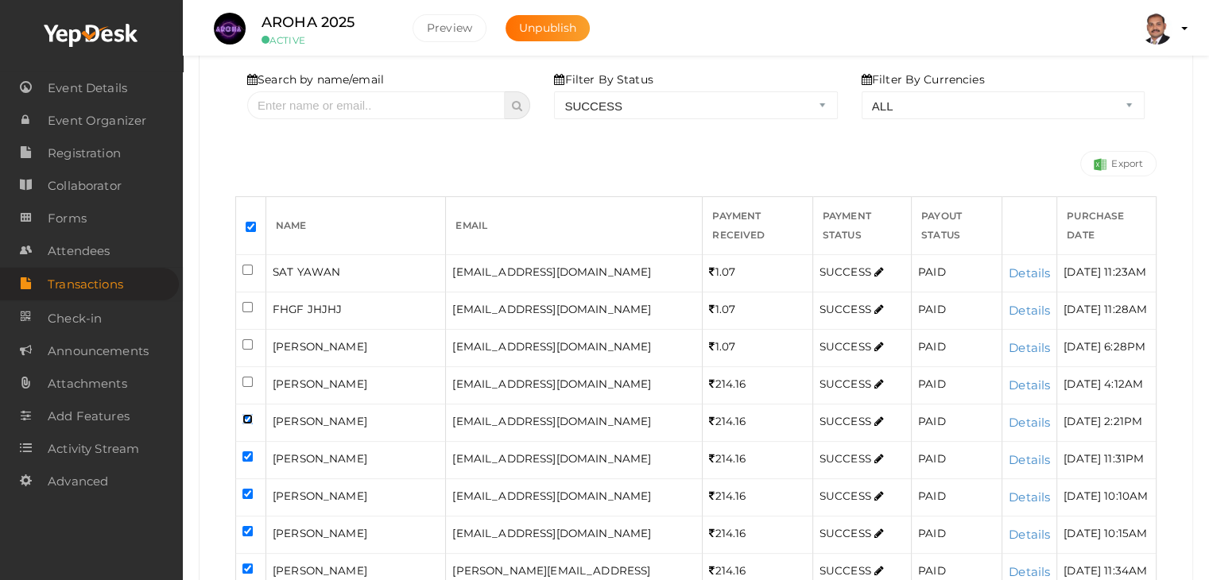
click at [245, 416] on input "checkbox" at bounding box center [248, 419] width 10 height 10
checkbox input "false"
click at [244, 456] on input "checkbox" at bounding box center [248, 457] width 10 height 10
checkbox input "false"
click at [245, 491] on input "checkbox" at bounding box center [248, 494] width 10 height 10
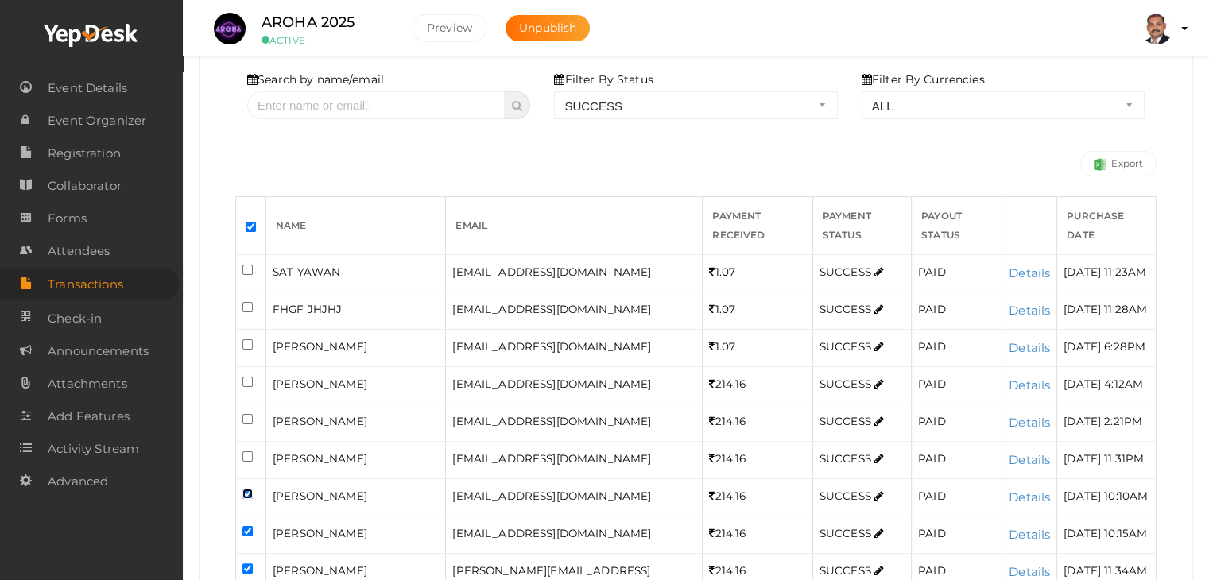
checkbox input "false"
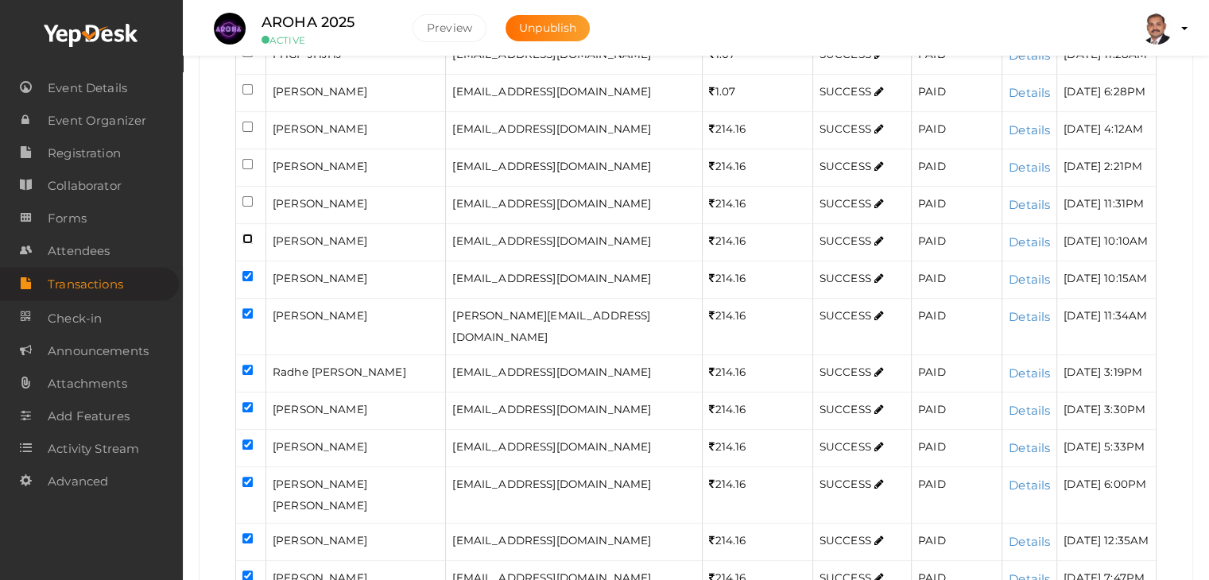
scroll to position [512, 0]
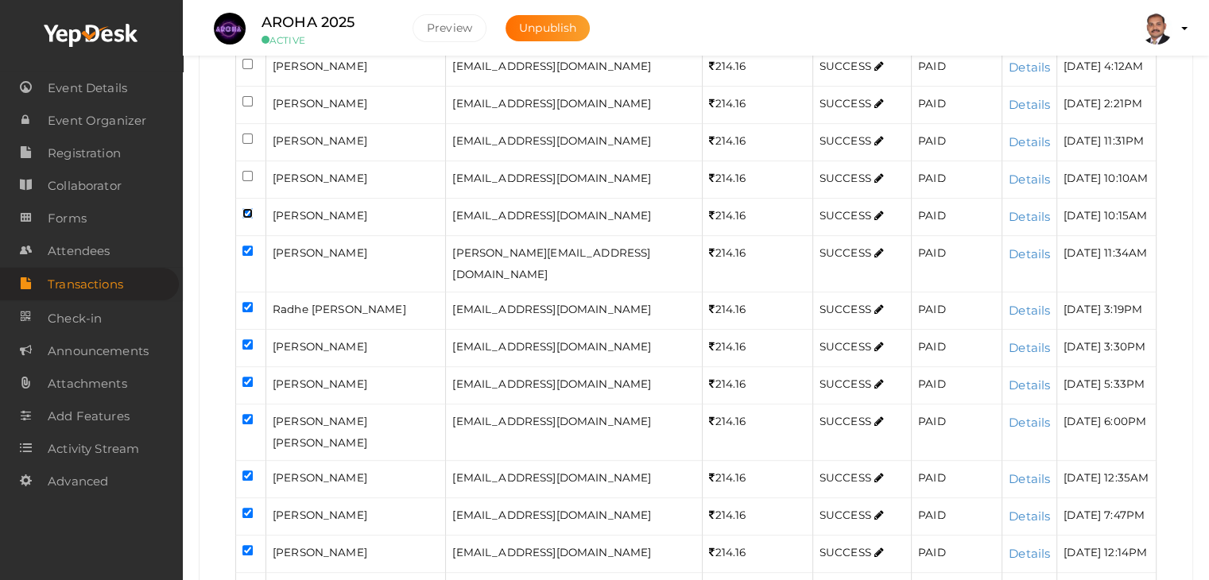
click at [245, 219] on input "checkbox" at bounding box center [248, 213] width 10 height 10
checkbox input "false"
click at [246, 256] on input "checkbox" at bounding box center [248, 251] width 10 height 10
checkbox input "false"
click at [247, 312] on input "checkbox" at bounding box center [248, 307] width 10 height 10
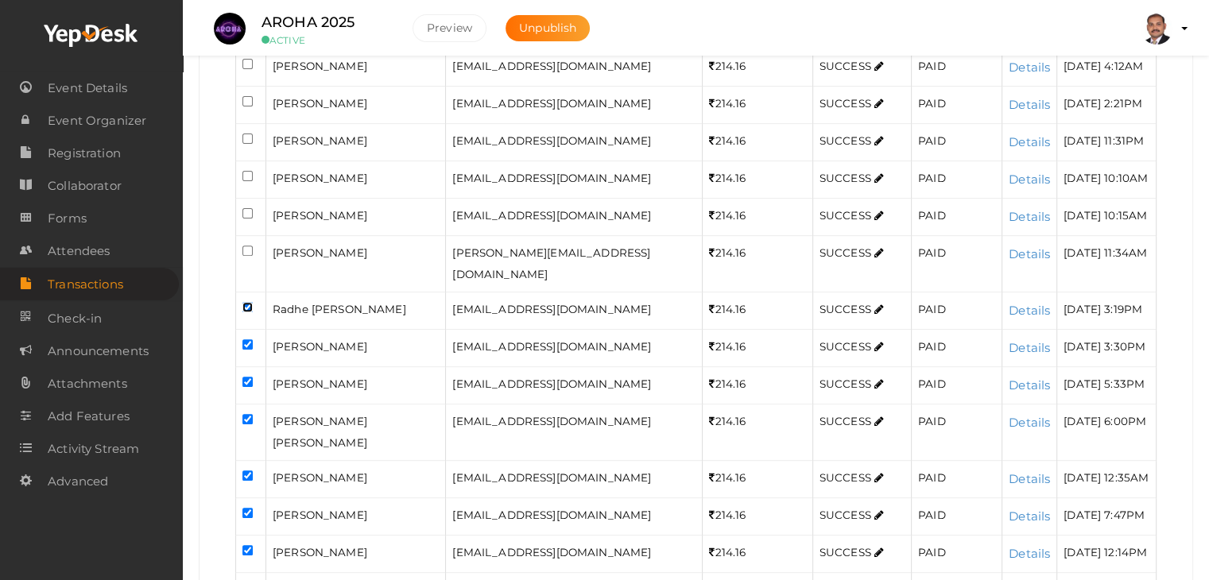
checkbox input "false"
click at [247, 350] on input "checkbox" at bounding box center [248, 345] width 10 height 10
checkbox input "false"
click at [246, 387] on input "checkbox" at bounding box center [248, 382] width 10 height 10
checkbox input "false"
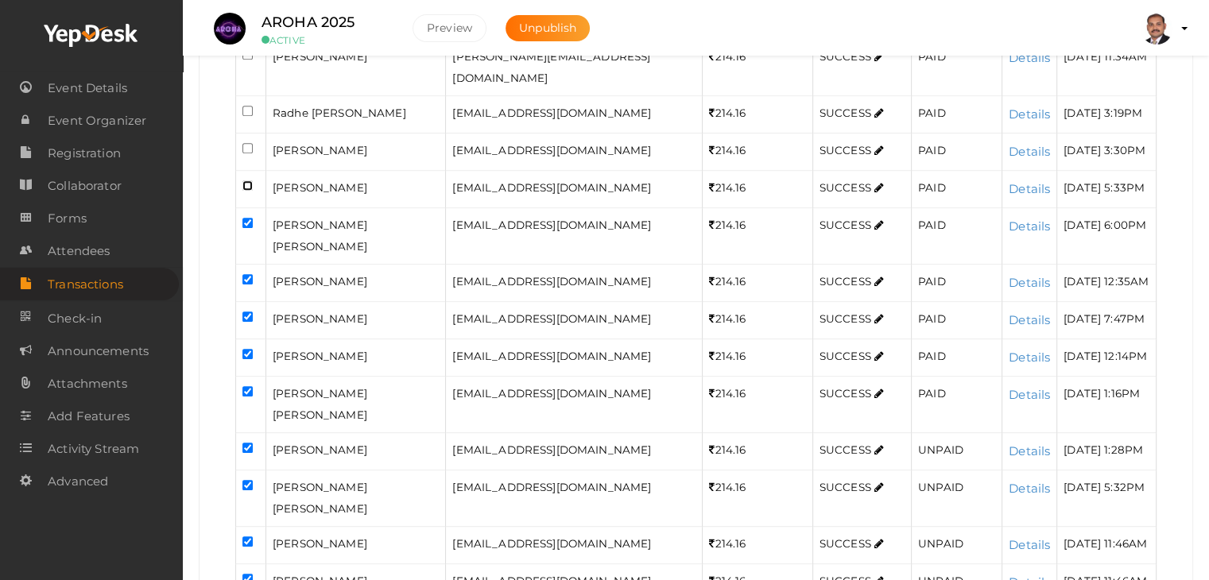
scroll to position [751, 0]
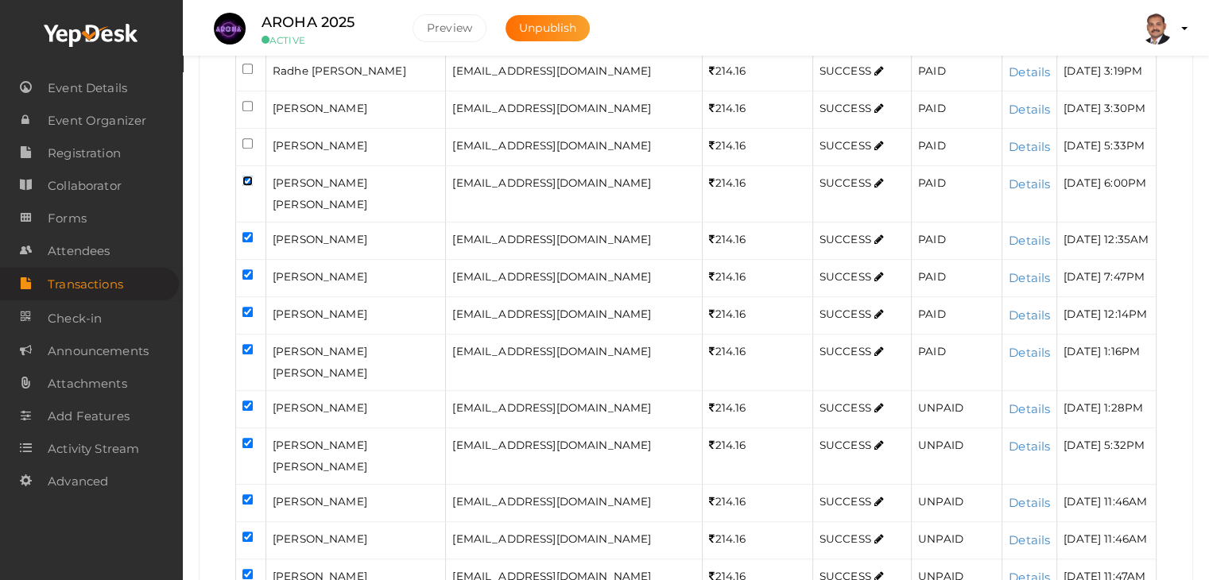
click at [247, 186] on input "checkbox" at bounding box center [248, 181] width 10 height 10
checkbox input "false"
click at [246, 243] on input "checkbox" at bounding box center [248, 237] width 10 height 10
checkbox input "false"
click at [246, 280] on input "checkbox" at bounding box center [248, 275] width 10 height 10
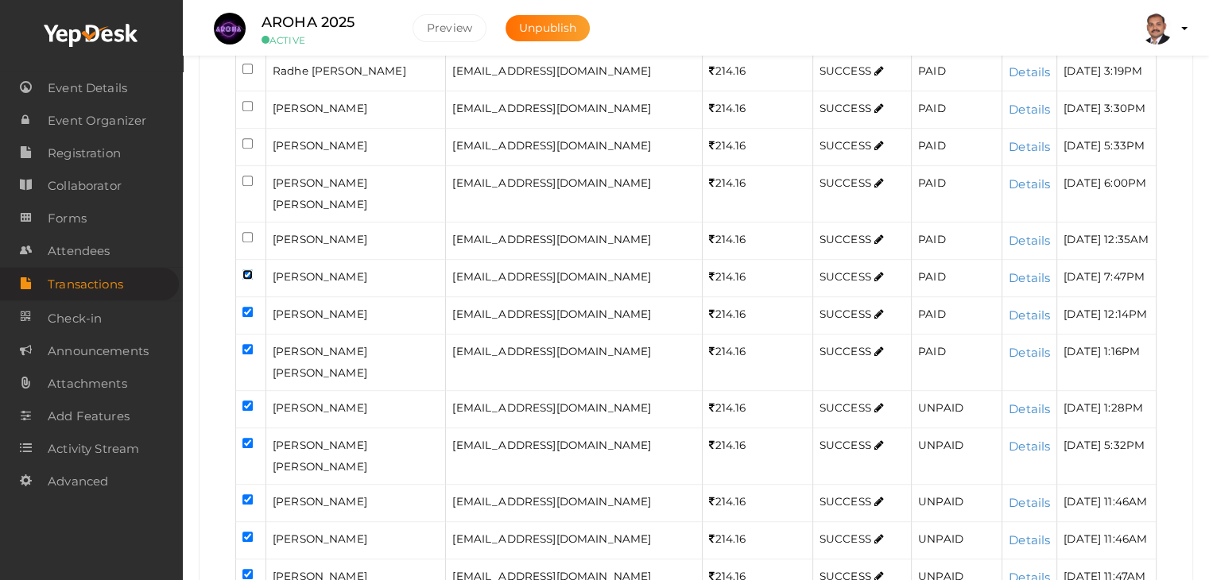
checkbox input "false"
click at [247, 317] on input "checkbox" at bounding box center [248, 312] width 10 height 10
checkbox input "false"
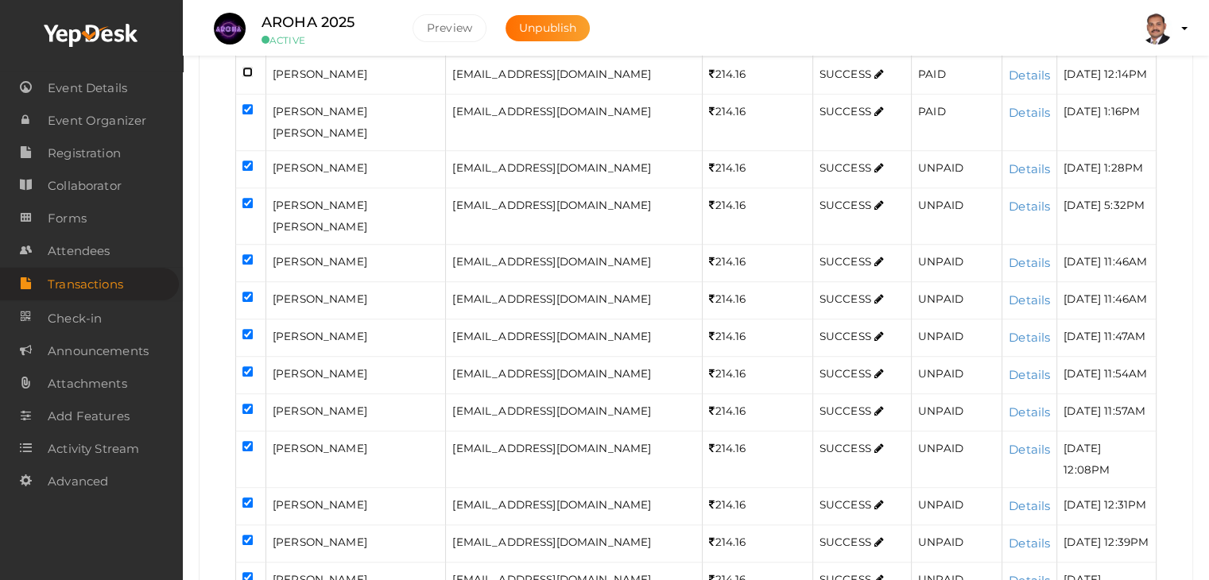
scroll to position [989, 0]
click at [245, 116] on input "checkbox" at bounding box center [248, 111] width 10 height 10
checkbox input "false"
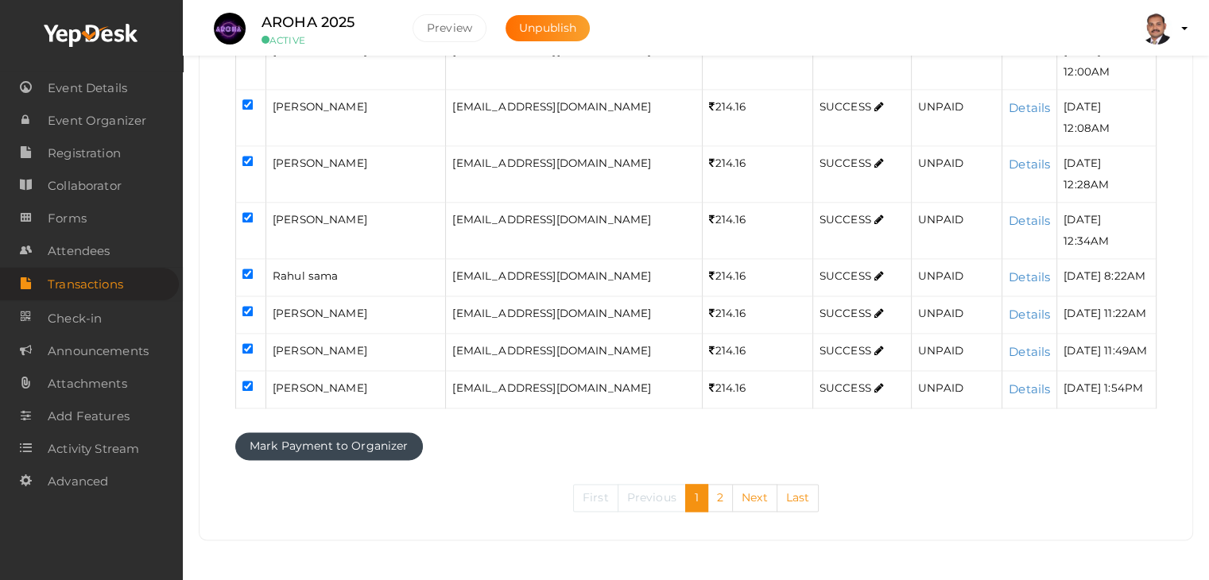
scroll to position [2261, 0]
click at [340, 446] on button "Mark Payment to Organizer" at bounding box center [329, 447] width 188 height 28
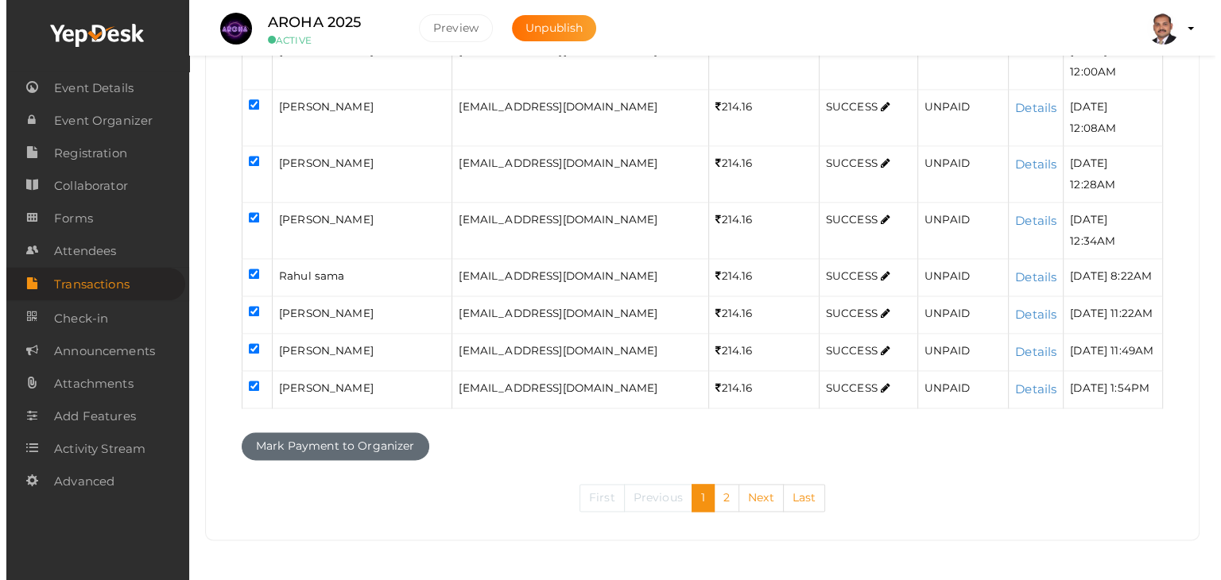
scroll to position [2013, 0]
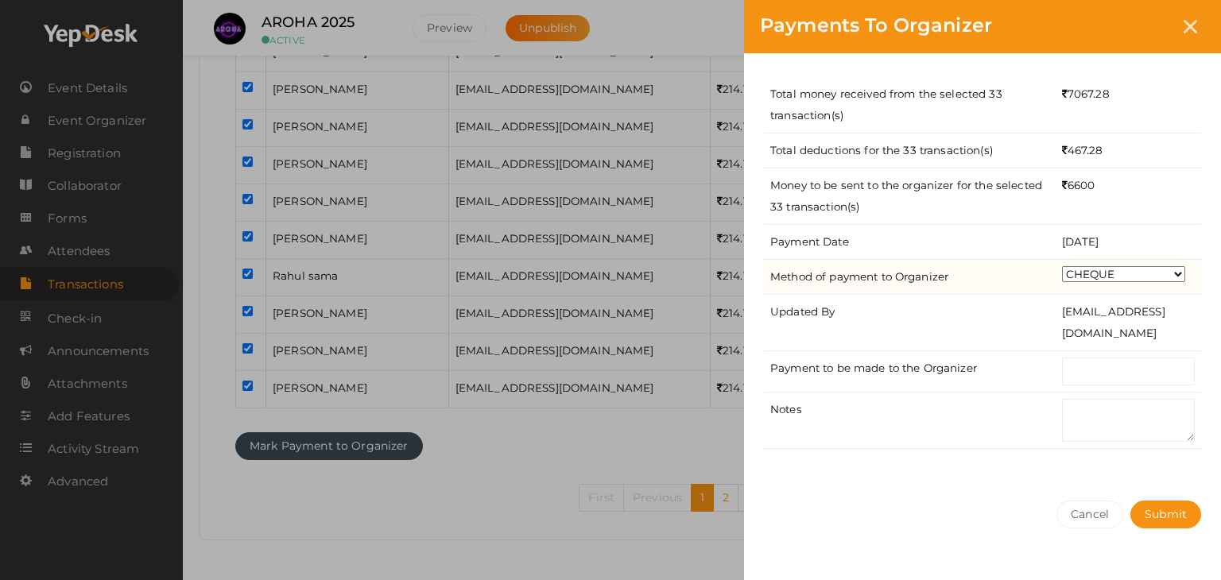
click at [1097, 274] on select "CHEQUE ONLINE TRANSFER WIRE TRANSFER CASH BANK DRAFT OTHERS" at bounding box center [1123, 274] width 123 height 16
select select "ONLINE TRANSFER"
click at [1062, 266] on select "CHEQUE ONLINE TRANSFER WIRE TRANSFER CASH BANK DRAFT OTHERS" at bounding box center [1123, 274] width 123 height 16
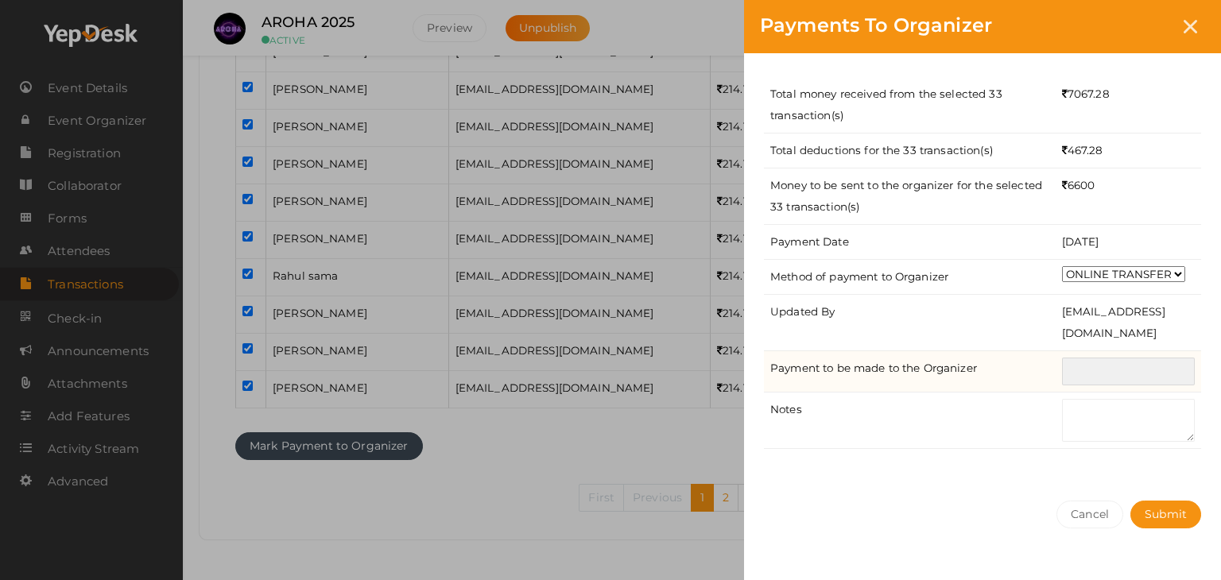
click at [1092, 369] on input "text" at bounding box center [1128, 372] width 133 height 28
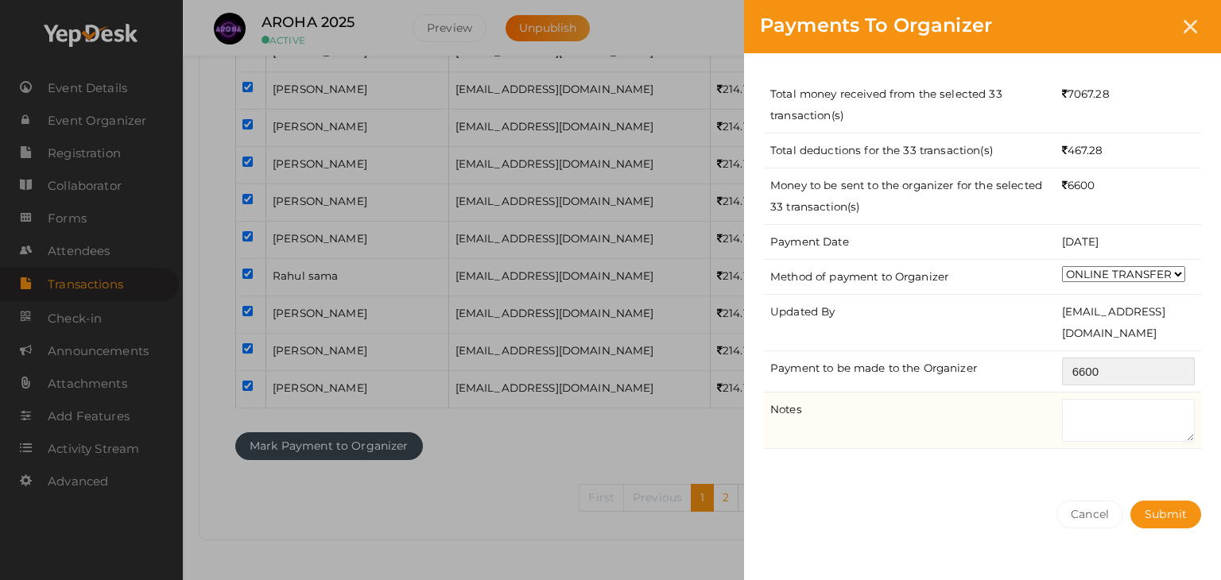
type input "6600"
click at [1079, 440] on textarea at bounding box center [1128, 420] width 133 height 43
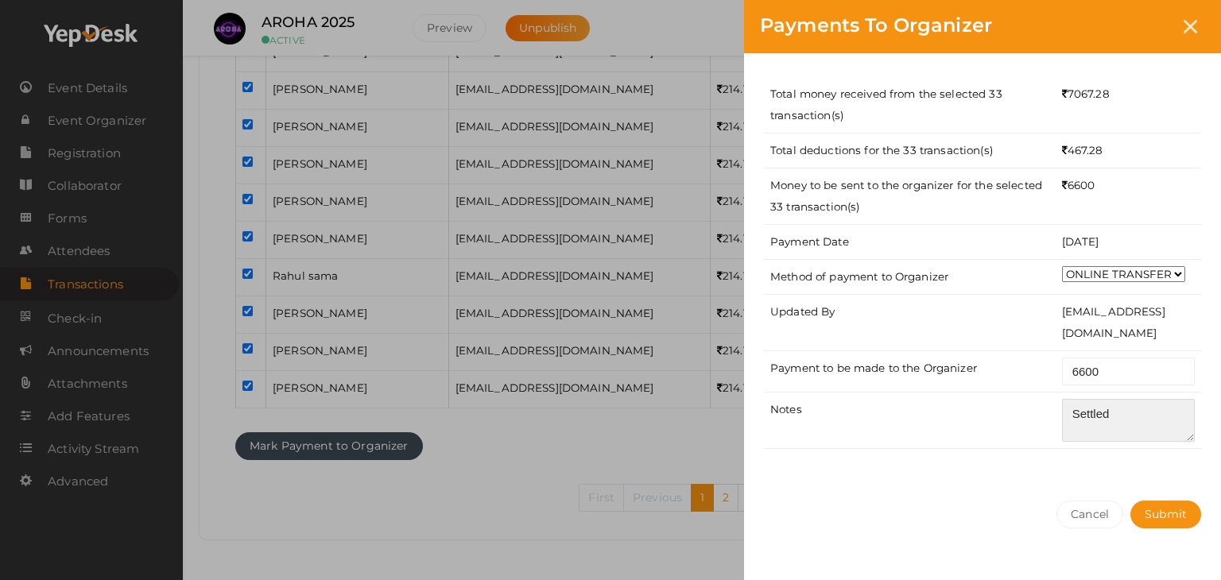
type textarea "Settled"
click at [1094, 470] on div "Total money received from the selected 33 transaction(s) 7067.28 Total deductio…" at bounding box center [982, 269] width 477 height 432
click at [1179, 517] on span "Submit" at bounding box center [1166, 514] width 42 height 14
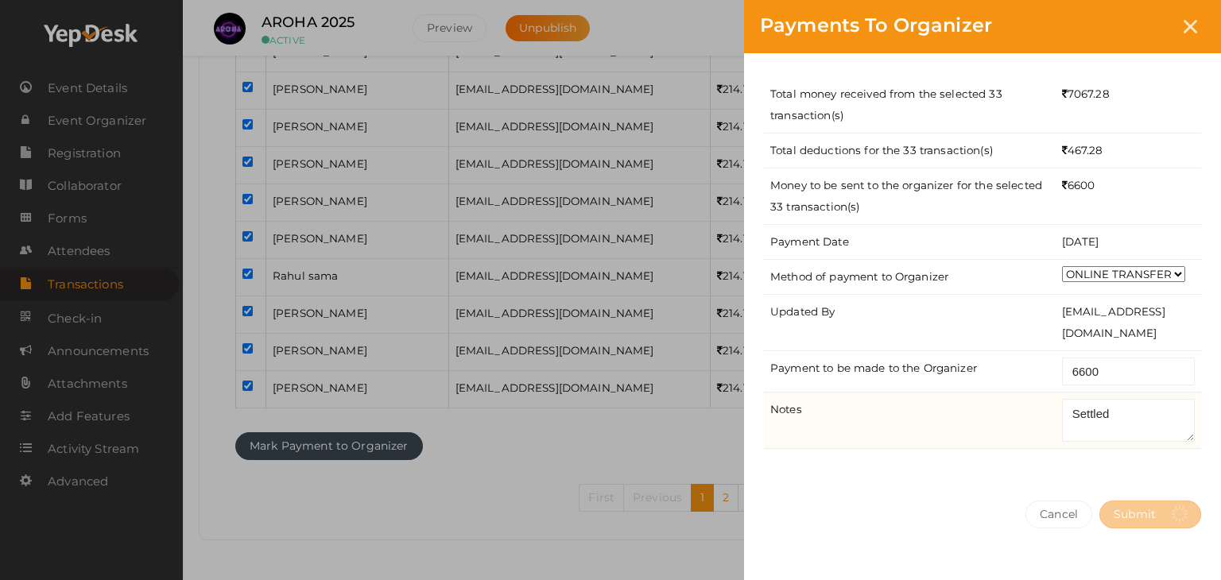
select select "? string:SUCCESS ?"
select select "? string:ALL ?"
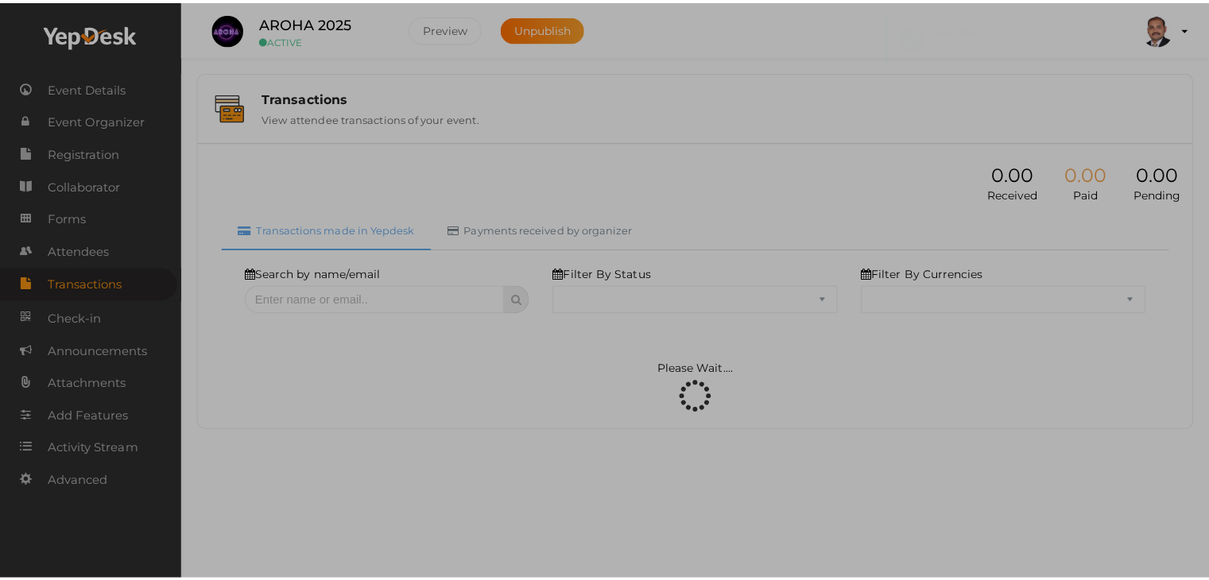
scroll to position [0, 0]
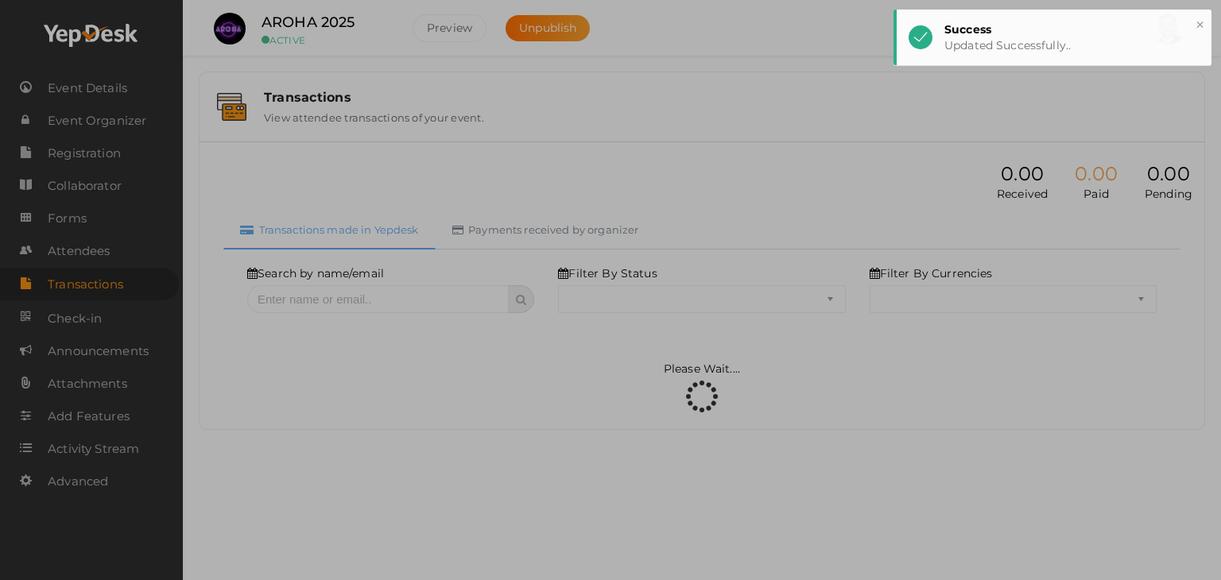
select select "SUCCESS"
select select "ALL"
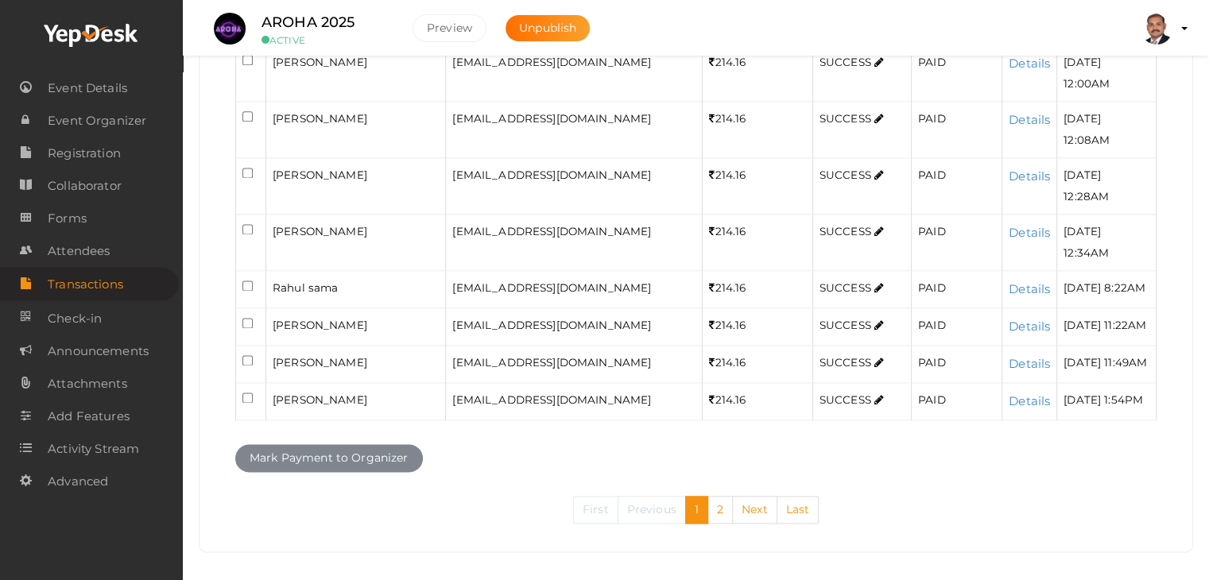
scroll to position [2261, 0]
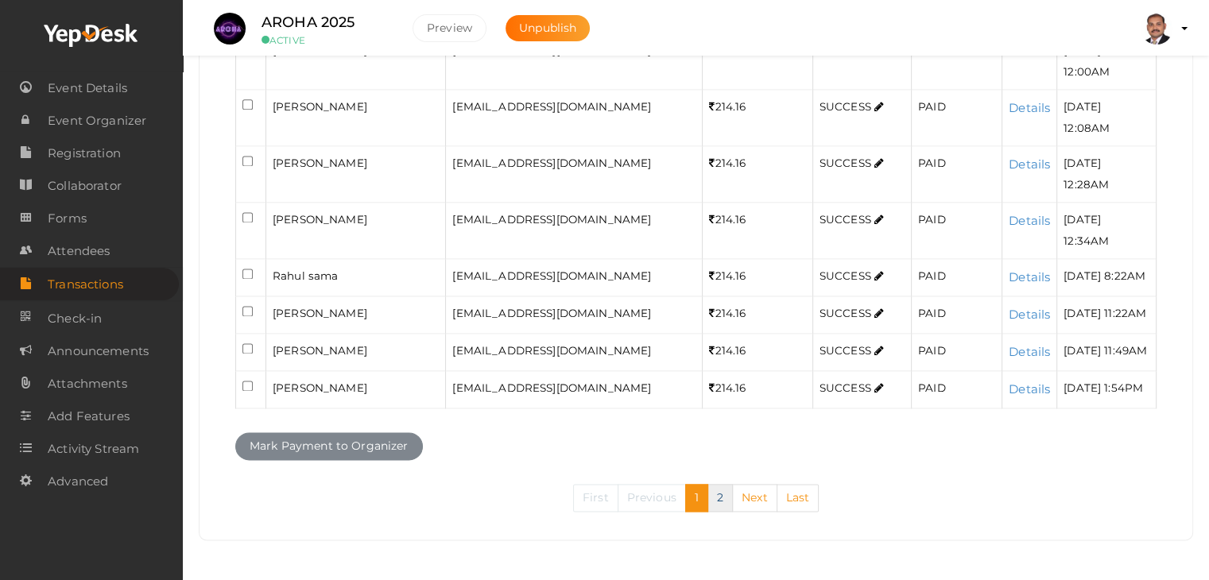
click at [721, 506] on link "2" at bounding box center [720, 498] width 25 height 28
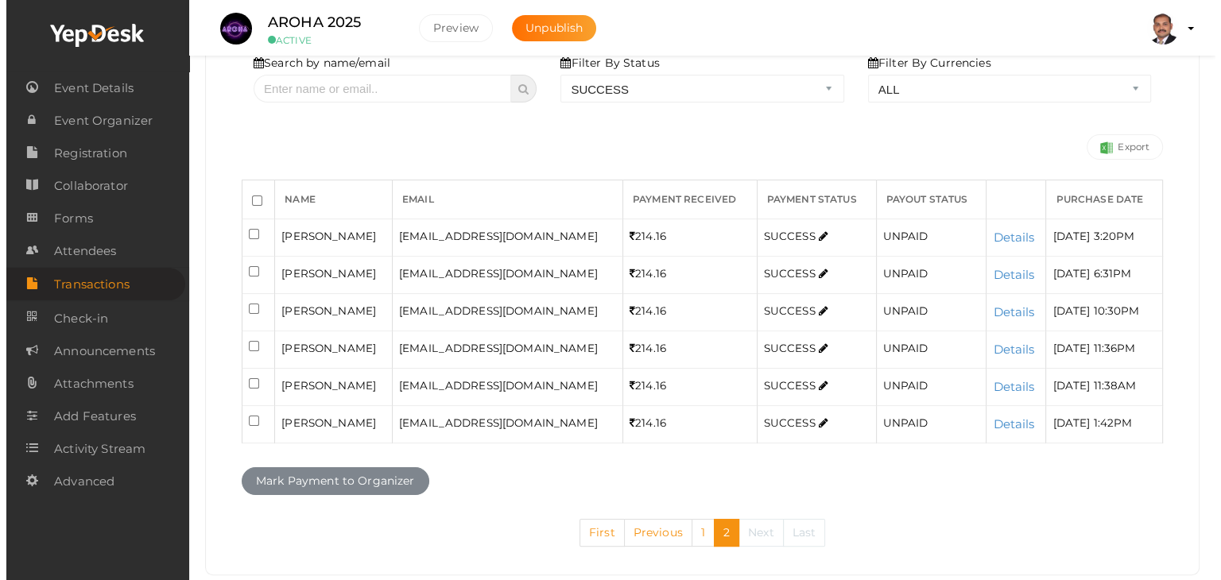
scroll to position [239, 0]
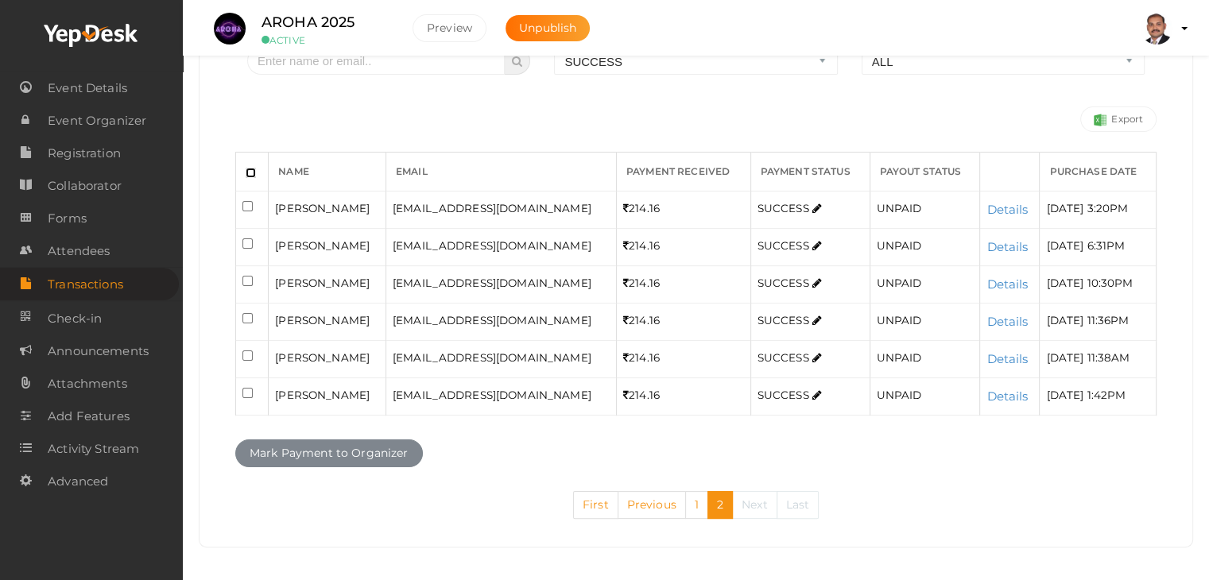
click at [252, 173] on input "checkbox" at bounding box center [251, 173] width 10 height 10
checkbox input "true"
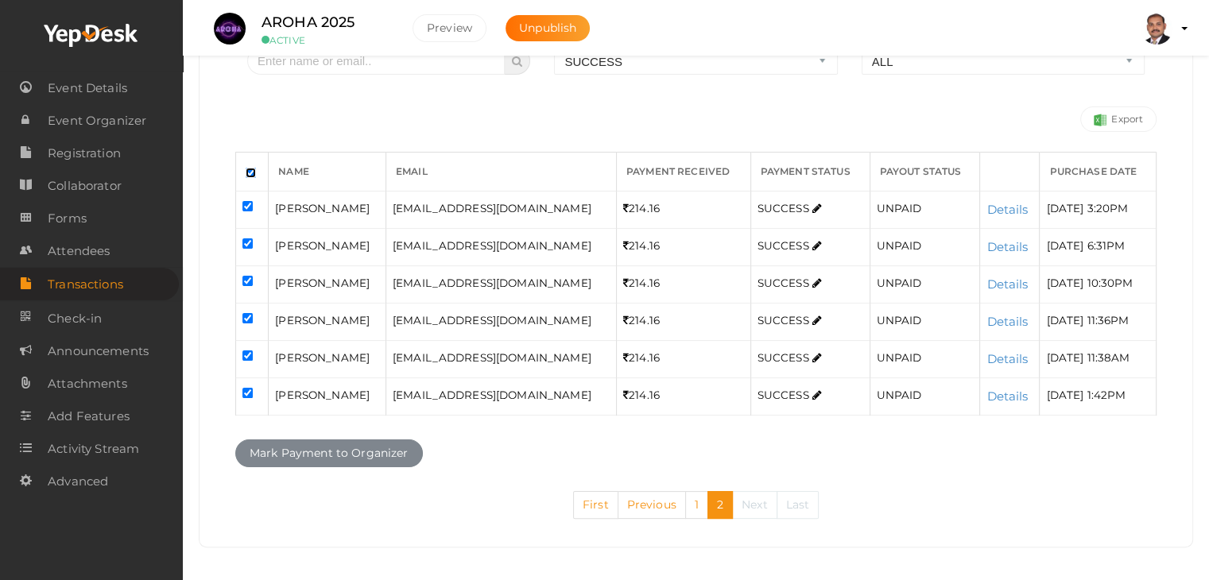
checkbox input "true"
click at [246, 351] on input "checkbox" at bounding box center [248, 356] width 10 height 10
checkbox input "false"
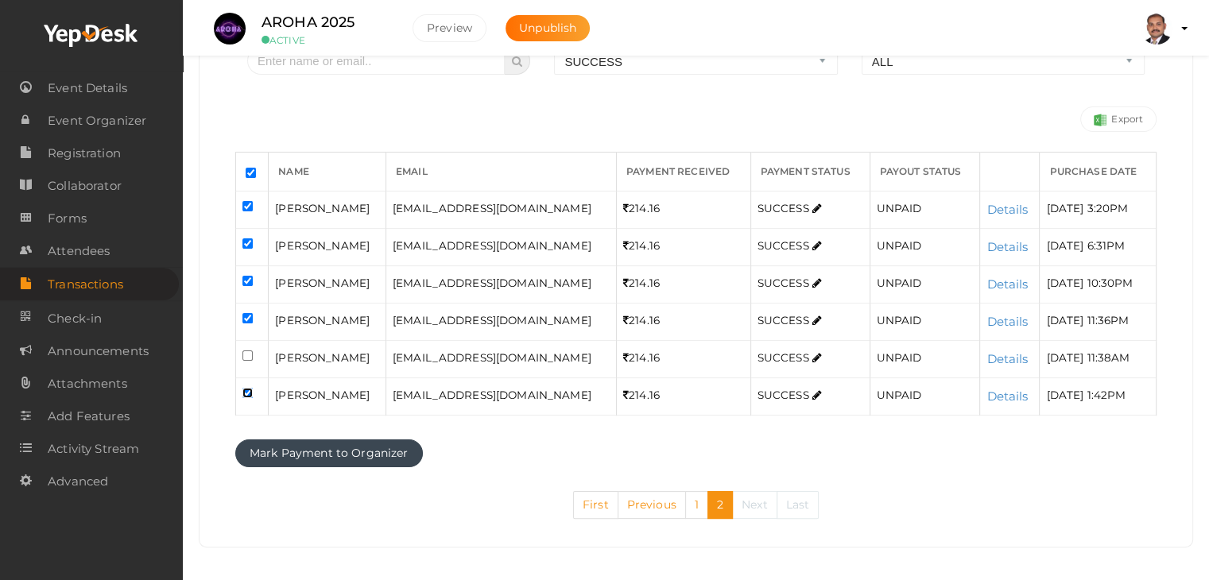
click at [245, 391] on input "checkbox" at bounding box center [248, 393] width 10 height 10
checkbox input "false"
click at [268, 455] on button "Mark Payment to Organizer" at bounding box center [329, 454] width 188 height 28
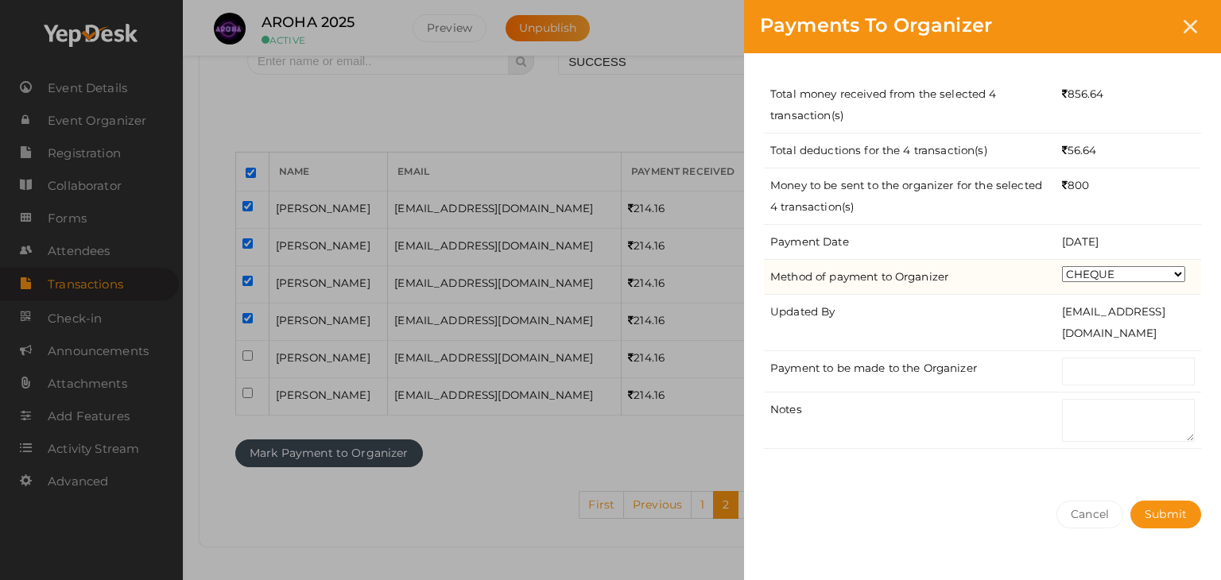
click at [1145, 272] on select "CHEQUE ONLINE TRANSFER WIRE TRANSFER CASH BANK DRAFT OTHERS" at bounding box center [1123, 274] width 123 height 16
select select "ONLINE TRANSFER"
click at [1062, 266] on select "CHEQUE ONLINE TRANSFER WIRE TRANSFER CASH BANK DRAFT OTHERS" at bounding box center [1123, 274] width 123 height 16
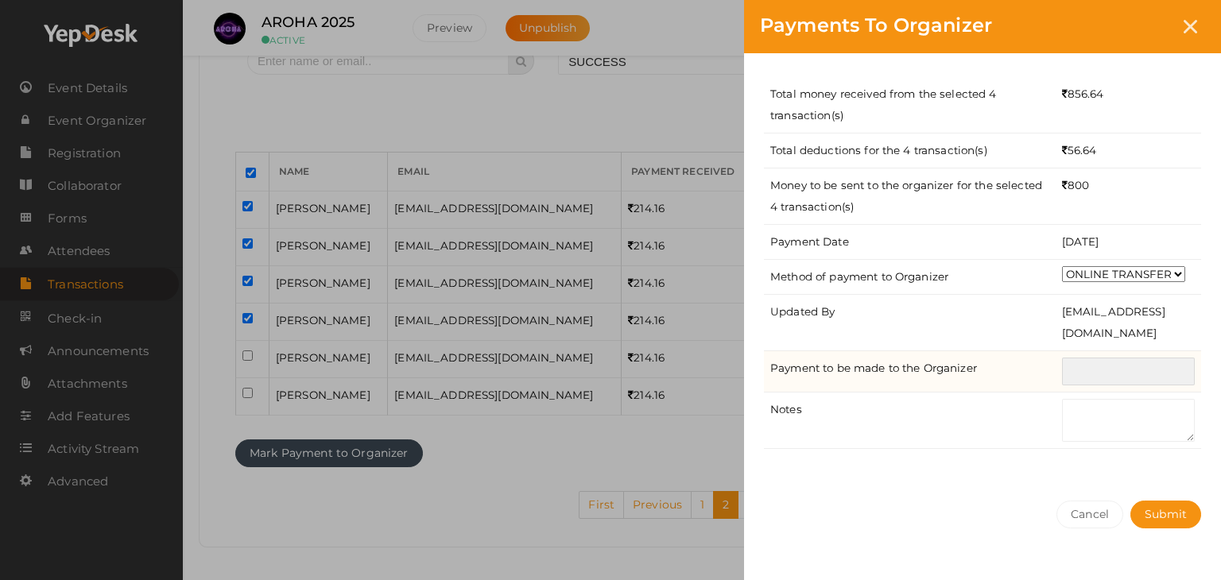
click at [1125, 375] on input "text" at bounding box center [1128, 372] width 133 height 28
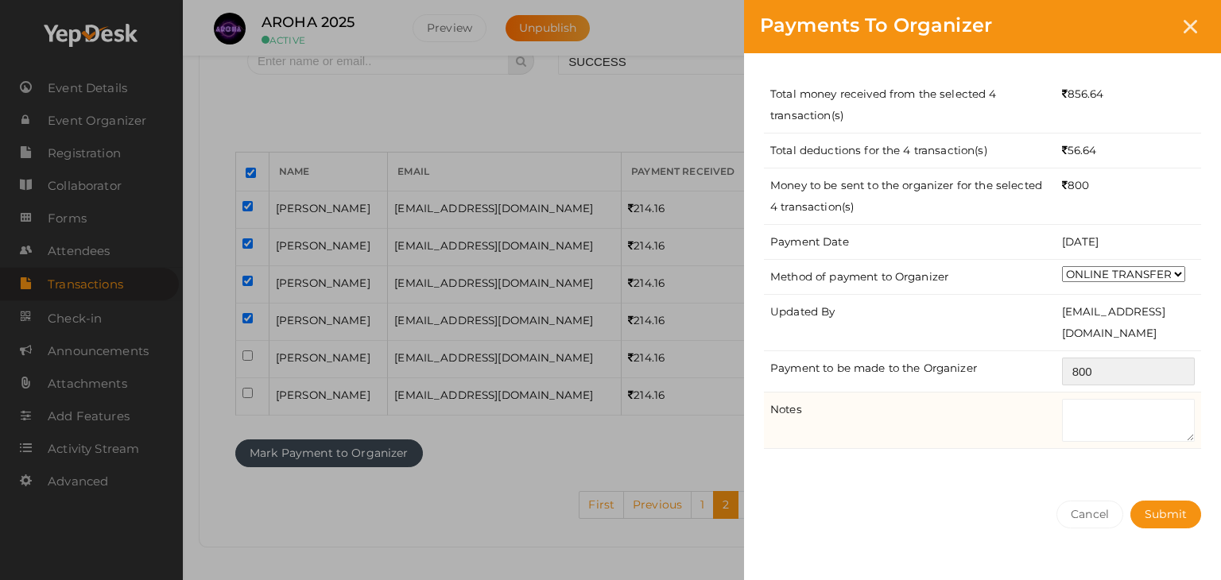
type input "800"
click at [1113, 408] on textarea at bounding box center [1128, 420] width 133 height 43
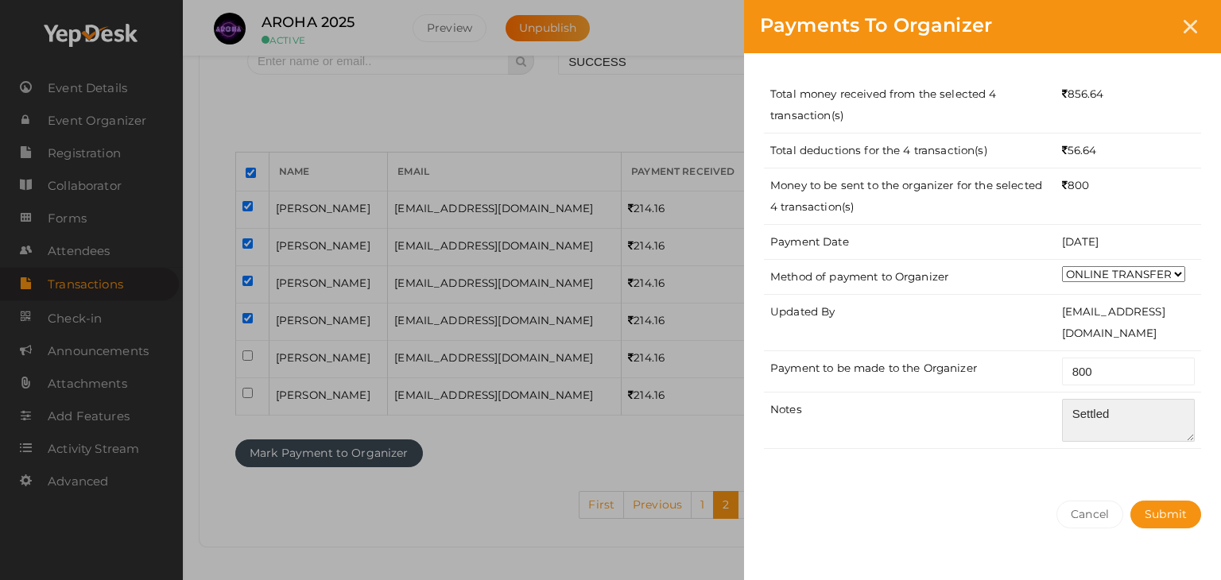
type textarea "Settled"
click at [1139, 480] on div "Total money received from the selected 4 transaction(s) 856.64 Total deductions…" at bounding box center [982, 269] width 477 height 432
click at [1170, 518] on span "Submit" at bounding box center [1166, 514] width 42 height 14
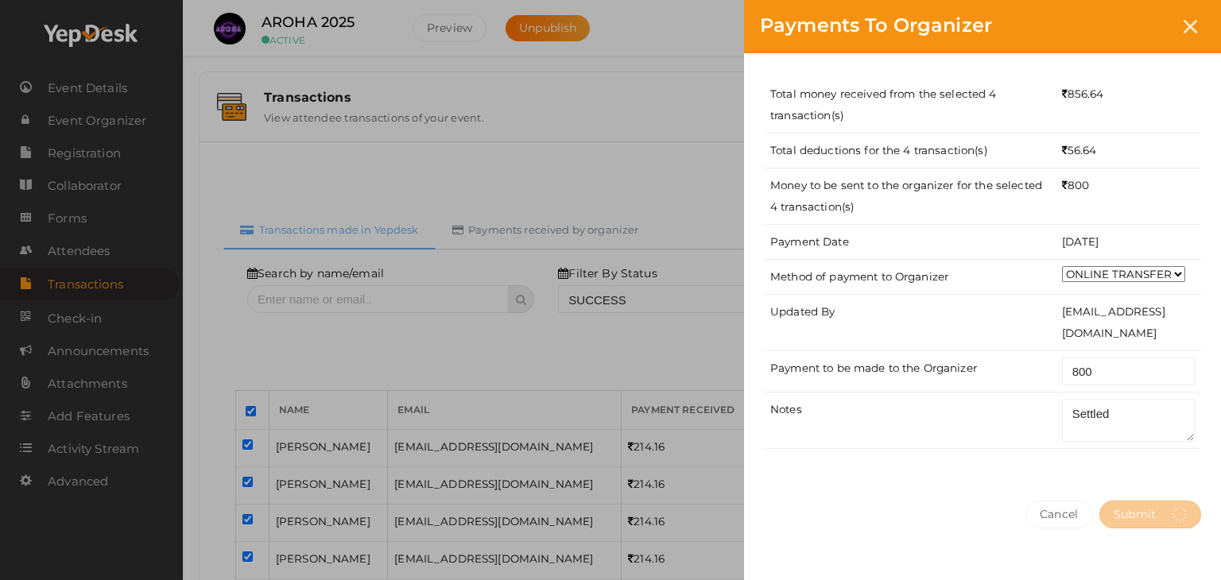
select select "? string:SUCCESS ?"
select select "? string:ALL ?"
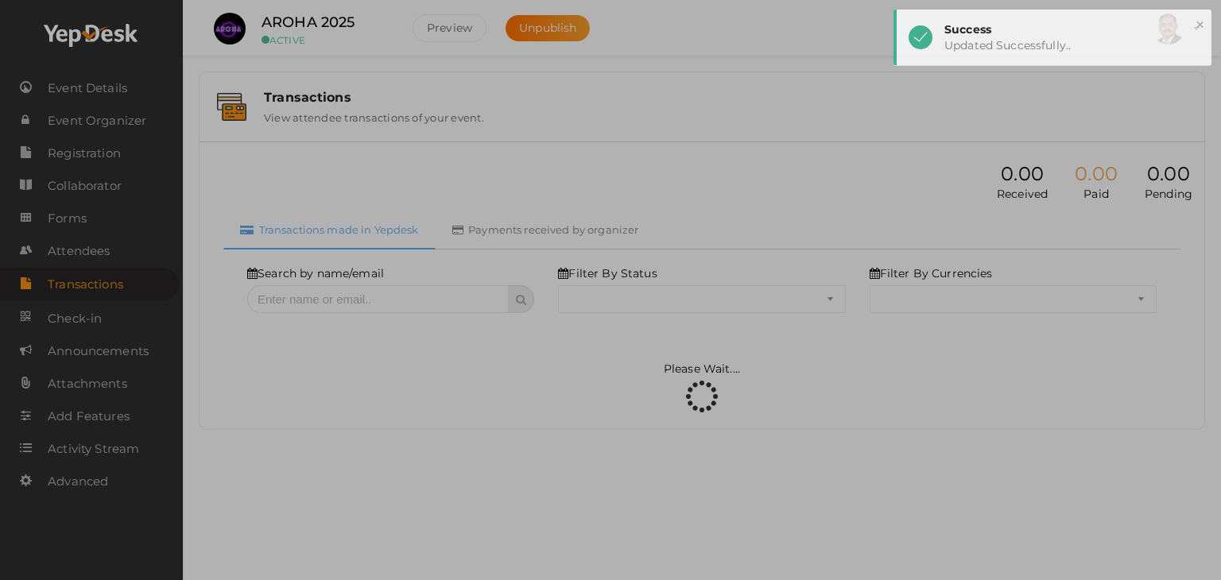
select select "SUCCESS"
select select "ALL"
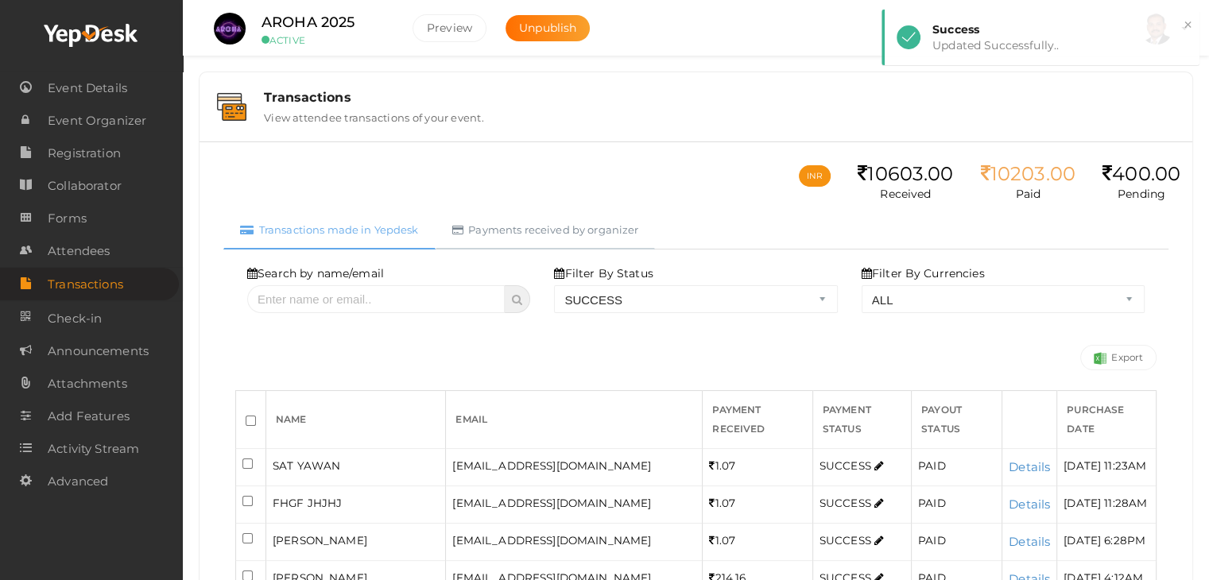
click at [622, 230] on link "Payments received by organizer" at bounding box center [546, 230] width 220 height 39
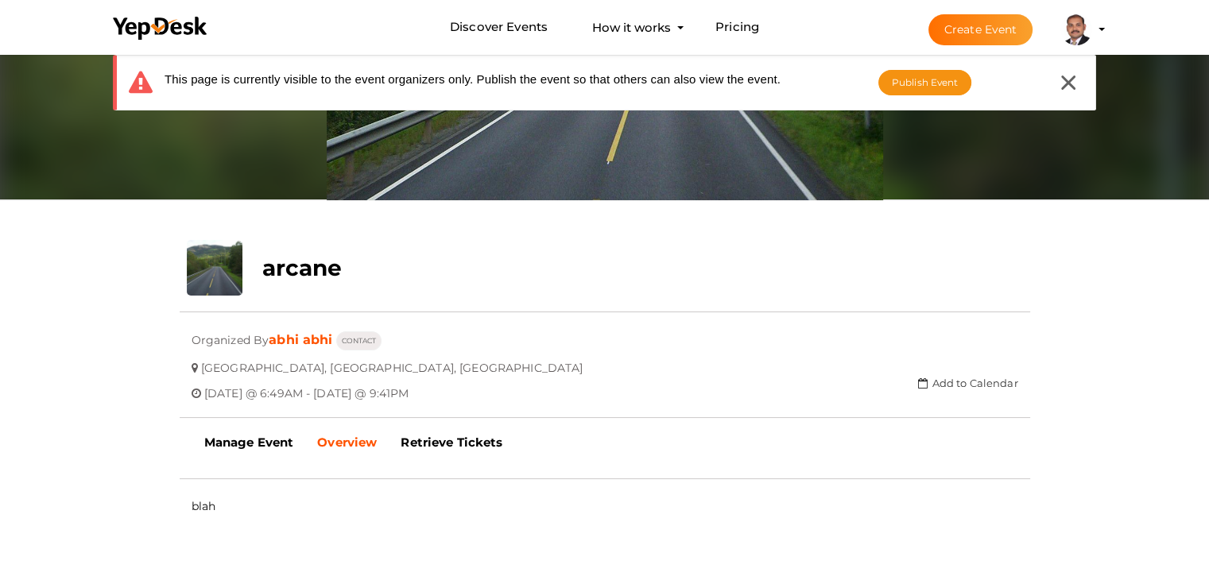
scroll to position [130, 0]
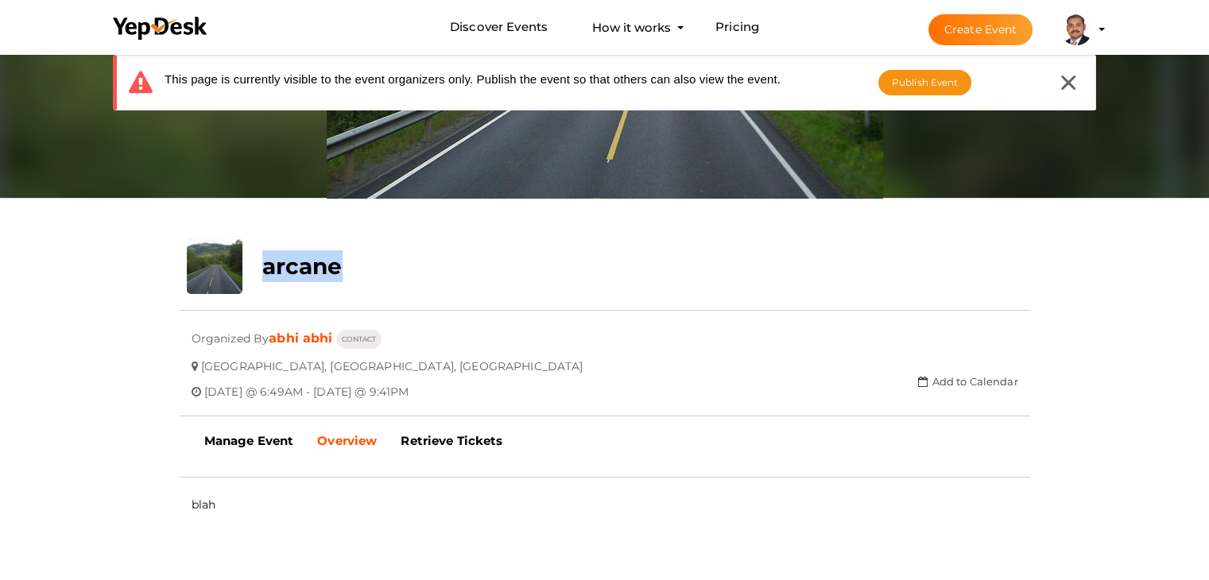
drag, startPoint x: 361, startPoint y: 268, endPoint x: 266, endPoint y: 263, distance: 94.7
click at [266, 263] on div "arcane" at bounding box center [533, 263] width 567 height 48
copy b "arcane"
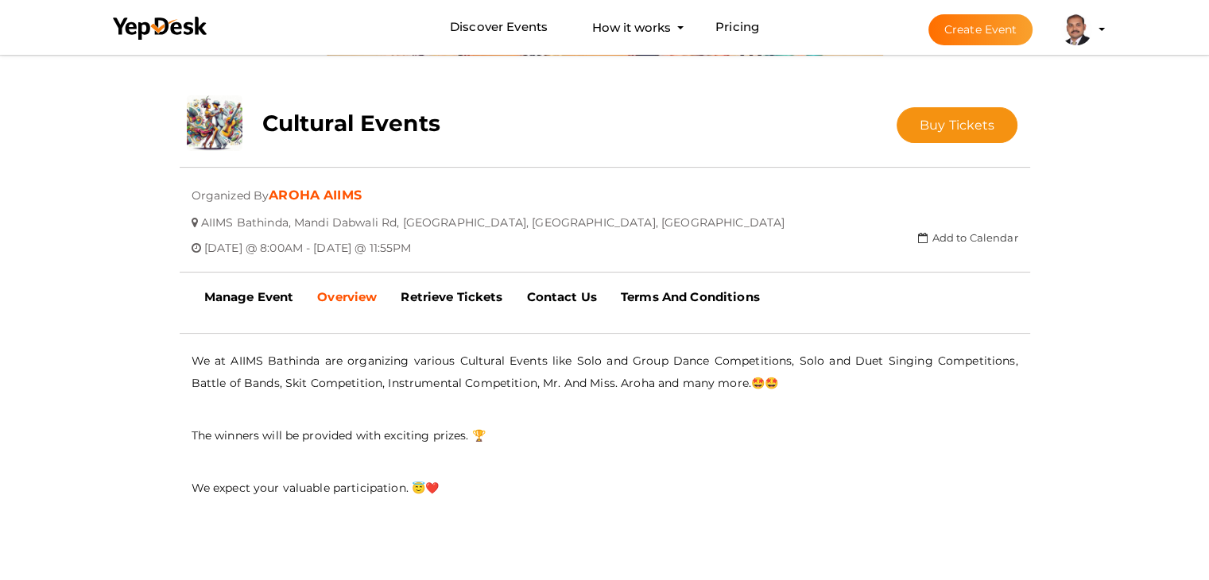
scroll to position [289, 0]
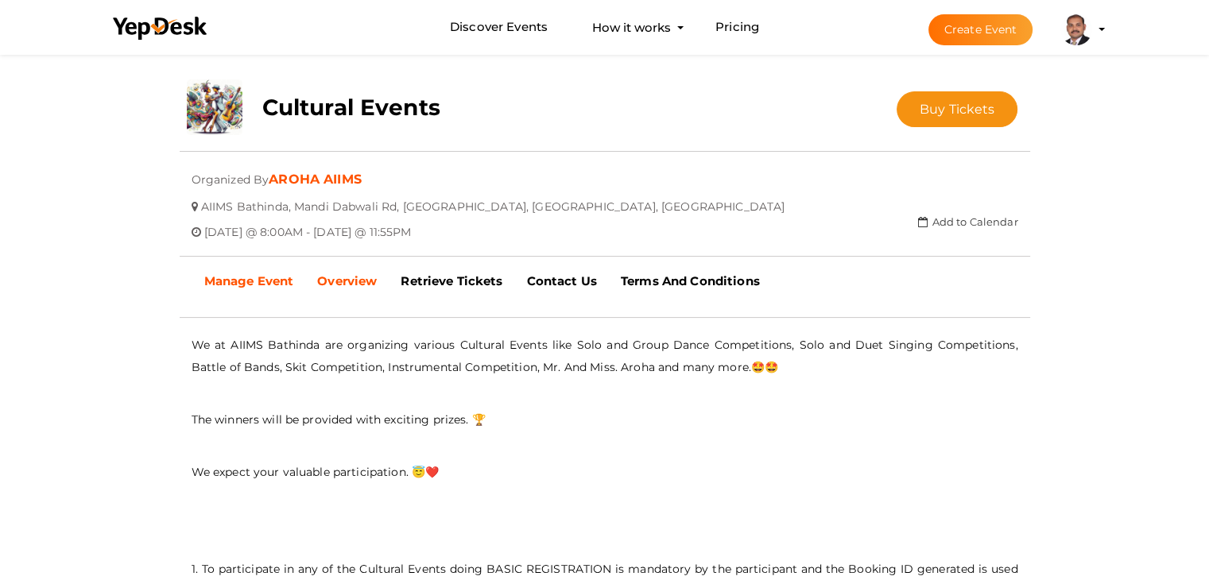
click at [263, 281] on b "Manage Event" at bounding box center [249, 281] width 90 height 15
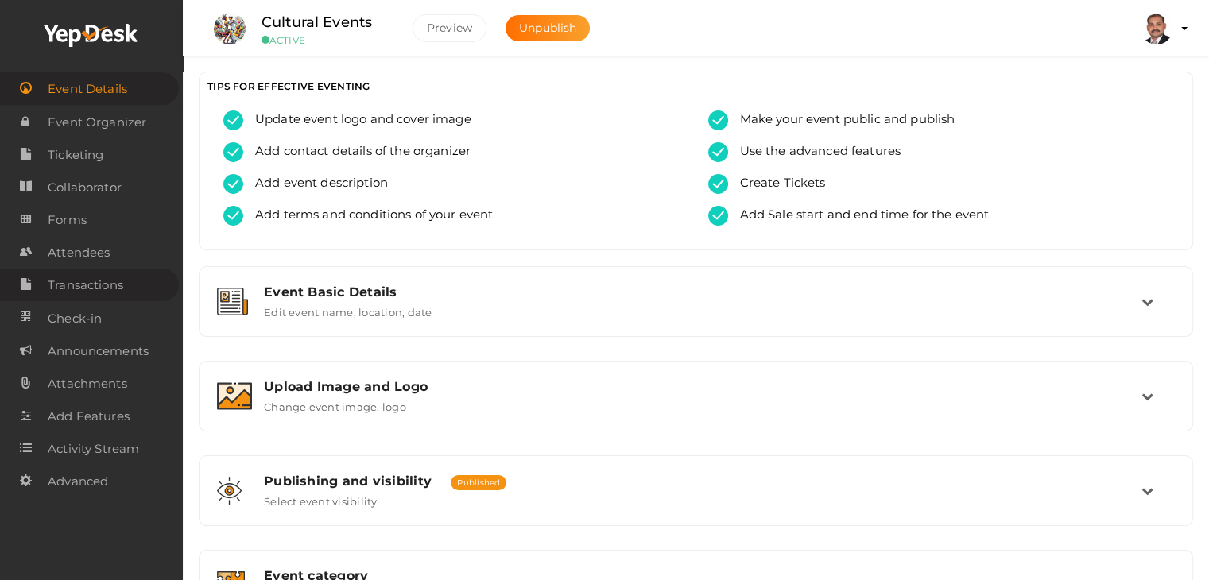
click at [118, 289] on span "Transactions" at bounding box center [86, 286] width 76 height 32
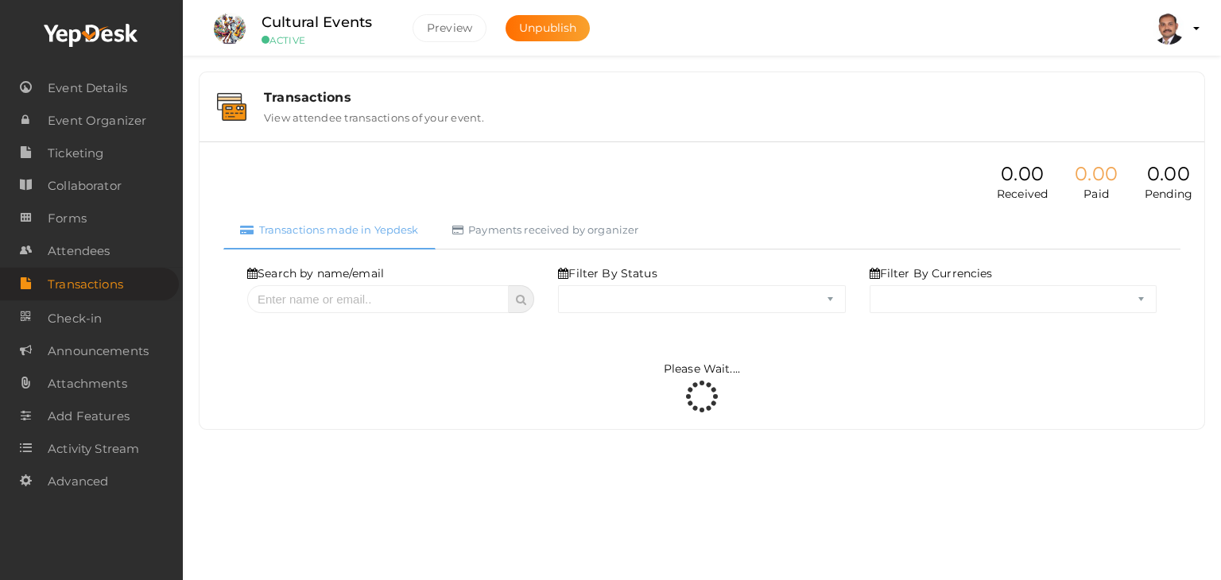
select select "ALL"
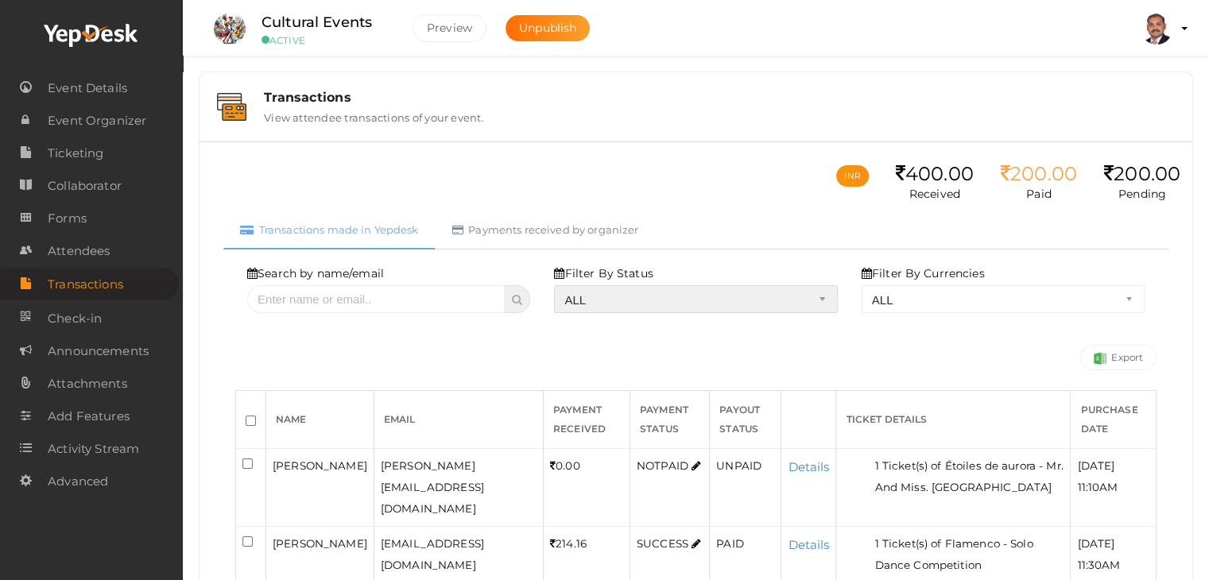
click at [737, 300] on select "ALL SUCCESS DECLINED UNAUTHORIZED FAILED NOTPAID FREE REFUNDED NA" at bounding box center [695, 299] width 283 height 28
click at [558, 285] on select "ALL SUCCESS DECLINED UNAUTHORIZED FAILED NOTPAID FREE REFUNDED NA" at bounding box center [695, 299] width 283 height 28
select select "? string:SUCCESS ?"
select select "? string:ALL ?"
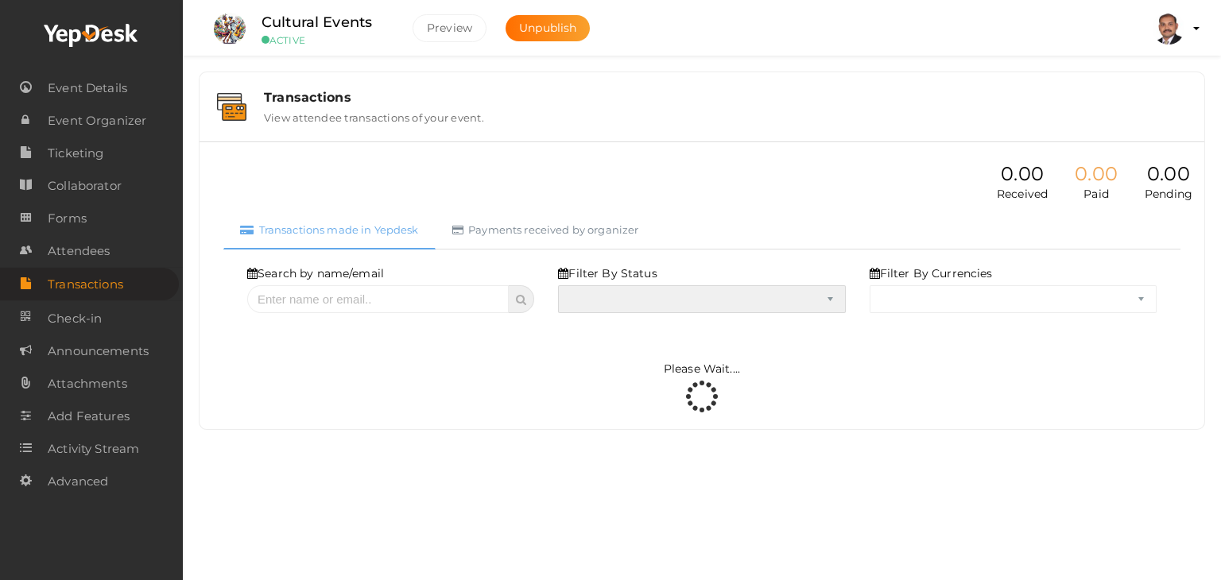
select select "SUCCESS"
select select "ALL"
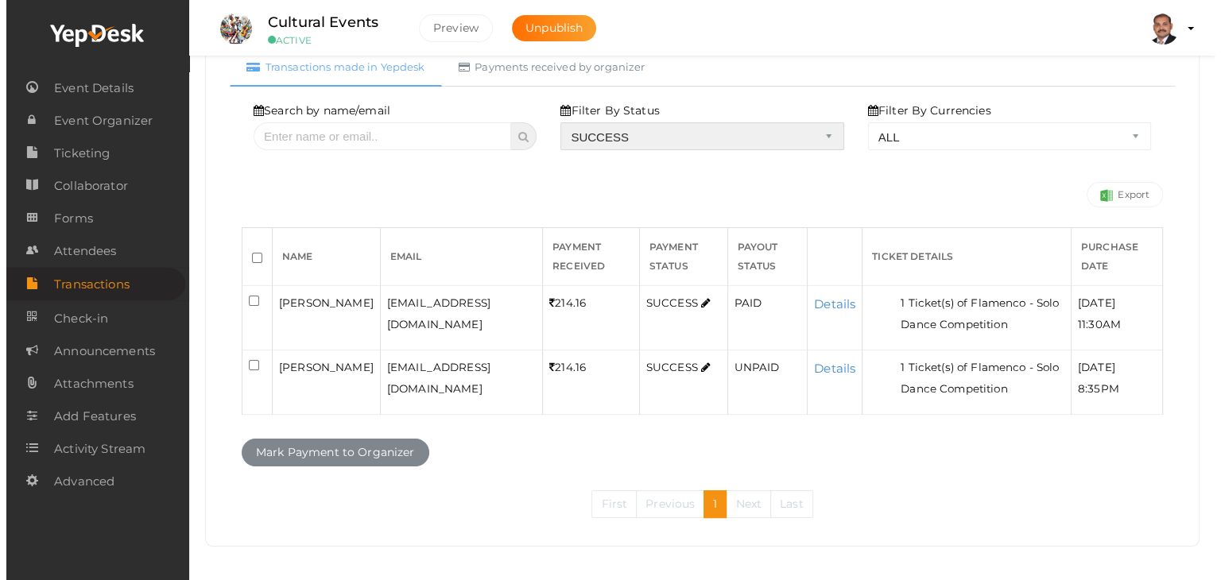
scroll to position [167, 0]
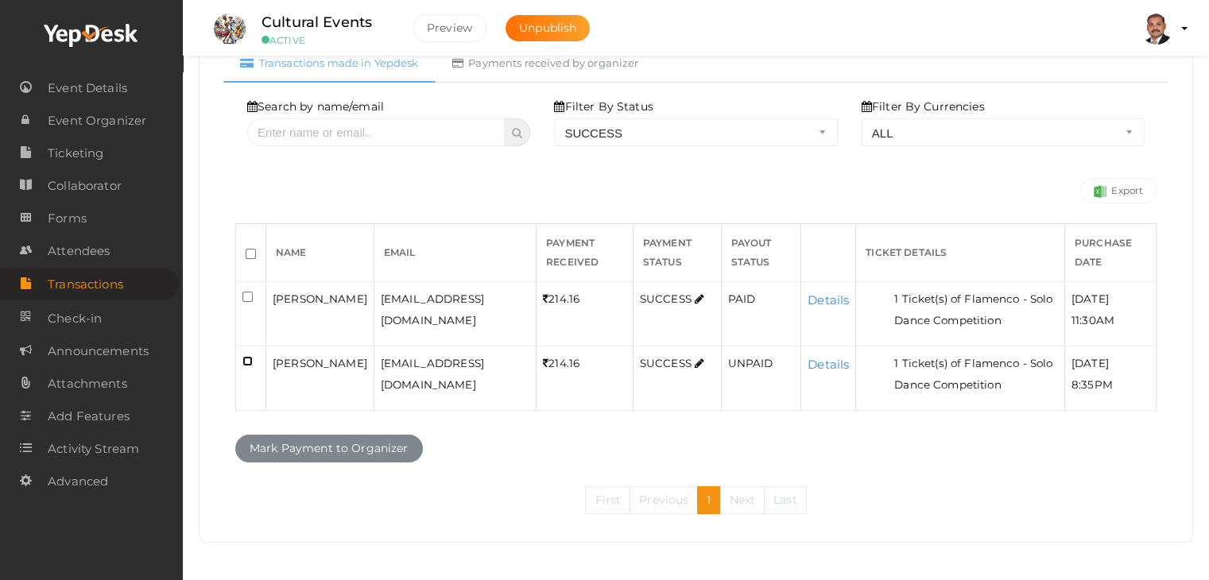
click at [246, 358] on input "checkbox" at bounding box center [248, 361] width 10 height 10
checkbox input "true"
click at [312, 446] on button "Mark Payment to Organizer" at bounding box center [329, 449] width 188 height 28
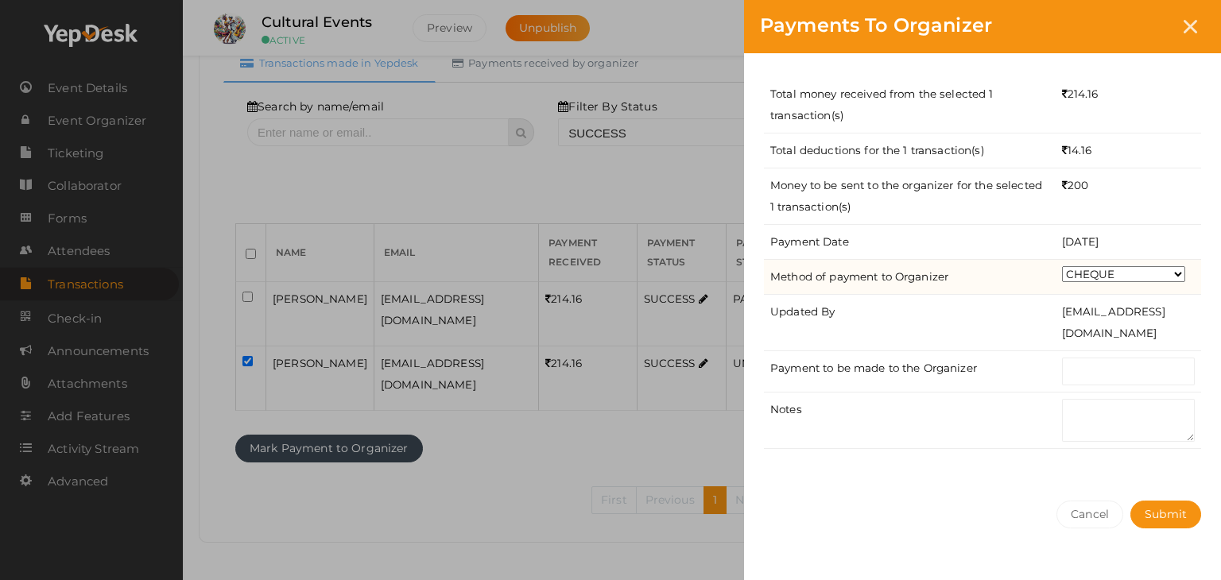
click at [1123, 270] on select "CHEQUE ONLINE TRANSFER WIRE TRANSFER CASH BANK DRAFT OTHERS" at bounding box center [1123, 274] width 123 height 16
select select "ONLINE TRANSFER"
click at [1062, 266] on select "CHEQUE ONLINE TRANSFER WIRE TRANSFER CASH BANK DRAFT OTHERS" at bounding box center [1123, 274] width 123 height 16
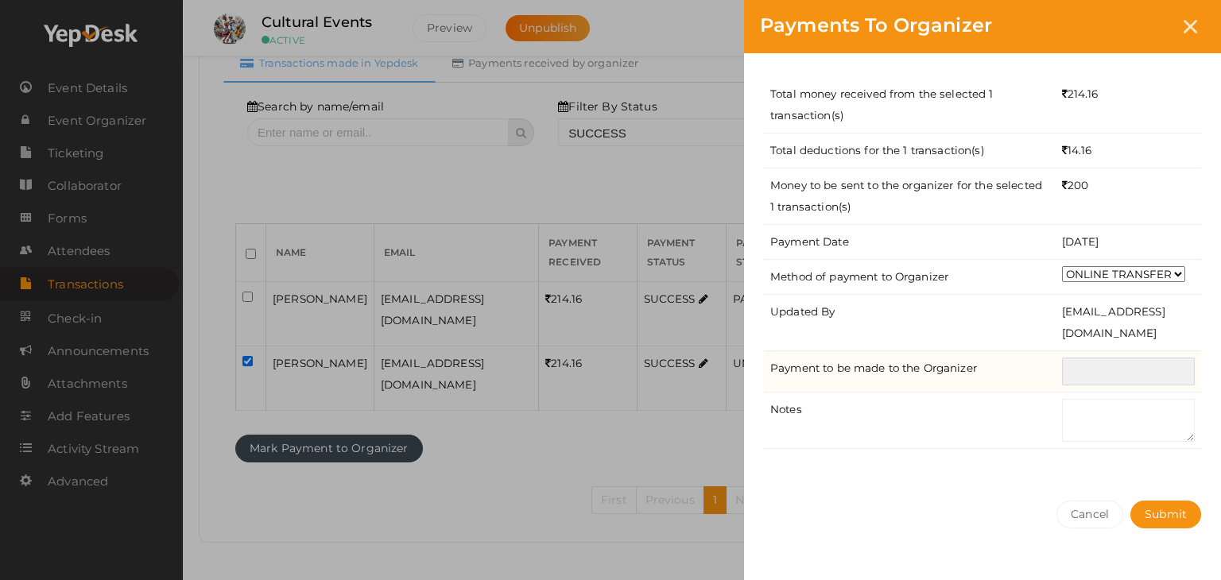
click at [1129, 367] on input "text" at bounding box center [1128, 372] width 133 height 28
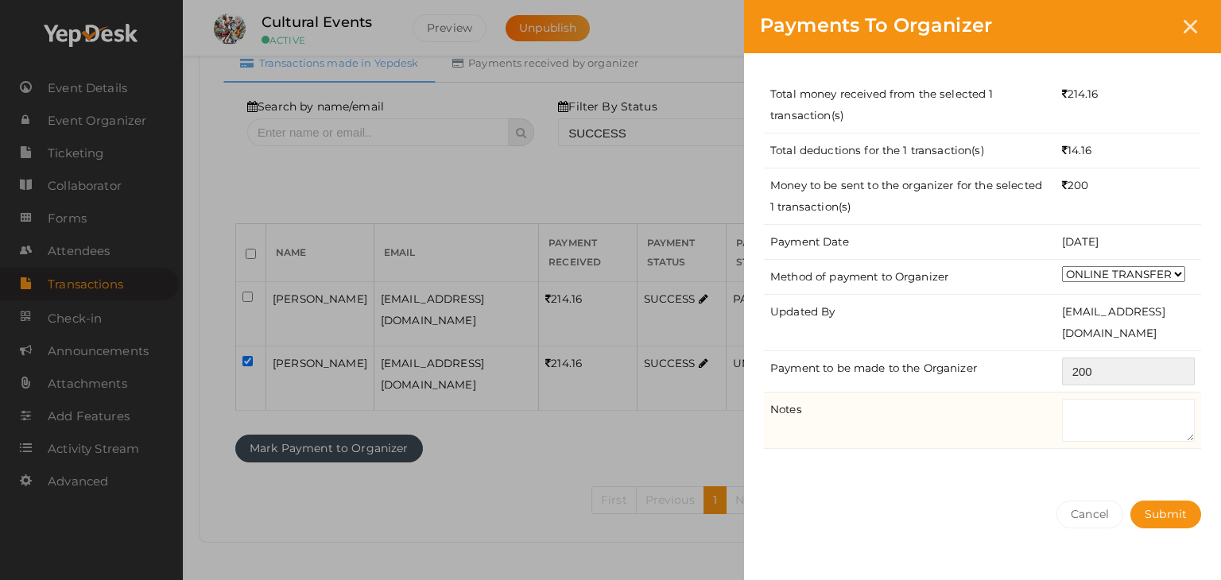
type input "200"
click at [1081, 417] on textarea at bounding box center [1128, 420] width 133 height 43
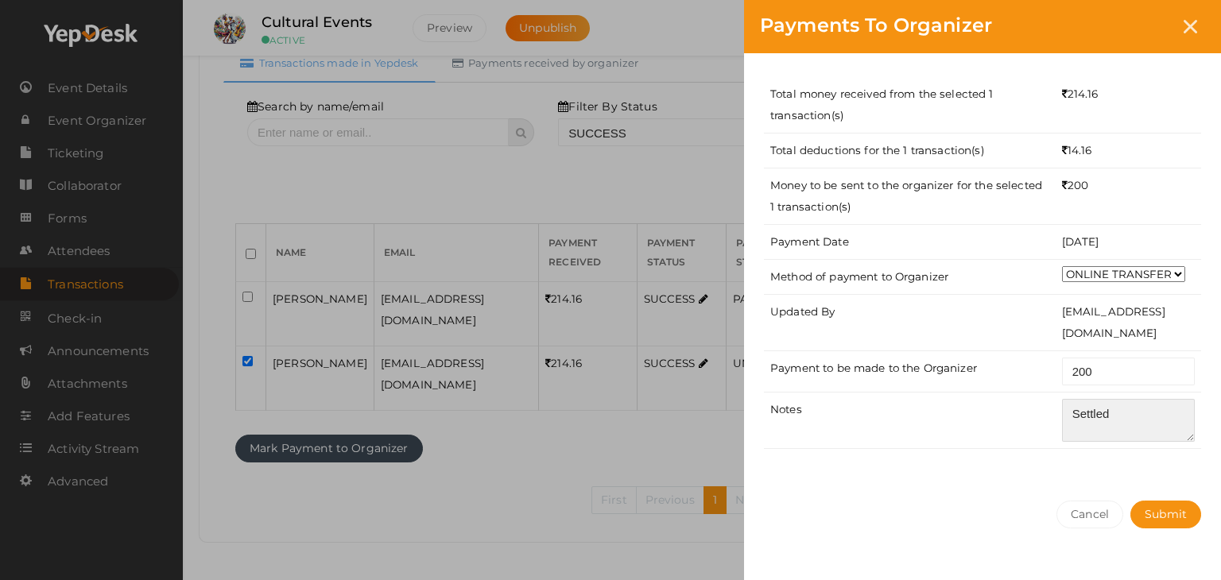
type textarea "Settled"
click at [1050, 452] on div "Total money received from the selected 1 transaction(s) 214.16 Total deductions…" at bounding box center [982, 269] width 477 height 432
click at [1188, 510] on button "Submit" at bounding box center [1166, 515] width 71 height 28
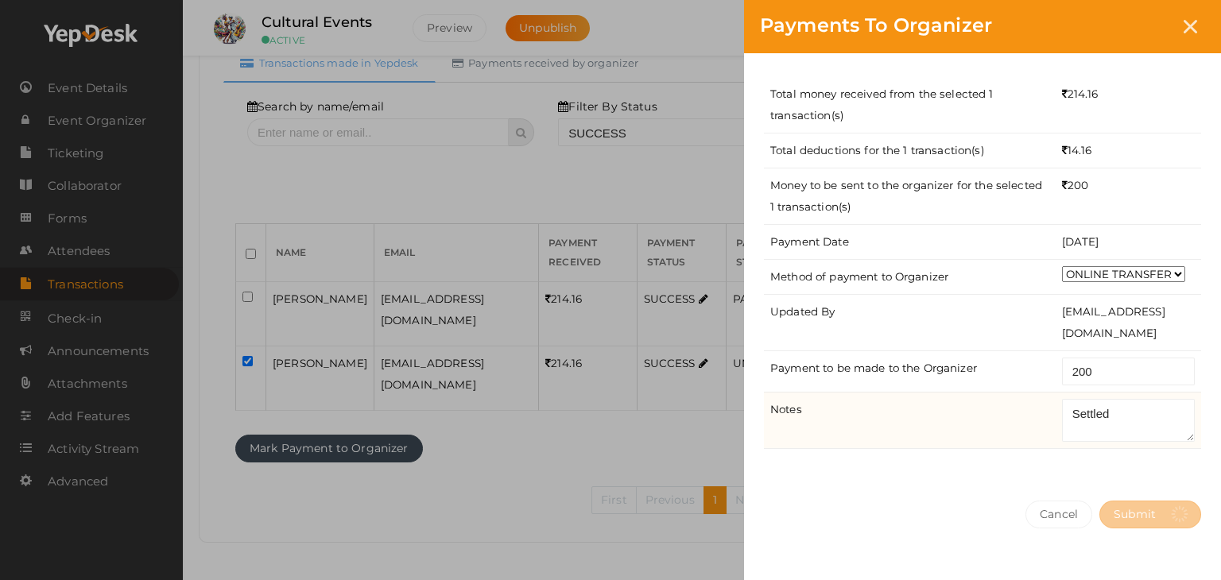
select select "? string:SUCCESS ?"
select select "? string:ALL ?"
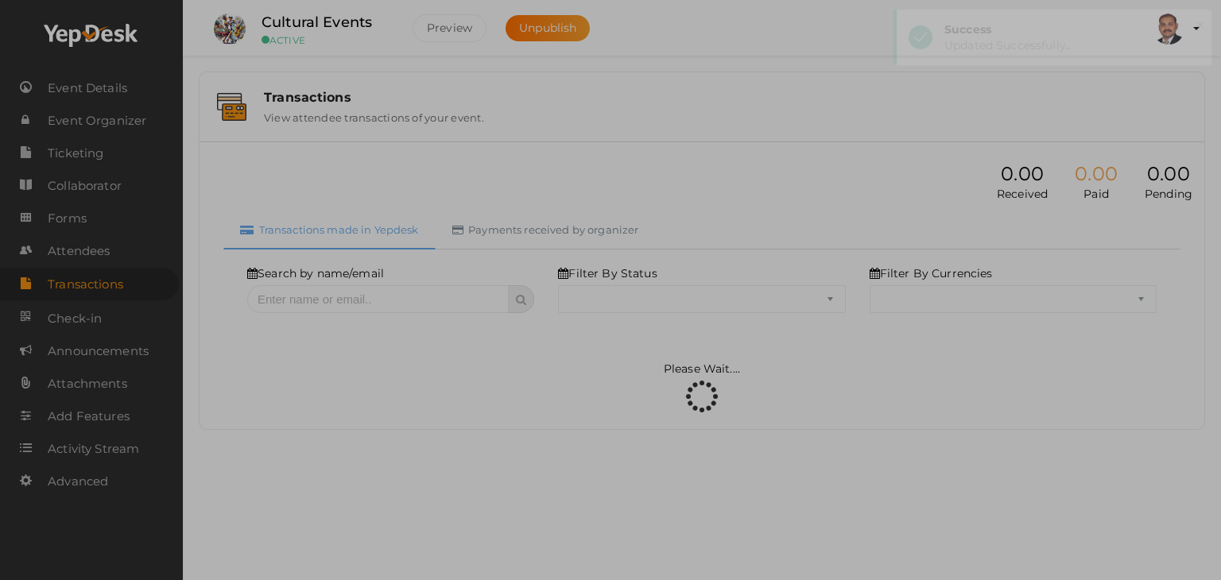
scroll to position [0, 0]
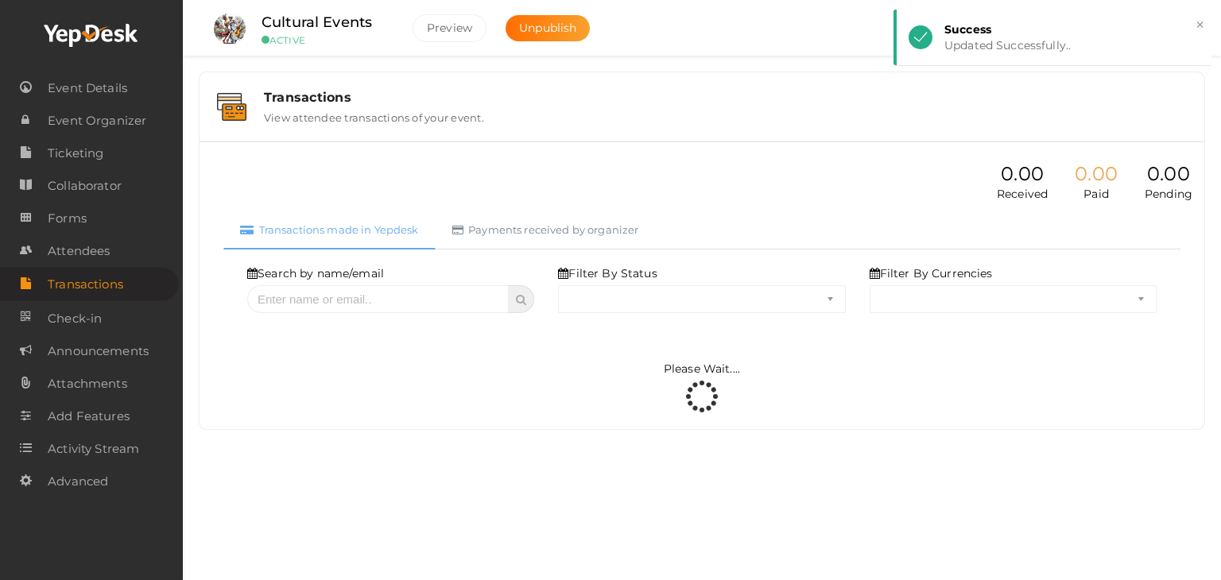
select select "SUCCESS"
select select "ALL"
click at [560, 226] on link "Payments received by organizer" at bounding box center [546, 230] width 220 height 39
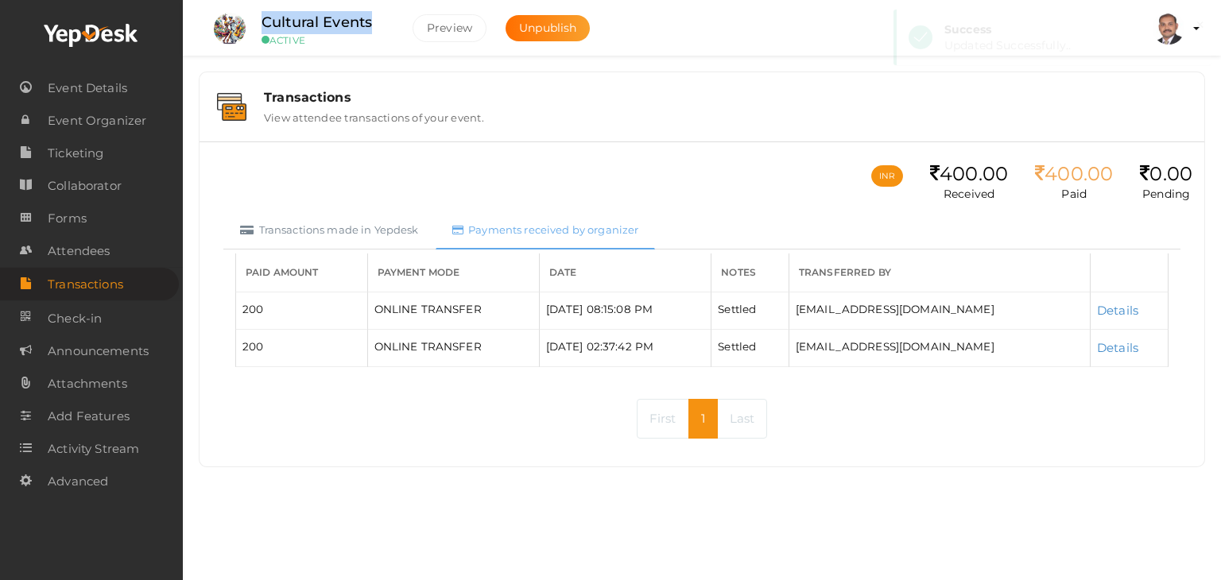
drag, startPoint x: 373, startPoint y: 23, endPoint x: 261, endPoint y: 17, distance: 112.3
click at [261, 17] on div "Cultural Events ACTIVE" at bounding box center [325, 28] width 159 height 35
copy label "Cultural Events"
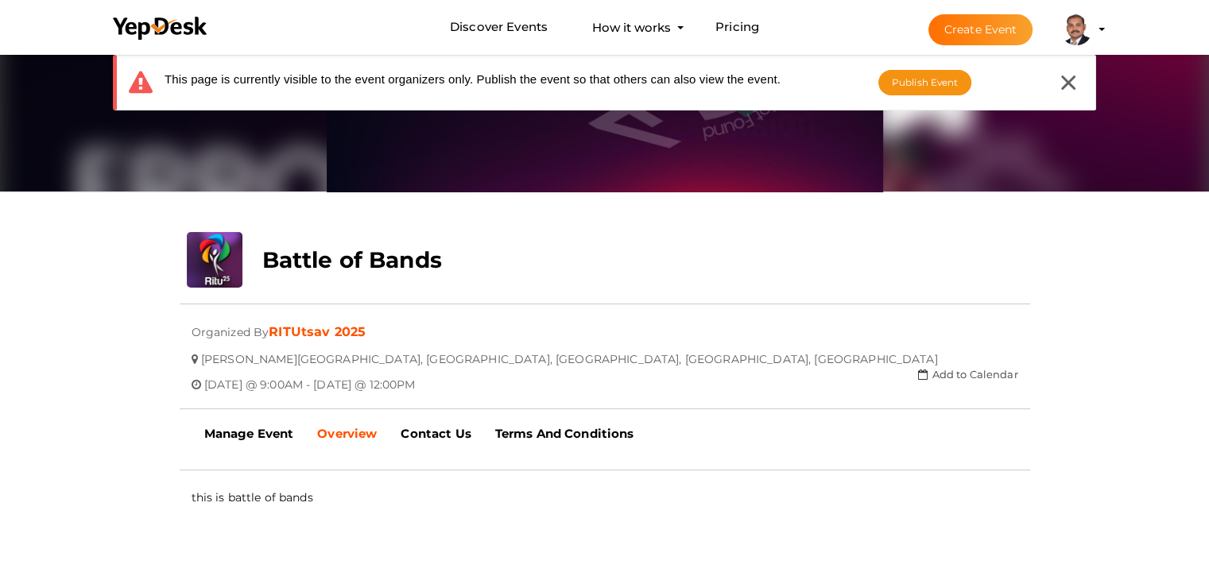
scroll to position [159, 0]
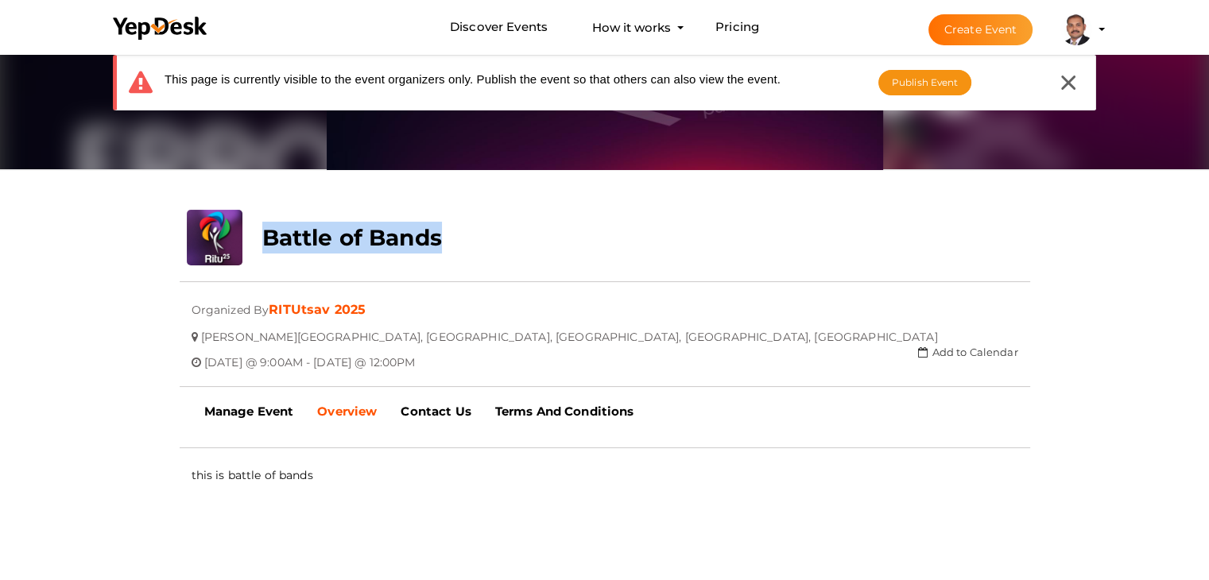
drag, startPoint x: 444, startPoint y: 245, endPoint x: 269, endPoint y: 242, distance: 175.7
click at [269, 242] on div "Battle of Bands" at bounding box center [533, 234] width 567 height 48
copy b "Battle of Bands"
click at [246, 392] on link "Manage Event" at bounding box center [249, 412] width 114 height 40
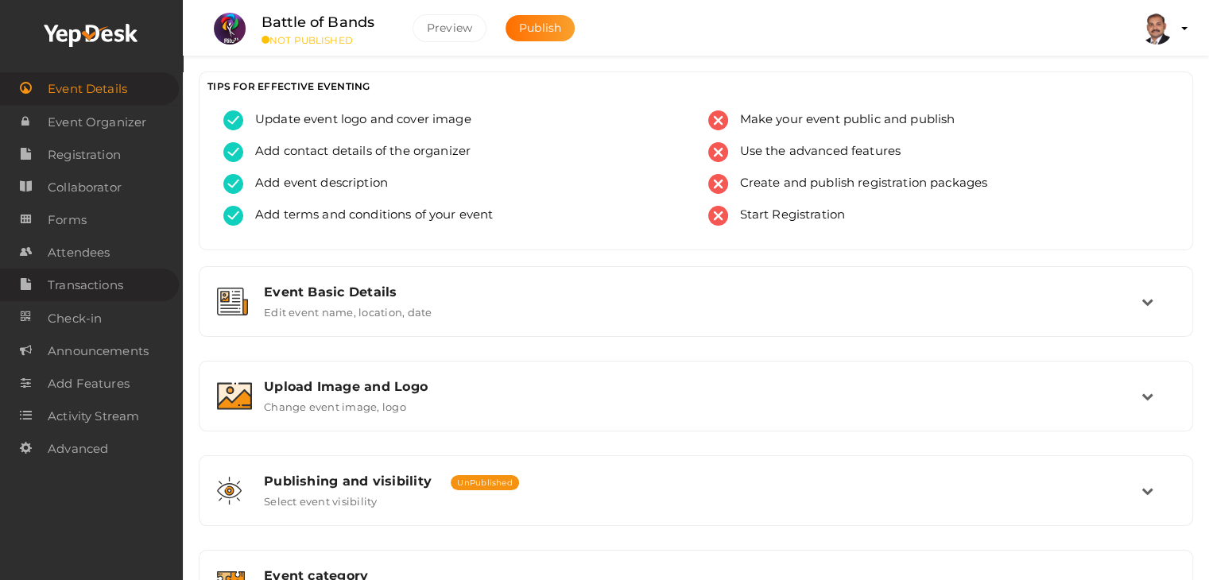
click at [121, 297] on span "Transactions" at bounding box center [86, 286] width 76 height 32
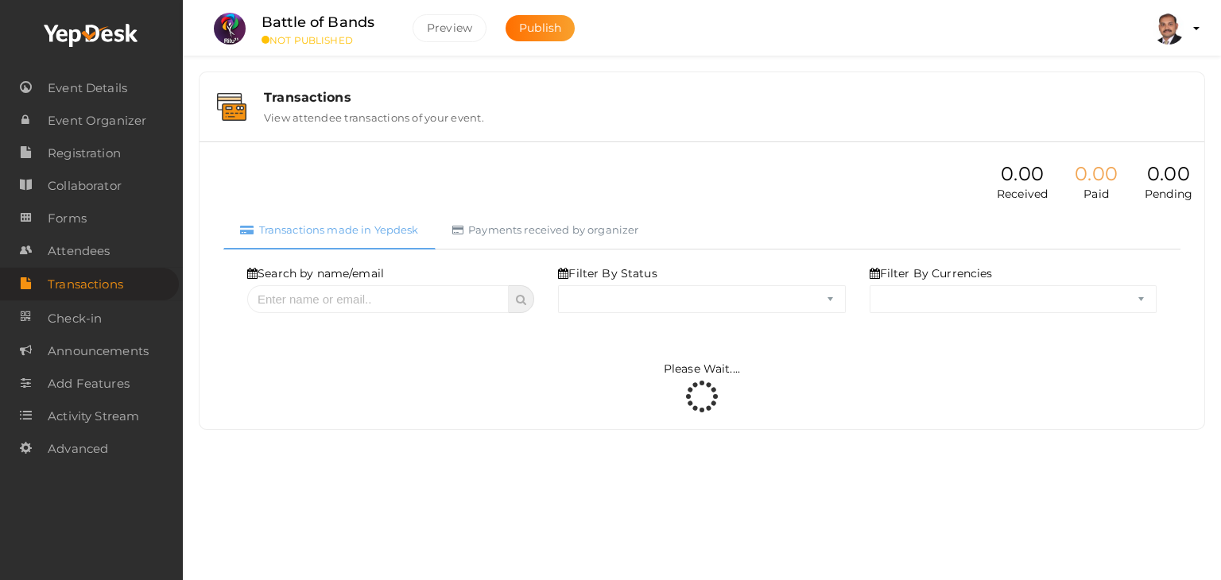
select select "ALL"
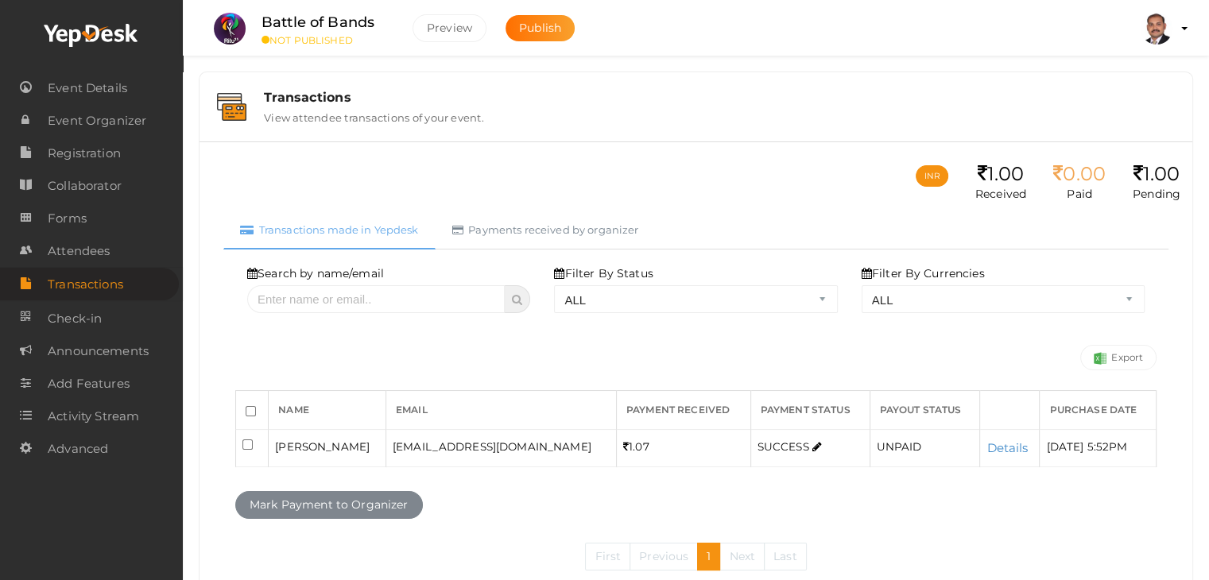
click at [620, 284] on div "Filter By Status ALL SUCCESS DECLINED UNAUTHORIZED FAILED NOTPAID FREE REFUNDED…" at bounding box center [695, 290] width 283 height 48
click at [623, 300] on select "ALL SUCCESS DECLINED UNAUTHORIZED FAILED NOTPAID FREE REFUNDED NA" at bounding box center [695, 299] width 283 height 28
click at [558, 285] on select "ALL SUCCESS DECLINED UNAUTHORIZED FAILED NOTPAID FREE REFUNDED NA" at bounding box center [695, 299] width 283 height 28
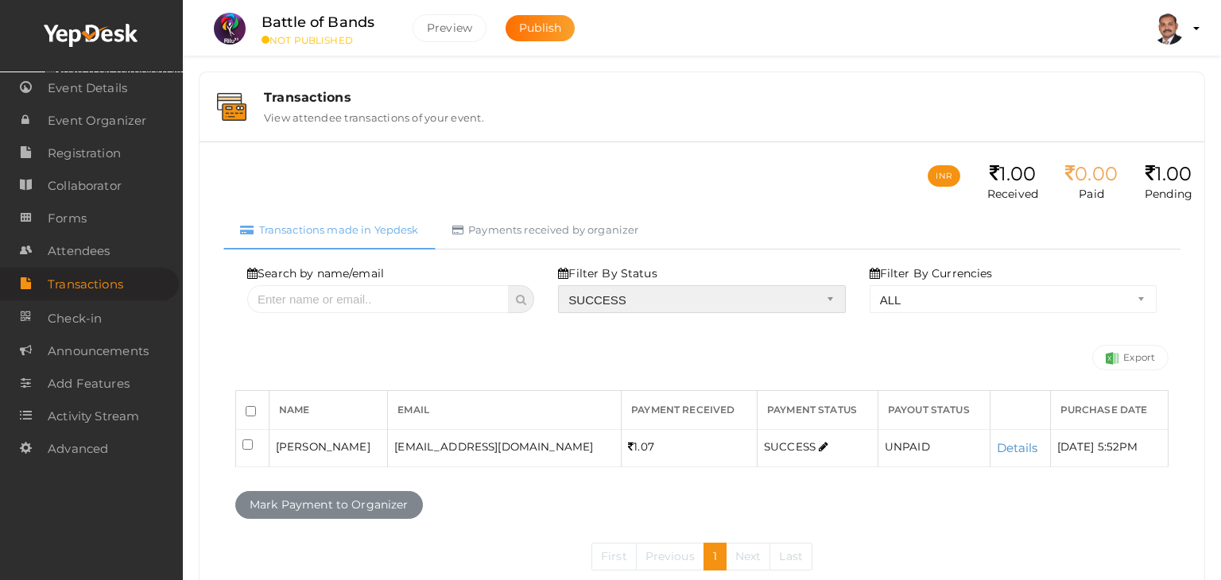
select select "? string:SUCCESS ?"
select select "? string:ALL ?"
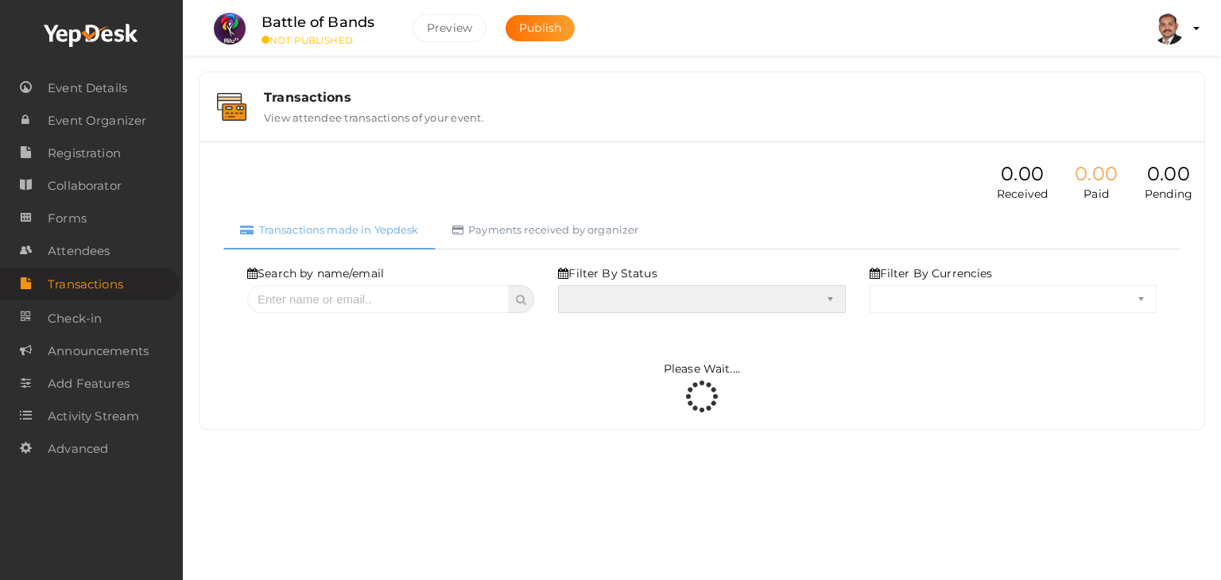
select select "SUCCESS"
select select "ALL"
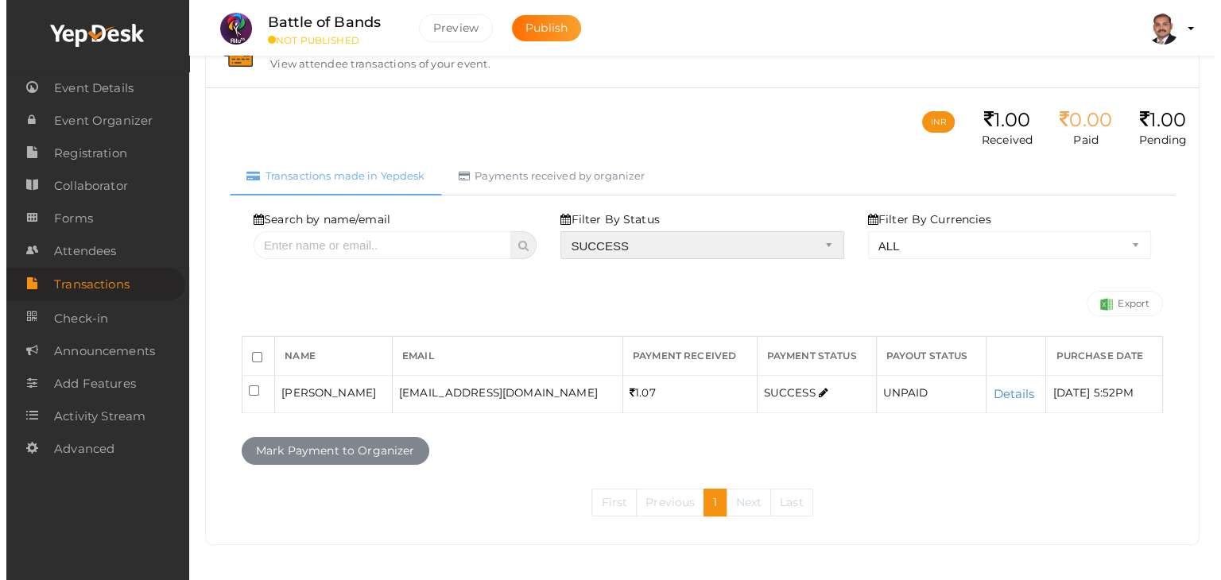
scroll to position [56, 0]
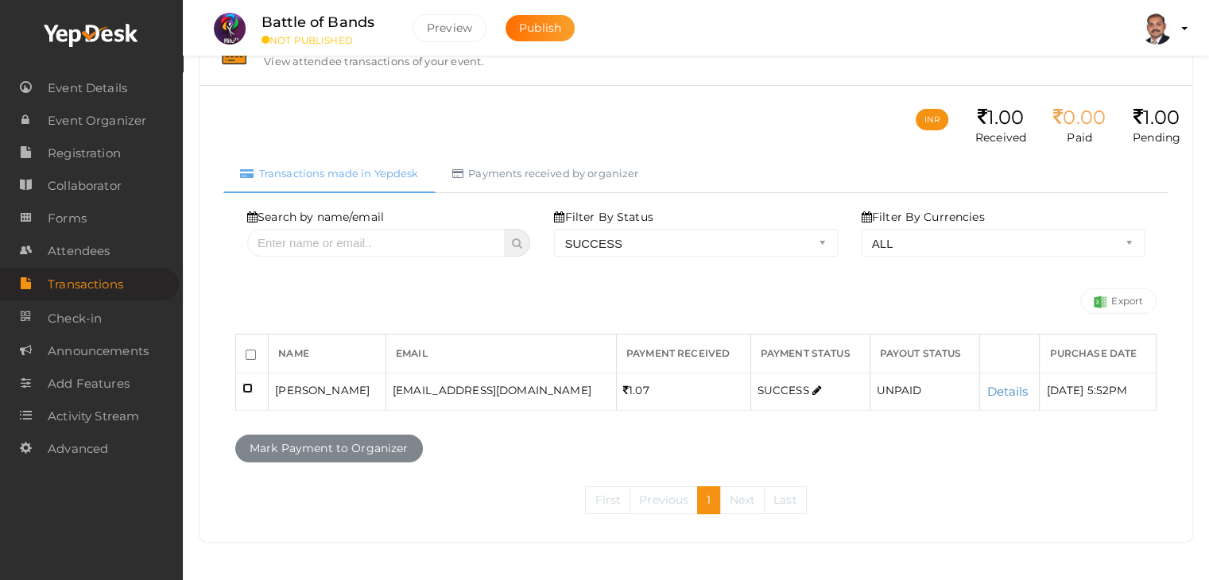
click at [243, 390] on input "checkbox" at bounding box center [248, 388] width 10 height 10
checkbox input "true"
click at [306, 449] on button "Mark Payment to Organizer" at bounding box center [329, 449] width 188 height 28
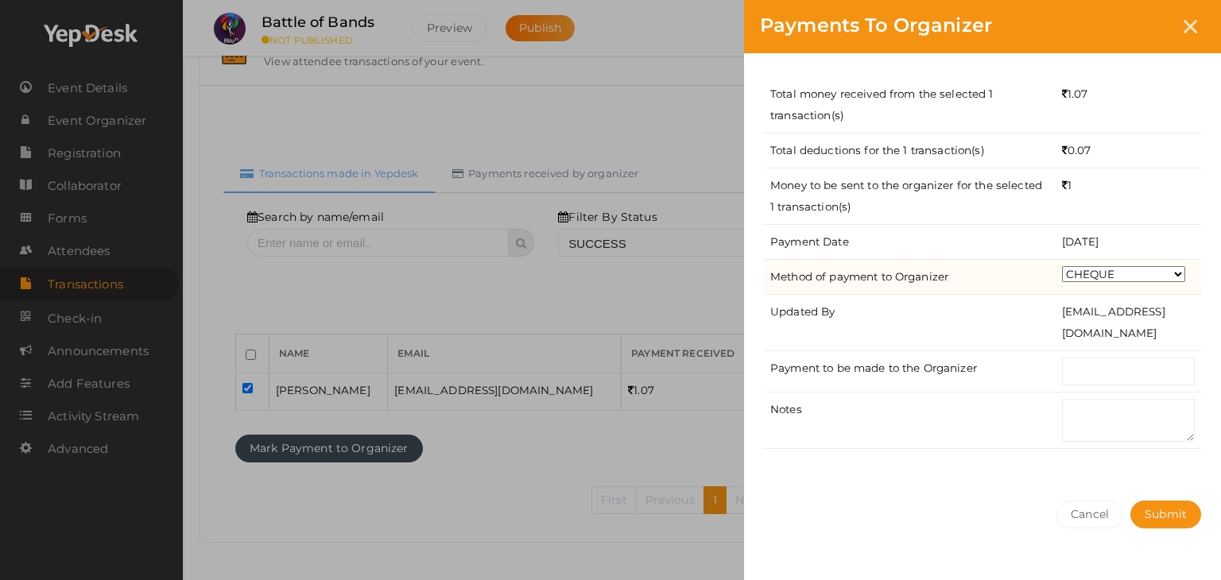
click at [1132, 271] on select "CHEQUE ONLINE TRANSFER WIRE TRANSFER CASH BANK DRAFT OTHERS" at bounding box center [1123, 274] width 123 height 16
select select "ONLINE TRANSFER"
click at [1062, 266] on select "CHEQUE ONLINE TRANSFER WIRE TRANSFER CASH BANK DRAFT OTHERS" at bounding box center [1123, 274] width 123 height 16
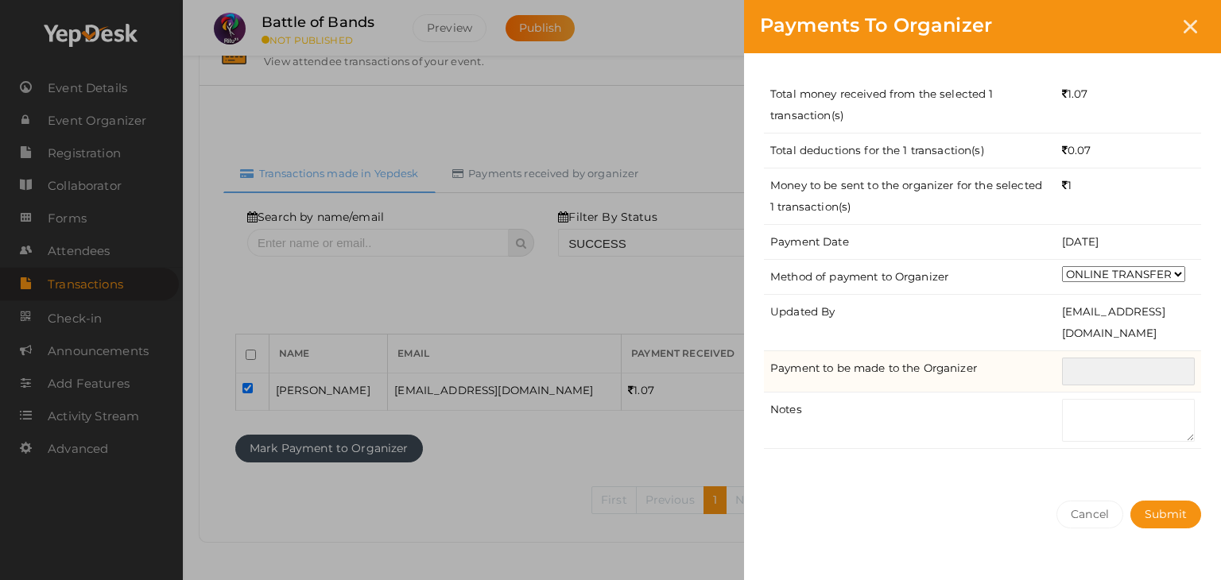
click at [1100, 372] on input "text" at bounding box center [1128, 372] width 133 height 28
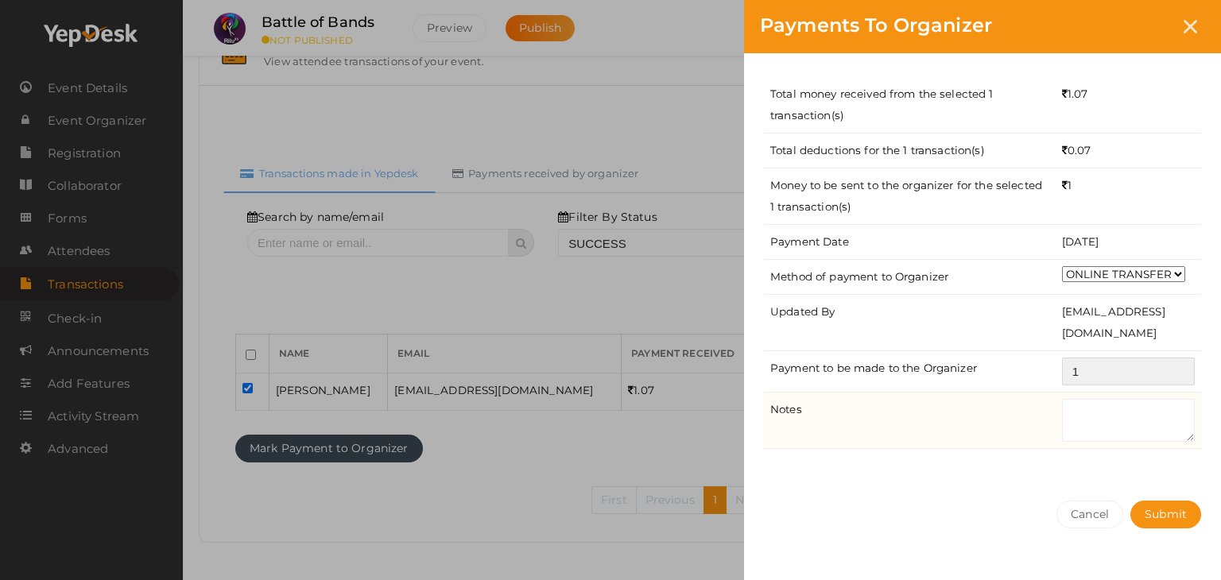
type input "1"
click at [1108, 422] on textarea at bounding box center [1128, 420] width 133 height 43
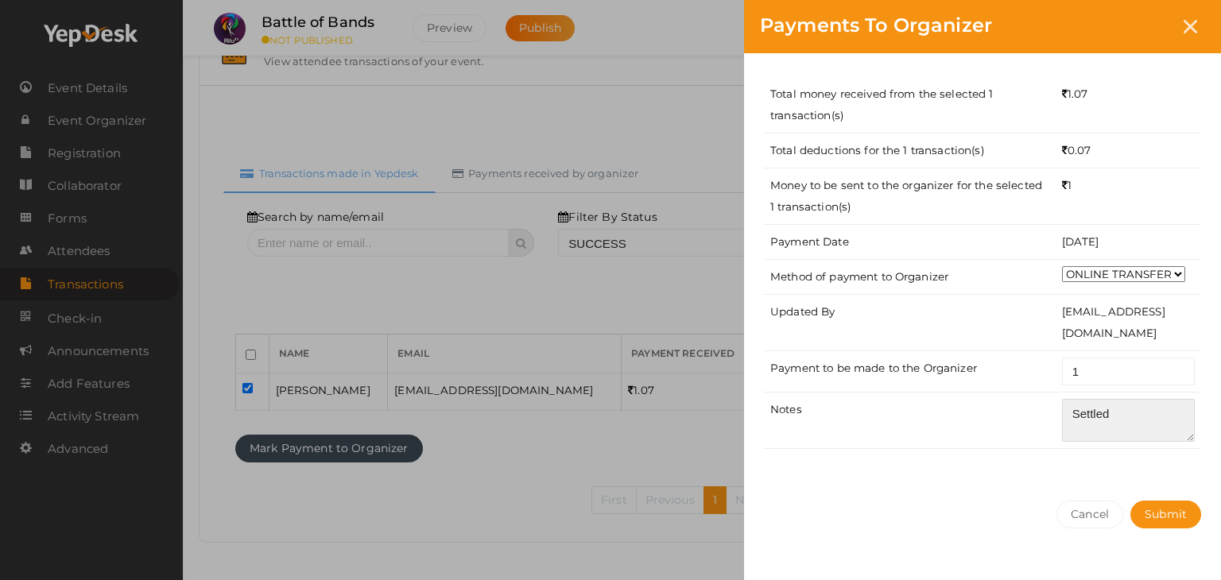
type textarea "Settled"
click at [1161, 475] on div "Total money received from the selected 1 transaction(s) 1.07 Total deductions f…" at bounding box center [982, 269] width 477 height 432
click at [1180, 516] on span "Submit" at bounding box center [1166, 514] width 42 height 14
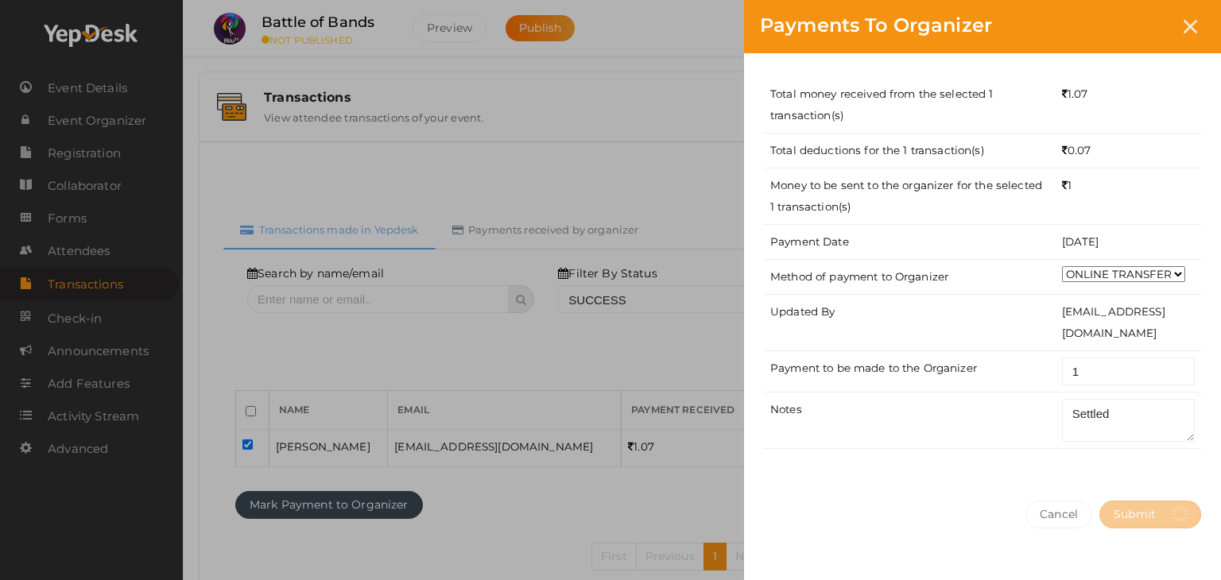
select select "? string:SUCCESS ?"
select select "? string:ALL ?"
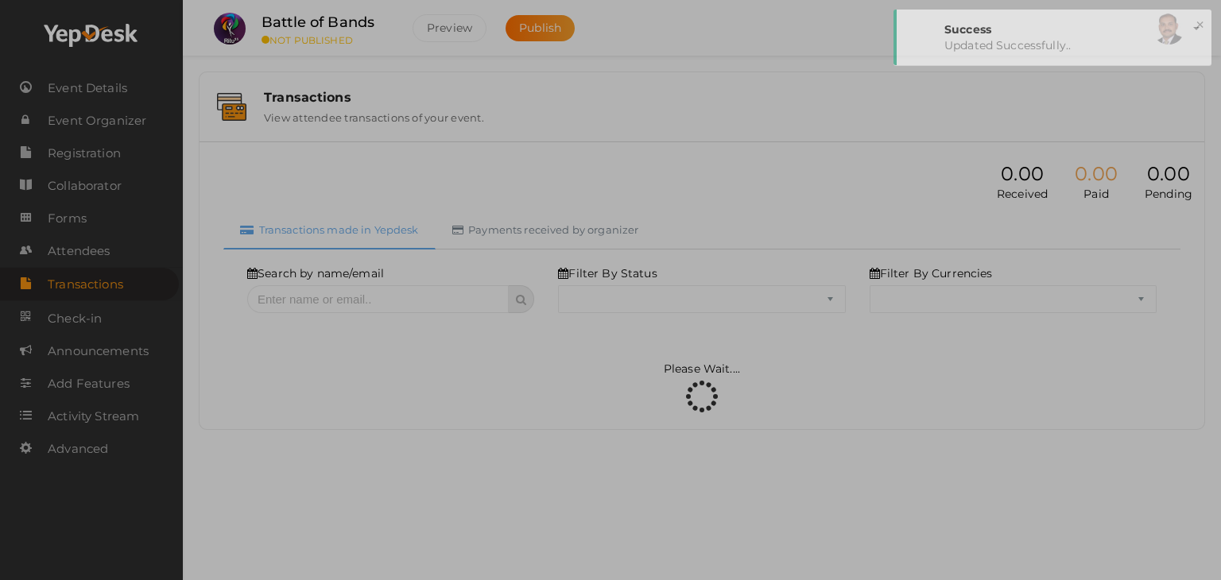
select select "SUCCESS"
select select "ALL"
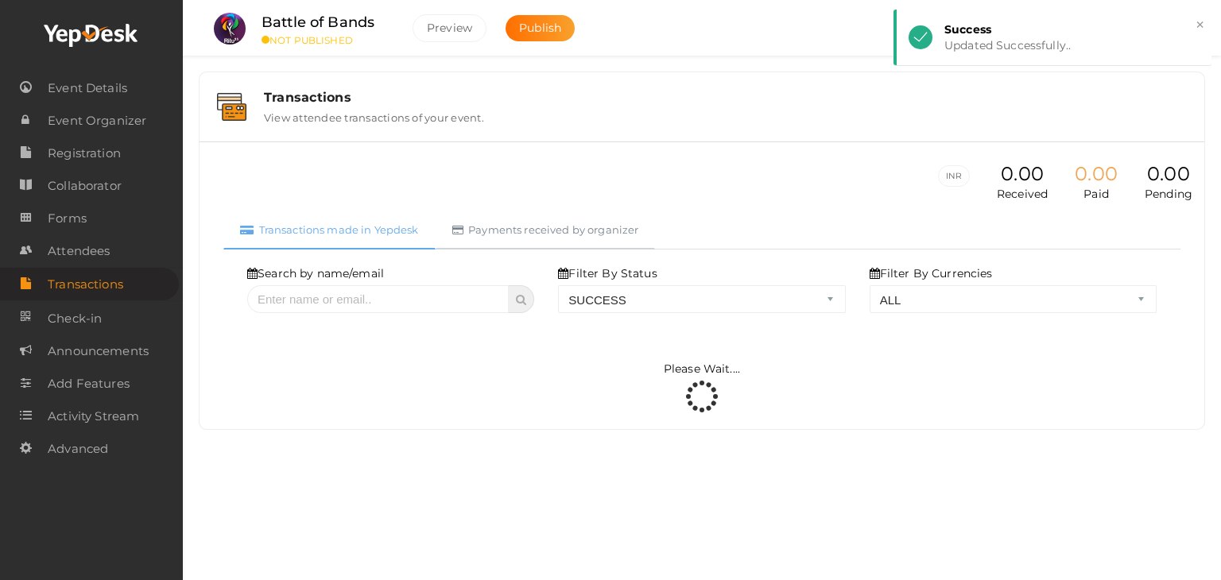
click at [579, 233] on link "Payments received by organizer" at bounding box center [546, 230] width 220 height 39
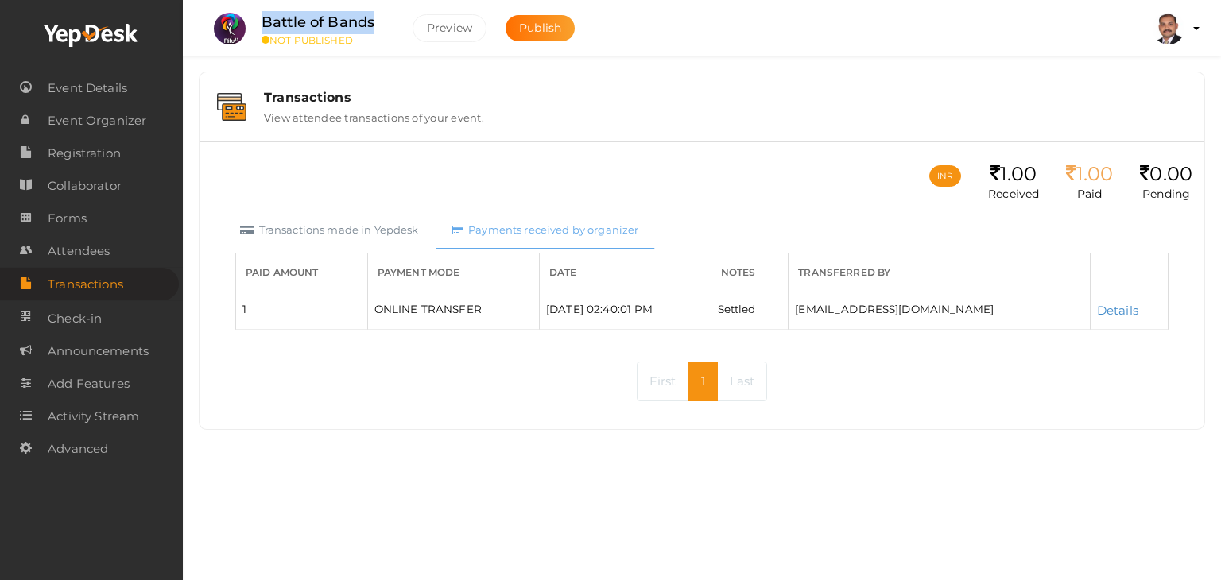
drag, startPoint x: 386, startPoint y: 17, endPoint x: 254, endPoint y: 21, distance: 132.0
click at [254, 21] on div "Battle of Bands NOT PUBLISHED" at bounding box center [325, 28] width 159 height 35
copy label "Battle of Bands"
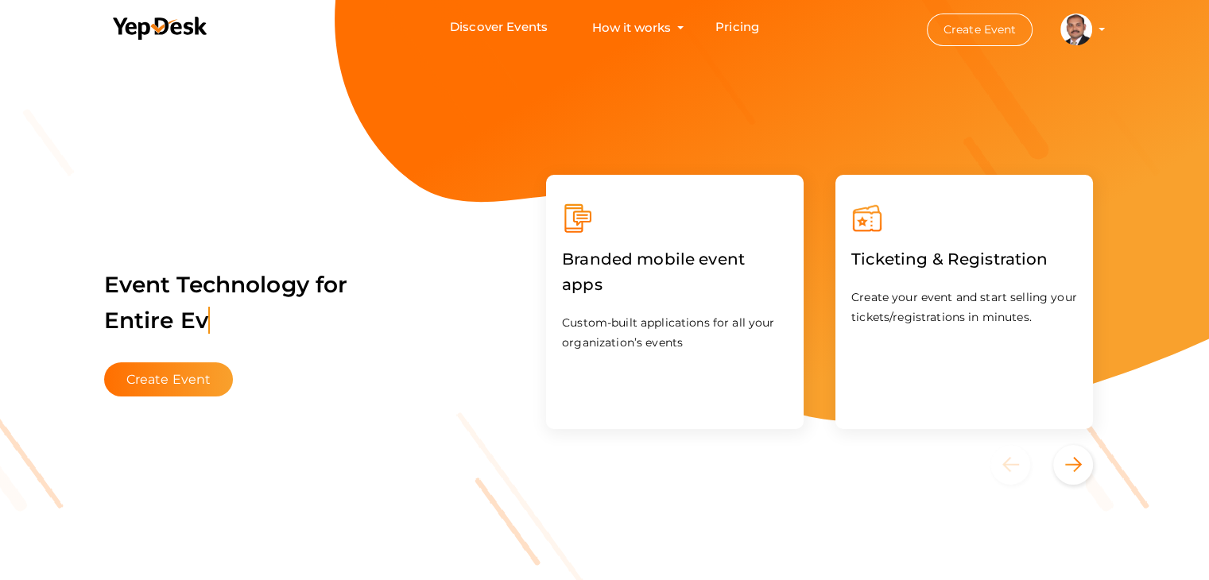
click at [1092, 29] on profile-pic at bounding box center [1077, 28] width 32 height 12
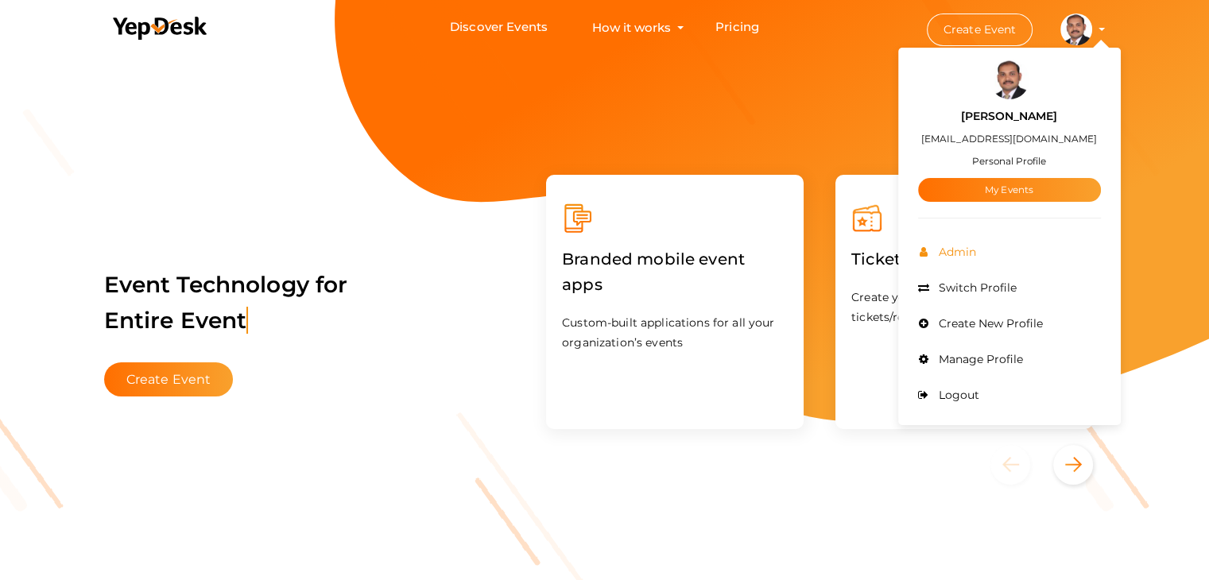
click at [955, 254] on span "Admin" at bounding box center [955, 252] width 41 height 14
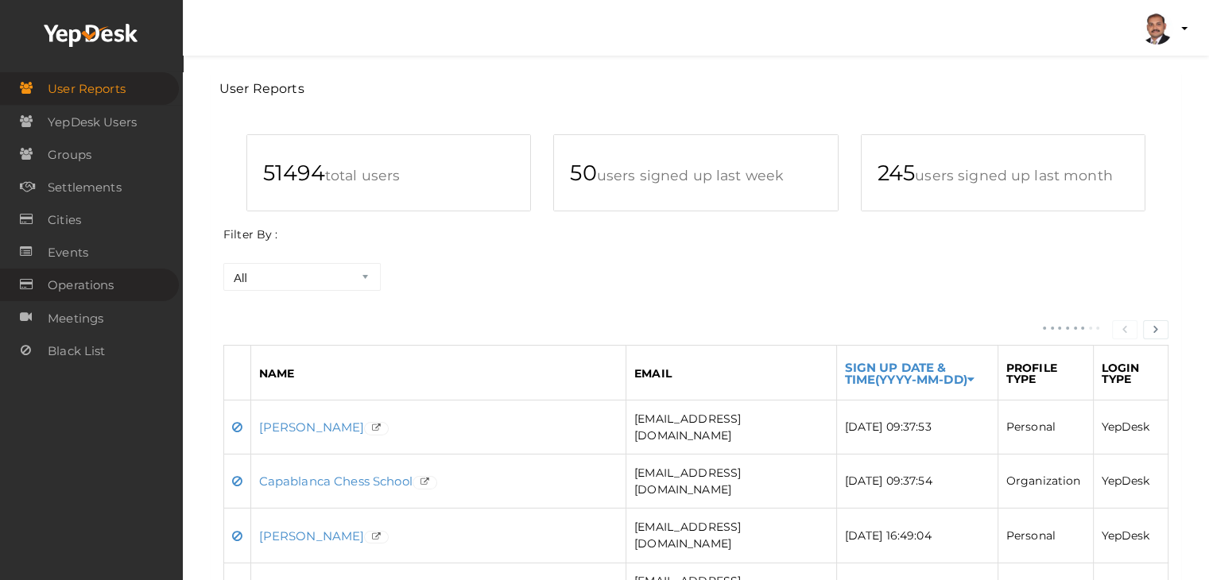
click at [115, 290] on link "Operations" at bounding box center [89, 285] width 179 height 33
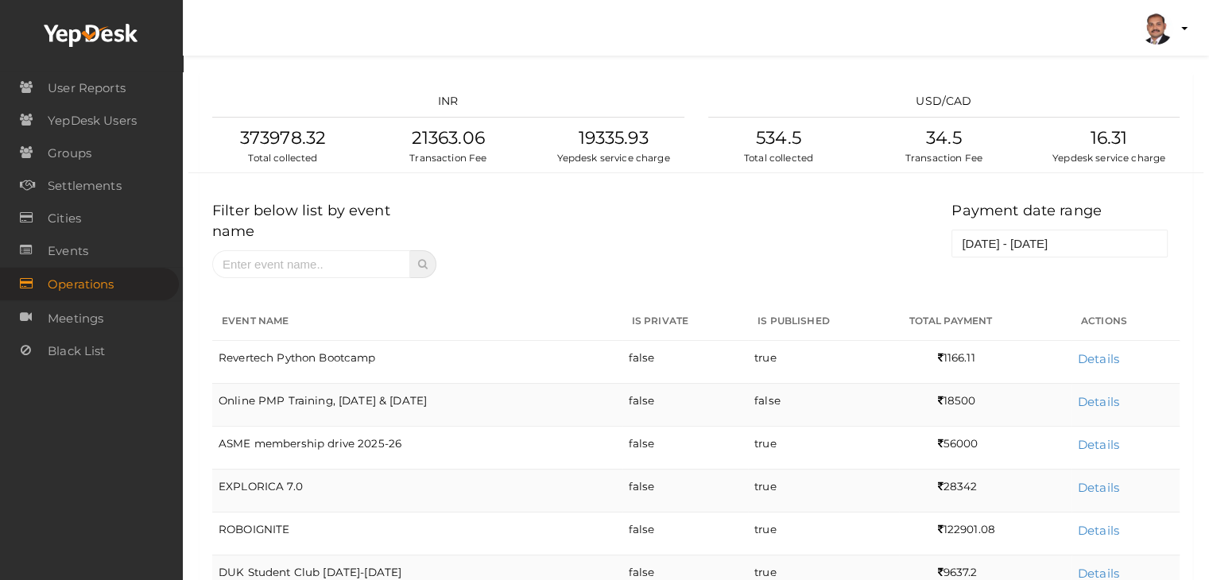
scroll to position [302, 0]
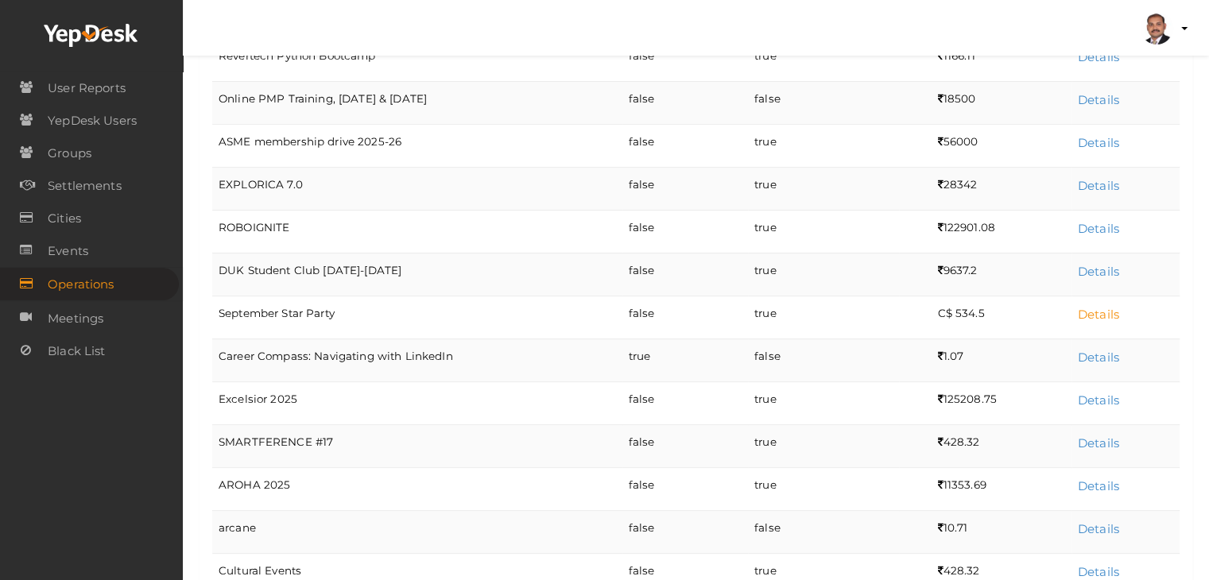
click at [1088, 307] on link "Details" at bounding box center [1098, 314] width 41 height 15
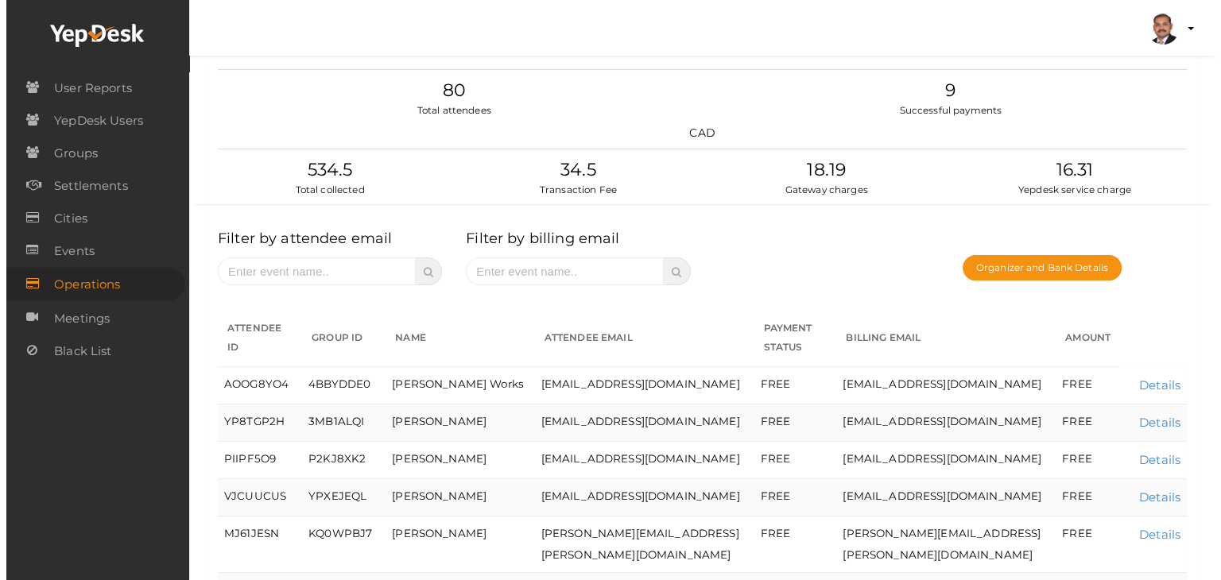
scroll to position [111, 0]
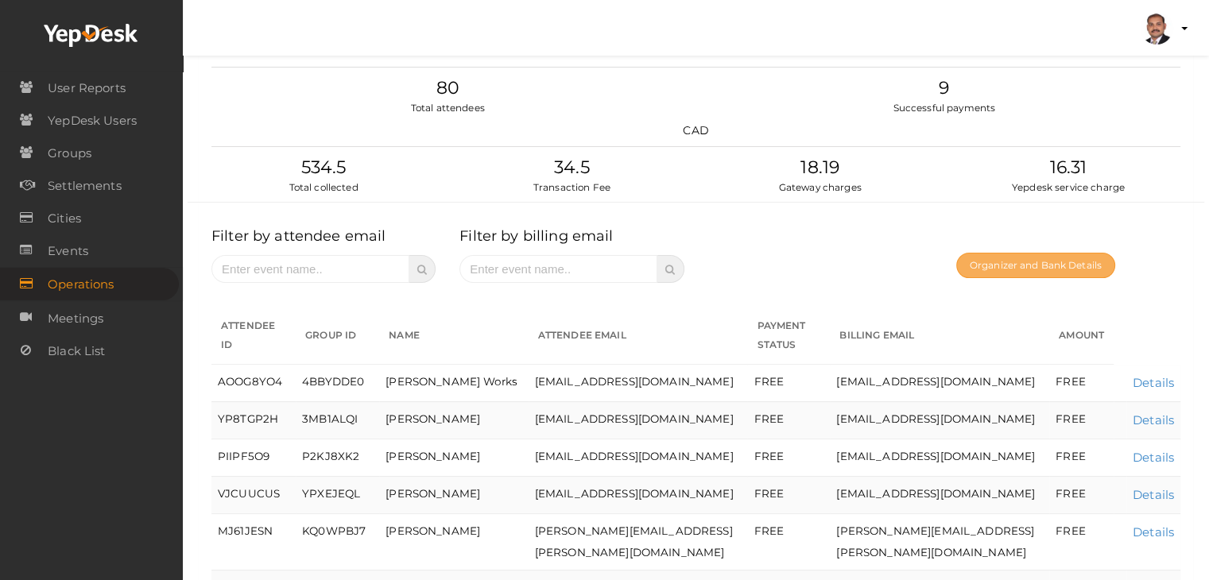
click at [1055, 258] on button "Organizer and Bank Details" at bounding box center [1035, 265] width 159 height 25
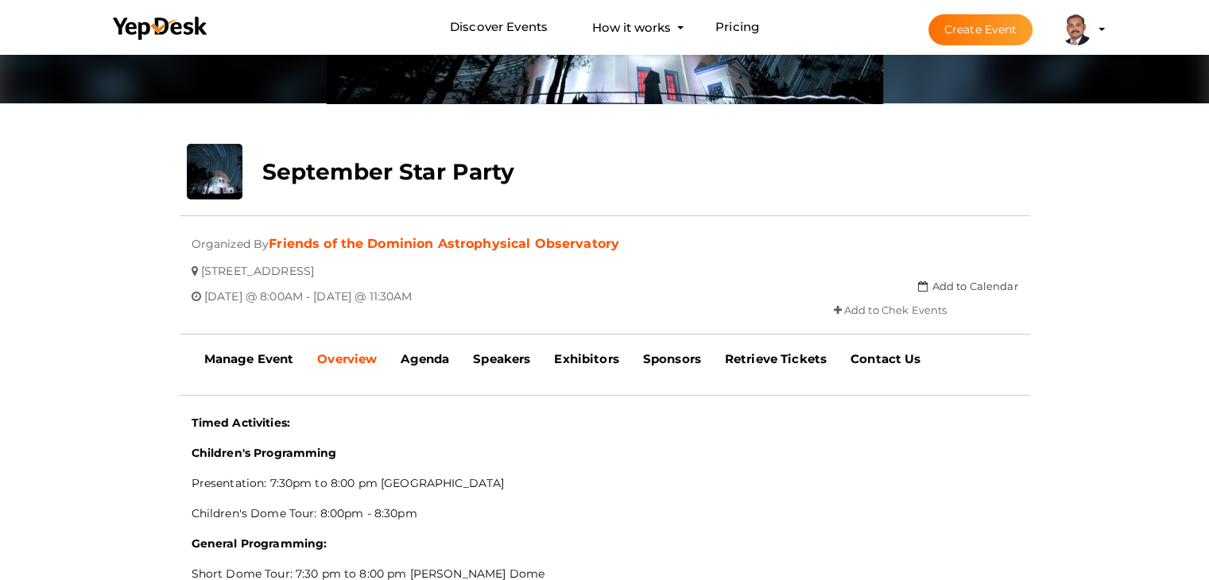
scroll to position [239, 0]
